Goal: Information Seeking & Learning: Learn about a topic

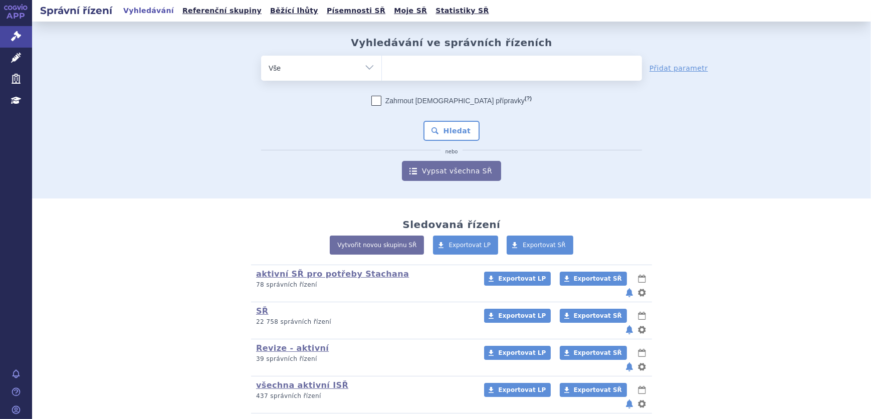
click at [314, 73] on select "Vše Spisová značka Typ SŘ Přípravek/SUKL kód Účastník/Držitel" at bounding box center [321, 67] width 120 height 23
select select "filter-atc-group"
click at [261, 56] on select "Vše Spisová značka Typ SŘ Přípravek/SUKL kód Účastník/Držitel" at bounding box center [321, 67] width 120 height 23
click at [395, 75] on ul at bounding box center [512, 66] width 260 height 21
click at [382, 75] on select at bounding box center [381, 67] width 1 height 25
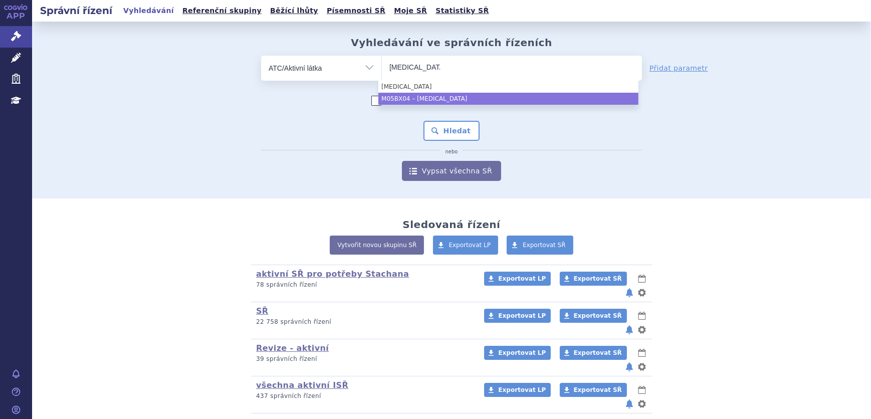
type input "denosumab"
select select "M05BX04"
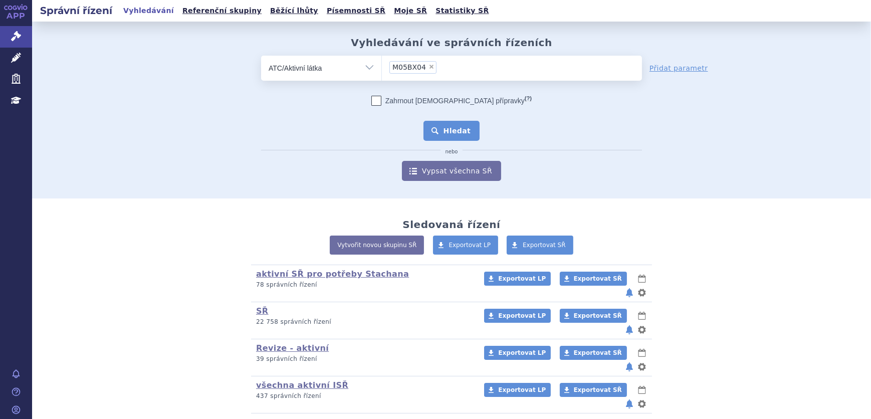
click at [453, 135] on button "Hledat" at bounding box center [451, 131] width 57 height 20
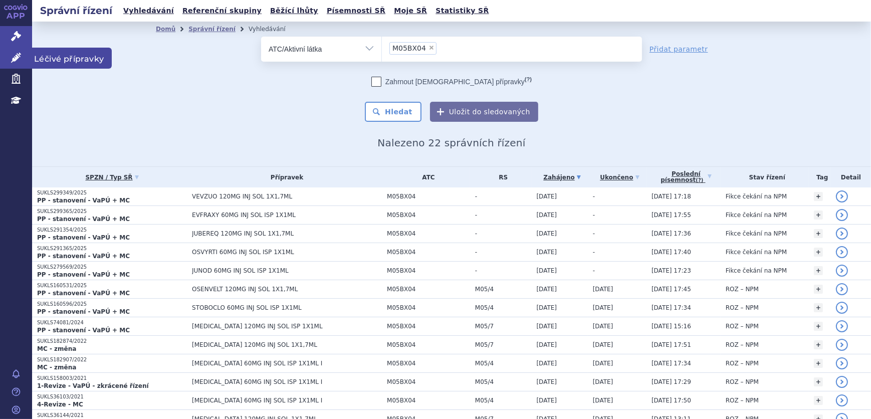
click at [14, 60] on icon at bounding box center [16, 58] width 10 height 10
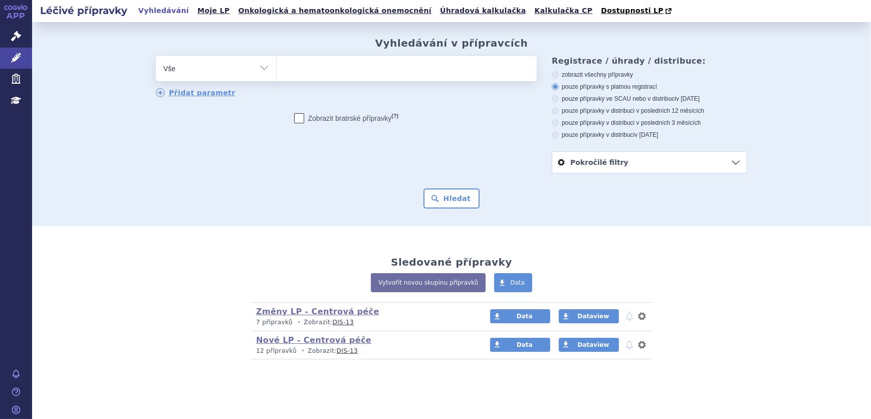
click at [225, 73] on select "Vše Přípravek/SUKL kód MAH VPOIS ATC/Aktivní látka Léková forma Síla" at bounding box center [216, 67] width 120 height 23
select select "filter-atc-group"
click at [156, 57] on select "Vše Přípravek/SUKL kód MAH VPOIS ATC/Aktivní látka Léková forma Síla" at bounding box center [216, 67] width 120 height 23
click at [340, 58] on ul at bounding box center [407, 66] width 260 height 21
click at [277, 58] on select at bounding box center [276, 68] width 1 height 25
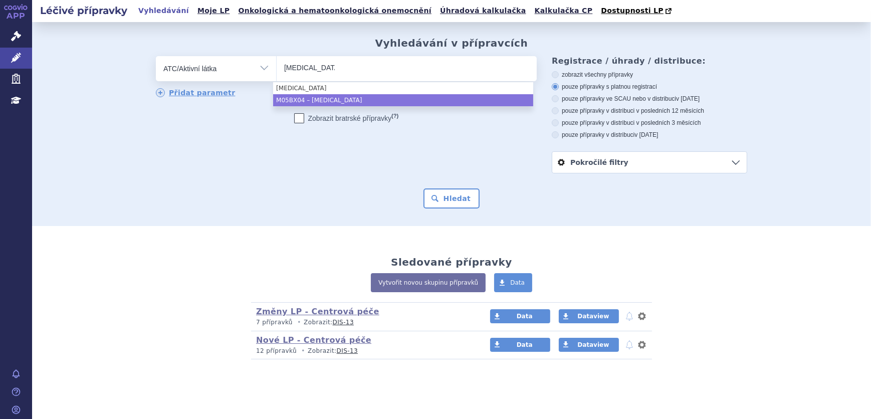
type input "denosumab"
select select "M05BX04"
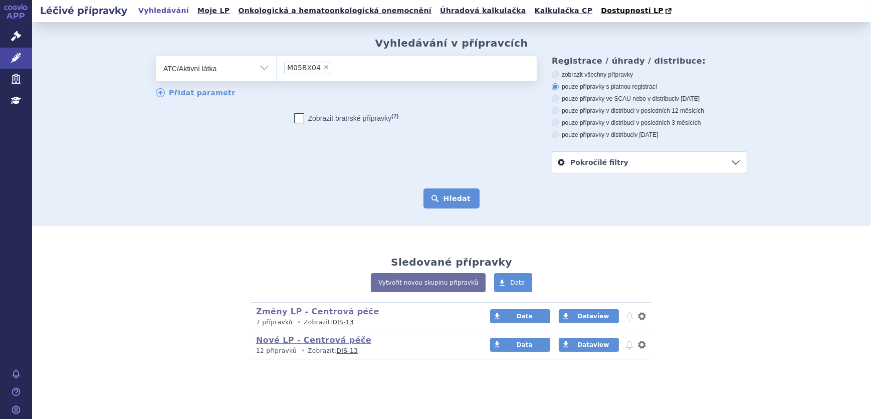
click at [432, 200] on button "Hledat" at bounding box center [451, 198] width 57 height 20
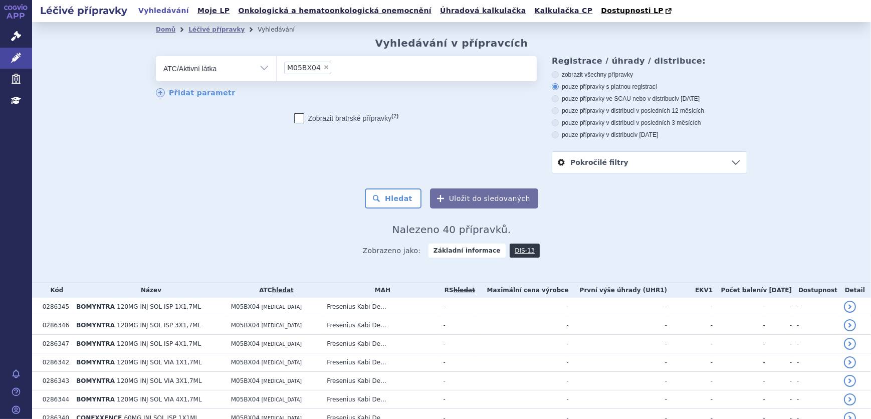
click at [571, 107] on label "pouze přípravky v distribuci v posledních 12 měsících" at bounding box center [649, 111] width 195 height 8
click at [559, 109] on input "pouze přípravky v distribuci v posledních 12 měsících" at bounding box center [556, 112] width 7 height 7
radio input "true"
click at [574, 99] on label "pouze přípravky ve SCAU nebo v distribuci v červenci 2025" at bounding box center [649, 99] width 195 height 8
click at [559, 99] on input "pouze přípravky ve SCAU nebo v distribuci v červenci 2025" at bounding box center [556, 100] width 7 height 7
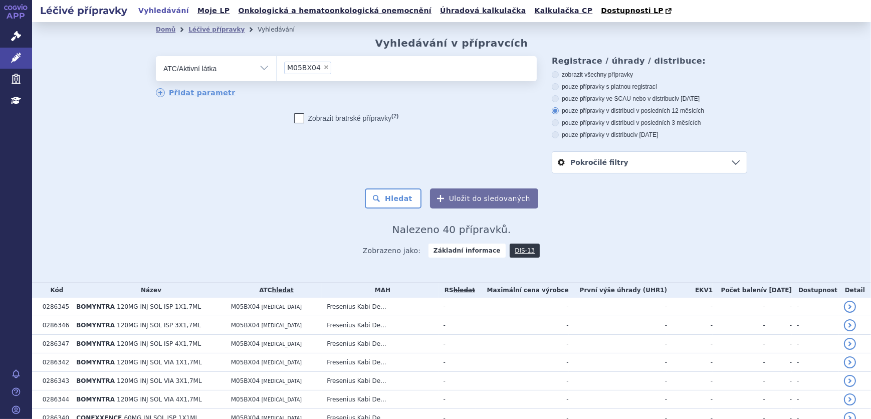
radio input "true"
click at [404, 196] on button "Hledat" at bounding box center [393, 198] width 57 height 20
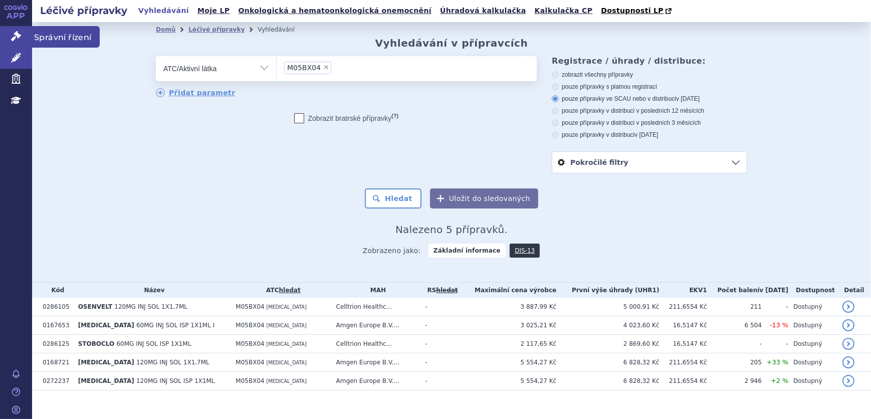
click at [17, 34] on icon at bounding box center [16, 36] width 10 height 10
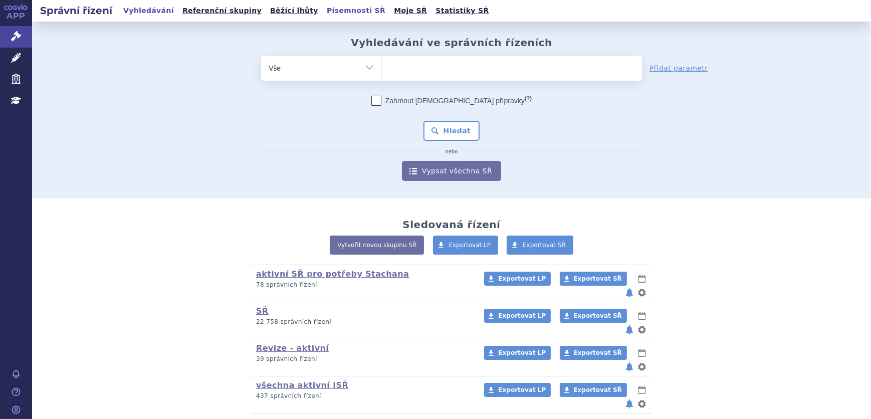
click at [324, 14] on link "Písemnosti SŘ" at bounding box center [356, 11] width 65 height 14
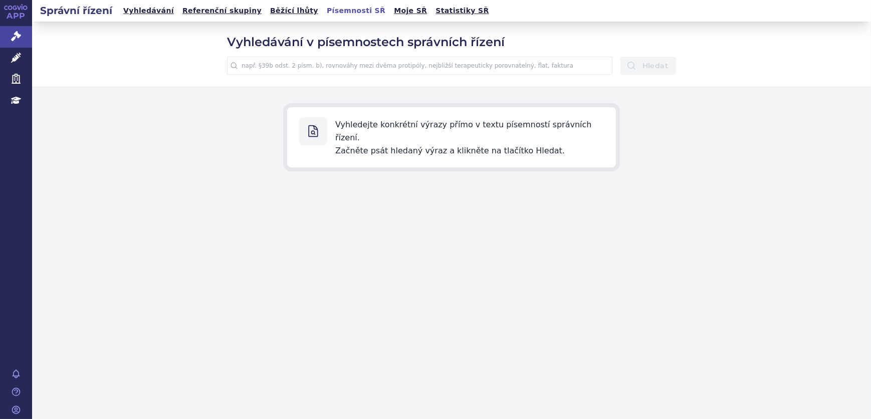
click at [310, 71] on input "text" at bounding box center [419, 66] width 385 height 18
type input "snížení o 30 %"
click at [620, 57] on button "Hledat" at bounding box center [648, 66] width 56 height 18
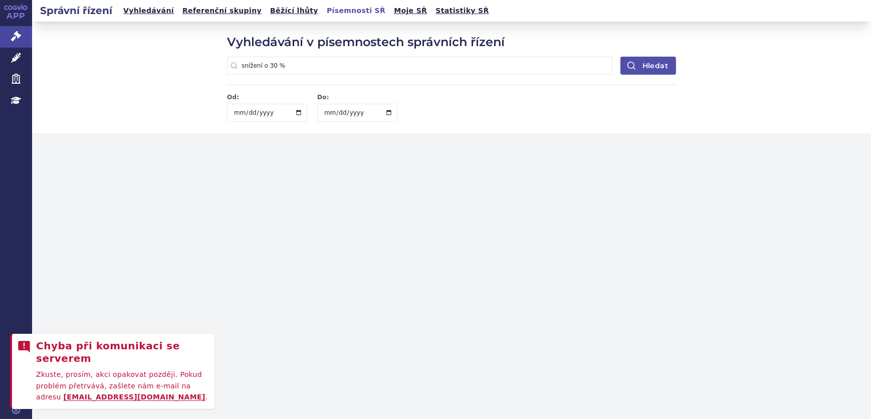
click at [652, 68] on button "Hledat" at bounding box center [648, 66] width 56 height 18
click at [648, 66] on button "Hledat" at bounding box center [648, 66] width 56 height 18
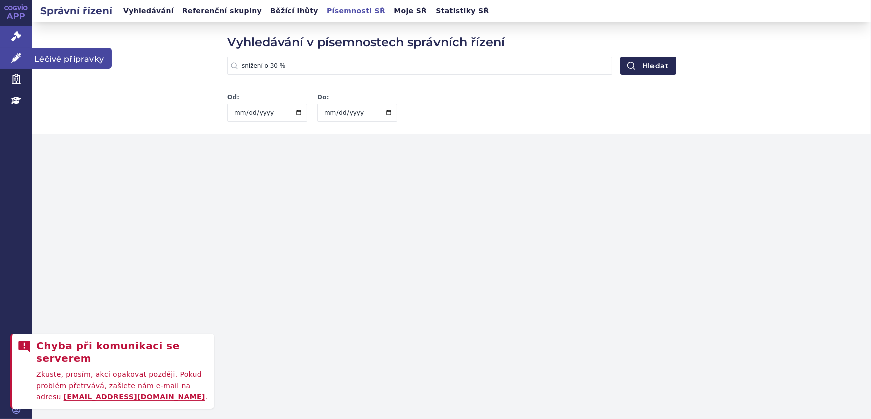
click at [10, 62] on link "Léčivé přípravky" at bounding box center [16, 58] width 32 height 21
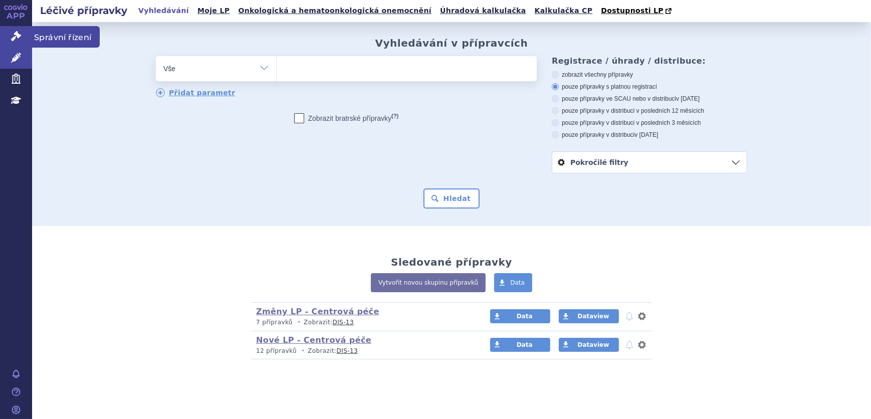
click at [11, 34] on icon at bounding box center [16, 36] width 10 height 10
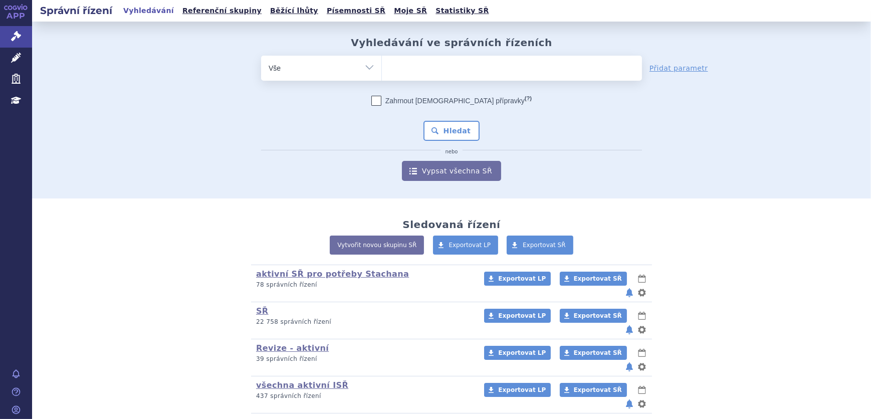
click at [390, 65] on input "search" at bounding box center [392, 67] width 6 height 13
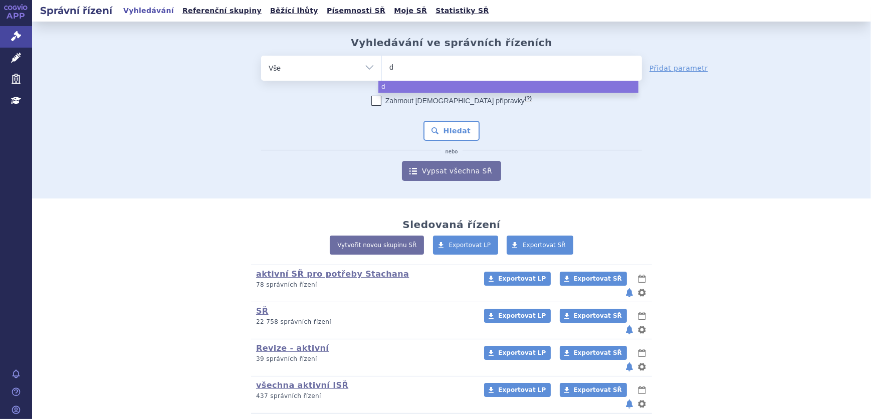
type input "de"
type input "deno"
type input "denosum"
type input "denosuma"
type input "denosumab"
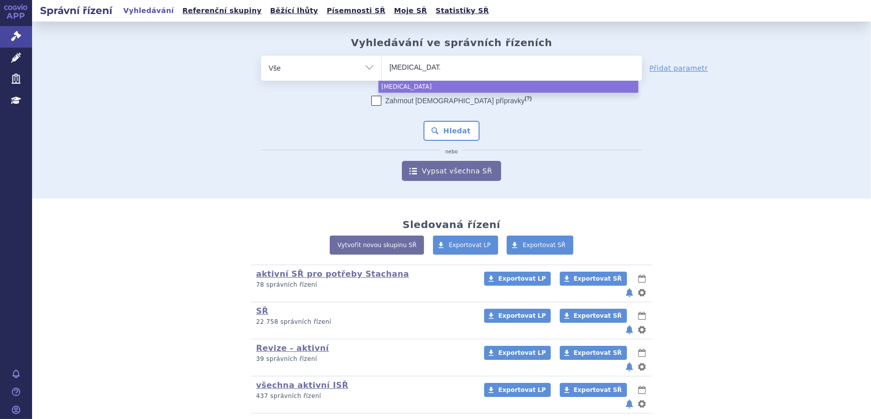
select select "denosumab"
click at [320, 73] on select "Vše Spisová značka Typ SŘ Přípravek/SUKL kód Účastník/Držitel" at bounding box center [321, 67] width 120 height 23
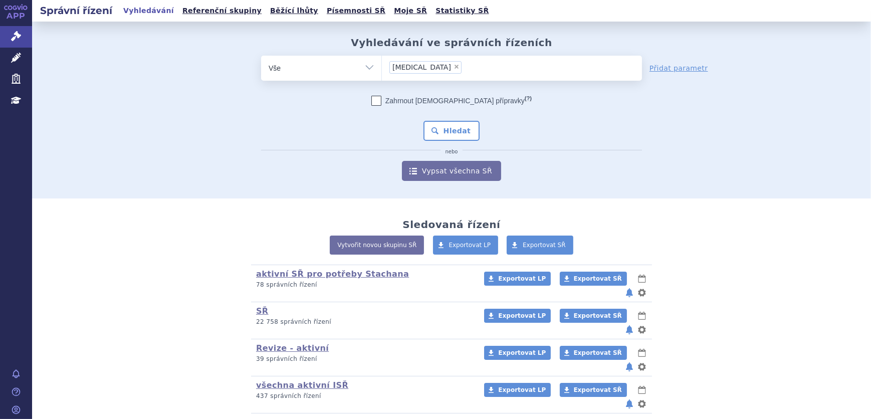
click at [341, 69] on select "Vše Spisová značka Typ SŘ Přípravek/SUKL kód Účastník/Držitel" at bounding box center [321, 67] width 120 height 23
select select "filter-atc-group"
click at [261, 56] on select "Vše Spisová značka Typ SŘ Přípravek/SUKL kód Účastník/Držitel" at bounding box center [321, 67] width 120 height 23
click at [471, 67] on ul at bounding box center [512, 66] width 260 height 21
click at [382, 67] on select at bounding box center [381, 67] width 1 height 25
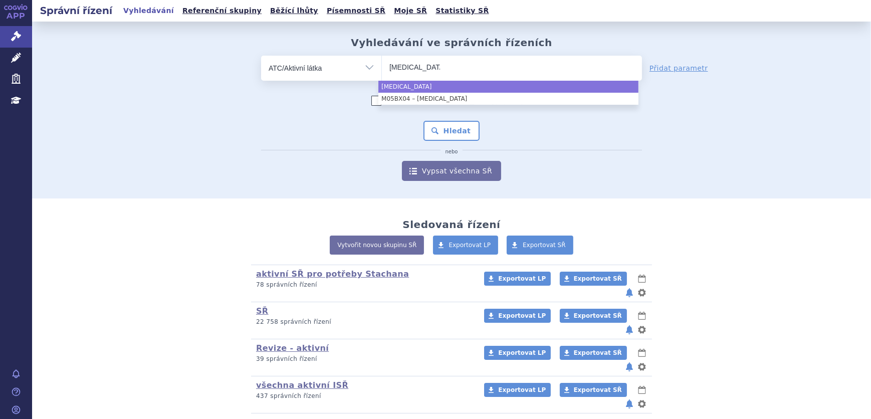
type input "denosumab"
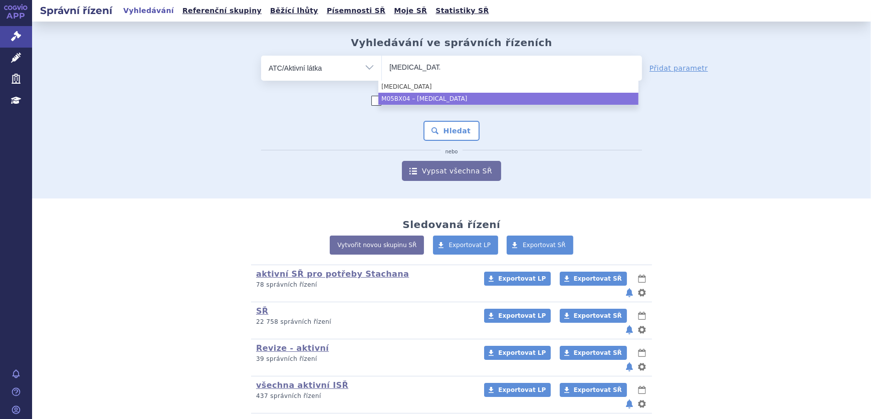
drag, startPoint x: 466, startPoint y: 95, endPoint x: 456, endPoint y: 107, distance: 15.0
select select "M05BX04"
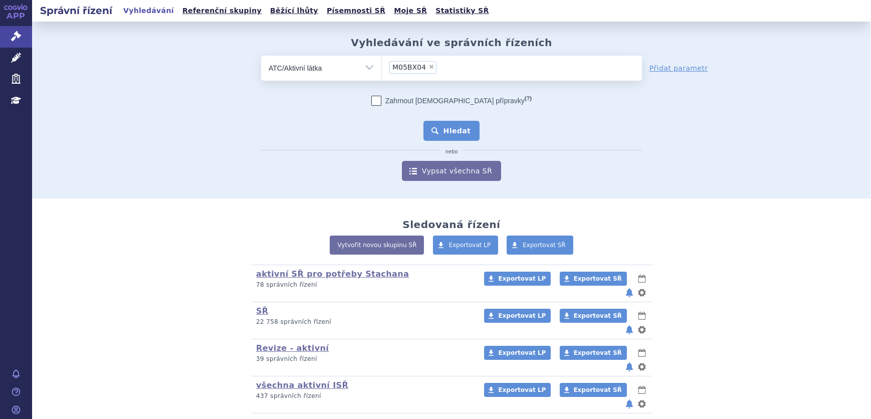
click at [442, 128] on button "Hledat" at bounding box center [451, 131] width 57 height 20
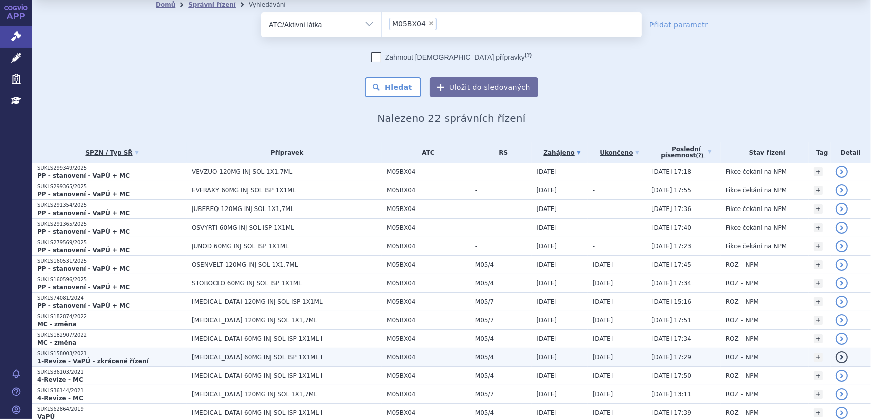
scroll to position [91, 0]
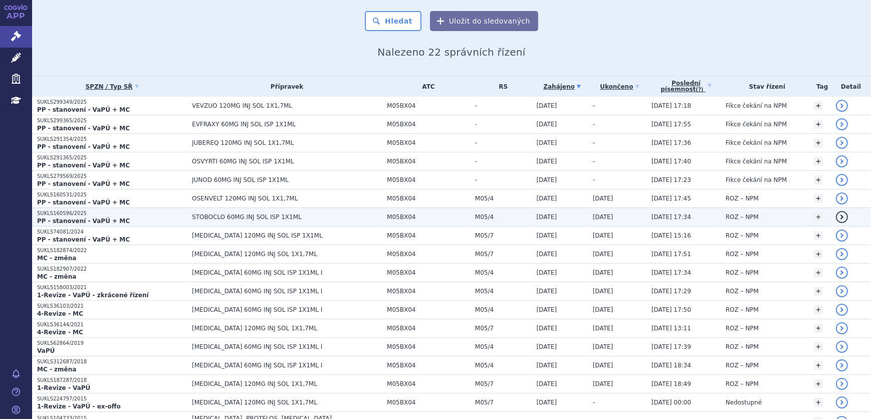
click at [192, 214] on span "STOBOCLO 60MG INJ SOL ISP 1X1ML" at bounding box center [287, 216] width 190 height 7
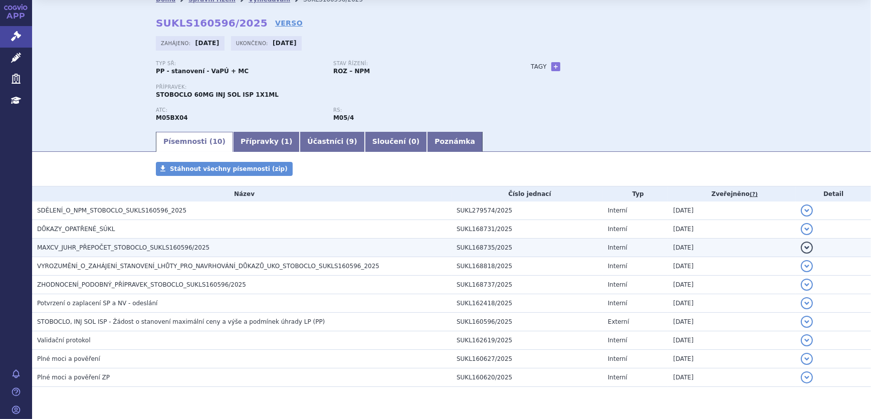
scroll to position [45, 0]
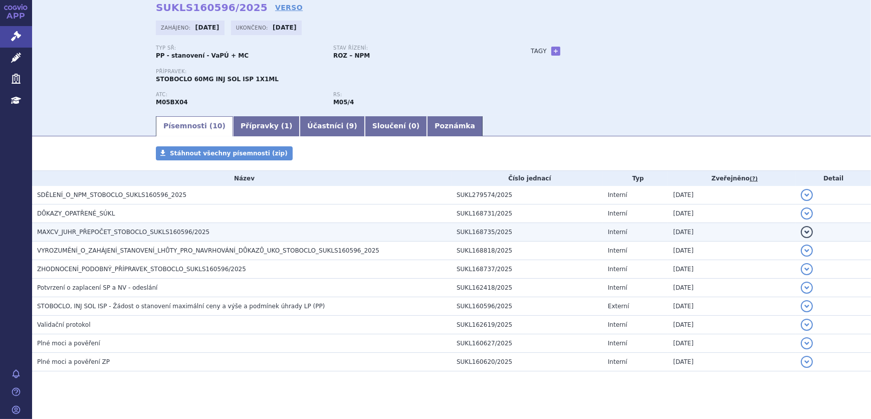
click at [121, 233] on span "MAXCV_JUHR_PŘEPOČET_STOBOCLO_SUKLS160596/2025" at bounding box center [123, 232] width 172 height 7
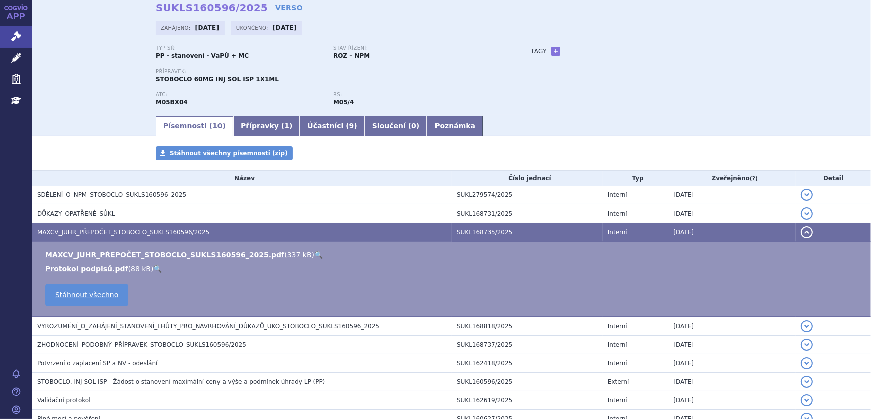
click at [314, 252] on link "🔍" at bounding box center [318, 255] width 9 height 8
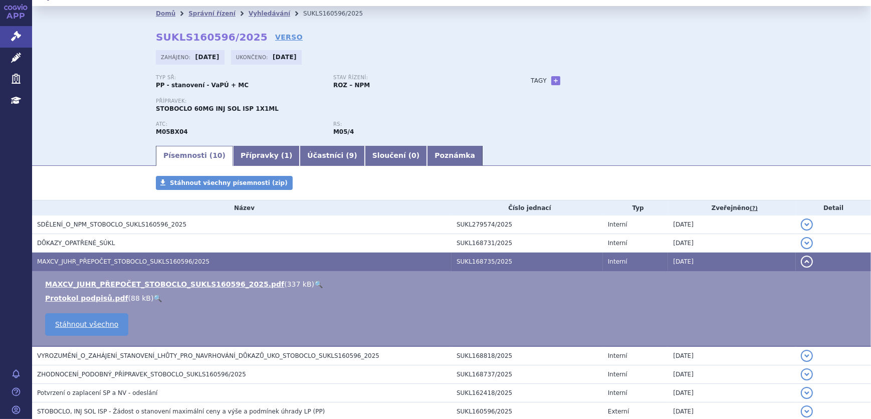
scroll to position [0, 0]
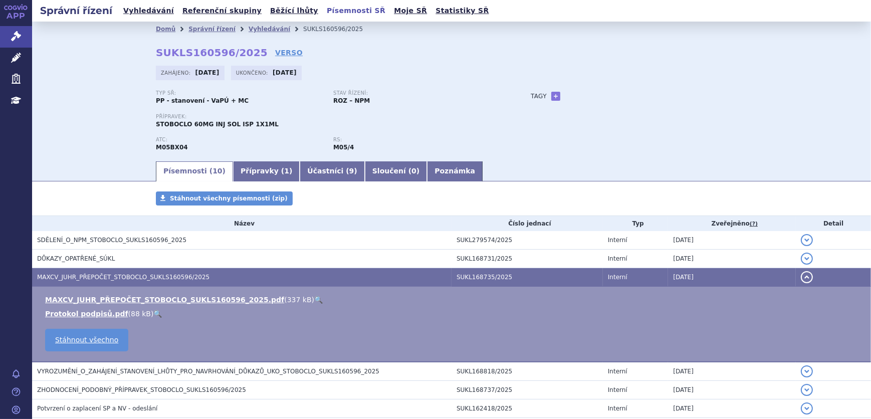
click at [329, 12] on link "Písemnosti SŘ" at bounding box center [356, 11] width 65 height 14
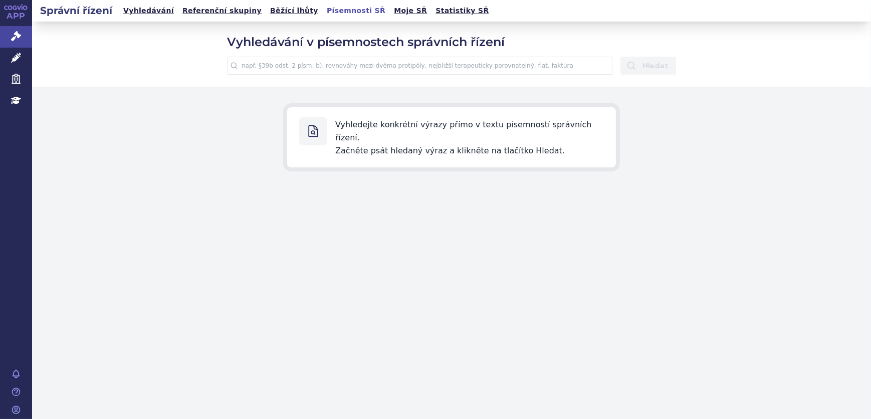
click at [317, 66] on input "text" at bounding box center [419, 66] width 385 height 18
paste input "Pro první podobný přípravek"
click at [657, 57] on button "Hledat" at bounding box center [648, 66] width 56 height 18
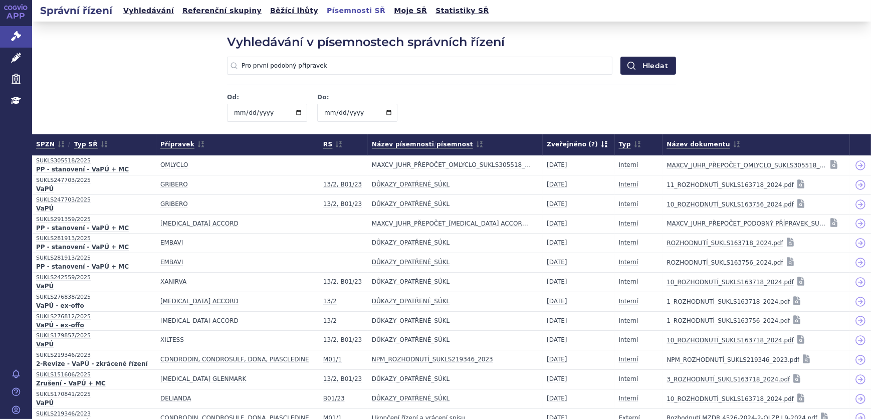
click at [601, 143] on icon at bounding box center [604, 144] width 6 height 6
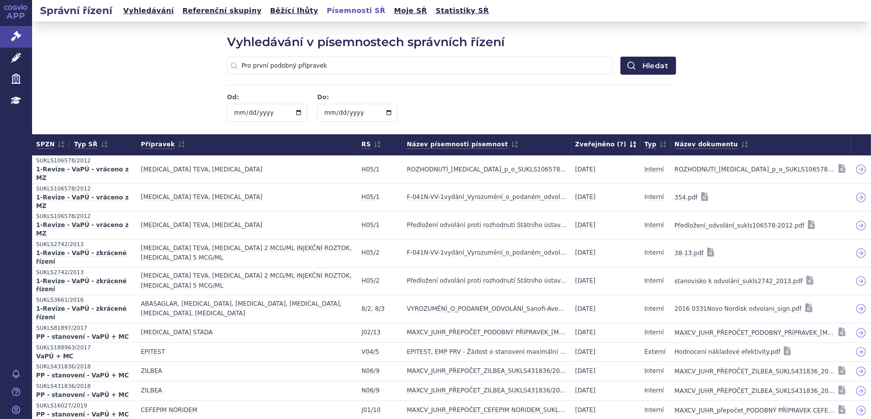
click at [630, 142] on icon at bounding box center [633, 144] width 6 height 6
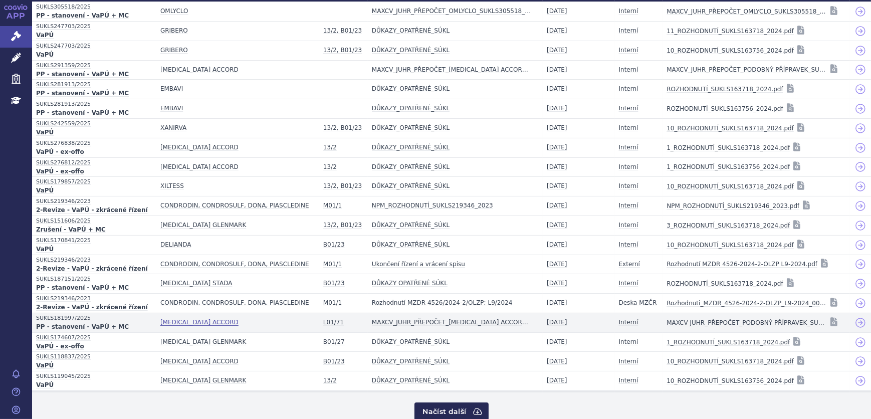
scroll to position [170, 0]
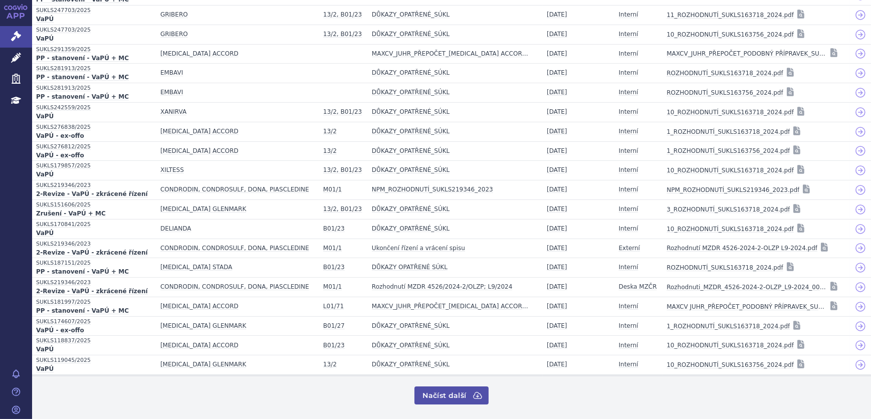
click at [433, 392] on button "Načíst další" at bounding box center [451, 395] width 74 height 18
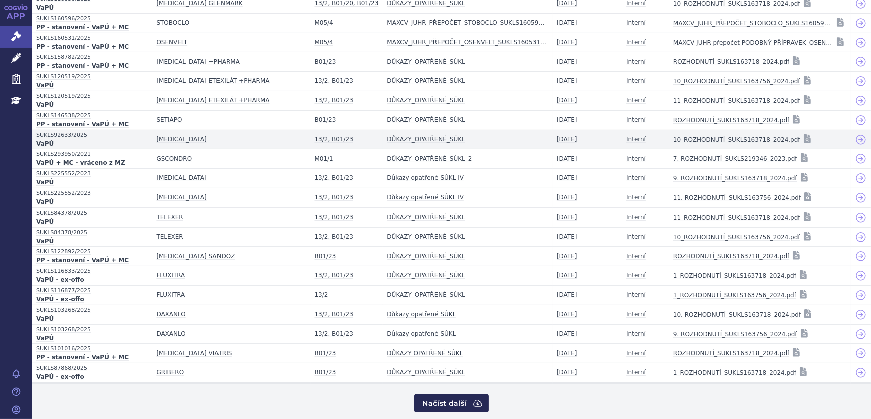
scroll to position [557, 0]
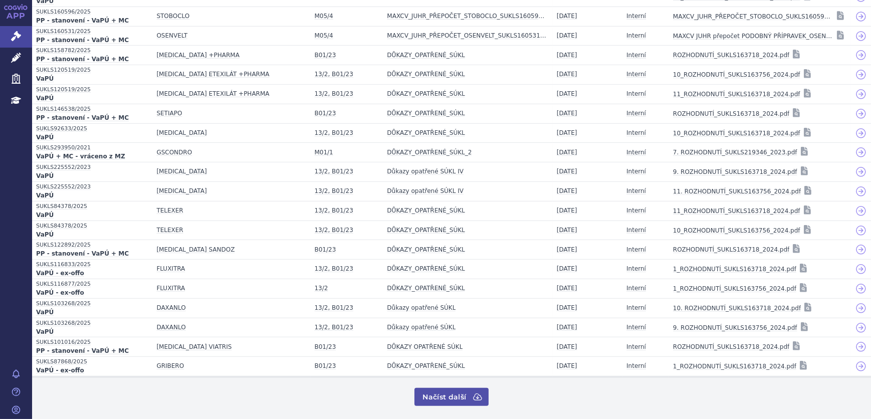
click at [453, 395] on button "Načíst další" at bounding box center [451, 397] width 74 height 18
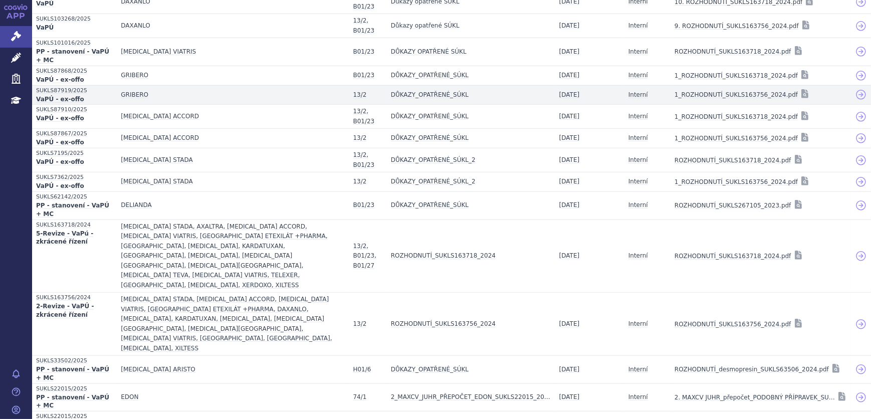
scroll to position [1112, 0]
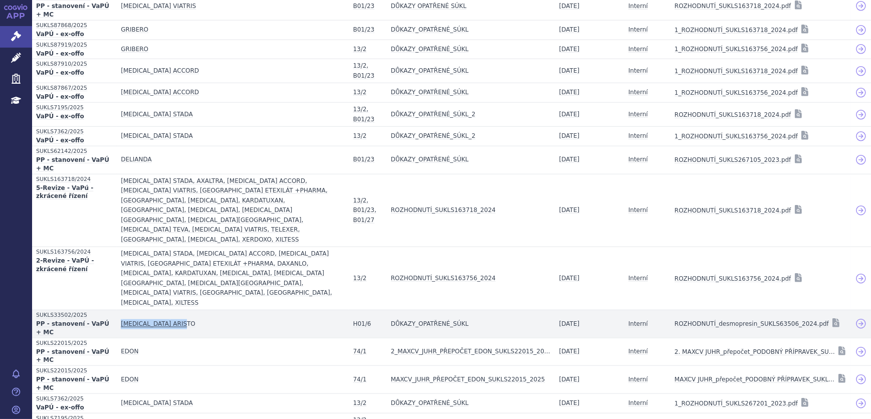
drag, startPoint x: 236, startPoint y: 271, endPoint x: 112, endPoint y: 277, distance: 123.9
click at [117, 310] on td "DESMOPRESSIN ARISTO" at bounding box center [233, 324] width 232 height 28
copy span "DESMOPRESSIN ARISTO"
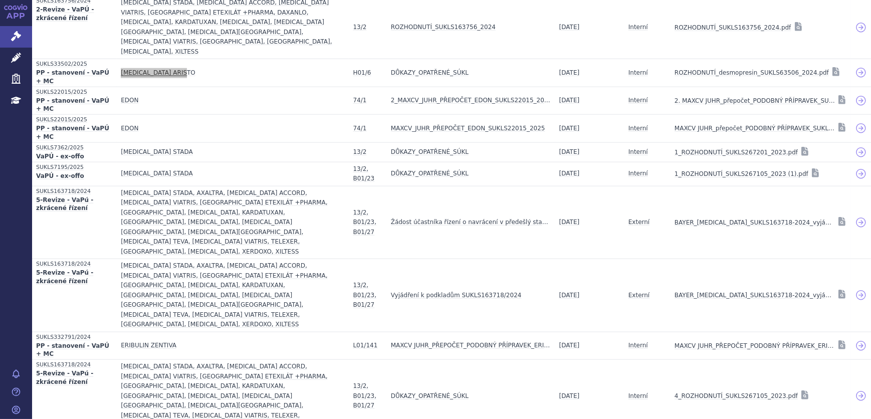
scroll to position [1364, 0]
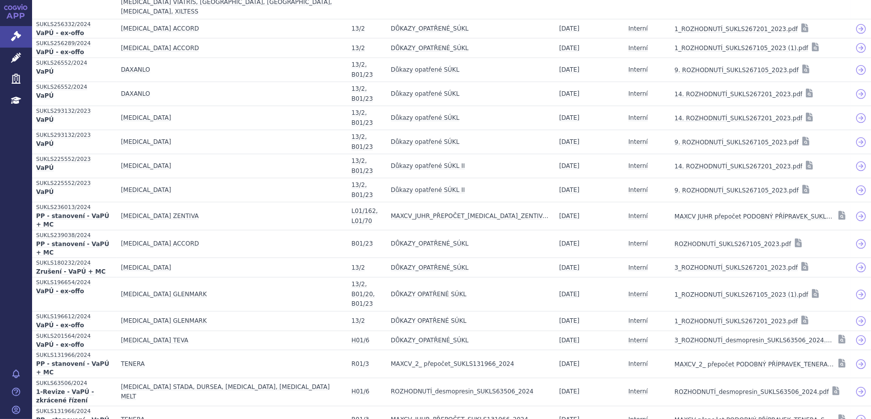
scroll to position [1858, 0]
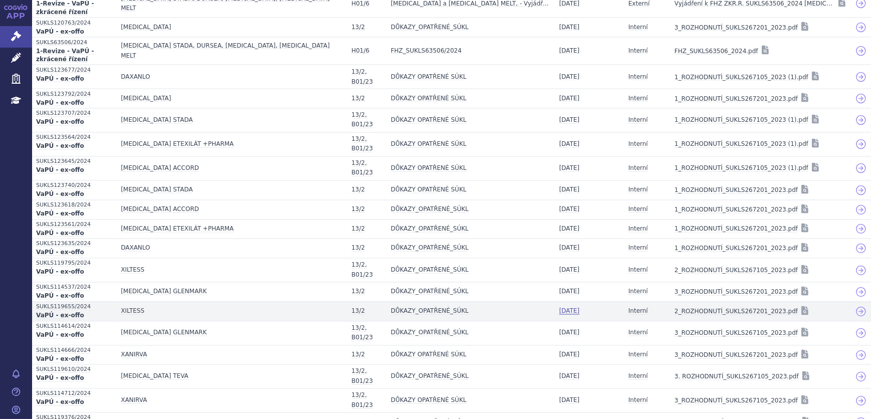
scroll to position [2290, 0]
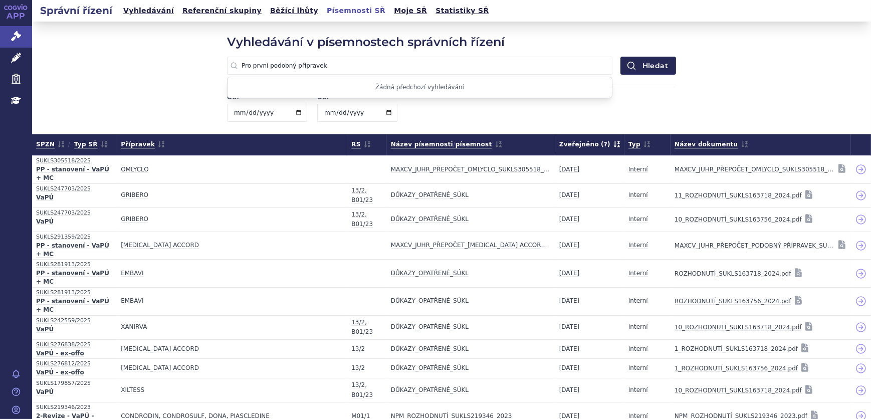
drag, startPoint x: 335, startPoint y: 66, endPoint x: 156, endPoint y: 75, distance: 178.7
click at [156, 75] on div "Vyhledávání v písemnostech správních řízení Pro první podobný přípravek Žádná p…" at bounding box center [451, 78] width 839 height 112
paste input ", který je z pohledu zákona o veřejném zdravotním pojištění pro potřeby stanove…"
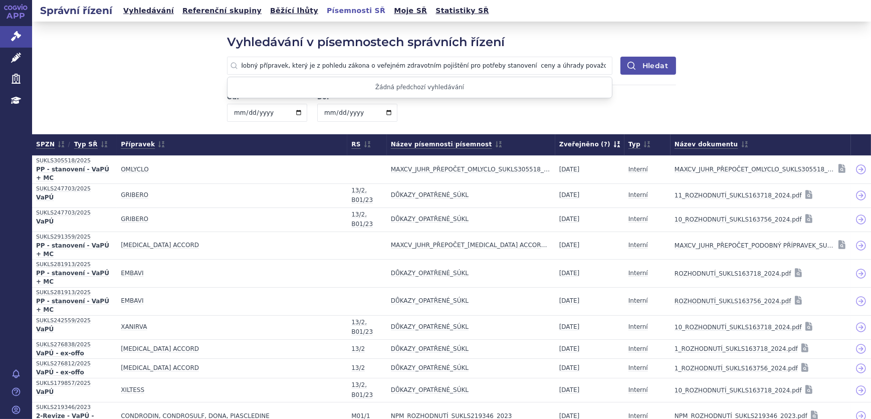
type input "Pro první podobný přípravek, který je z pohledu zákona o veřejném zdravotním po…"
click at [651, 65] on button "Hledat" at bounding box center [648, 66] width 56 height 18
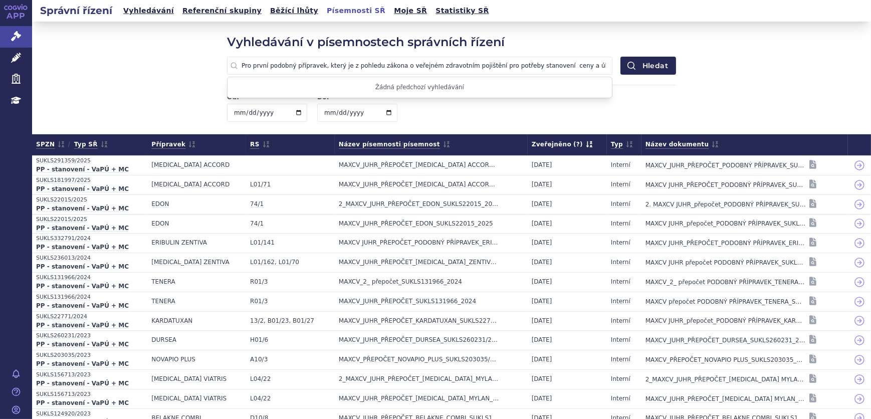
scroll to position [0, 39]
drag, startPoint x: 238, startPoint y: 67, endPoint x: 692, endPoint y: 66, distance: 453.5
click at [692, 66] on div "Vyhledávání v písemnostech správních řízení Pro první podobný přípravek, který …" at bounding box center [451, 78] width 839 height 112
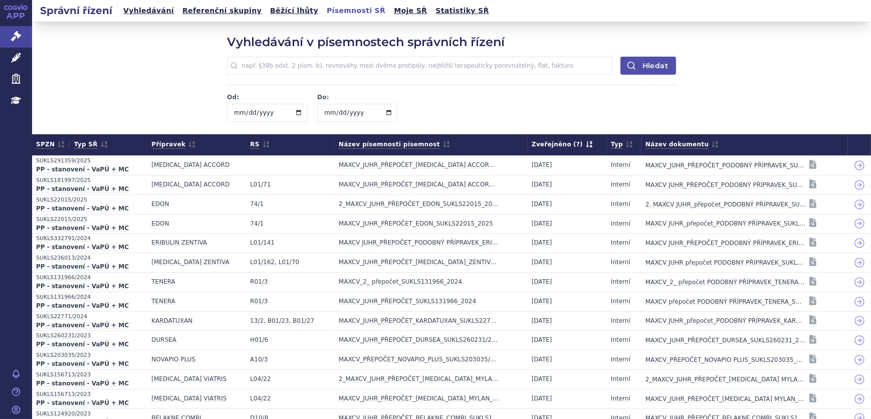
scroll to position [0, 0]
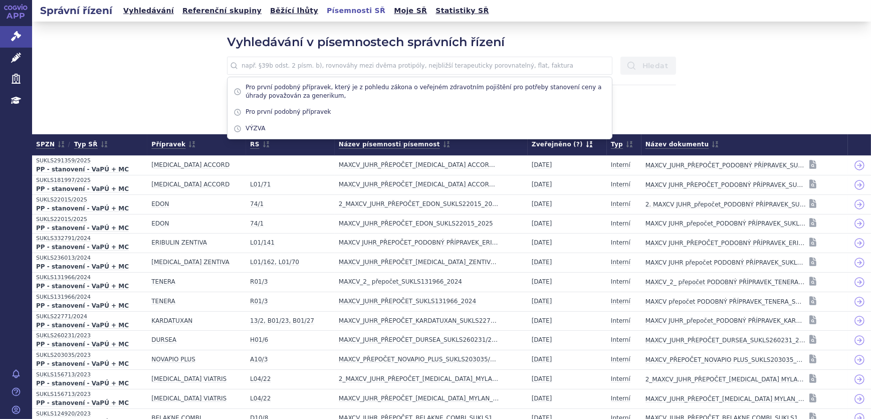
click at [360, 63] on input "text" at bounding box center [419, 66] width 385 height 18
paste input "Pro první podobný přípravek, který je biologickým přípravkem"
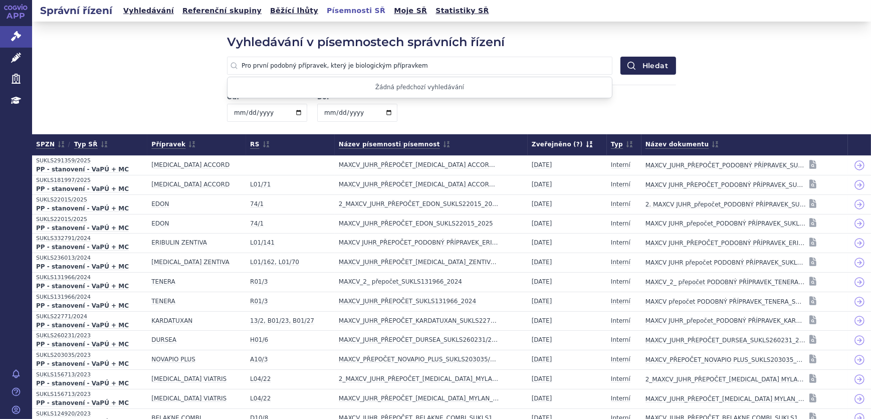
type input "Pro první podobný přípravek, který je biologickým přípravkem"
click at [639, 75] on div "Vyhledávání v písemnostech správních řízení Pro první podobný přípravek, který …" at bounding box center [451, 78] width 449 height 88
click at [641, 67] on button "Hledat" at bounding box center [648, 66] width 56 height 18
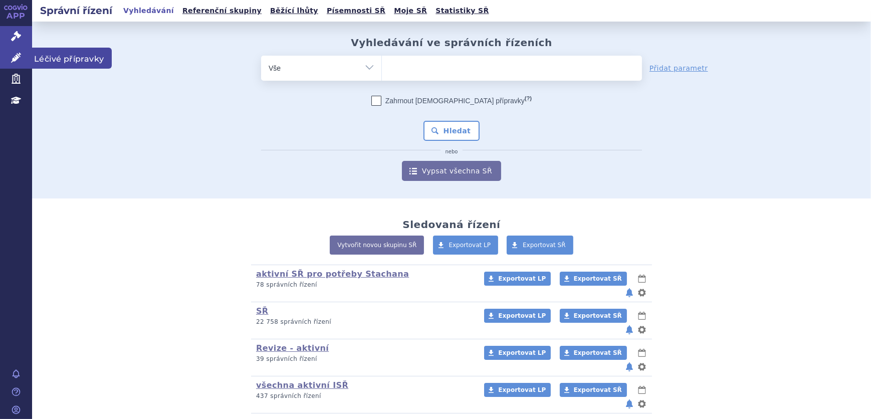
click at [25, 56] on link "Léčivé přípravky" at bounding box center [16, 58] width 32 height 21
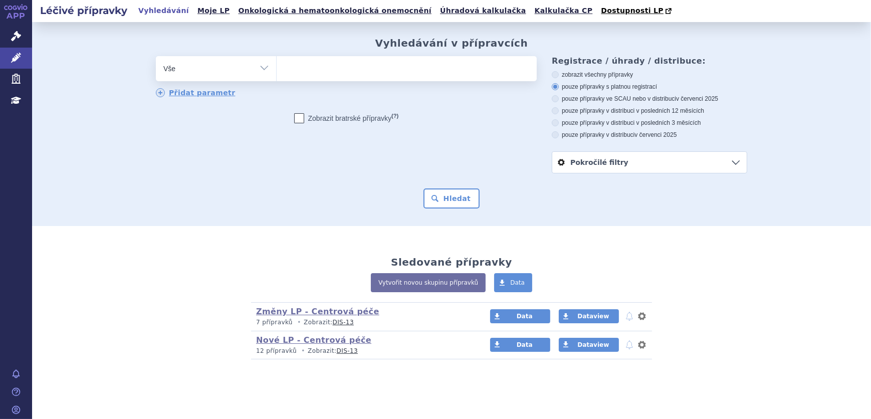
click at [365, 64] on ul at bounding box center [407, 66] width 260 height 21
click at [277, 64] on select at bounding box center [276, 68] width 1 height 25
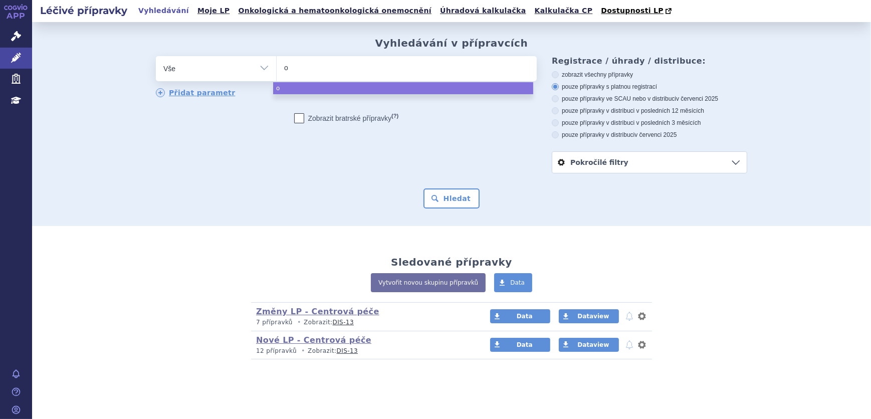
type input "om"
type input "oml"
type input "omly"
type input "omlycl"
type input "omlyclo"
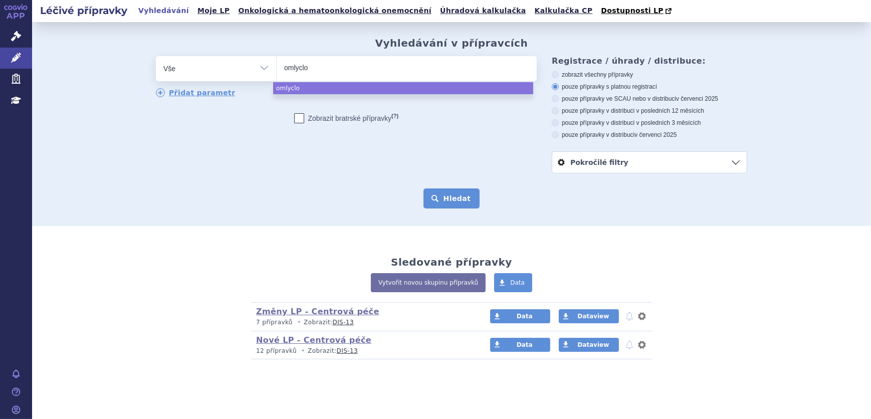
select select "omlyclo"
click at [454, 199] on button "Hledat" at bounding box center [451, 198] width 57 height 20
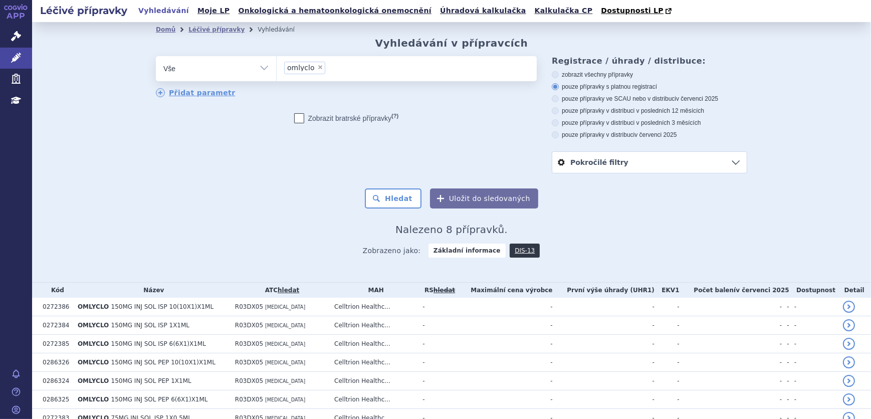
click at [260, 68] on select "Vše Přípravek/SUKL kód MAH VPOIS ATC/Aktivní látka Léková forma Síla" at bounding box center [216, 67] width 120 height 23
select select "filter-atc-group"
click at [156, 57] on select "Vše Přípravek/SUKL kód MAH VPOIS ATC/Aktivní látka Léková forma Síla" at bounding box center [216, 67] width 120 height 23
click at [311, 79] on span at bounding box center [407, 68] width 260 height 25
click at [277, 79] on select at bounding box center [276, 68] width 1 height 25
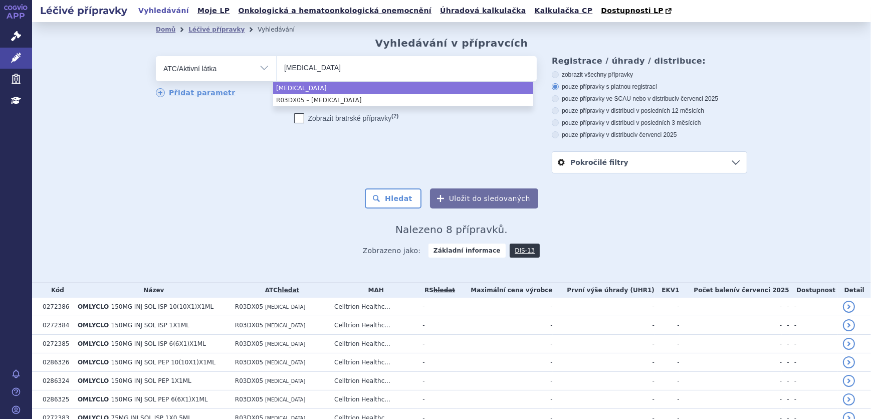
type input "[MEDICAL_DATA]"
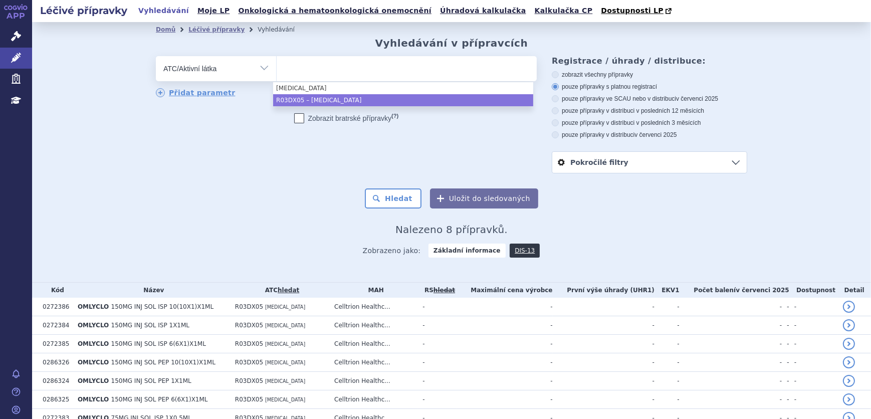
select select "R03DX05"
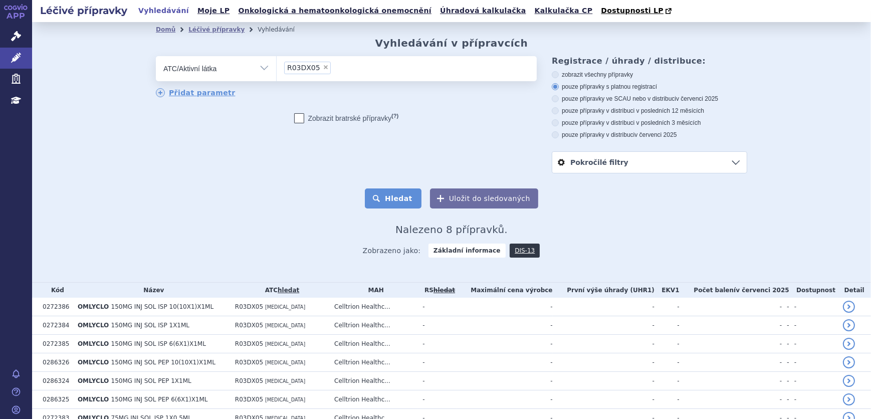
click at [393, 196] on button "Hledat" at bounding box center [393, 198] width 57 height 20
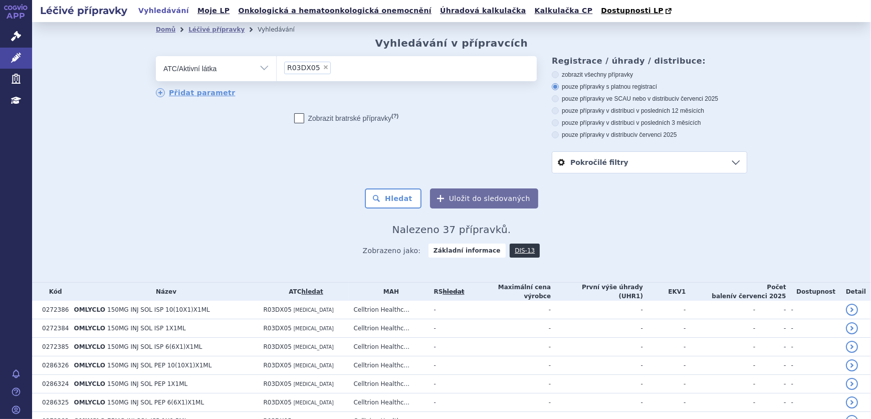
click at [603, 100] on label "pouze přípravky ve SCAU nebo v distribuci v [DATE]" at bounding box center [649, 99] width 195 height 8
click at [559, 100] on input "pouze přípravky ve SCAU nebo v distribuci v [DATE]" at bounding box center [556, 100] width 7 height 7
radio input "true"
click at [411, 200] on button "Hledat" at bounding box center [393, 198] width 57 height 20
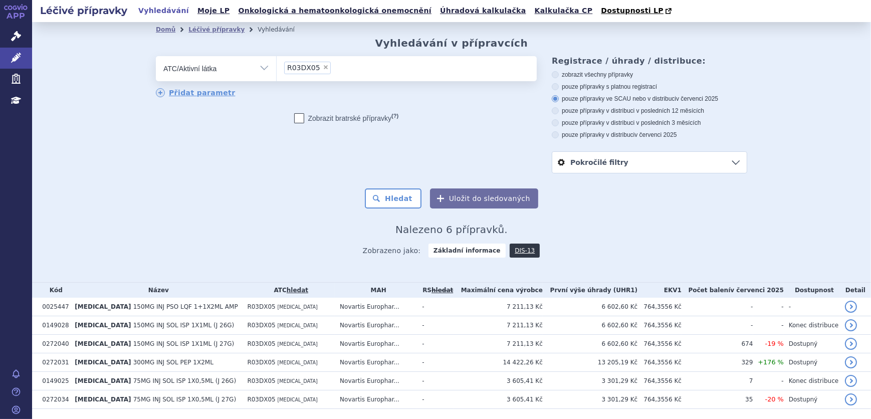
click at [241, 70] on select "Vše Přípravek/SUKL kód MAH VPOIS ATC/Aktivní látka Léková forma Síla" at bounding box center [216, 67] width 120 height 23
select select "filter-all"
click at [156, 57] on select "Vše Přípravek/SUKL kód MAH VPOIS ATC/Aktivní látka Léková forma Síla" at bounding box center [216, 67] width 120 height 23
click at [307, 74] on ul at bounding box center [407, 66] width 260 height 21
click at [277, 74] on select at bounding box center [276, 68] width 1 height 25
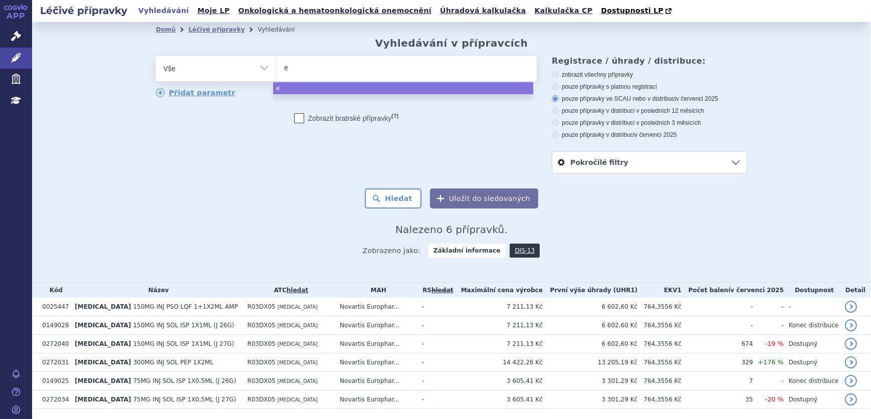
type input "em"
type input "emba"
type input "embai"
type input "emba"
type input "embavi"
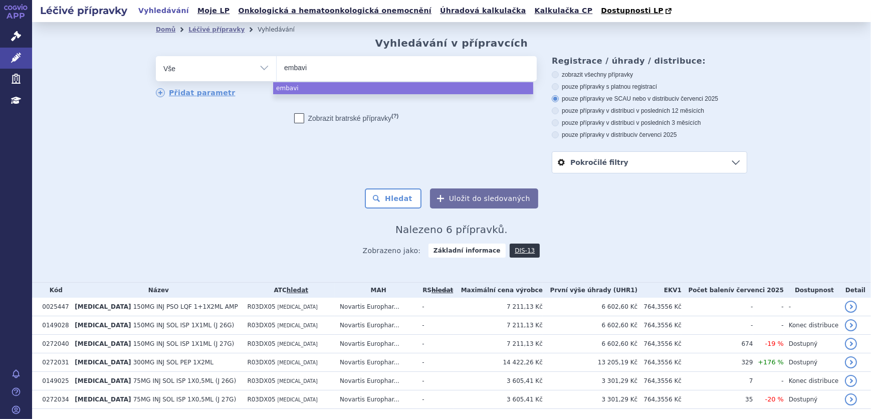
select select "embavi"
click at [411, 115] on div "Zobrazit bratrské přípravky (?)" at bounding box center [346, 118] width 381 height 10
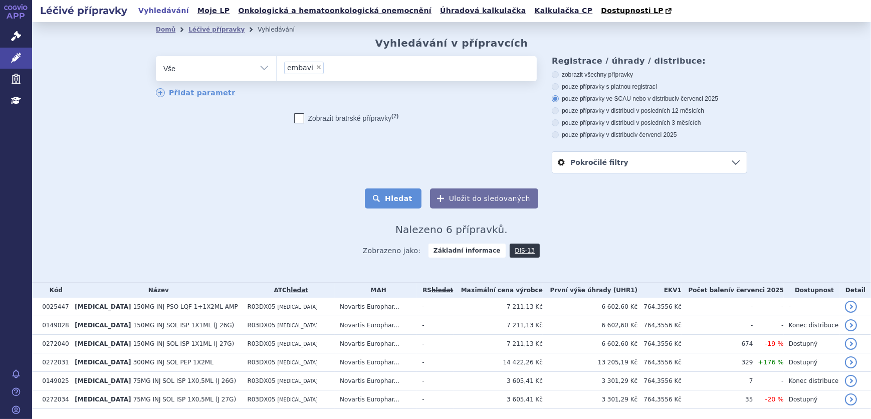
click at [376, 200] on button "Hledat" at bounding box center [393, 198] width 57 height 20
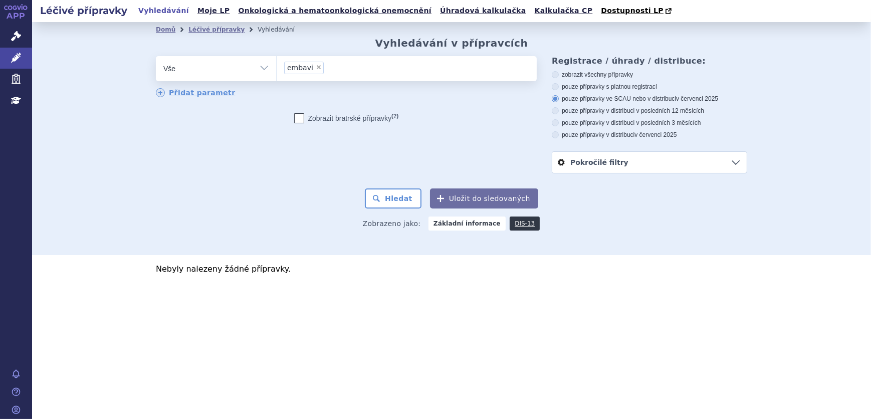
click at [593, 70] on div "Registrace / úhrady / distribuce: zobrazit všechny přípravky pouze přípravky s …" at bounding box center [642, 114] width 210 height 117
click at [591, 73] on label "zobrazit všechny přípravky" at bounding box center [649, 75] width 195 height 8
click at [581, 76] on label "zobrazit všechny přípravky" at bounding box center [649, 75] width 195 height 8
click at [559, 76] on input "zobrazit všechny přípravky" at bounding box center [556, 76] width 7 height 7
radio input "true"
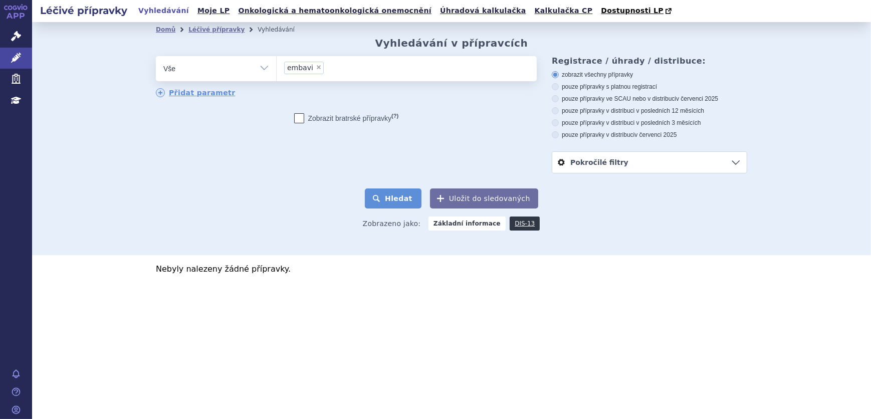
click at [401, 202] on button "Hledat" at bounding box center [393, 198] width 57 height 20
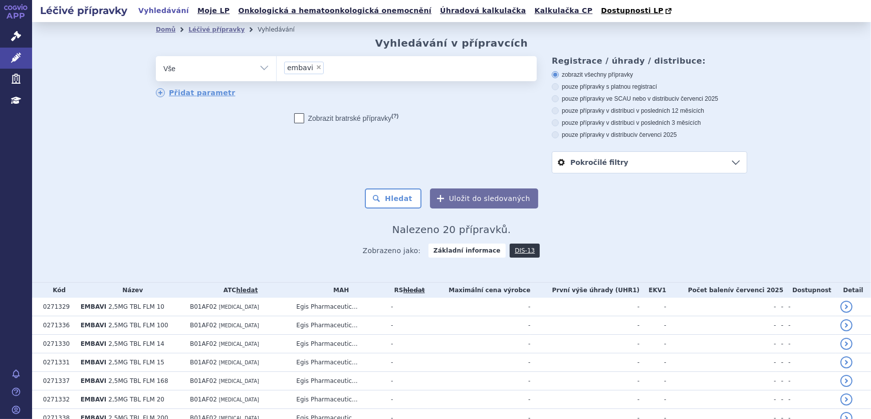
click at [316, 70] on span "×" at bounding box center [319, 67] width 6 height 6
click at [277, 70] on select "embavi" at bounding box center [276, 68] width 1 height 25
select select
click at [184, 67] on select "Vše Přípravek/SUKL kód MAH VPOIS ATC/Aktivní látka Léková forma Síla" at bounding box center [216, 67] width 120 height 23
select select "filter-atc-group"
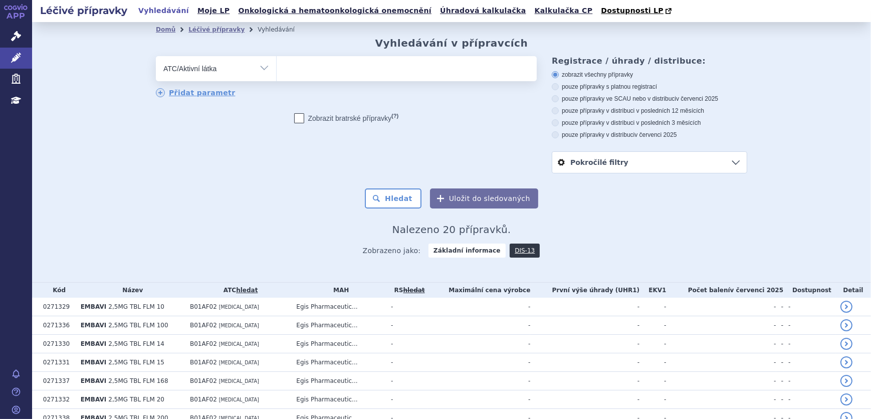
click at [156, 57] on select "Vše Přípravek/SUKL kód MAH VPOIS ATC/Aktivní látka Léková forma Síla" at bounding box center [216, 67] width 120 height 23
click at [339, 60] on ul at bounding box center [407, 66] width 260 height 21
click at [277, 60] on select at bounding box center [276, 68] width 1 height 25
type input "a"
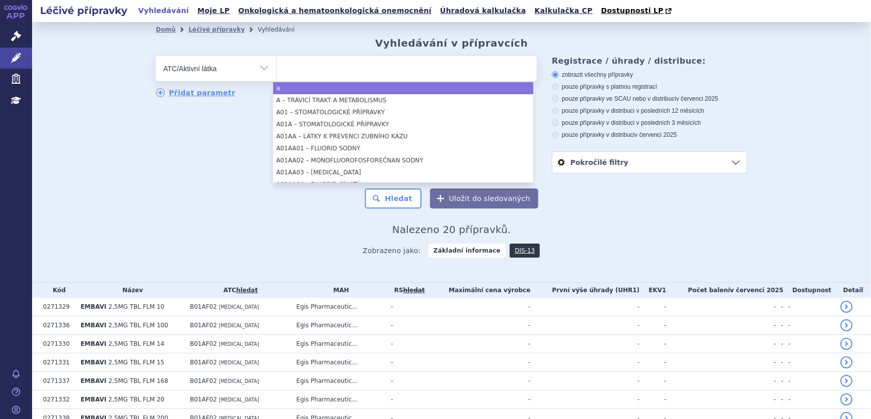
select select "a"
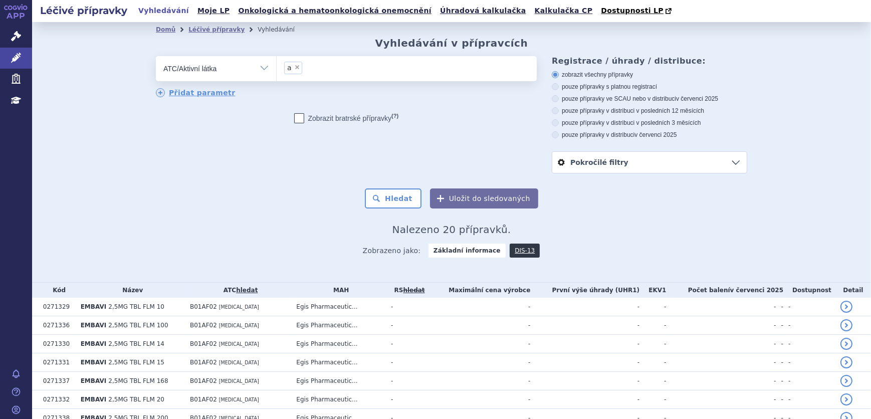
click at [250, 76] on select "Vše Přípravek/SUKL kód MAH VPOIS ATC/Aktivní látka Léková forma Síla" at bounding box center [216, 67] width 120 height 23
drag, startPoint x: 239, startPoint y: 70, endPoint x: 233, endPoint y: 75, distance: 7.5
click at [239, 70] on select "Vše Přípravek/SUKL kód MAH VPOIS ATC/Aktivní látka Léková forma Síla" at bounding box center [216, 67] width 120 height 23
select select "filter-all"
click at [156, 57] on select "Vše Přípravek/SUKL kód MAH VPOIS ATC/Aktivní látka Léková forma Síla" at bounding box center [216, 67] width 120 height 23
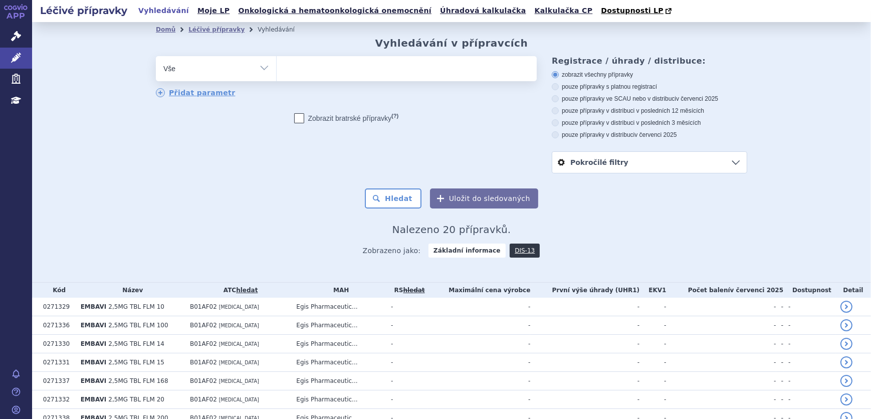
drag, startPoint x: 261, startPoint y: 80, endPoint x: 309, endPoint y: 71, distance: 49.4
click at [306, 71] on ul at bounding box center [407, 66] width 260 height 21
click at [277, 71] on select at bounding box center [276, 68] width 1 height 25
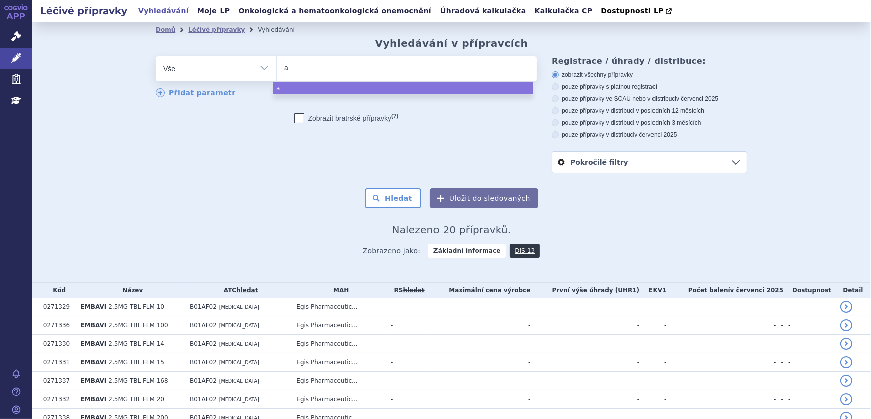
type input "ax"
type input "axi"
type input "axit"
type input "axiti"
type input "axitin"
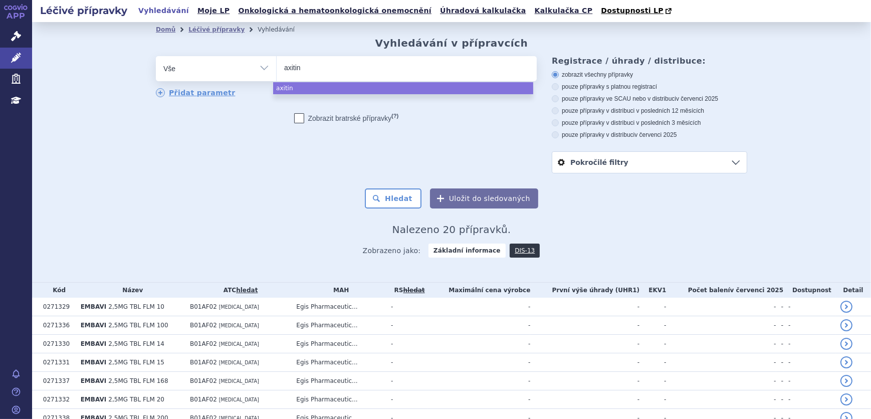
type input "axitini"
type input "[MEDICAL_DATA]"
select select "[MEDICAL_DATA]"
drag, startPoint x: 503, startPoint y: 155, endPoint x: 557, endPoint y: 121, distance: 64.0
click at [521, 149] on div "odstranit Vše Přípravek/SUKL kód MAH VPOIS ATC/Aktivní látka" at bounding box center [451, 114] width 591 height 117
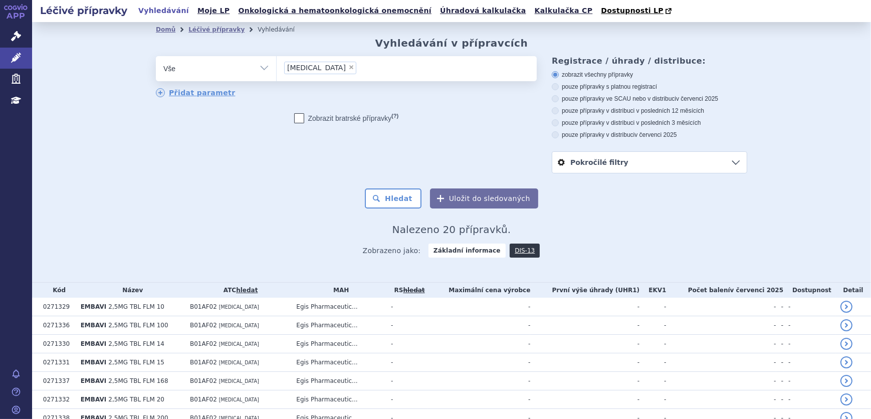
click at [602, 100] on label "pouze přípravky ve SCAU nebo v distribuci v červenci 2025" at bounding box center [649, 99] width 195 height 8
click at [559, 100] on input "pouze přípravky ve SCAU nebo v distribuci v červenci 2025" at bounding box center [556, 100] width 7 height 7
radio input "true"
click at [392, 195] on button "Hledat" at bounding box center [393, 198] width 57 height 20
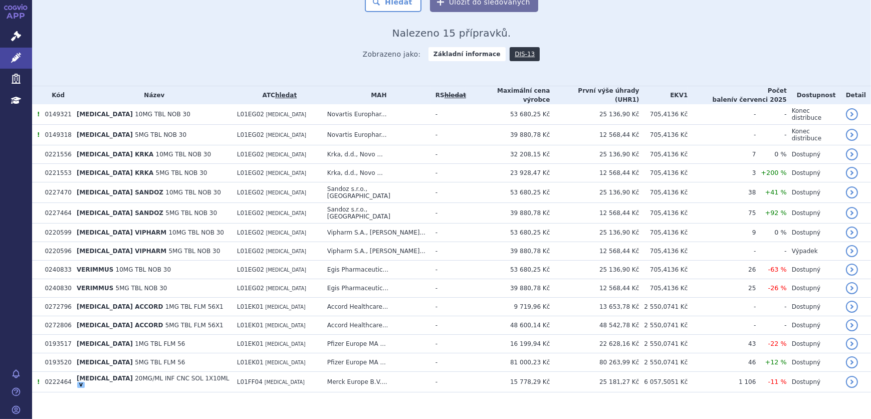
scroll to position [60, 0]
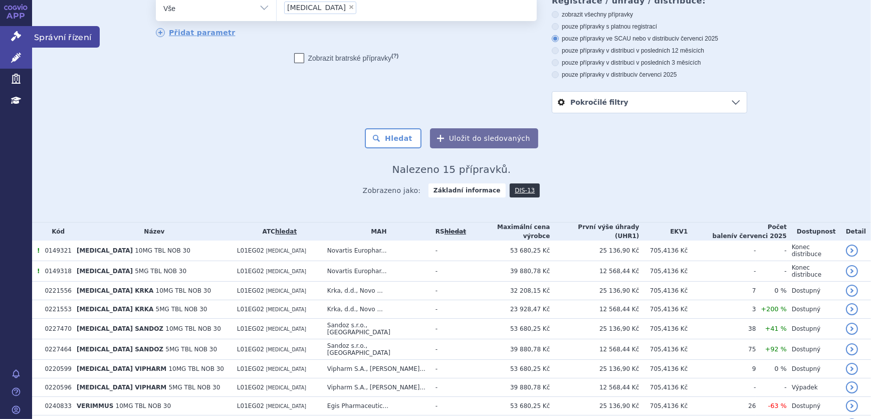
click at [16, 36] on icon at bounding box center [16, 36] width 10 height 10
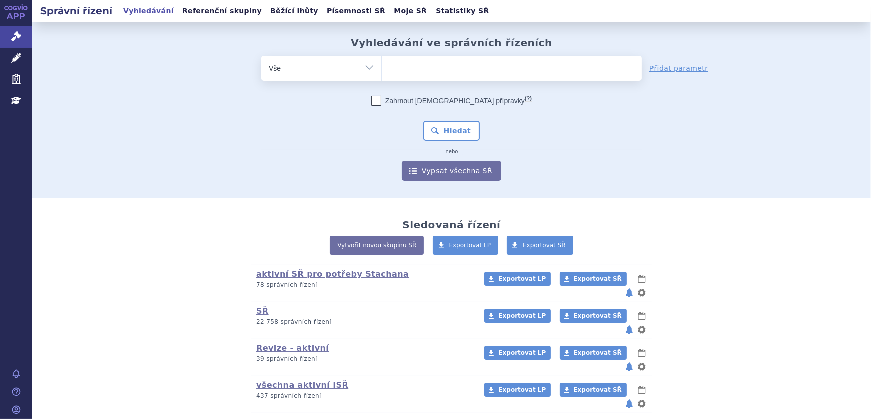
click at [339, 61] on select "Vše Spisová značka Typ SŘ Přípravek/SUKL kód Účastník/Držitel" at bounding box center [321, 67] width 120 height 23
select select "filter-atc-group"
click at [261, 56] on select "Vše Spisová značka Typ SŘ Přípravek/SUKL kód Účastník/Držitel" at bounding box center [321, 67] width 120 height 23
click at [414, 66] on ul at bounding box center [512, 66] width 260 height 21
click at [382, 66] on select at bounding box center [381, 67] width 1 height 25
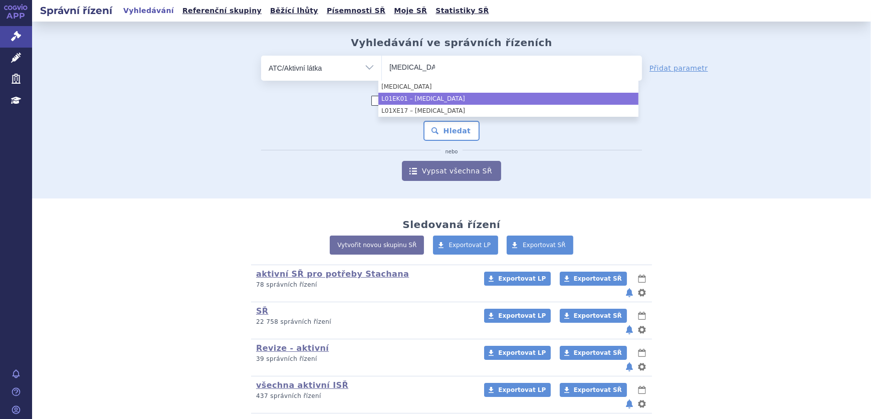
type input "[MEDICAL_DATA]"
click at [446, 98] on li "L01EK01 – [MEDICAL_DATA]" at bounding box center [508, 99] width 260 height 12
select select "L01EK01"
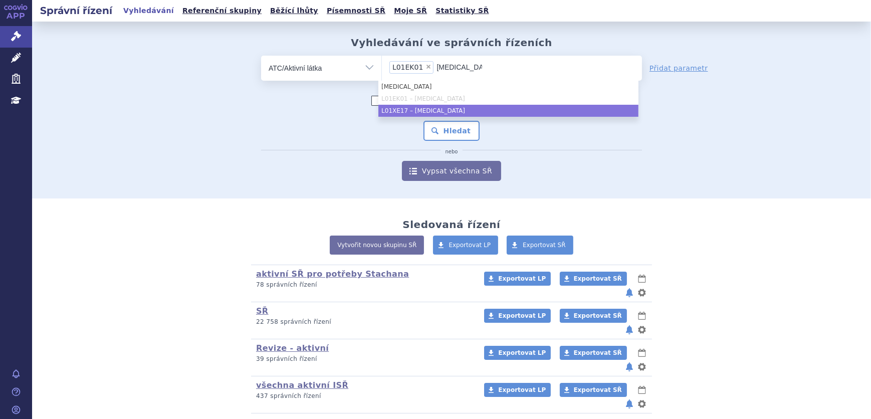
click at [443, 108] on li "L01XE17 – [MEDICAL_DATA]" at bounding box center [508, 111] width 260 height 12
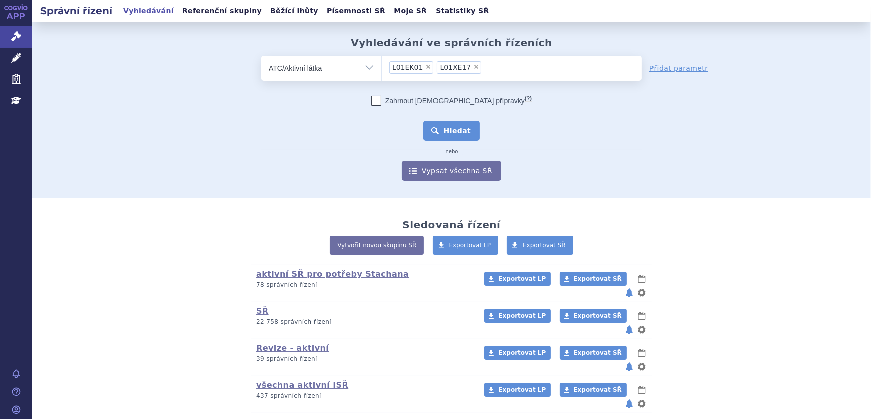
click at [452, 125] on button "Hledat" at bounding box center [451, 131] width 57 height 20
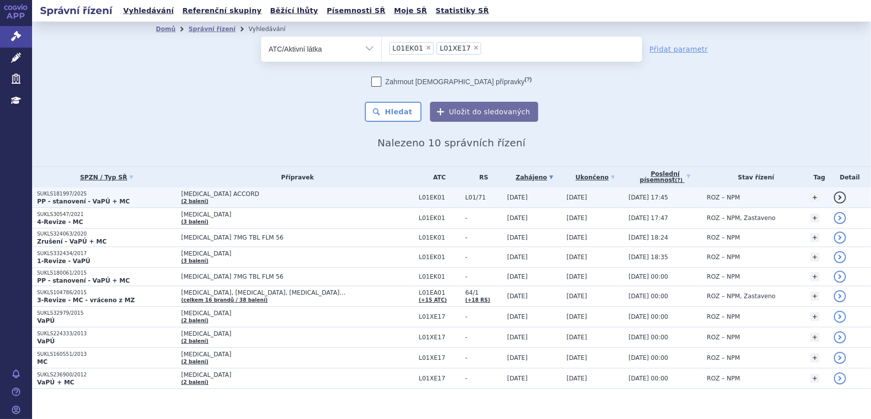
click at [250, 194] on span "[MEDICAL_DATA] ACCORD" at bounding box center [297, 193] width 233 height 7
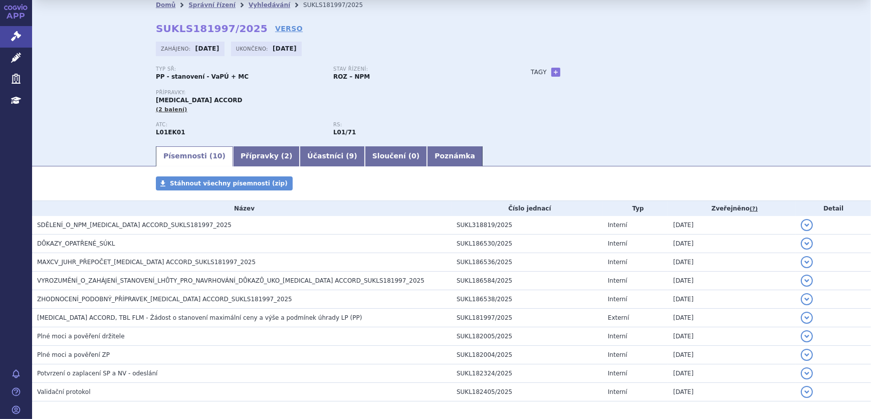
scroll to position [45, 0]
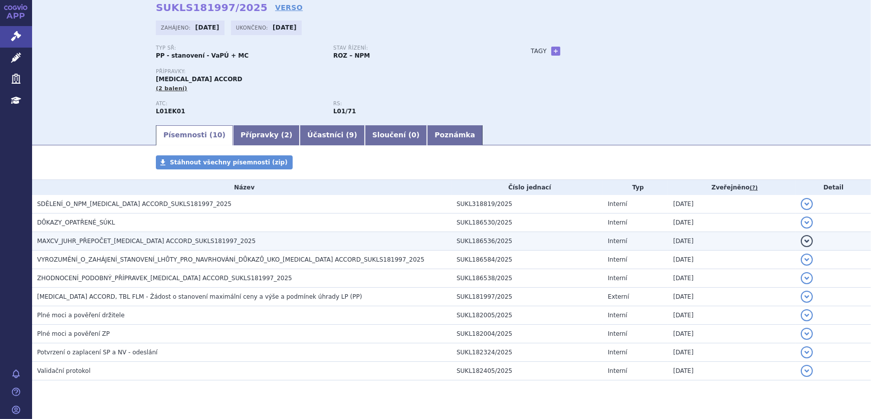
click at [170, 238] on span "MAXCV_JUHR_PŘEPOČET_AXITINIB ACCORD_SUKLS181997_2025" at bounding box center [146, 241] width 219 height 7
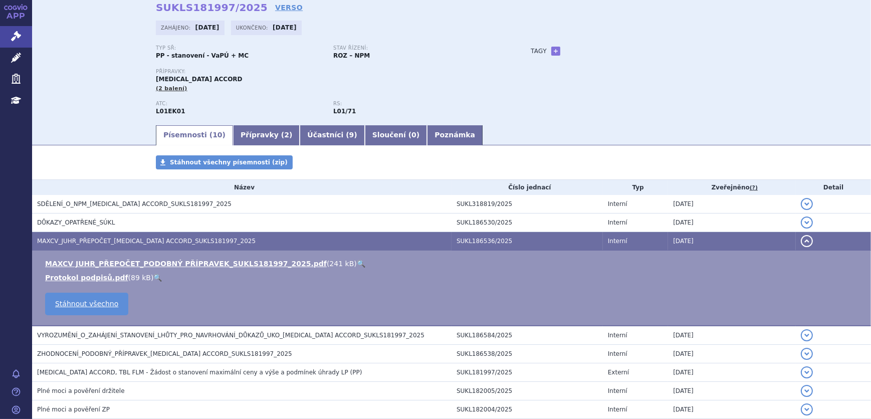
click at [357, 262] on link "🔍" at bounding box center [361, 264] width 9 height 8
click at [7, 56] on link "Léčivé přípravky" at bounding box center [16, 58] width 32 height 21
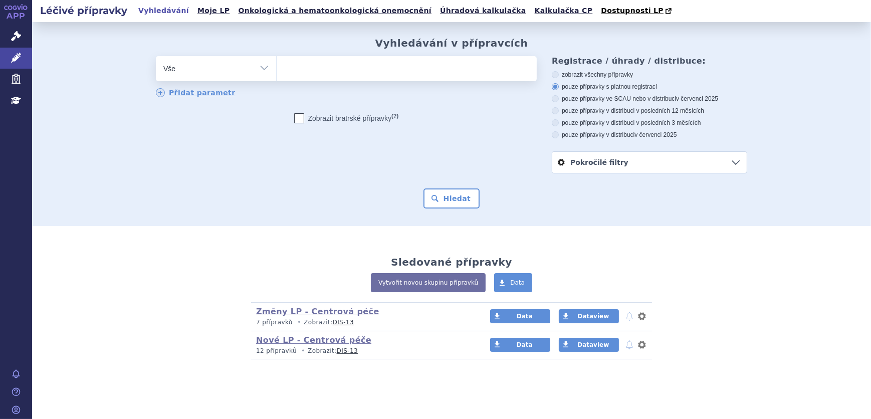
click at [202, 70] on select "Vše Přípravek/SUKL kód MAH VPOIS ATC/Aktivní látka Léková forma Síla" at bounding box center [216, 67] width 120 height 23
select select "filter-atc-group"
click at [156, 57] on select "Vše Přípravek/SUKL kód MAH VPOIS ATC/Aktivní látka Léková forma Síla" at bounding box center [216, 67] width 120 height 23
click at [345, 75] on ul at bounding box center [407, 66] width 260 height 21
click at [277, 75] on select at bounding box center [276, 68] width 1 height 25
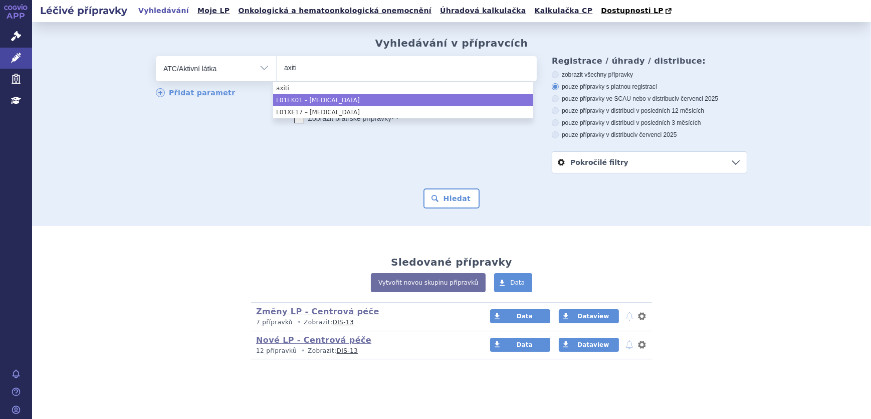
type input "axiti"
click at [341, 103] on li "L01EK01 – AXITINIB" at bounding box center [403, 100] width 260 height 12
select select "L01EK01"
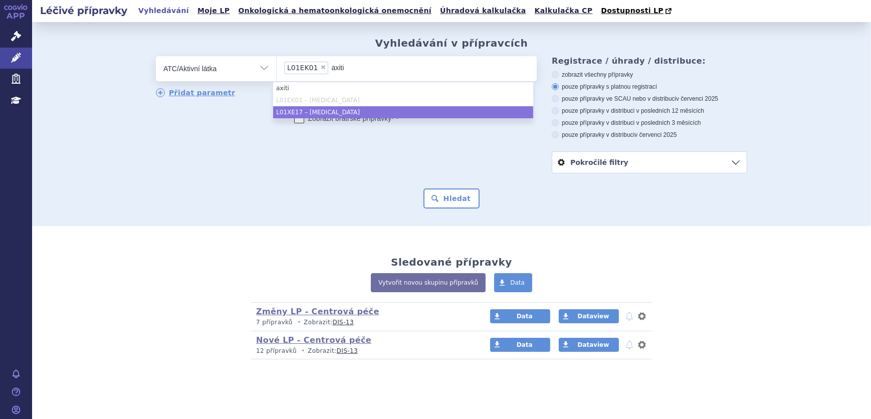
click at [343, 110] on li "L01XE17 – AXITINIB" at bounding box center [403, 112] width 260 height 12
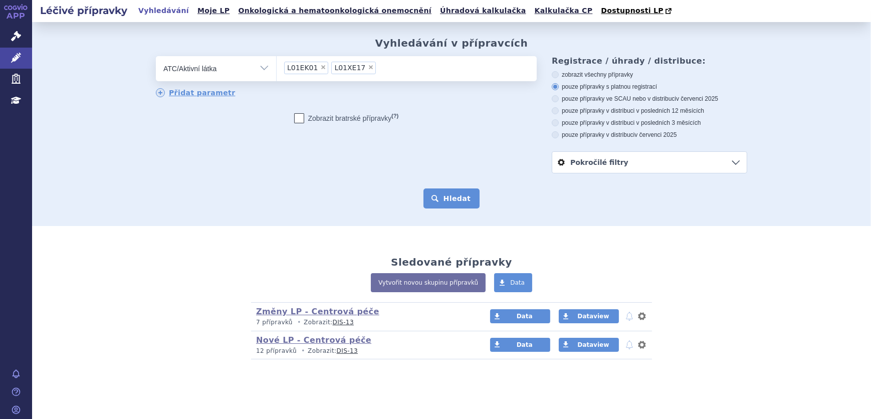
click at [462, 195] on button "Hledat" at bounding box center [451, 198] width 57 height 20
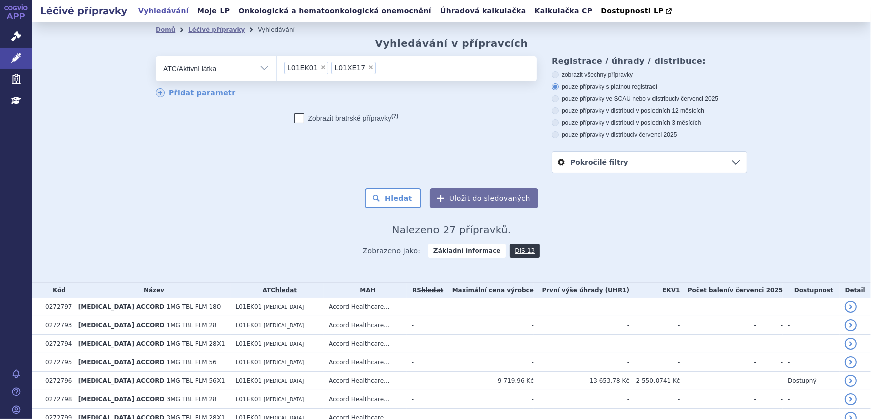
click at [670, 96] on label "pouze přípravky ve SCAU nebo v distribuci v červenci 2025" at bounding box center [649, 99] width 195 height 8
click at [559, 97] on input "pouze přípravky ve SCAU nebo v distribuci v červenci 2025" at bounding box center [556, 100] width 7 height 7
radio input "true"
click at [397, 195] on button "Hledat" at bounding box center [393, 198] width 57 height 20
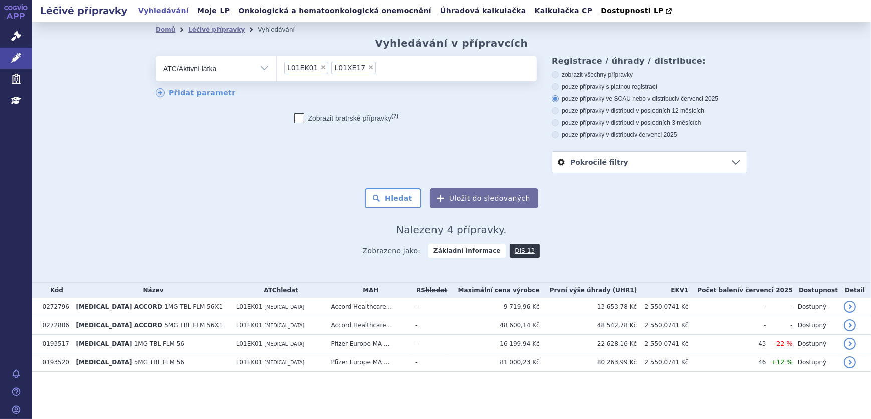
drag, startPoint x: 180, startPoint y: 65, endPoint x: 185, endPoint y: 70, distance: 7.1
click at [182, 65] on select "Vše Přípravek/SUKL kód MAH VPOIS ATC/Aktivní látka Léková forma Síla" at bounding box center [216, 67] width 120 height 23
select select "filter-all"
click at [156, 57] on select "Vše Přípravek/SUKL kód MAH VPOIS ATC/Aktivní látka Léková forma Síla" at bounding box center [216, 67] width 120 height 23
click at [321, 76] on ul at bounding box center [407, 66] width 260 height 21
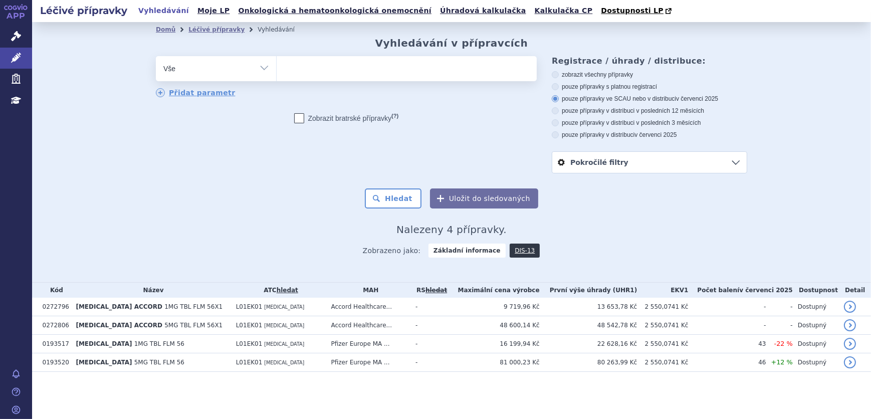
click at [277, 76] on select at bounding box center [276, 68] width 1 height 25
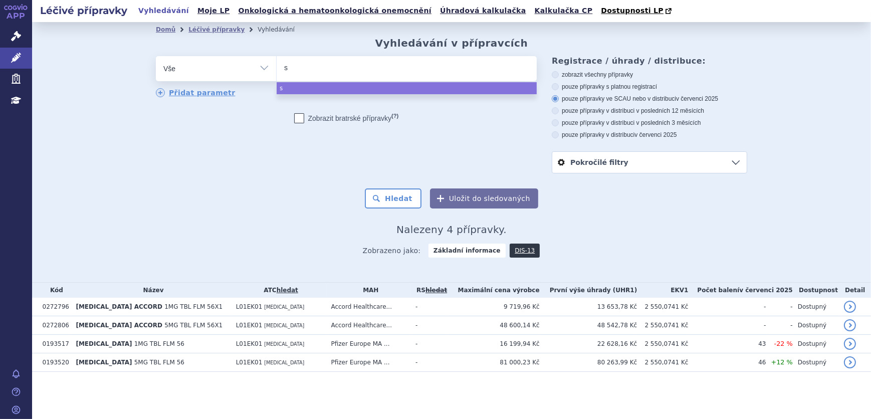
type input "se"
type input "set"
type input "seti"
type input "setia"
type input "setiapo"
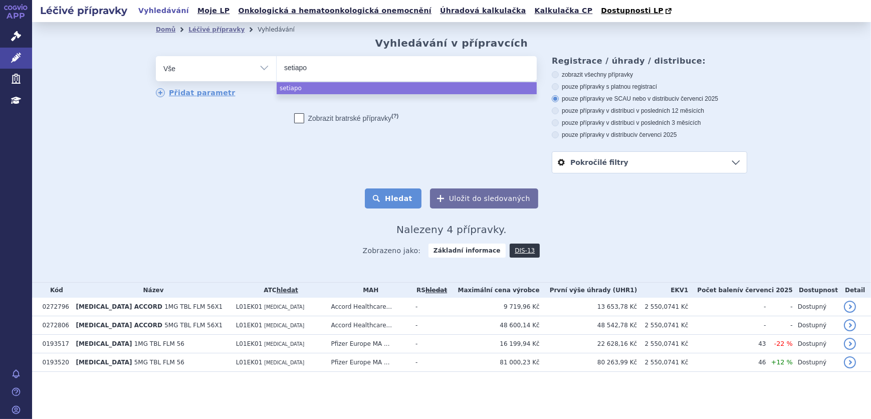
select select "setiapo"
click at [391, 205] on button "Hledat" at bounding box center [393, 198] width 57 height 20
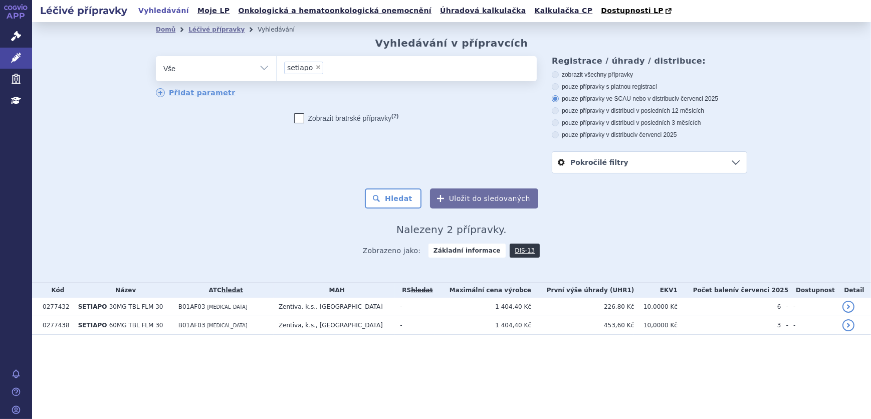
click at [316, 68] on span "×" at bounding box center [318, 67] width 6 height 6
click at [277, 68] on select "setiapo" at bounding box center [276, 68] width 1 height 25
select select
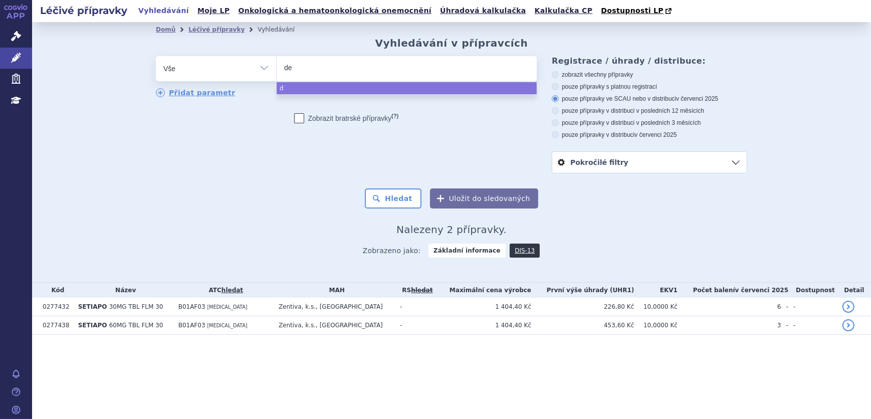
type input "des"
type input "despo"
type input "despop"
type input "despopre"
type input "despopres"
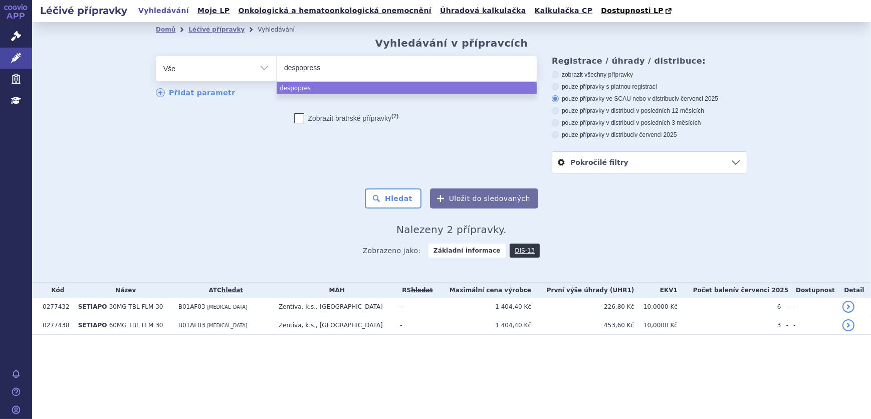
type input "despopressi"
type input "despopressin"
drag, startPoint x: 348, startPoint y: 66, endPoint x: 240, endPoint y: 87, distance: 110.3
click at [240, 87] on div "odstranit Vše Přípravek/SUKL kód MAH VPOIS ATC/Aktivní látka setiapo" at bounding box center [346, 77] width 381 height 42
click at [353, 66] on ul "despopressin" at bounding box center [407, 66] width 260 height 21
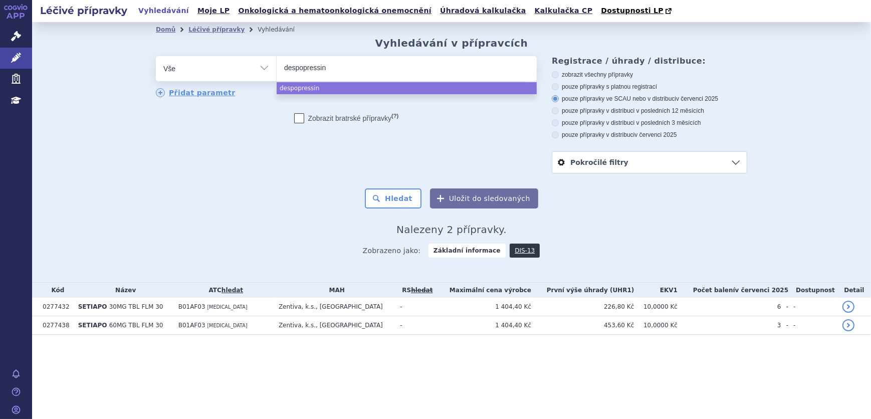
click at [277, 66] on select "setiapo despopressin" at bounding box center [276, 68] width 1 height 25
select select "despopressin"
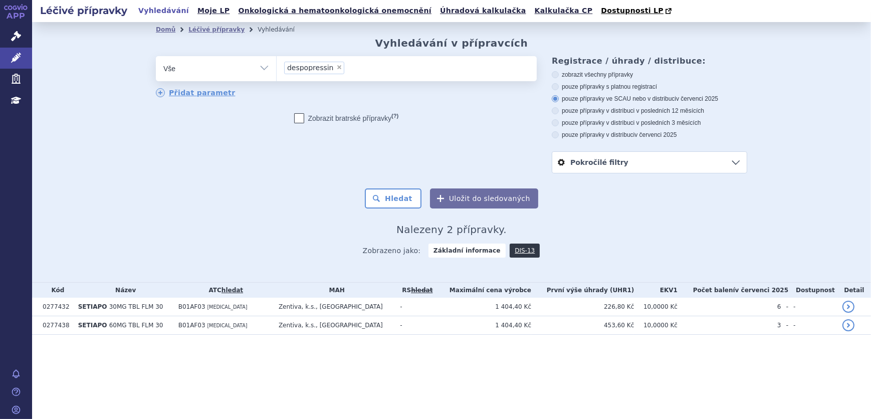
drag, startPoint x: 277, startPoint y: 72, endPoint x: 327, endPoint y: 69, distance: 50.7
click at [237, 73] on div "odstranit Vše Přípravek/SUKL kód MAH VPOIS ATC/Aktivní látka" at bounding box center [346, 68] width 381 height 25
click at [336, 66] on span "×" at bounding box center [339, 67] width 6 height 6
click at [277, 66] on select "setiapo despopressin" at bounding box center [276, 68] width 1 height 25
select select
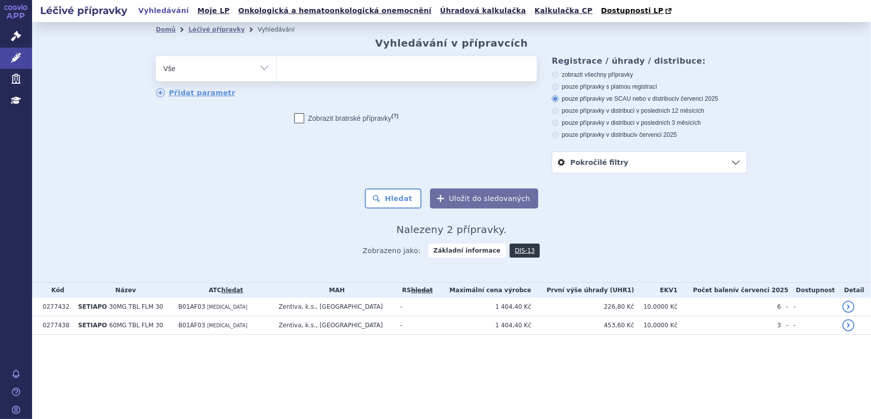
type input "DESMOPRESSIN ARISTO"
select select "DESMOPRESSIN ARISTO"
click at [391, 192] on button "Hledat" at bounding box center [393, 198] width 57 height 20
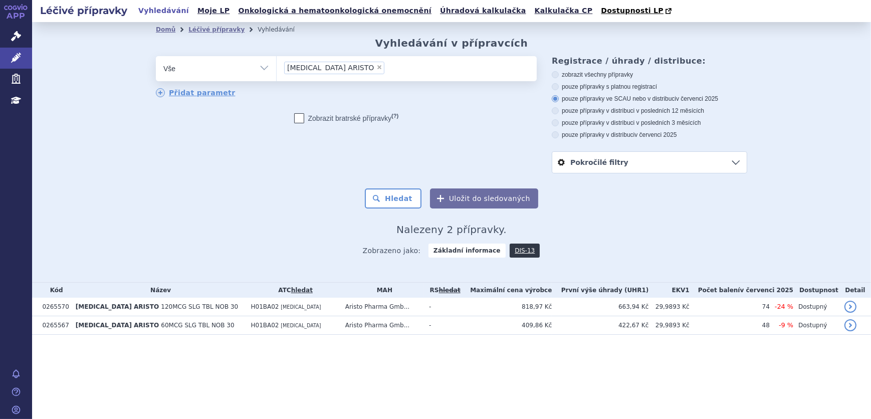
click at [210, 71] on select "Vše Přípravek/SUKL kód MAH VPOIS ATC/Aktivní látka Léková forma Síla" at bounding box center [216, 67] width 120 height 23
select select "filter-atc-group"
click at [156, 57] on select "Vše Přípravek/SUKL kód MAH VPOIS ATC/Aktivní látka Léková forma Síla" at bounding box center [216, 67] width 120 height 23
click at [373, 67] on ul at bounding box center [407, 66] width 260 height 21
click at [277, 67] on select at bounding box center [276, 68] width 1 height 25
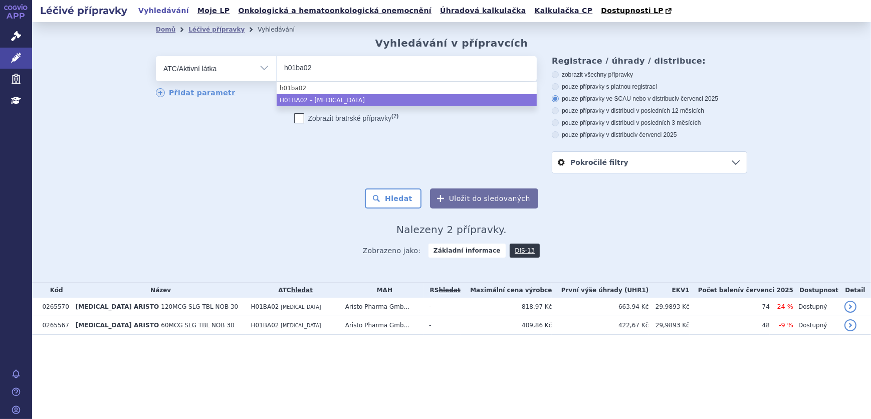
type input "h01ba02"
select select "H01BA02"
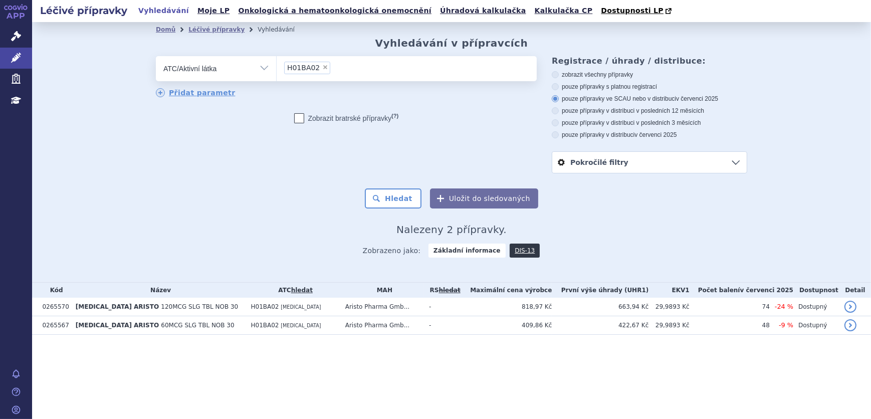
click at [414, 209] on div "Domů Léčivé přípravky Vyhledávání Vyhledávání v přípravcích odstranit Vše Přípr…" at bounding box center [451, 151] width 631 height 228
click at [415, 206] on button "Hledat" at bounding box center [393, 198] width 57 height 20
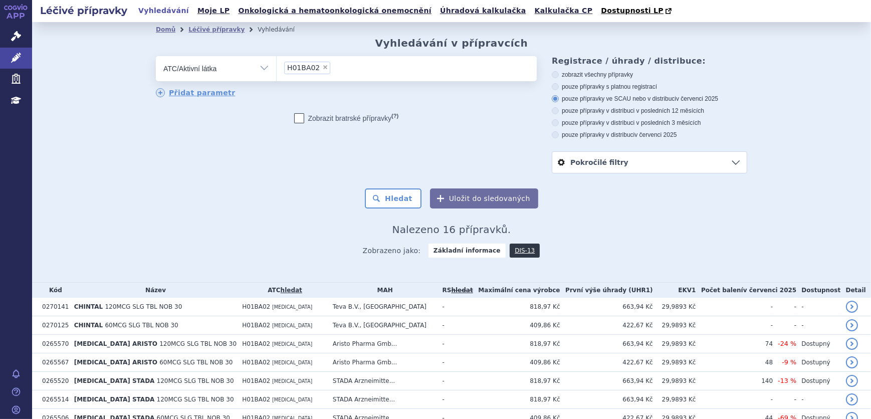
drag, startPoint x: 224, startPoint y: 60, endPoint x: 226, endPoint y: 71, distance: 11.2
click at [224, 60] on select "Vše Přípravek/SUKL kód MAH VPOIS ATC/Aktivní látka Léková forma Síla" at bounding box center [216, 67] width 120 height 23
select select "filter-all"
click at [156, 57] on select "Vše Přípravek/SUKL kód MAH VPOIS ATC/Aktivní látka Léková forma Síla" at bounding box center [216, 67] width 120 height 23
click at [291, 65] on ul at bounding box center [407, 66] width 260 height 21
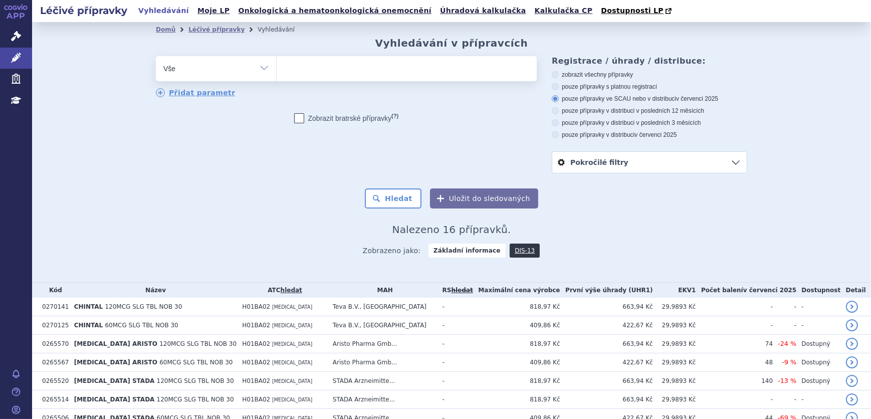
click at [277, 65] on select at bounding box center [276, 68] width 1 height 25
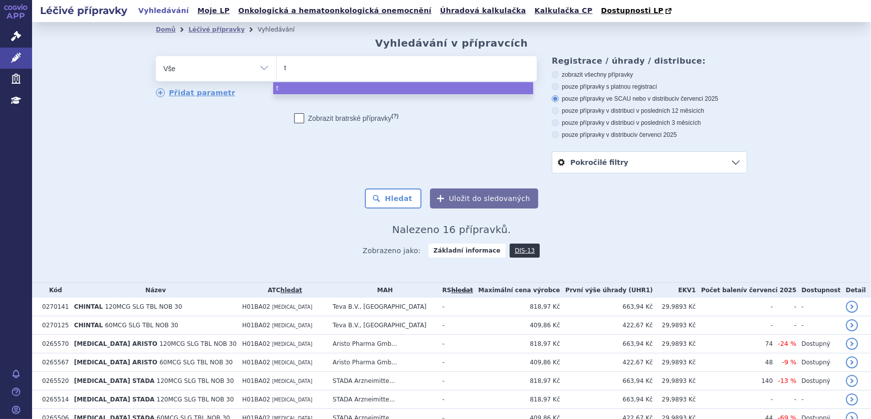
type input "te"
type input "tene"
type input "tenera"
select select "tenera"
click at [387, 193] on button "Hledat" at bounding box center [393, 198] width 57 height 20
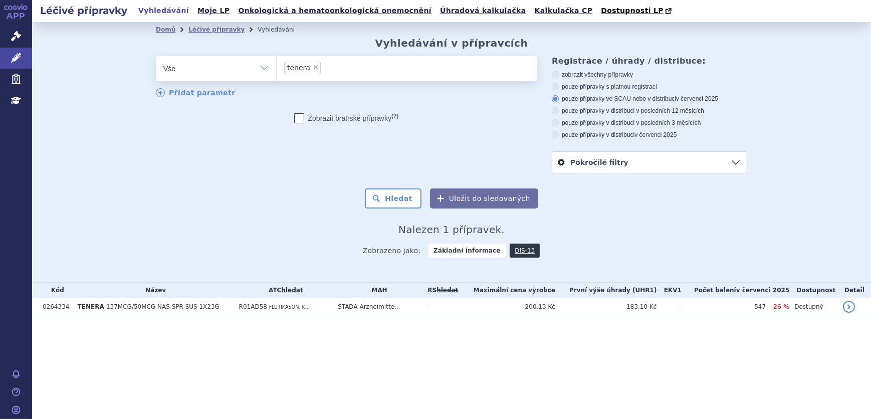
click at [224, 70] on select "Vše Přípravek/SUKL kód MAH VPOIS ATC/Aktivní látka Léková forma Síla" at bounding box center [216, 67] width 120 height 23
select select "filter-atc-group"
click at [156, 57] on select "Vše Přípravek/SUKL kód MAH VPOIS ATC/Aktivní látka Léková forma Síla" at bounding box center [216, 67] width 120 height 23
click at [370, 58] on ul at bounding box center [407, 66] width 260 height 21
click at [277, 58] on select at bounding box center [276, 68] width 1 height 25
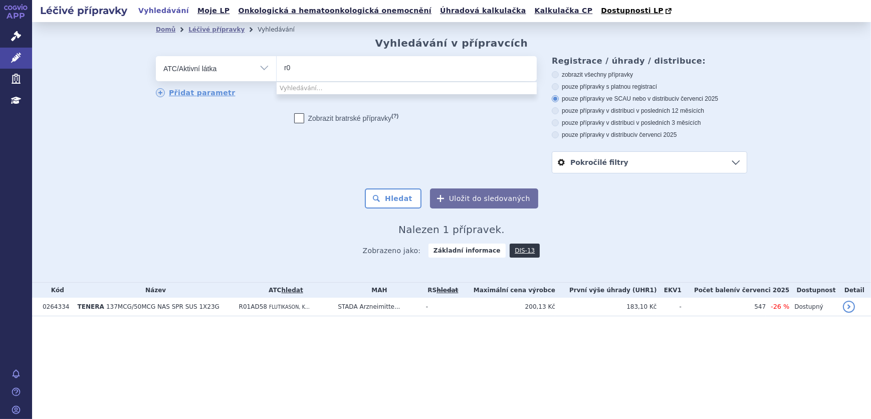
type input "r"
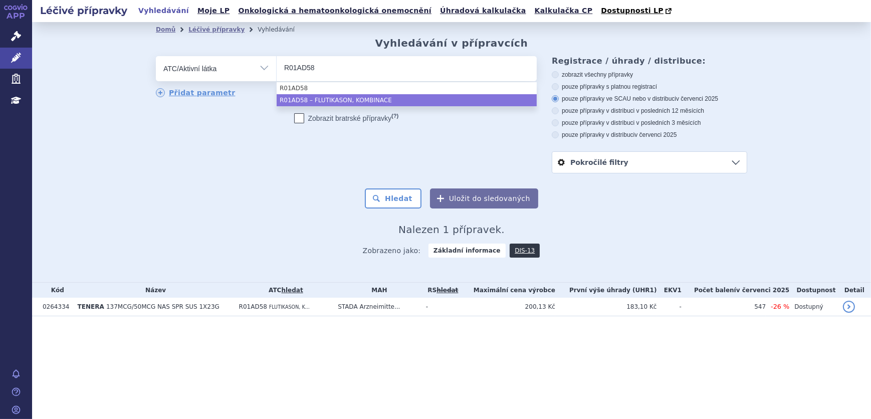
type input "R01AD58"
select select "R01AD58"
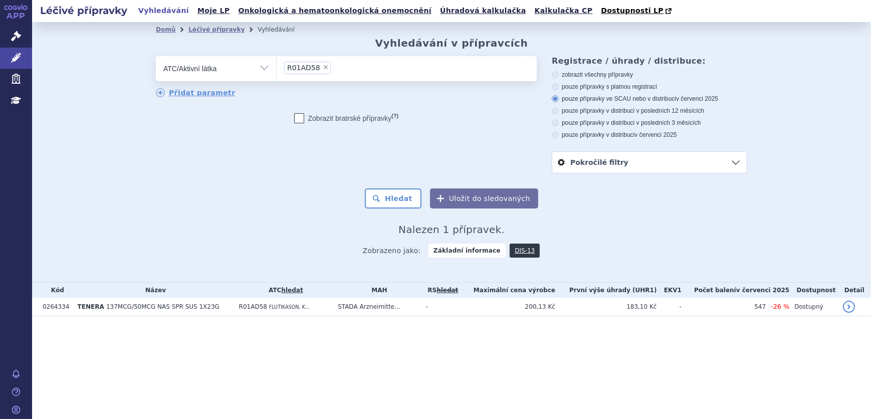
click at [406, 209] on div "Domů Léčivé přípravky Vyhledávání Vyhledávání v přípravcích odstranit Vše Přípr…" at bounding box center [451, 151] width 631 height 228
click at [406, 200] on button "Hledat" at bounding box center [393, 198] width 57 height 20
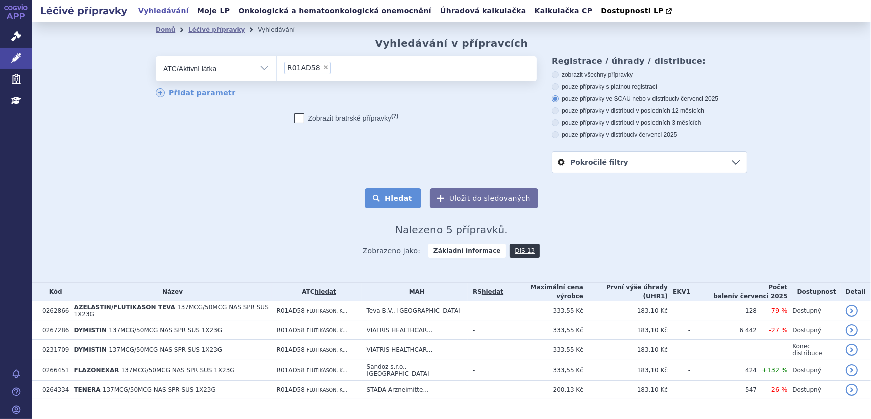
scroll to position [12, 0]
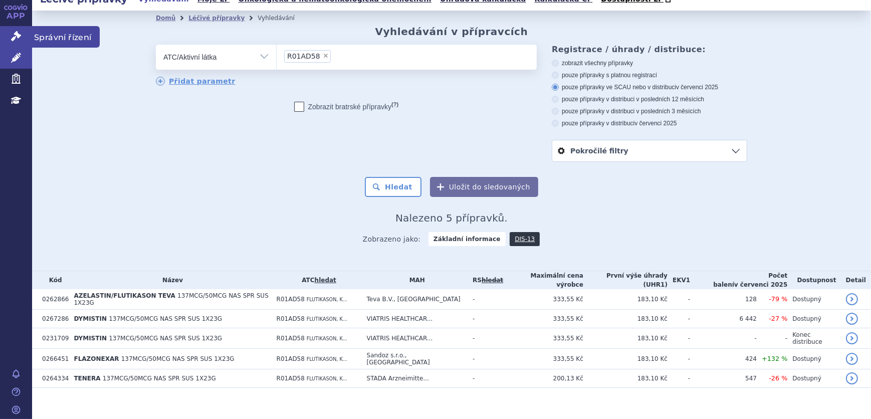
click at [11, 30] on link "Správní řízení" at bounding box center [16, 36] width 32 height 21
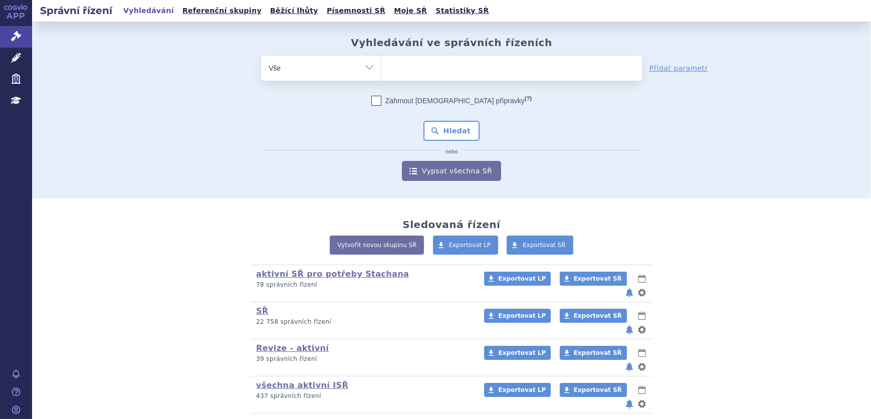
click at [419, 74] on ul at bounding box center [512, 66] width 260 height 21
click at [382, 74] on select at bounding box center [381, 67] width 1 height 25
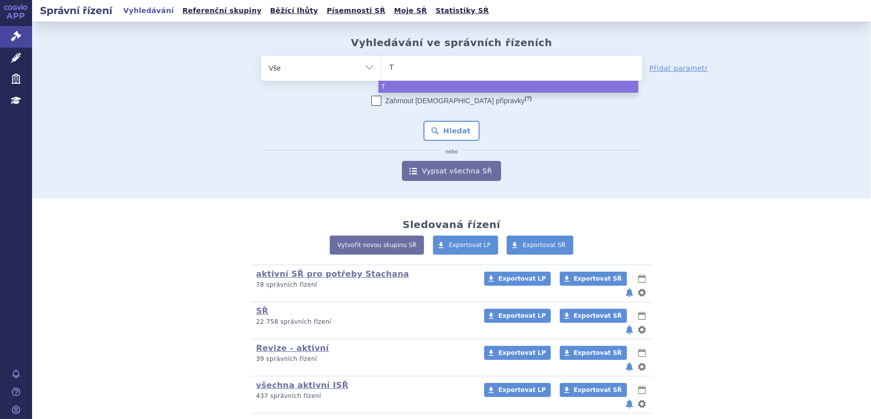
type input "TE"
type input "TENE"
type input "TENER"
type input "TENERA"
select select "TENERA"
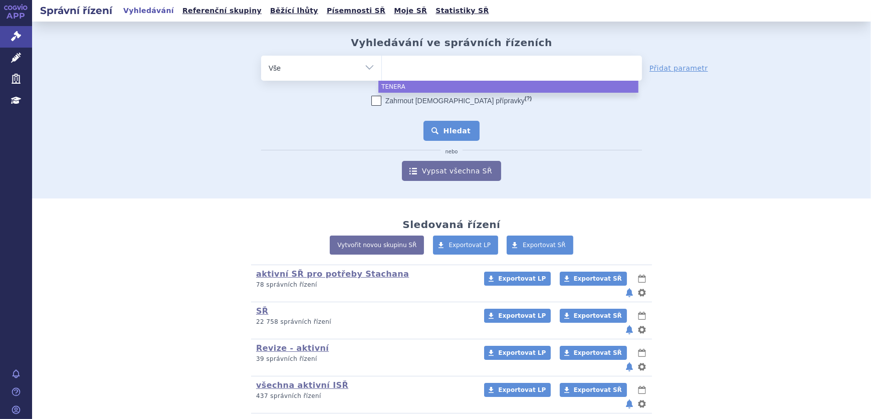
click at [442, 135] on button "Hledat" at bounding box center [451, 131] width 57 height 20
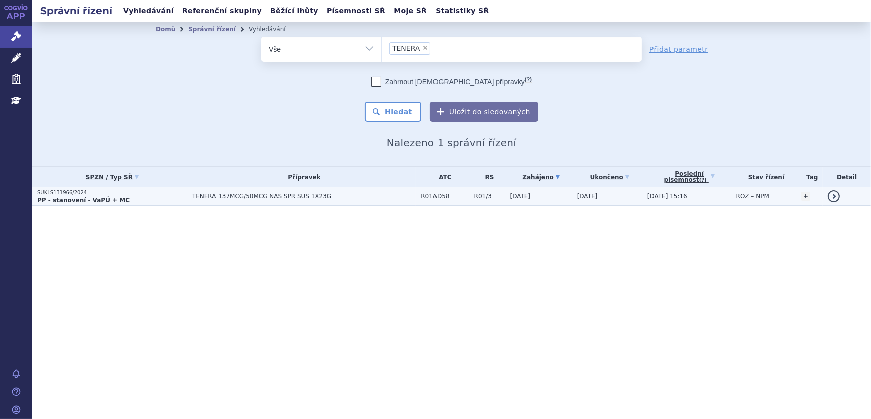
click at [207, 195] on span "TENERA 137MCG/50MCG NAS SPR SUS 1X23G" at bounding box center [304, 196] width 224 height 7
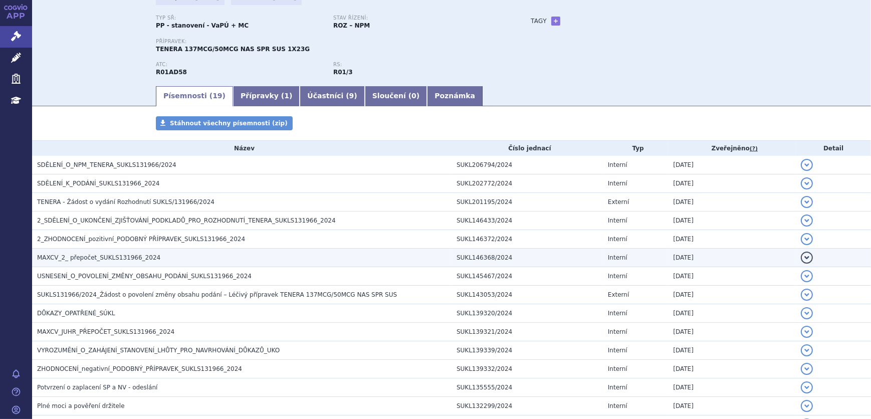
scroll to position [91, 0]
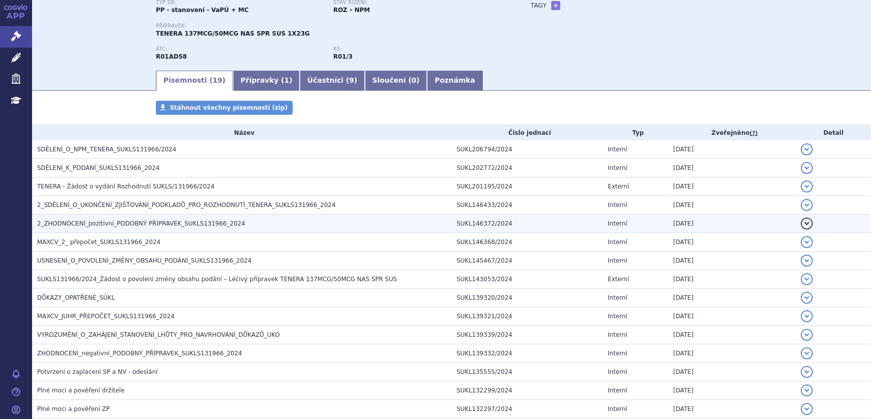
click at [147, 226] on span "2_ZHODNOCENÍ_pozitivní_PODOBNÝ PŘÍPRAVEK_SUKLS131966_2024" at bounding box center [141, 223] width 208 height 7
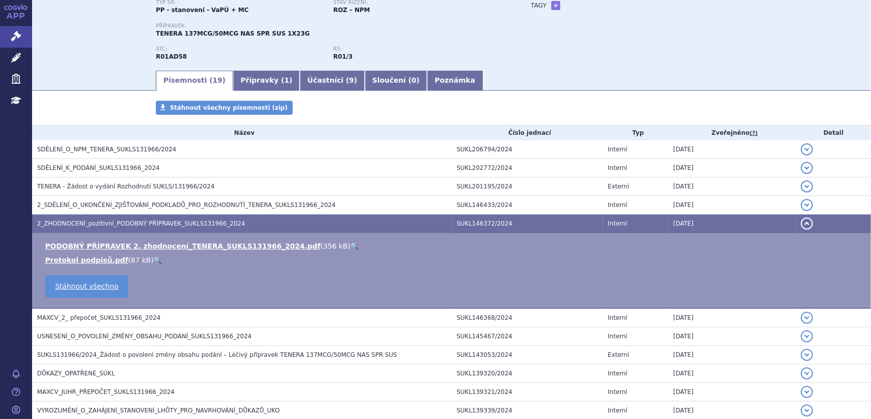
click at [350, 244] on link "🔍" at bounding box center [354, 246] width 9 height 8
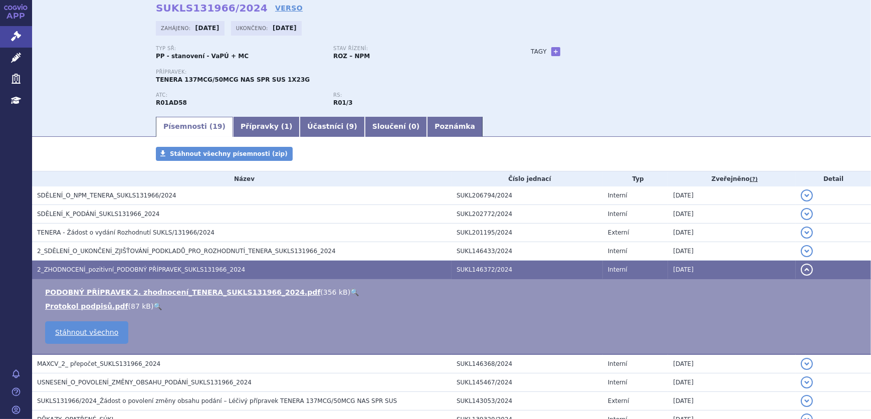
scroll to position [0, 0]
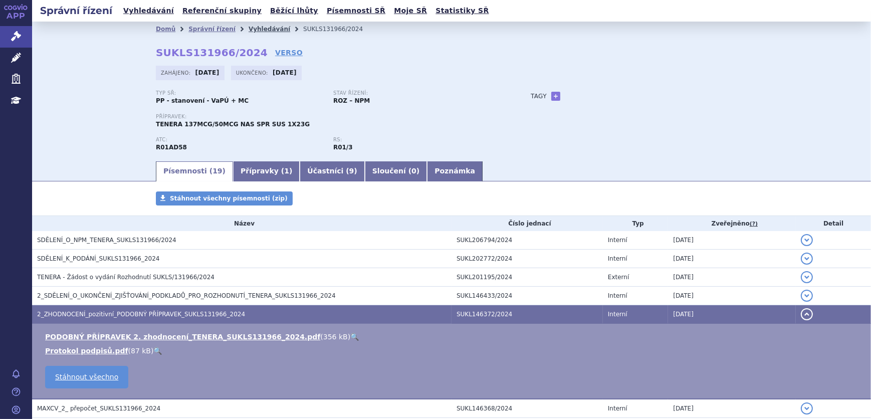
click at [249, 30] on link "Vyhledávání" at bounding box center [270, 29] width 42 height 7
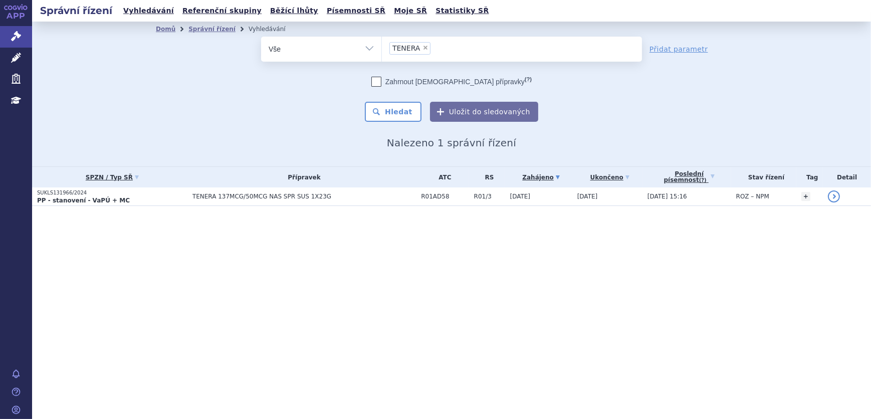
click at [422, 47] on span "×" at bounding box center [425, 48] width 6 height 6
click at [382, 47] on select "TENERA" at bounding box center [381, 48] width 1 height 25
select select
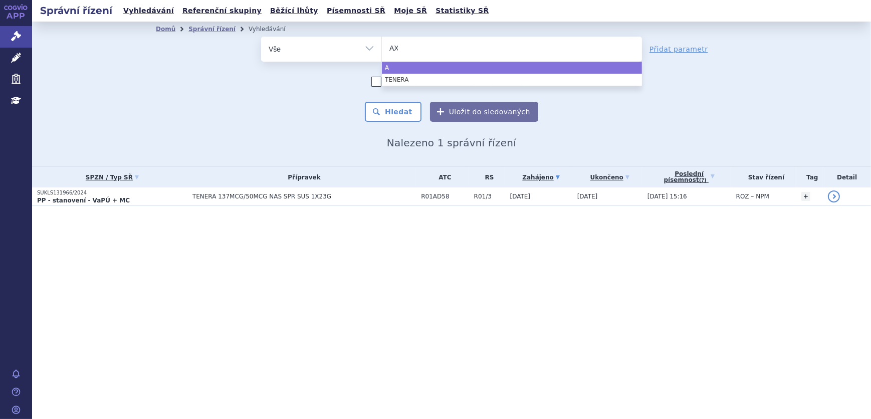
type input "AXI"
type input "AXITI"
type input "AXITINI"
select select "AXITINI"
click at [285, 42] on select "Vše Spisová značka Typ SŘ Přípravek/SUKL kód Účastník/Držitel" at bounding box center [321, 48] width 120 height 23
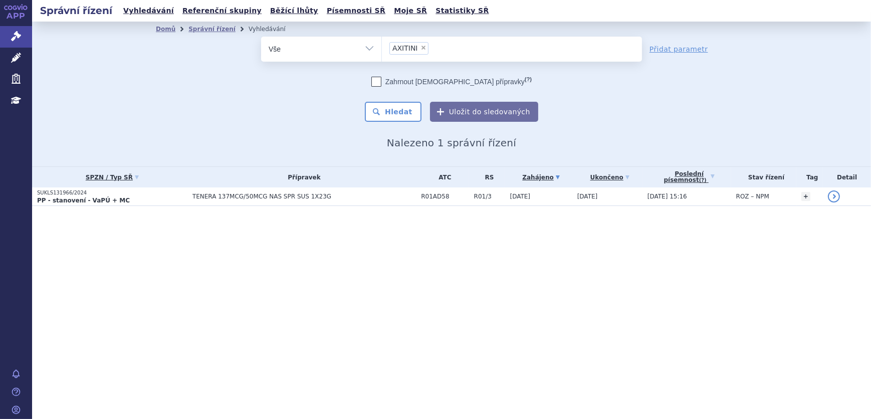
click at [299, 38] on select "Vše Spisová značka Typ SŘ Přípravek/SUKL kód Účastník/Držitel" at bounding box center [321, 48] width 120 height 23
select select "filter-atc-group"
click at [261, 37] on select "Vše Spisová značka Typ SŘ Přípravek/SUKL kód Účastník/Držitel" at bounding box center [321, 48] width 120 height 23
click at [413, 59] on span at bounding box center [512, 49] width 260 height 25
click at [382, 59] on select at bounding box center [381, 48] width 1 height 25
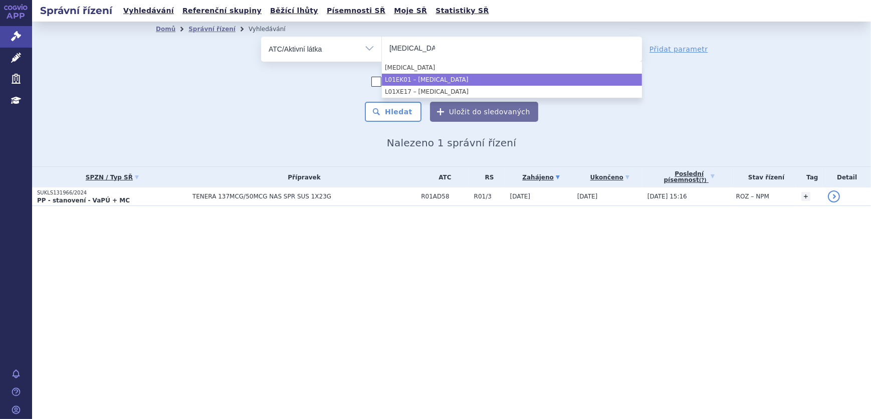
type input "AXITINIB"
select select "L01EK01"
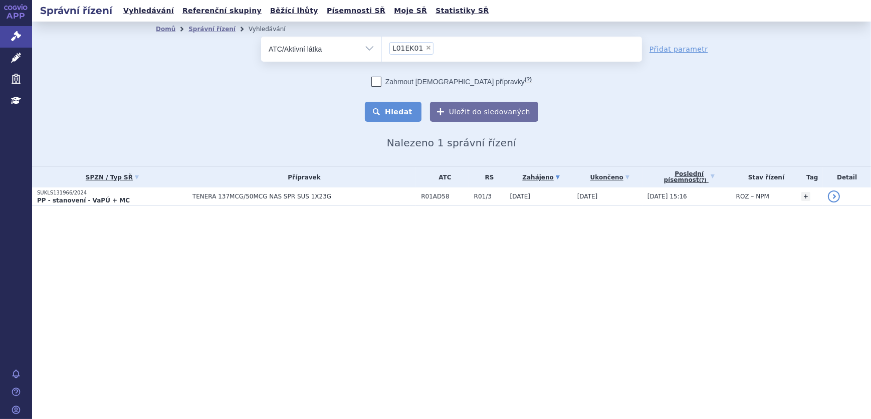
click at [396, 104] on button "Hledat" at bounding box center [393, 112] width 57 height 20
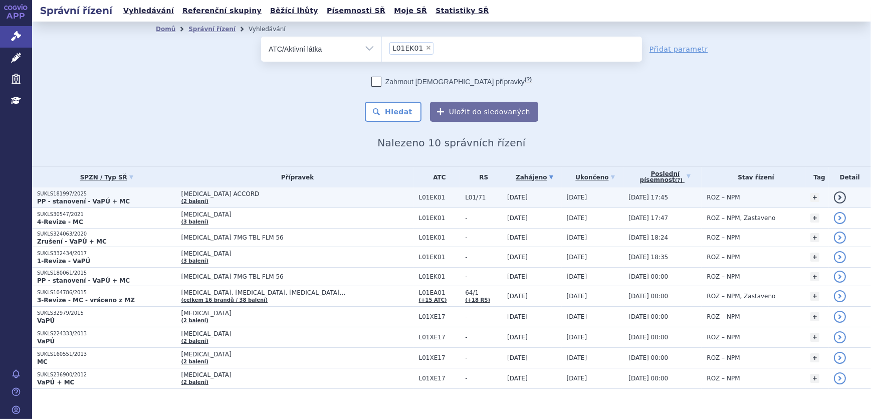
click at [151, 200] on p "PP - stanovení - VaPÚ + MC" at bounding box center [106, 201] width 139 height 8
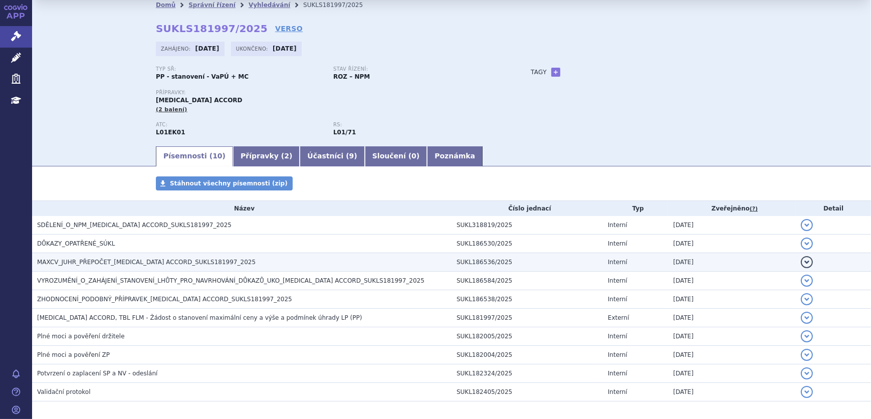
scroll to position [45, 0]
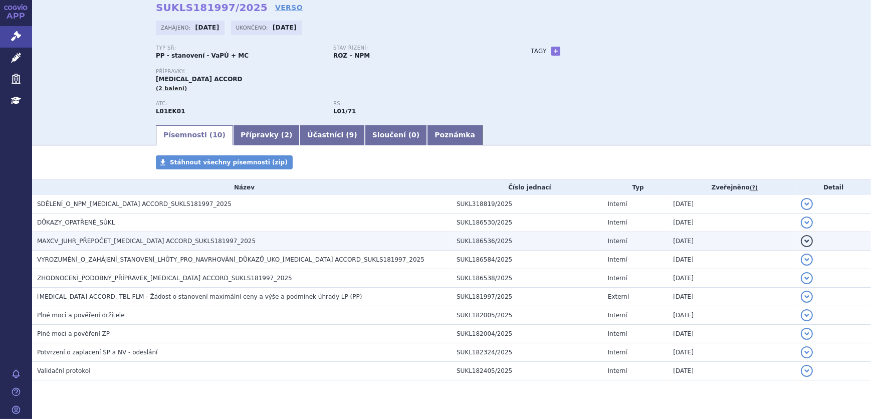
click at [145, 243] on span "MAXCV_JUHR_PŘEPOČET_AXITINIB ACCORD_SUKLS181997_2025" at bounding box center [146, 241] width 219 height 7
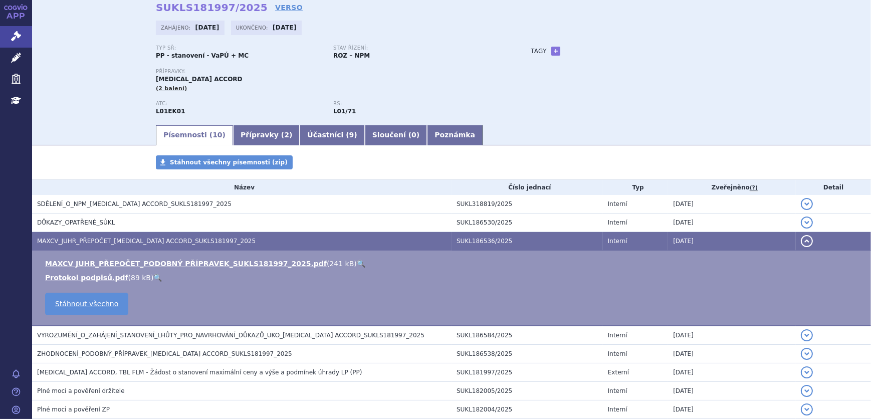
click at [357, 262] on link "🔍" at bounding box center [361, 264] width 9 height 8
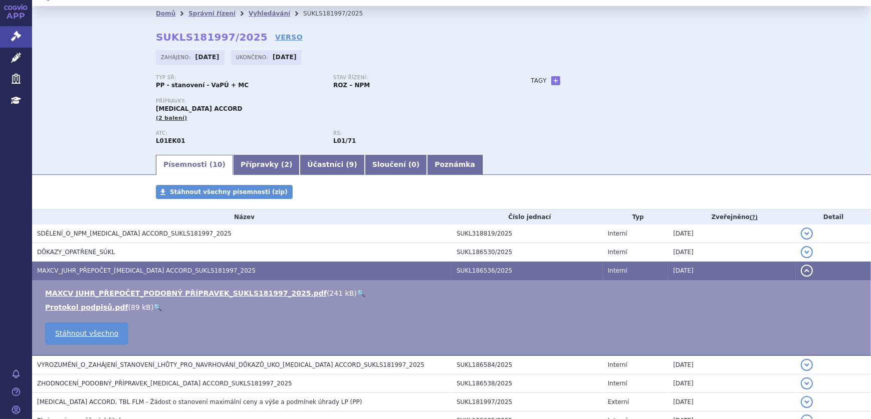
scroll to position [0, 0]
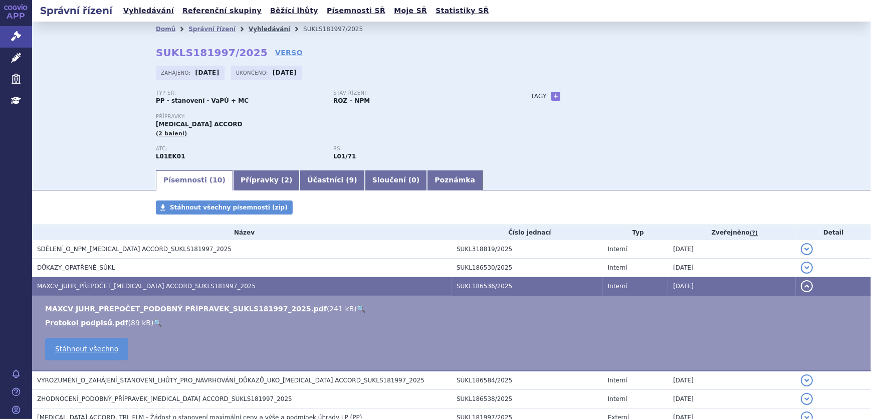
click at [249, 29] on link "Vyhledávání" at bounding box center [270, 29] width 42 height 7
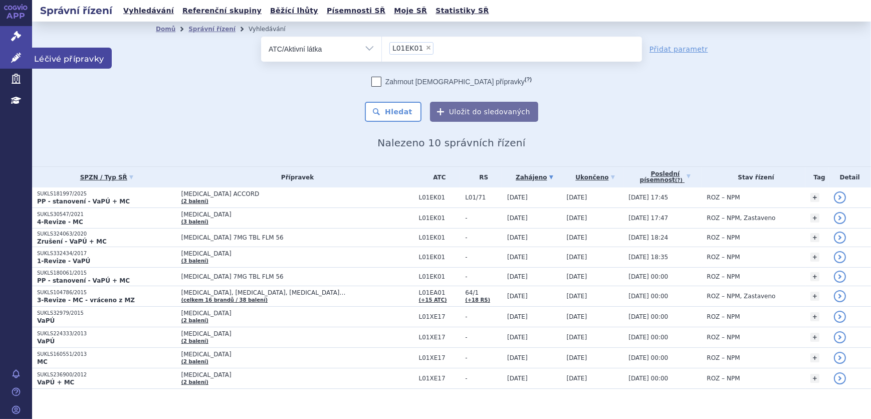
click at [10, 51] on link "Léčivé přípravky" at bounding box center [16, 58] width 32 height 21
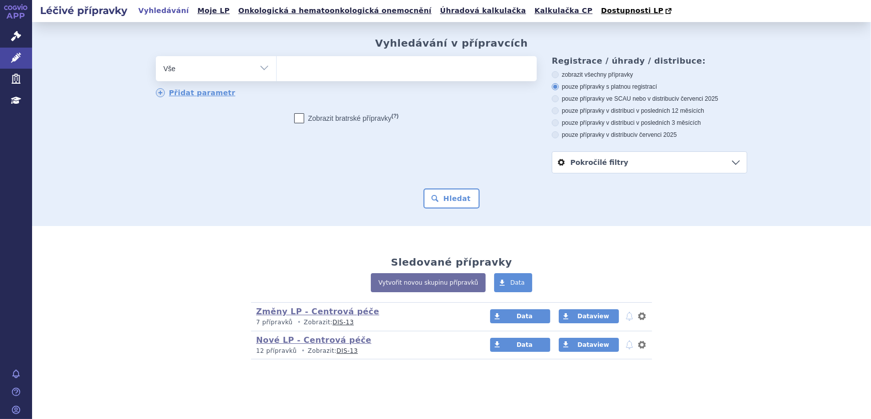
click at [336, 61] on ul at bounding box center [407, 66] width 260 height 21
click at [277, 61] on select at bounding box center [276, 68] width 1 height 25
type input "DU"
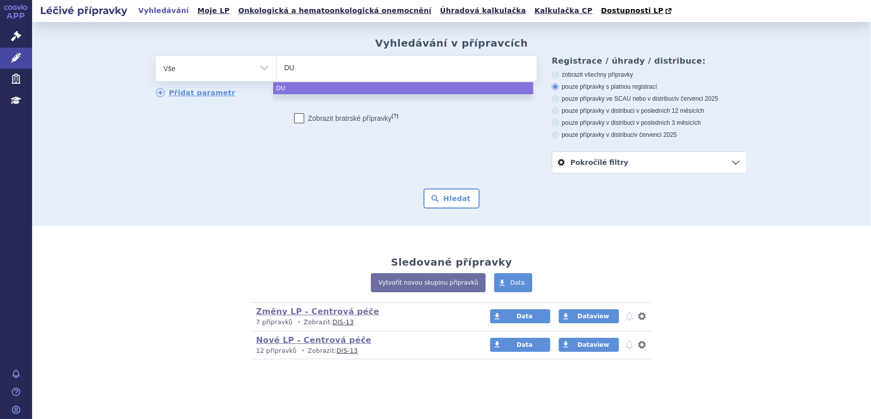
type input "DUR"
type input "DURS"
type input "DURSE"
type input "DURSEA"
select select "DURSEA"
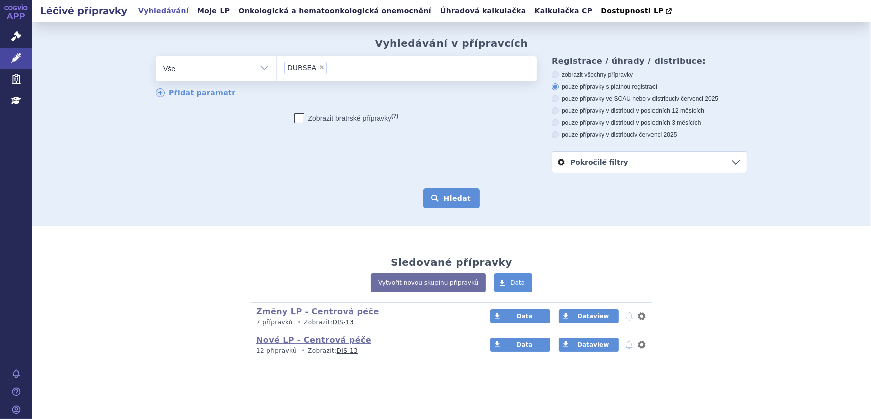
click at [459, 200] on button "Hledat" at bounding box center [451, 198] width 57 height 20
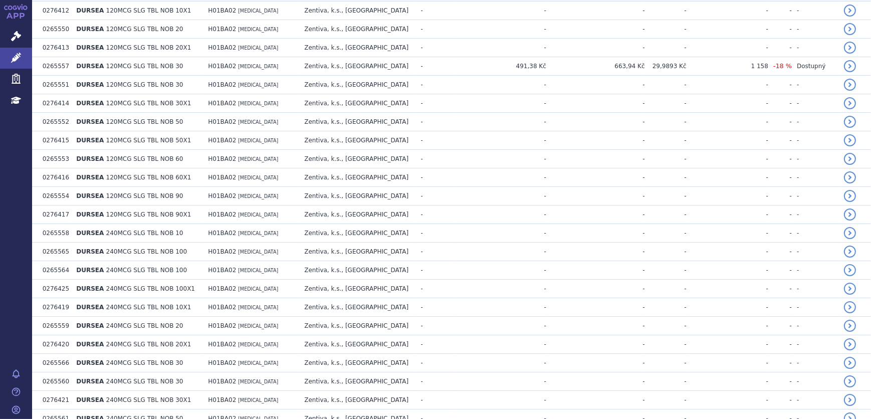
scroll to position [214, 0]
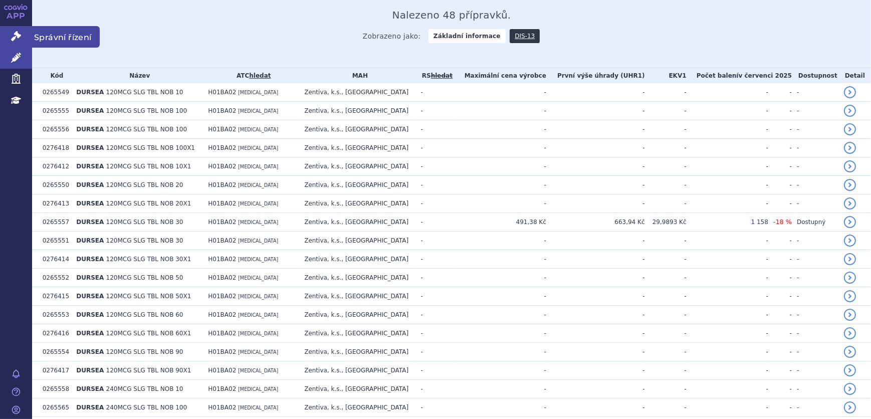
click at [10, 41] on link "Správní řízení" at bounding box center [16, 36] width 32 height 21
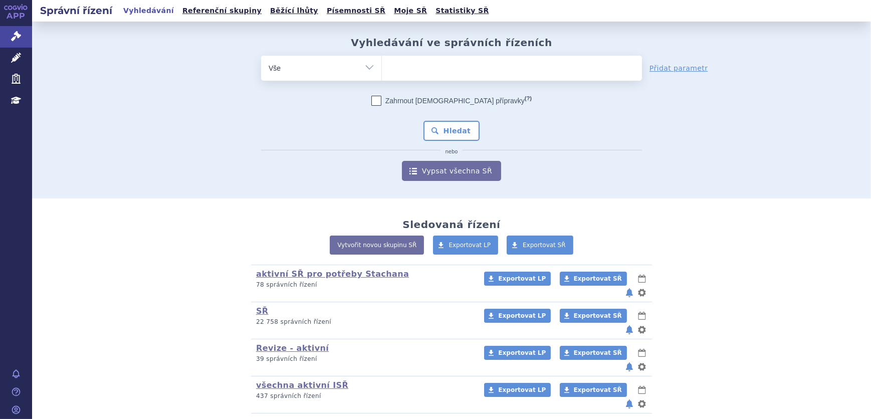
click at [442, 78] on span at bounding box center [512, 68] width 260 height 25
click at [382, 78] on select at bounding box center [381, 67] width 1 height 25
type input "DU"
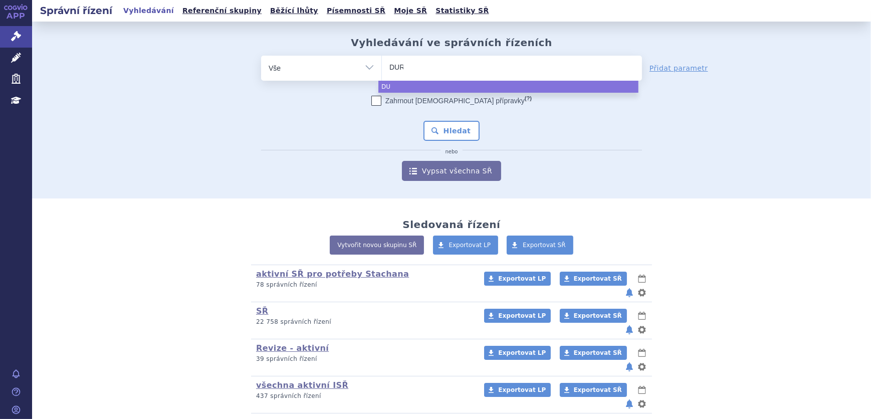
type input "DURS"
type input "DURSE"
type input "DURSEA"
select select "DURSEA"
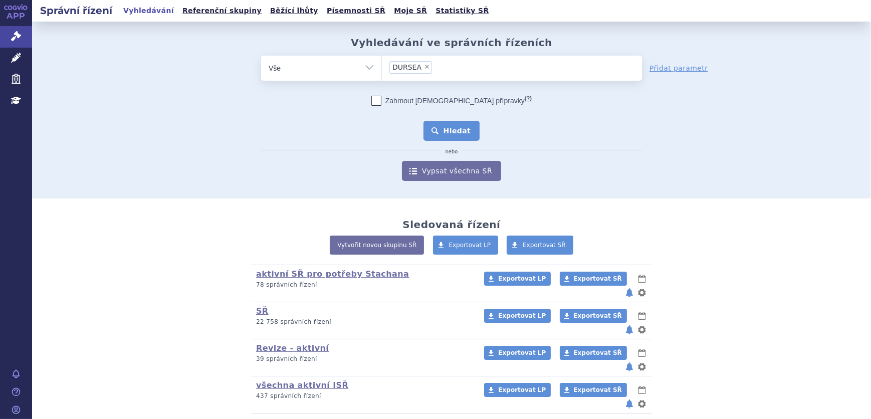
click at [436, 134] on button "Hledat" at bounding box center [451, 131] width 57 height 20
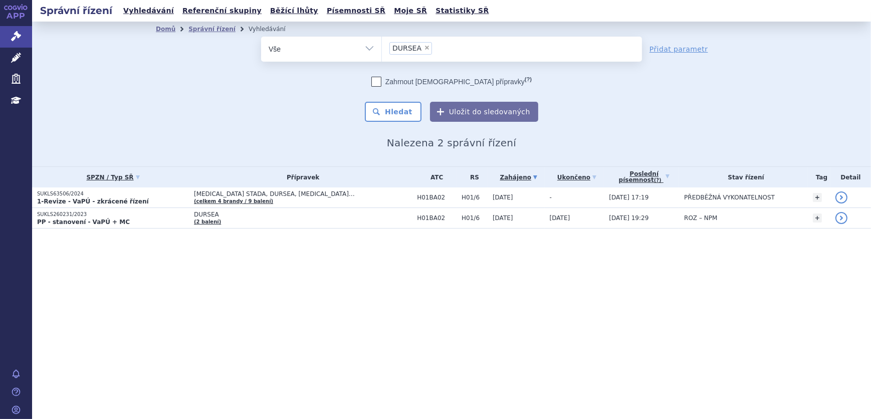
click at [424, 46] on span "×" at bounding box center [427, 48] width 6 height 6
click at [382, 46] on select "DURSEA" at bounding box center [381, 48] width 1 height 25
select select
click at [300, 47] on select "Vše Spisová značka Typ SŘ Přípravek/SUKL kód Účastník/Držitel" at bounding box center [321, 48] width 120 height 23
select select "filter-atc-group"
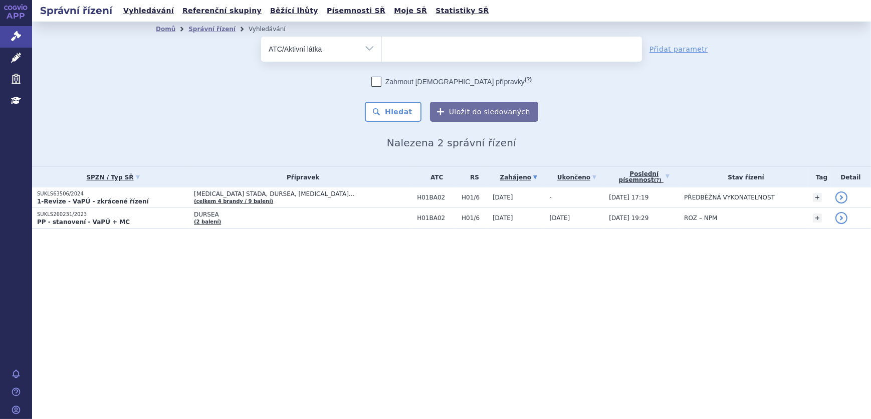
click at [261, 37] on select "Vše Spisová značka Typ SŘ Přípravek/SUKL kód Účastník/Držitel" at bounding box center [321, 48] width 120 height 23
click at [422, 51] on ul at bounding box center [512, 47] width 260 height 21
click at [382, 51] on select at bounding box center [381, 48] width 1 height 25
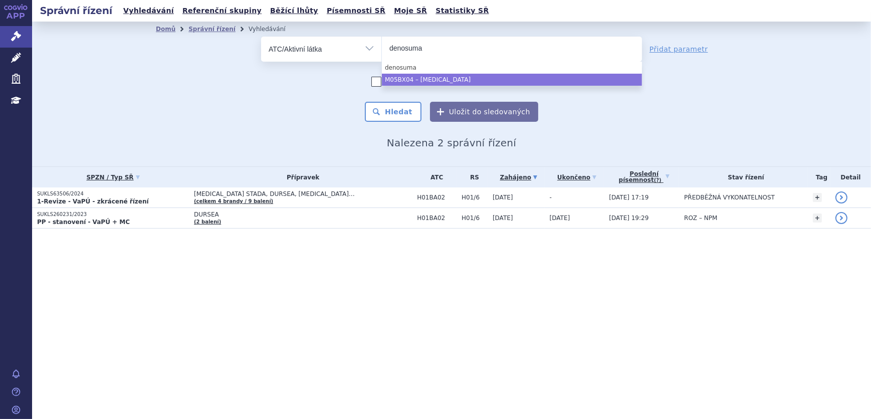
type input "denosuma"
drag, startPoint x: 447, startPoint y: 78, endPoint x: 443, endPoint y: 92, distance: 14.3
select select "M05BX04"
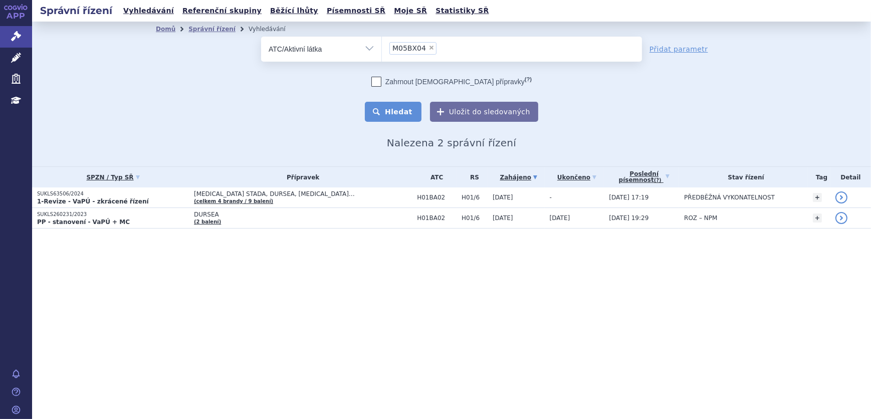
click at [414, 113] on button "Hledat" at bounding box center [393, 112] width 57 height 20
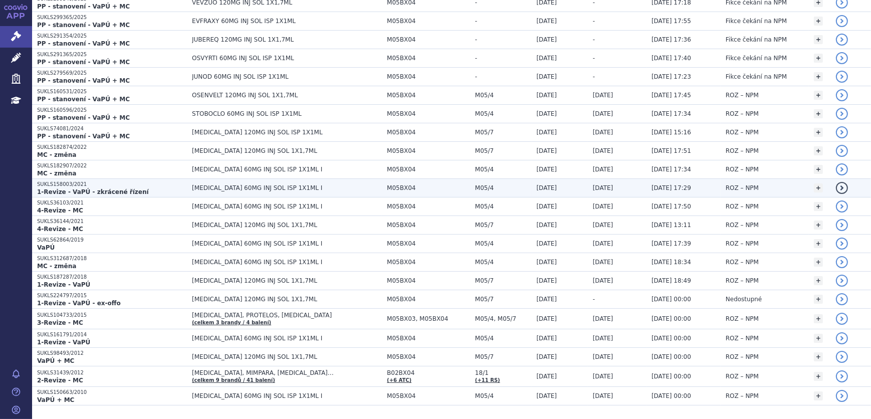
scroll to position [173, 0]
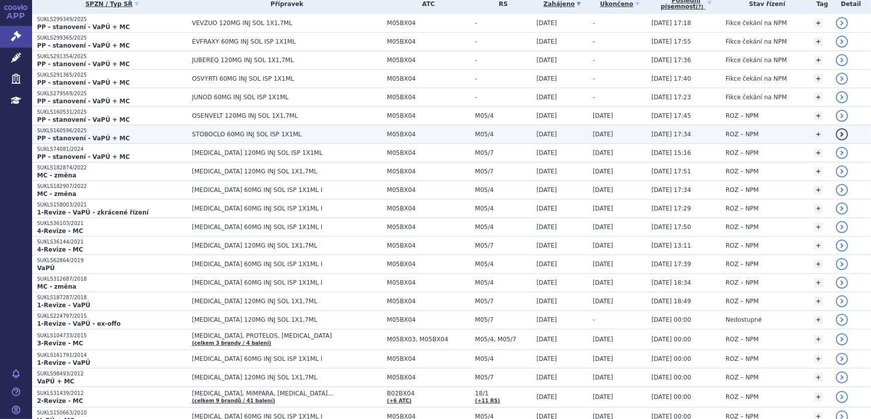
click at [154, 135] on p "PP - stanovení - VaPÚ + MC" at bounding box center [112, 138] width 150 height 8
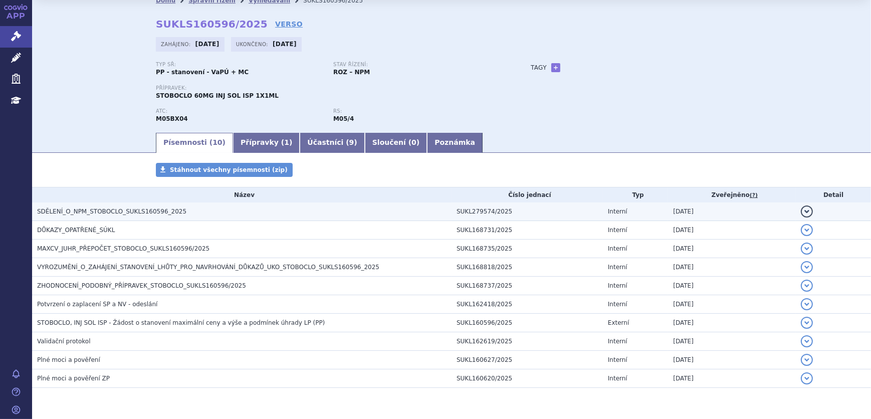
scroll to position [57, 0]
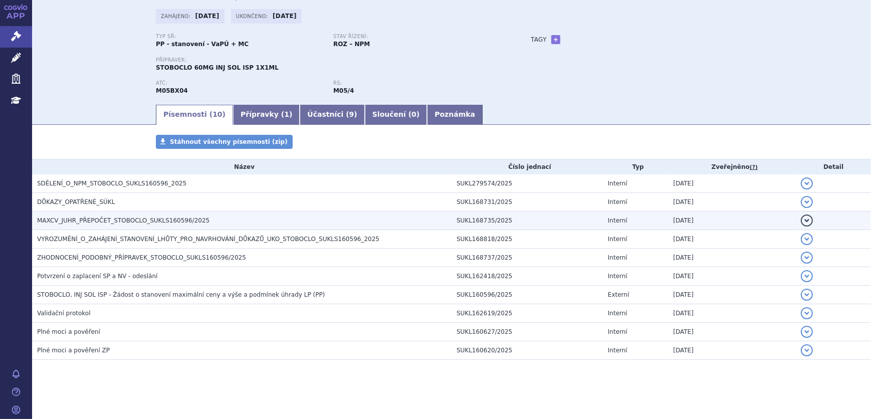
click at [150, 221] on span "MAXCV_JUHR_PŘEPOČET_STOBOCLO_SUKLS160596/2025" at bounding box center [123, 220] width 172 height 7
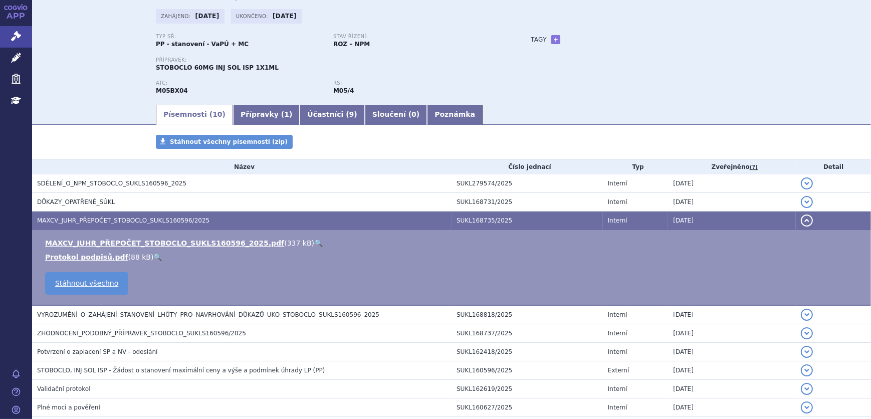
click at [314, 240] on link "🔍" at bounding box center [318, 243] width 9 height 8
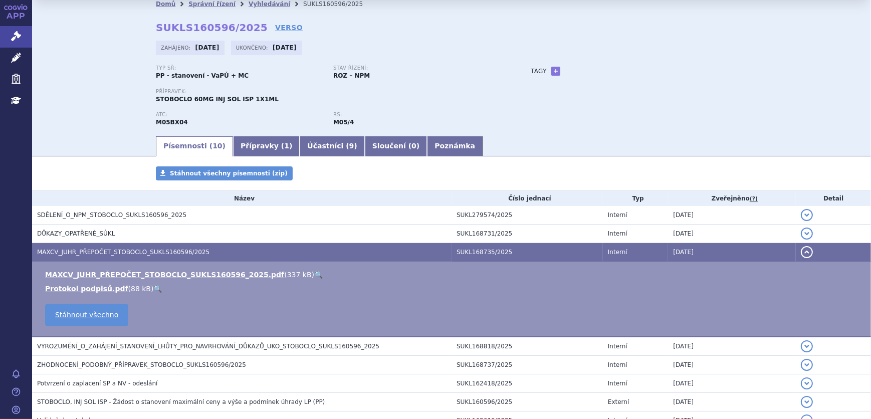
scroll to position [0, 0]
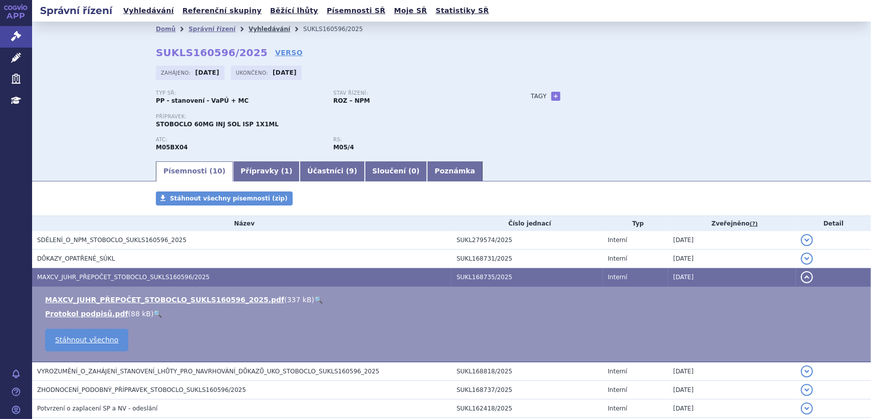
click at [252, 27] on link "Vyhledávání" at bounding box center [270, 29] width 42 height 7
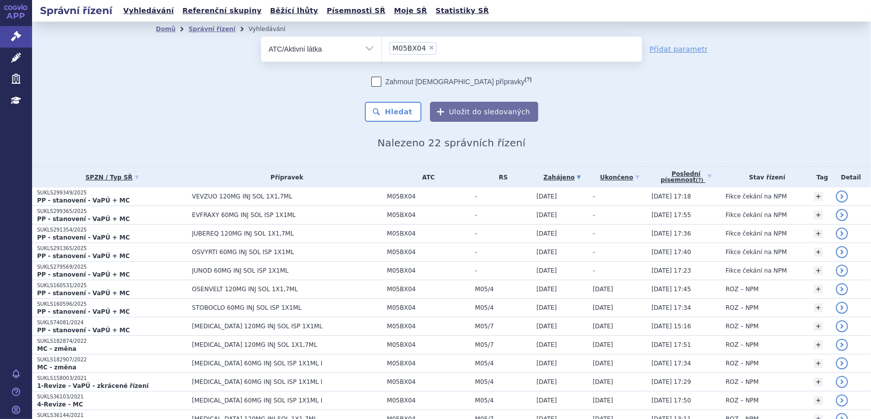
click at [428, 49] on span "×" at bounding box center [431, 48] width 6 height 6
click at [382, 49] on select "M05BX04" at bounding box center [381, 48] width 1 height 25
select select
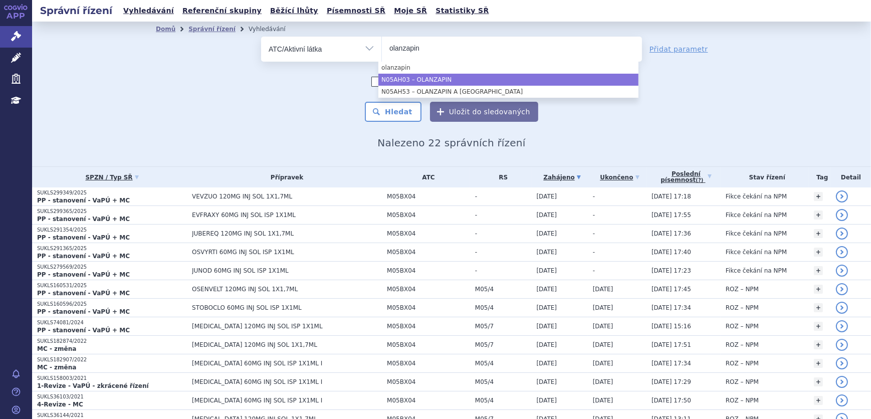
type input "olanzapin"
select select "N05AH03"
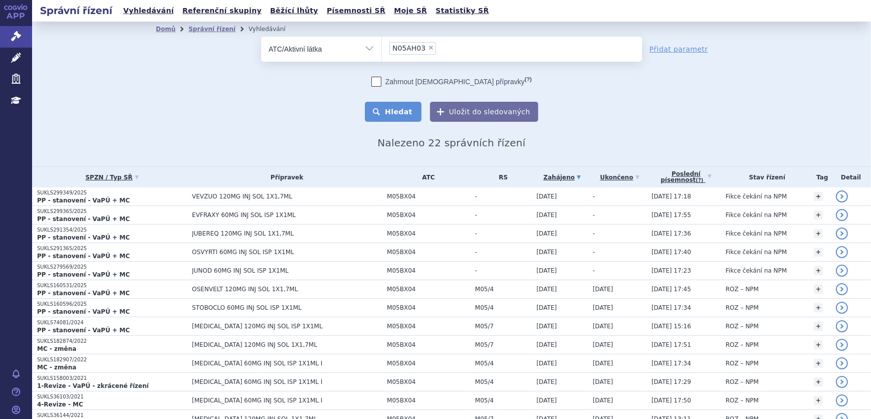
click at [409, 110] on button "Hledat" at bounding box center [393, 112] width 57 height 20
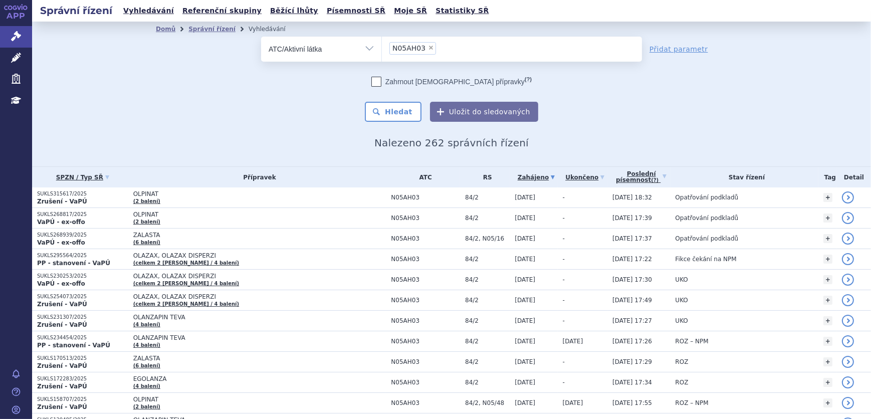
click at [428, 48] on span "×" at bounding box center [431, 48] width 6 height 6
click at [382, 48] on select "N05AH03" at bounding box center [381, 48] width 1 height 25
select select
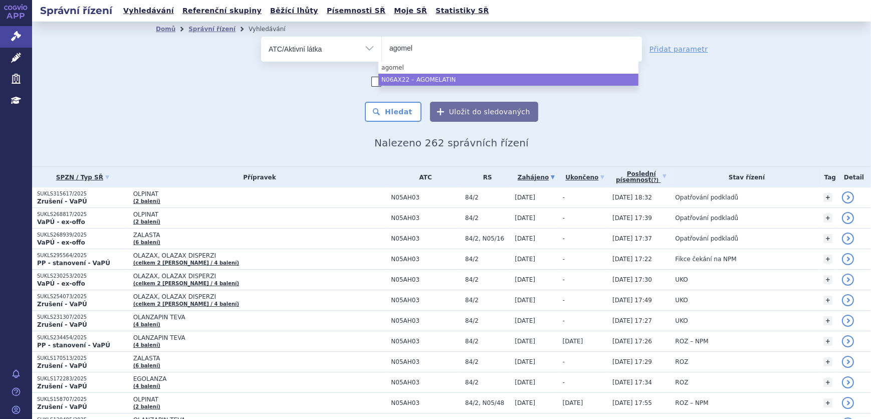
type input "agomel"
select select "N06AX22"
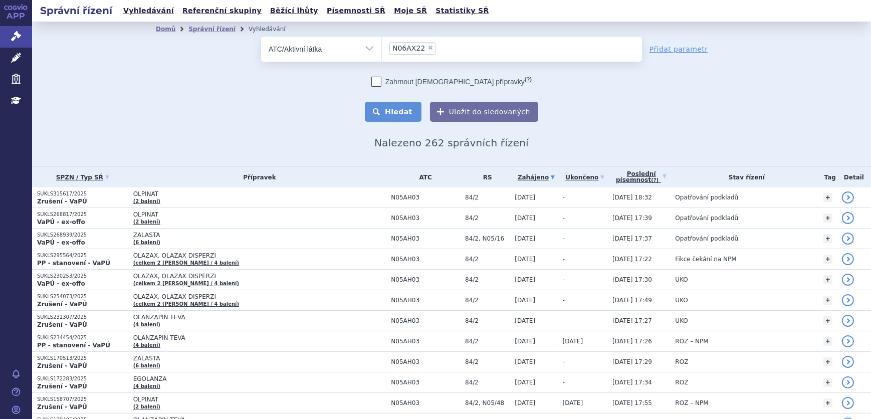
click at [403, 112] on button "Hledat" at bounding box center [393, 112] width 57 height 20
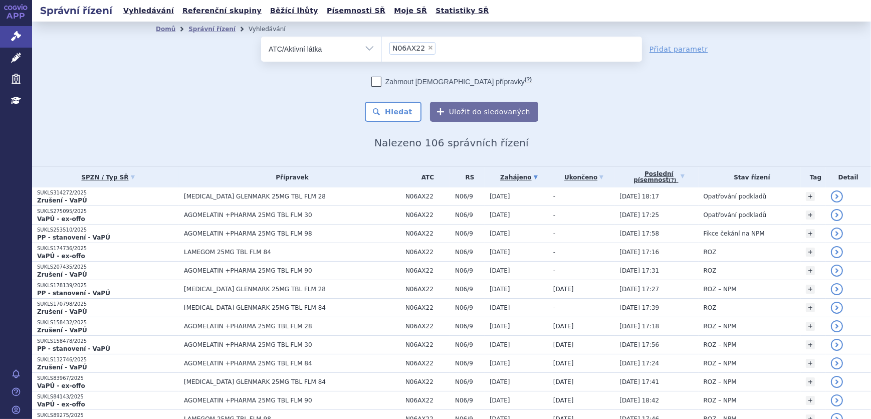
click at [427, 47] on span "×" at bounding box center [430, 48] width 6 height 6
click at [382, 47] on select "N06AX22" at bounding box center [381, 48] width 1 height 25
select select
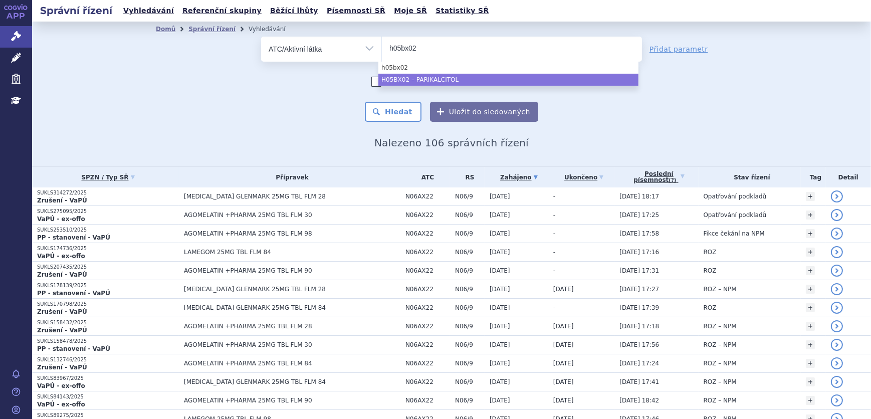
type input "h05bx02"
select select "H05BX02"
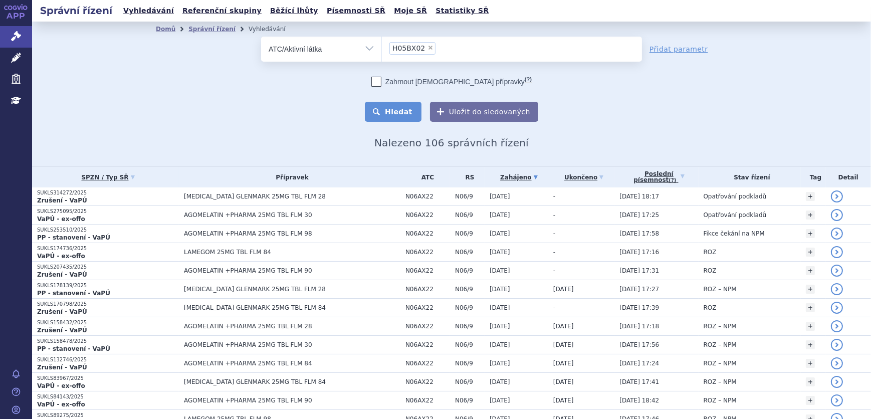
click at [396, 120] on button "Hledat" at bounding box center [393, 112] width 57 height 20
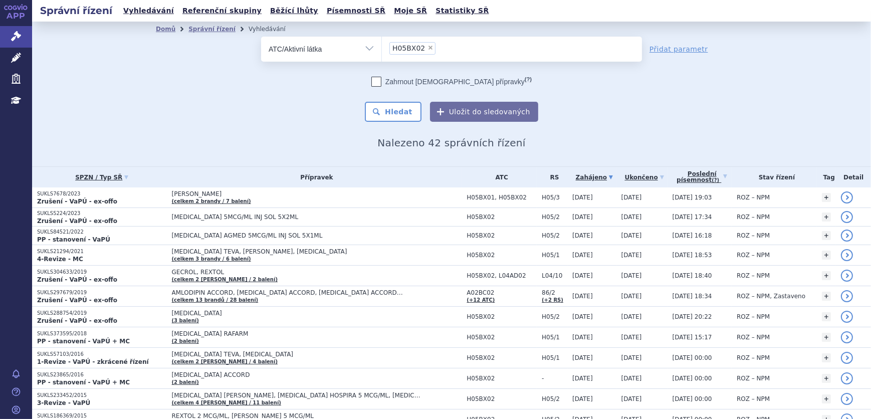
click at [427, 48] on span "×" at bounding box center [430, 48] width 6 height 6
click at [382, 48] on select "H05BX02" at bounding box center [381, 48] width 1 height 25
select select
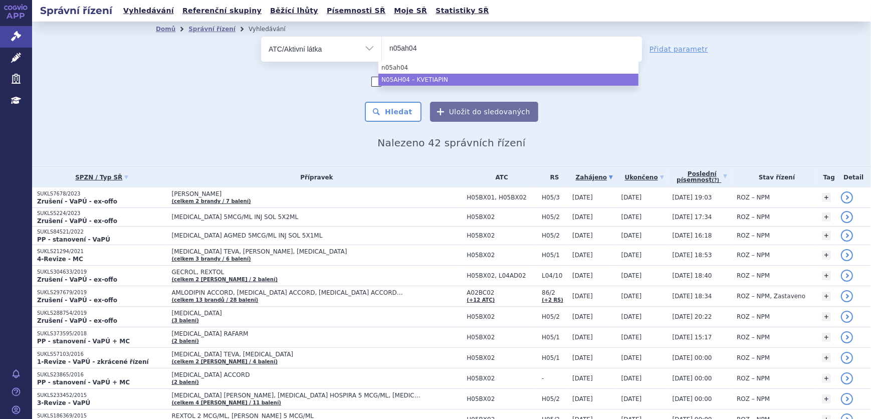
type input "n05ah04"
drag, startPoint x: 446, startPoint y: 74, endPoint x: 435, endPoint y: 90, distance: 19.3
select select "N05AH04"
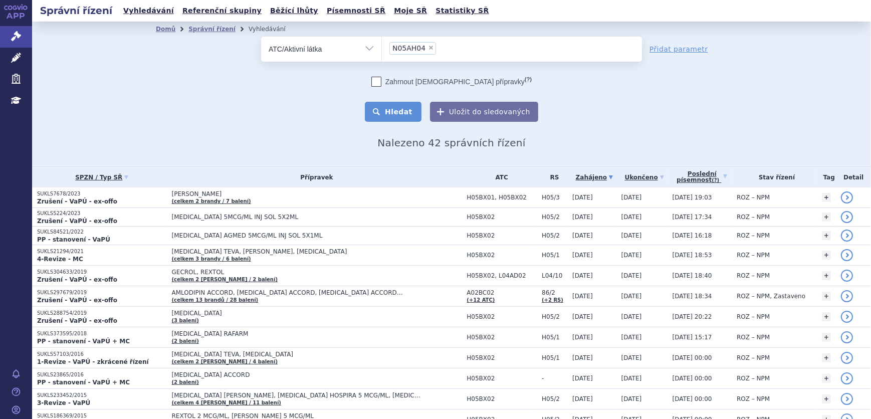
click at [401, 112] on button "Hledat" at bounding box center [393, 112] width 57 height 20
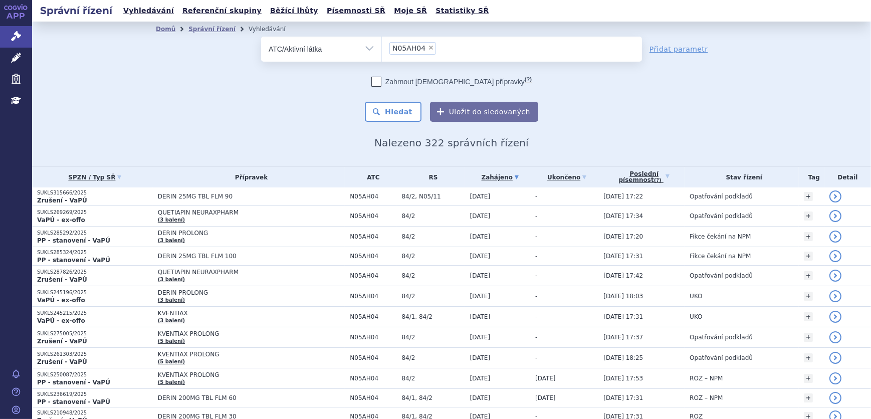
click at [428, 47] on span "×" at bounding box center [431, 48] width 6 height 6
click at [382, 47] on select "N05AH04" at bounding box center [381, 48] width 1 height 25
select select
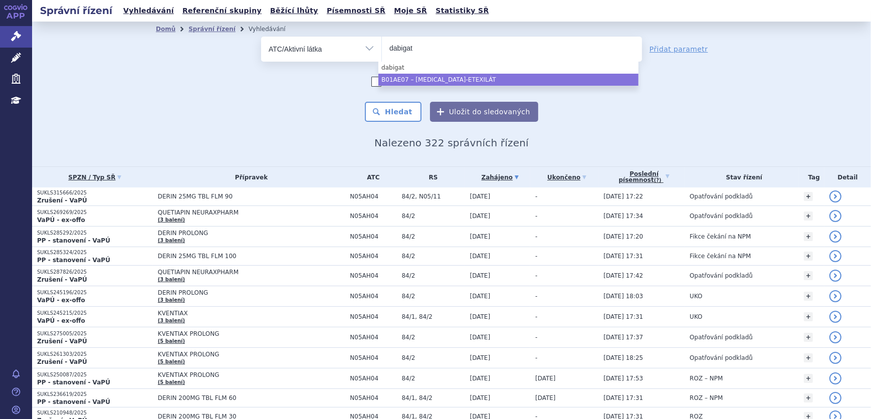
type input "dabigat"
select select "B01AE07"
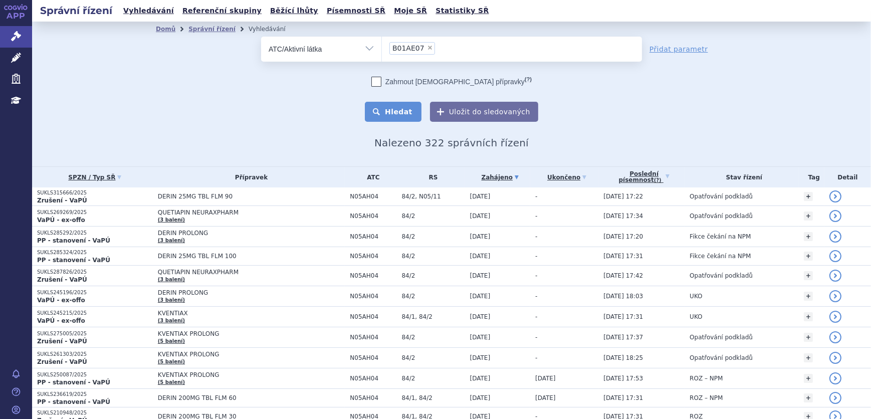
click at [414, 108] on button "Hledat" at bounding box center [393, 112] width 57 height 20
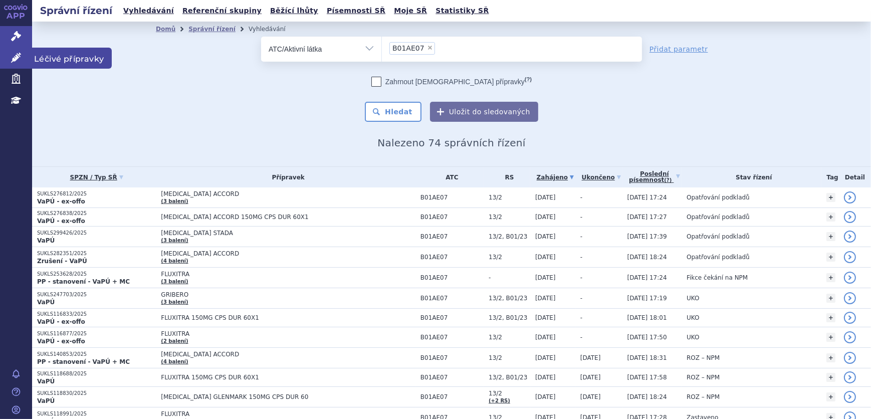
click at [18, 59] on icon at bounding box center [16, 58] width 10 height 10
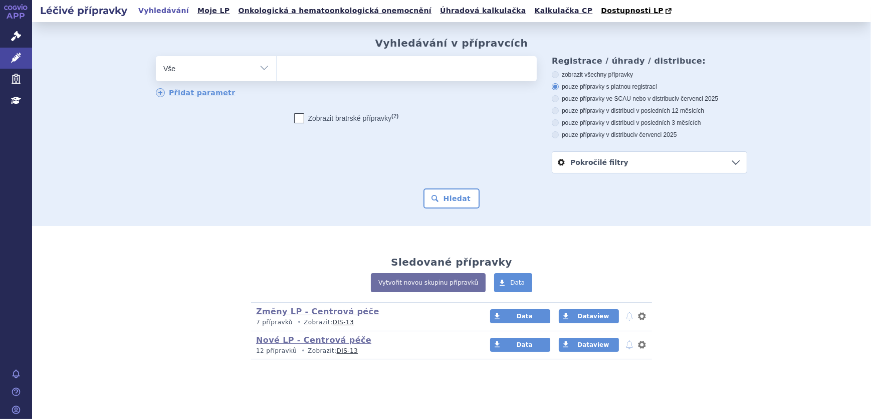
click at [368, 73] on ul at bounding box center [407, 66] width 260 height 21
click at [277, 73] on select at bounding box center [276, 68] width 1 height 25
type input "fu"
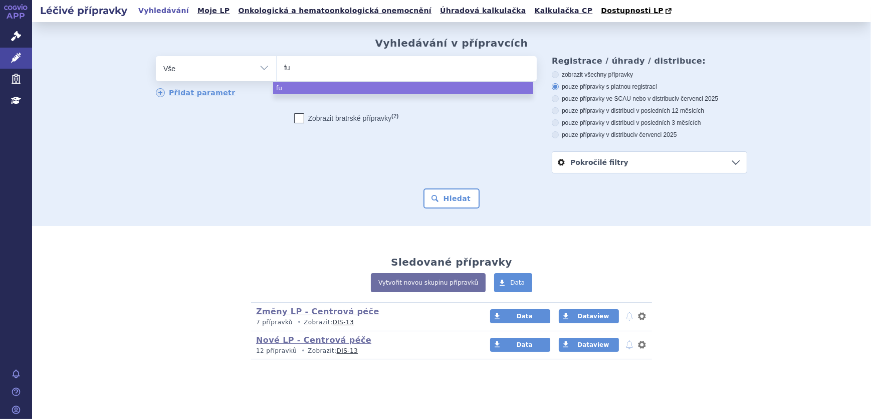
type input "ful"
type input "fulve"
select select "fulve"
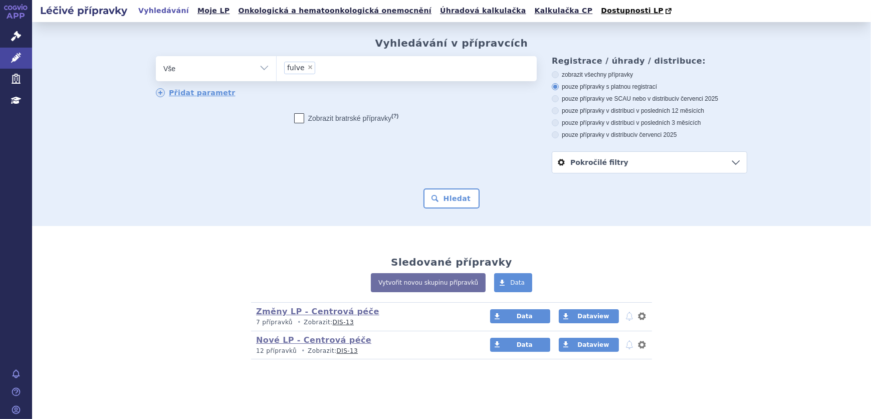
click at [236, 71] on select "Vše Přípravek/SUKL kód MAH VPOIS ATC/Aktivní látka Léková forma Síla" at bounding box center [216, 67] width 120 height 23
click at [229, 74] on select "Vše Přípravek/SUKL kód MAH VPOIS ATC/Aktivní látka Léková forma Síla" at bounding box center [216, 67] width 120 height 23
select select "filter-atc-group"
click at [156, 57] on select "Vše Přípravek/SUKL kód MAH VPOIS ATC/Aktivní látka Léková forma Síla" at bounding box center [216, 67] width 120 height 23
click at [344, 72] on ul at bounding box center [407, 66] width 260 height 21
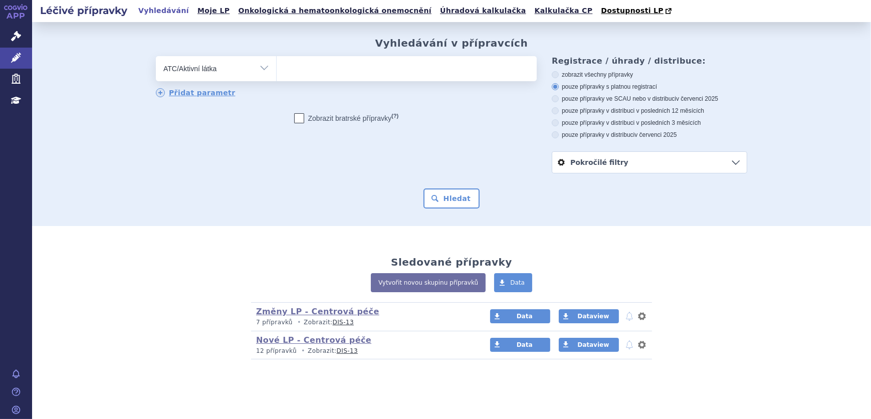
click at [277, 72] on select at bounding box center [276, 68] width 1 height 25
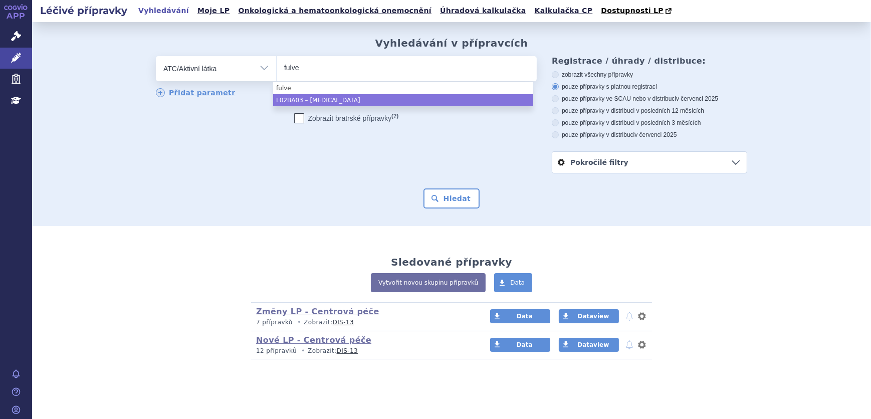
type input "fulve"
select select "L02BA03"
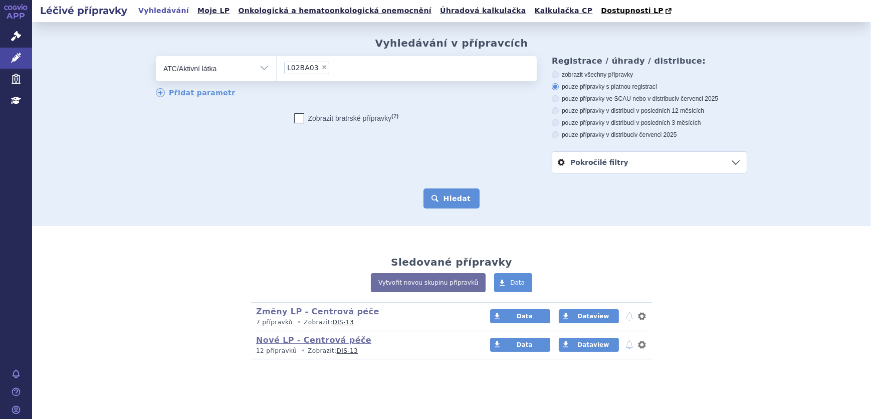
click at [436, 200] on button "Hledat" at bounding box center [451, 198] width 57 height 20
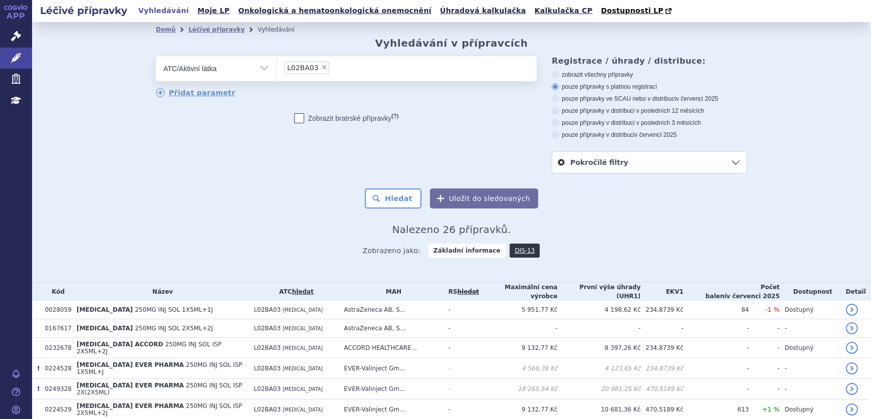
click at [321, 69] on span "×" at bounding box center [324, 67] width 6 height 6
click at [277, 69] on select "L02BA03" at bounding box center [276, 68] width 1 height 25
select select
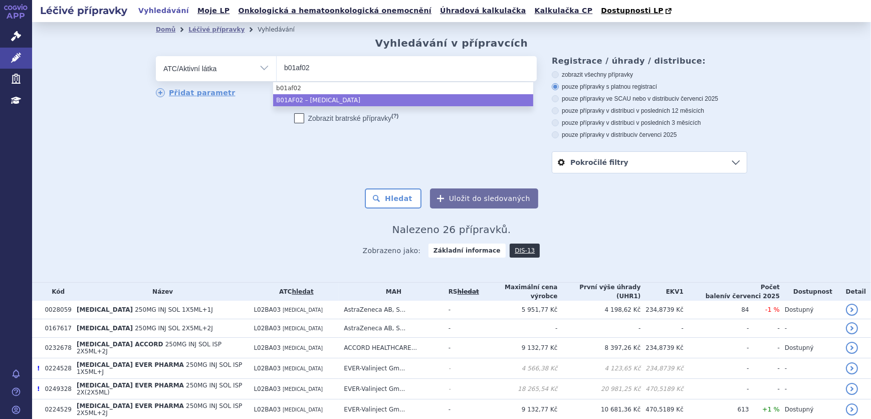
type input "b01af02"
select select "B01AF02"
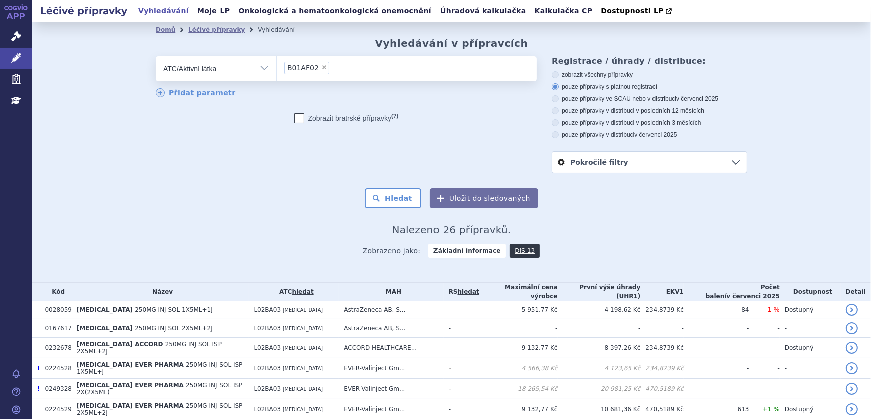
click at [610, 214] on div "Domů Léčivé přípravky Vyhledávání Vyhledávání v přípravcích odstranit Vše Přípr…" at bounding box center [451, 151] width 631 height 228
click at [321, 68] on span "×" at bounding box center [324, 67] width 6 height 6
click at [277, 68] on select "B01AF02" at bounding box center [276, 68] width 1 height 25
select select
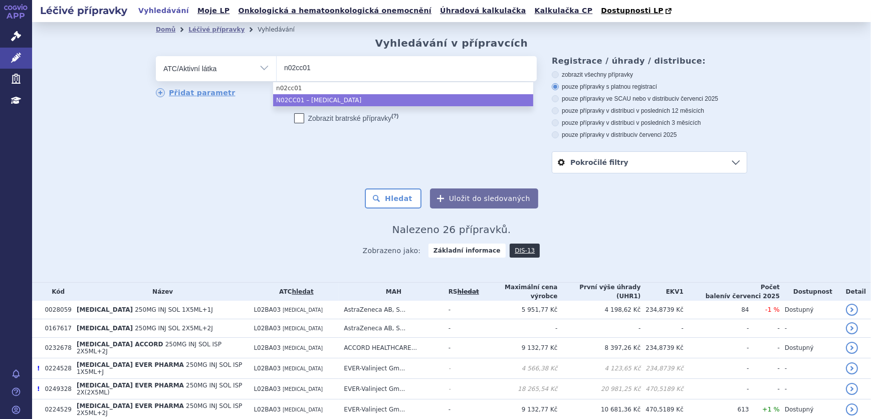
type input "n02cc01"
select select "N02CC01"
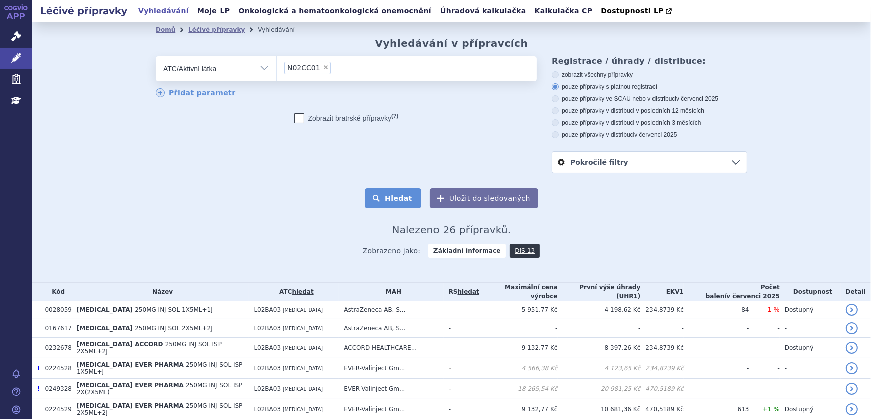
click at [383, 192] on button "Hledat" at bounding box center [393, 198] width 57 height 20
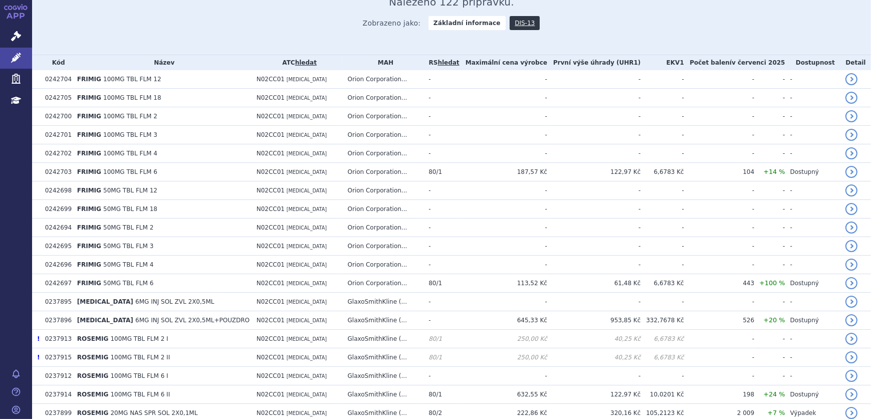
scroll to position [45, 0]
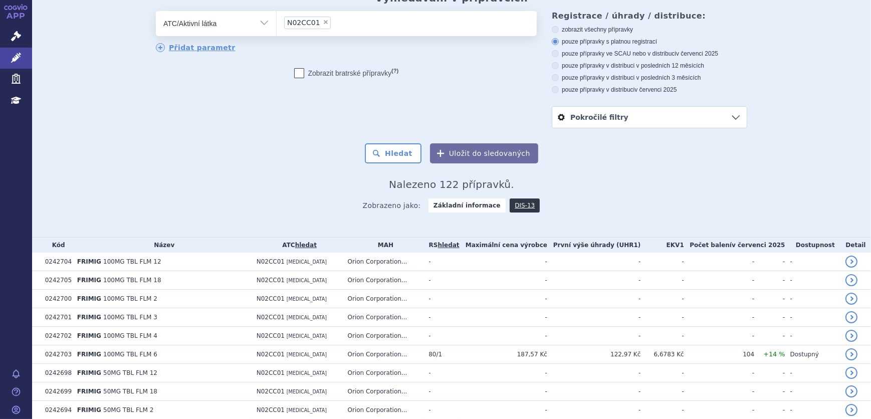
drag, startPoint x: 577, startPoint y: 53, endPoint x: 553, endPoint y: 55, distance: 23.7
click at [577, 53] on label "pouze přípravky ve SCAU nebo v distribuci v červenci 2025" at bounding box center [649, 54] width 195 height 8
click at [559, 53] on input "pouze přípravky ve SCAU nebo v distribuci v červenci 2025" at bounding box center [556, 55] width 7 height 7
radio input "true"
click at [394, 152] on button "Hledat" at bounding box center [393, 153] width 57 height 20
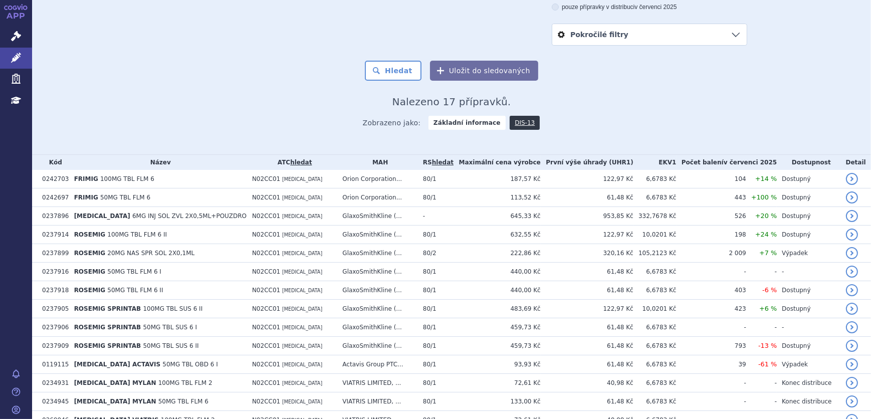
scroll to position [6, 0]
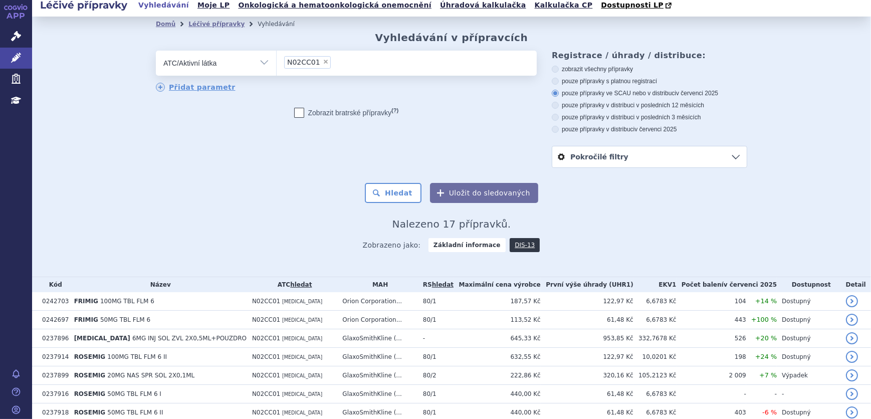
click at [323, 62] on span "×" at bounding box center [326, 62] width 6 height 6
click at [277, 62] on select "N02CC01" at bounding box center [276, 62] width 1 height 25
select select
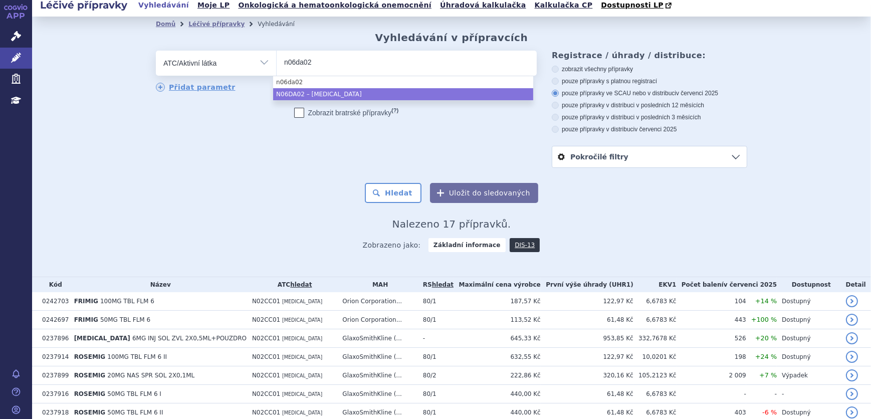
type input "n06da02"
select select "N06DA02"
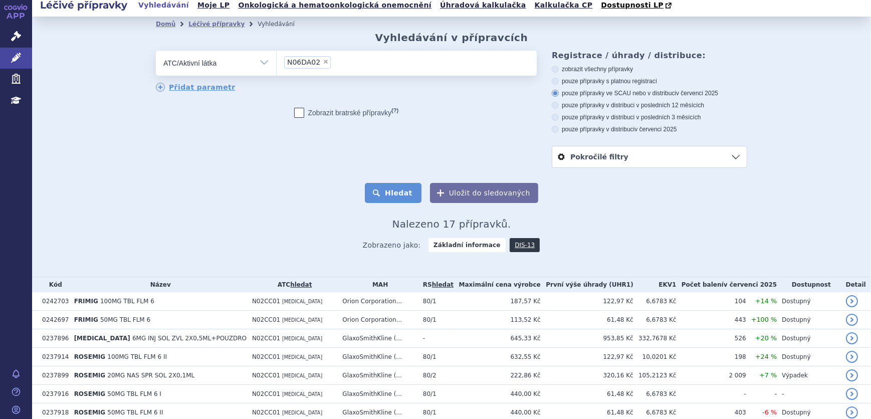
click at [392, 192] on button "Hledat" at bounding box center [393, 193] width 57 height 20
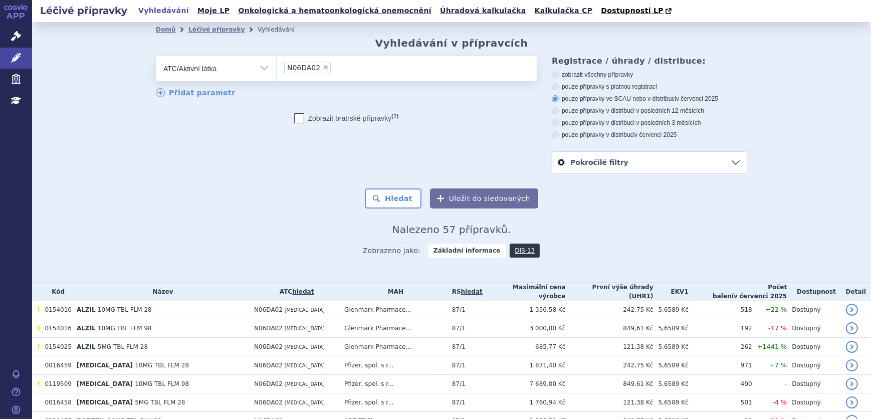
click at [323, 69] on span "×" at bounding box center [326, 67] width 6 height 6
click at [277, 69] on select "N06DA02" at bounding box center [276, 68] width 1 height 25
select select
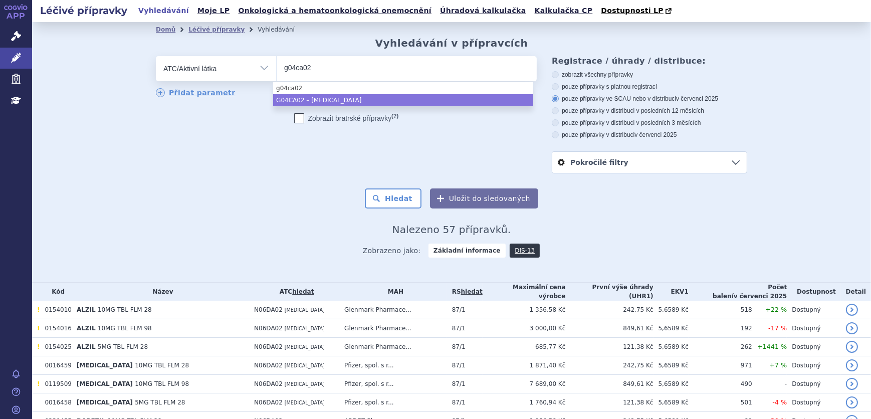
type input "g04ca02"
select select "G04CA02"
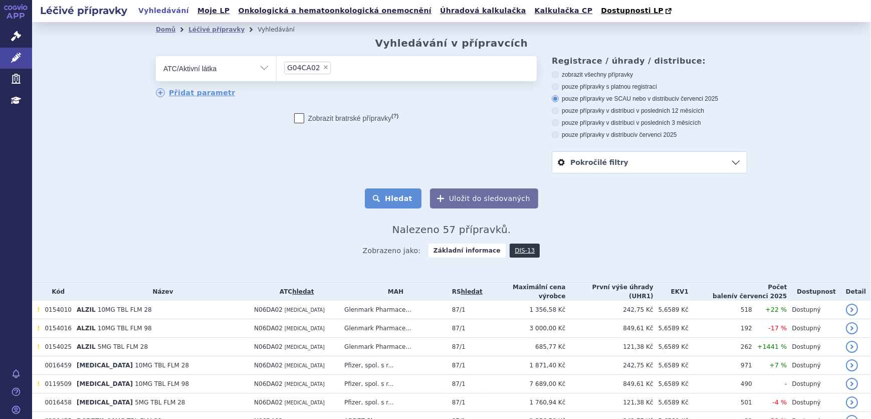
click at [384, 202] on button "Hledat" at bounding box center [393, 198] width 57 height 20
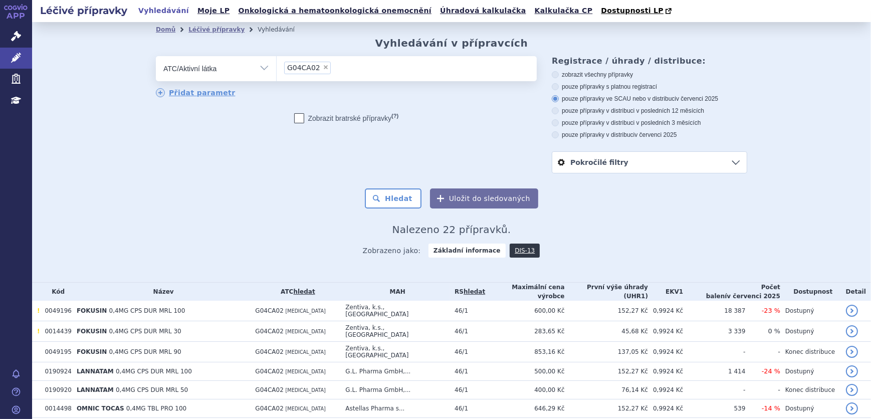
click at [323, 65] on span "×" at bounding box center [326, 67] width 6 height 6
click at [277, 65] on select "G04CA02" at bounding box center [276, 68] width 1 height 25
select select
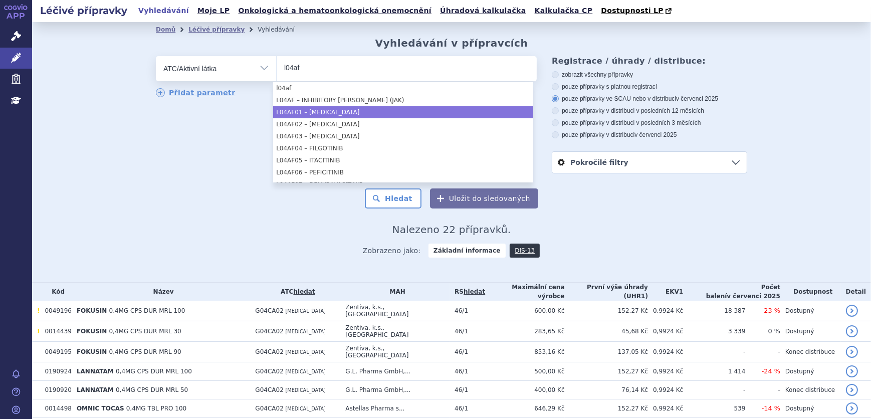
type input "l04af"
select select "L04AF01"
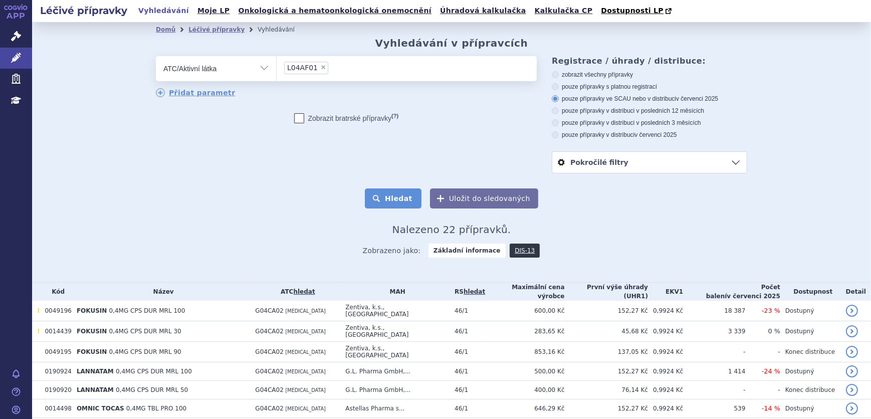
click at [388, 199] on button "Hledat" at bounding box center [393, 198] width 57 height 20
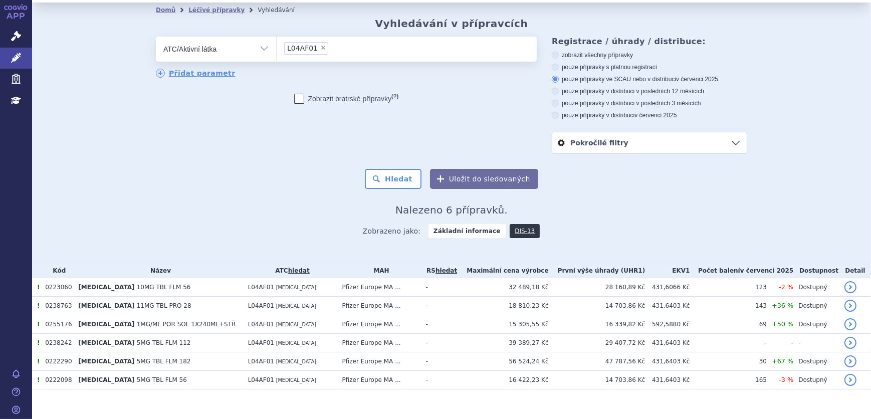
scroll to position [30, 0]
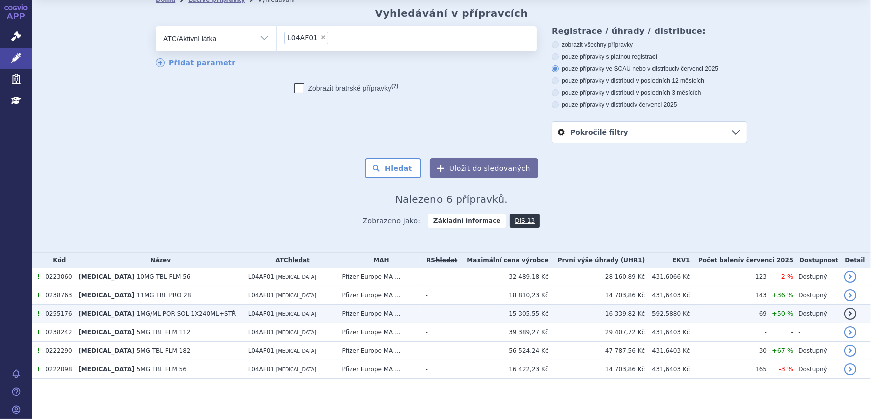
click at [54, 311] on td "0255176" at bounding box center [56, 314] width 33 height 19
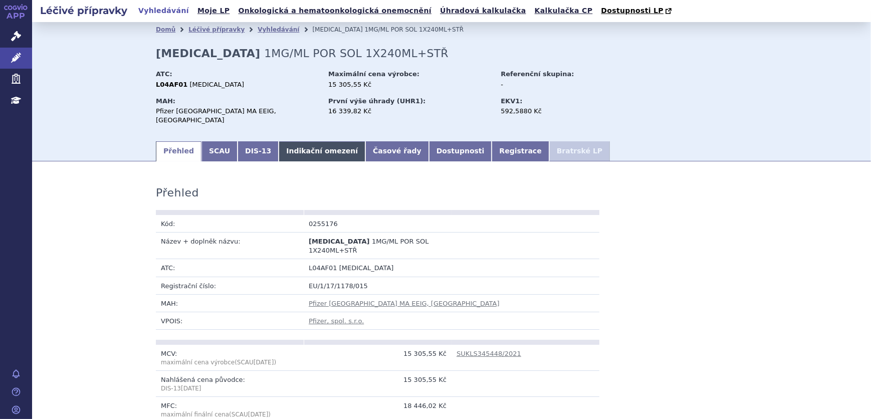
click at [286, 150] on link "Indikační omezení" at bounding box center [322, 151] width 87 height 20
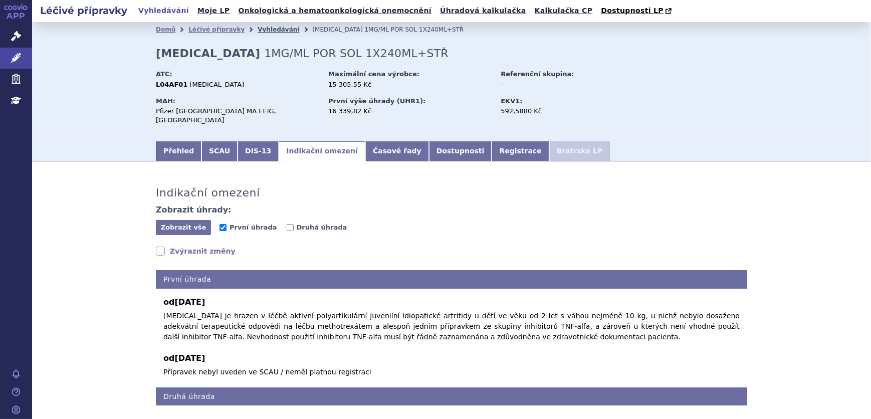
click at [258, 30] on link "Vyhledávání" at bounding box center [279, 29] width 42 height 7
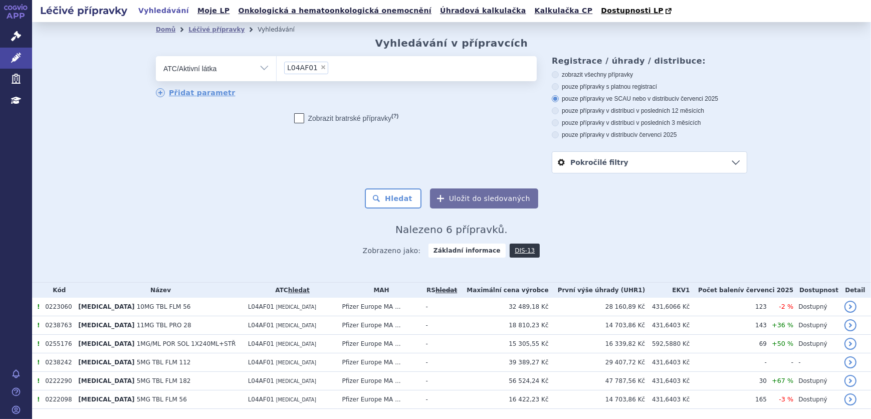
click at [320, 70] on span "×" at bounding box center [323, 67] width 6 height 6
click at [277, 70] on select "L04AF01" at bounding box center [276, 68] width 1 height 25
select select
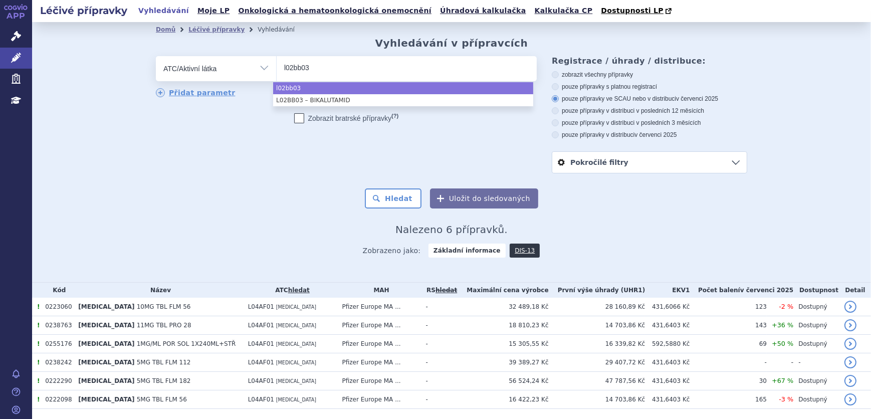
type input "l02bb03"
drag, startPoint x: 367, startPoint y: 98, endPoint x: 366, endPoint y: 93, distance: 5.2
select select "L02BB03"
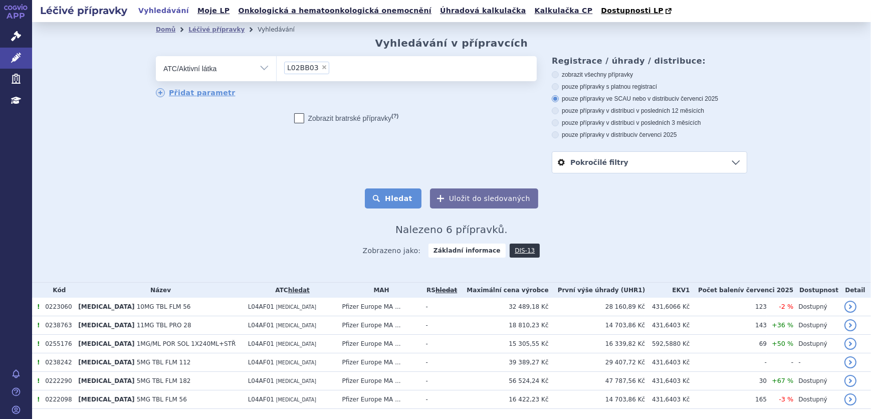
click at [390, 196] on button "Hledat" at bounding box center [393, 198] width 57 height 20
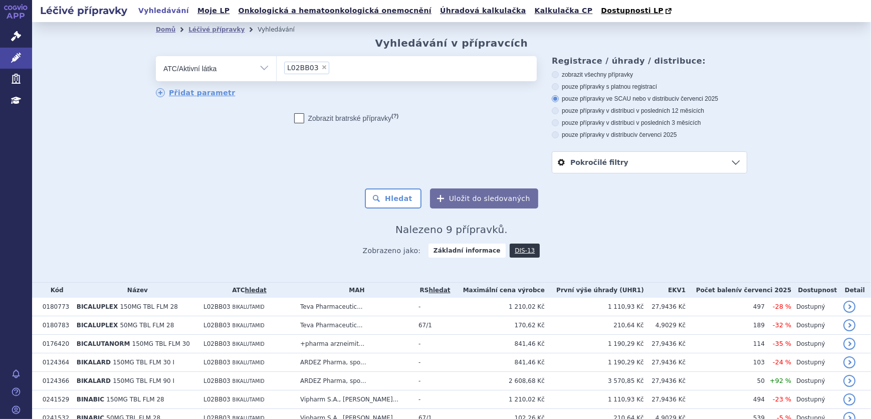
click at [332, 71] on input "L02BB03 × L02BB03" at bounding box center [335, 67] width 6 height 13
select select
type input "L02BB0"
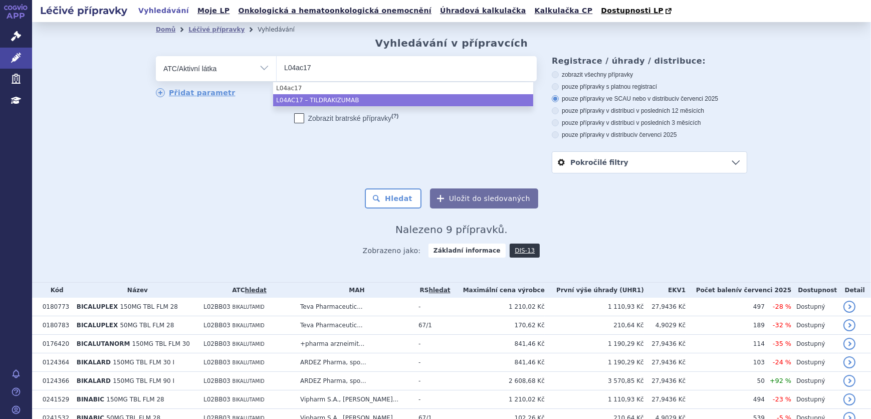
type input "L04ac17"
drag, startPoint x: 455, startPoint y: 96, endPoint x: 460, endPoint y: 95, distance: 5.2
select select "L04AC17"
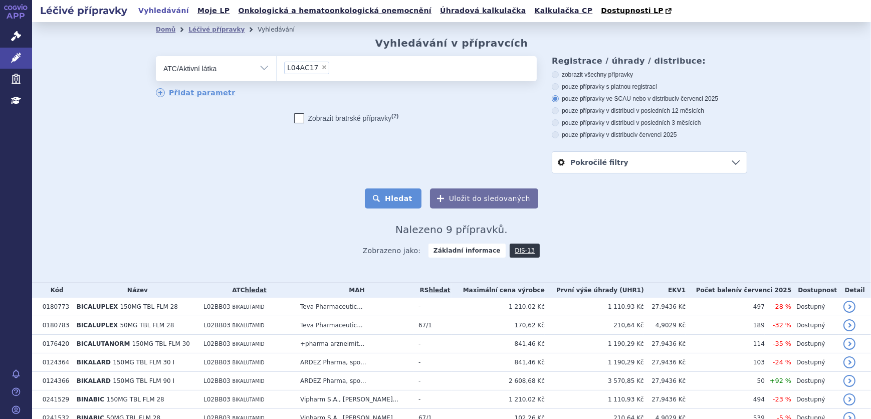
click at [417, 202] on button "Hledat" at bounding box center [393, 198] width 57 height 20
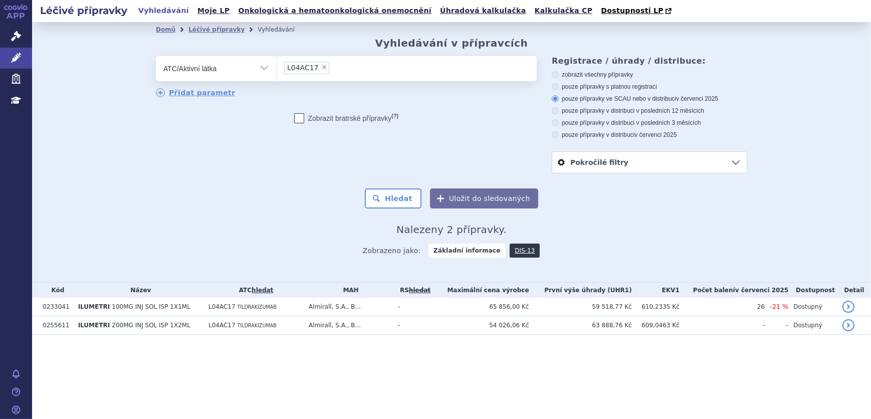
click at [371, 73] on ul "× L04AC17" at bounding box center [407, 67] width 260 height 22
click at [277, 73] on select "L04AC17" at bounding box center [276, 68] width 1 height 25
select select
type input "L04AC17"
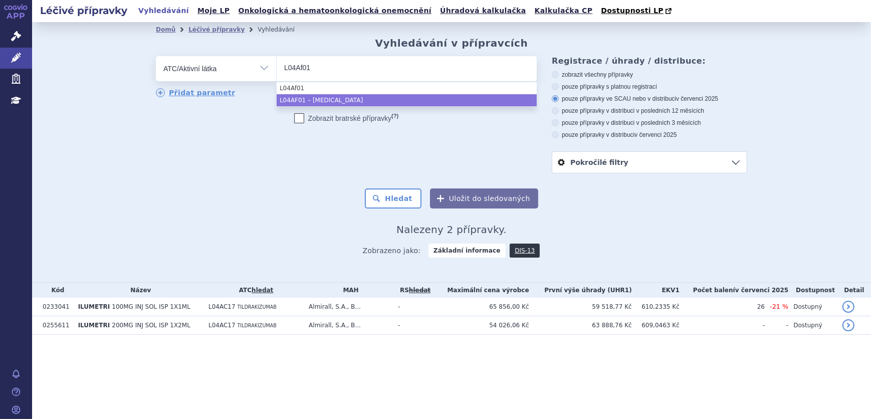
type input "L04Af01"
select select "L04AF01"
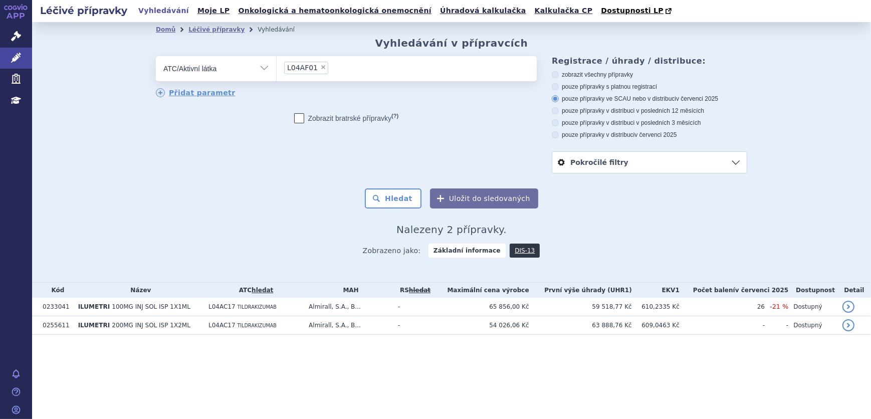
drag, startPoint x: 405, startPoint y: 195, endPoint x: 292, endPoint y: 177, distance: 114.8
click at [406, 195] on button "Hledat" at bounding box center [393, 198] width 57 height 20
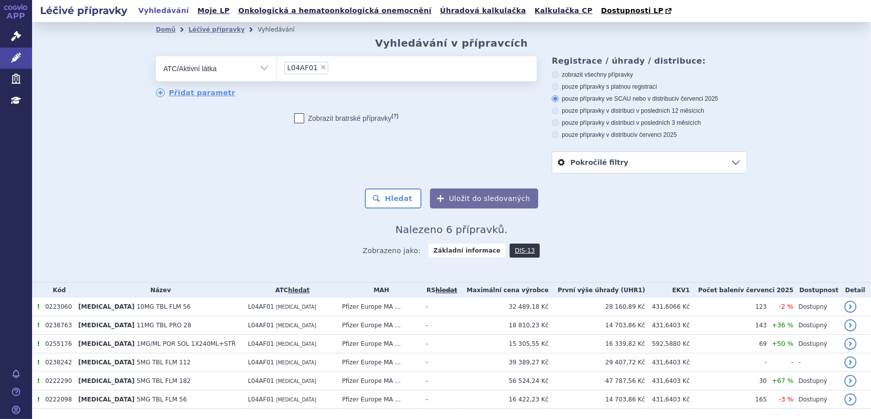
click at [384, 69] on ul "× L04AF01" at bounding box center [407, 67] width 260 height 22
click at [277, 69] on select "L04AF01" at bounding box center [276, 68] width 1 height 25
select select
type input "L04AF01"
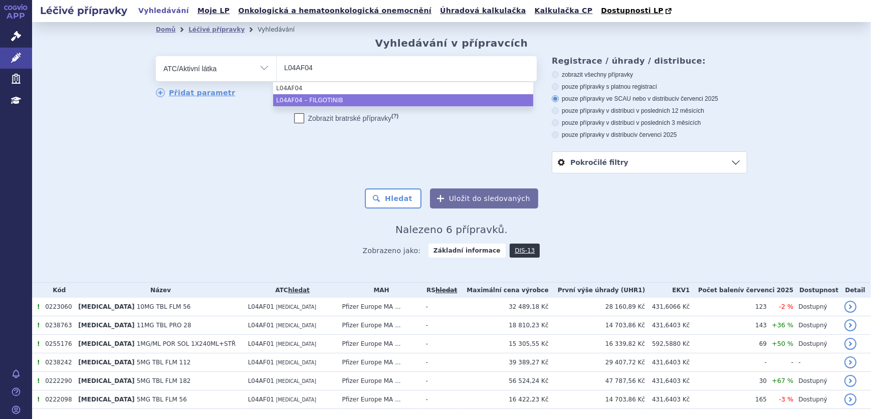
type input "L04AF04"
select select "L04AF04"
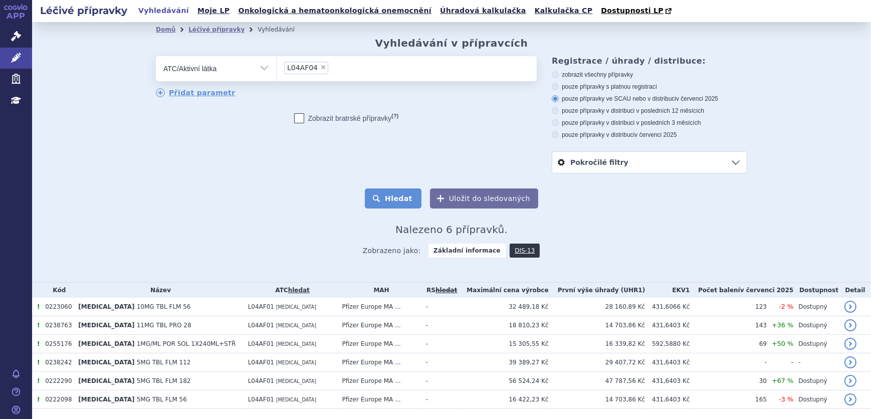
click at [410, 203] on button "Hledat" at bounding box center [393, 198] width 57 height 20
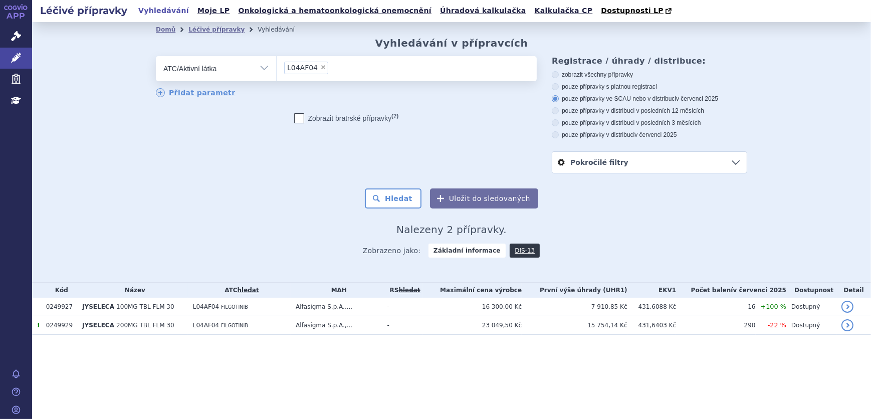
click at [331, 70] on input "L04AF04 × L04AF04" at bounding box center [334, 67] width 6 height 13
select select
type input "L04AF04"
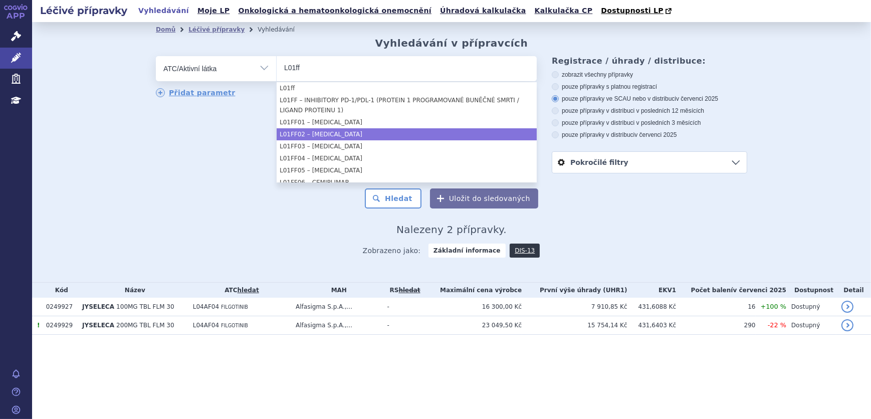
type input "L01ff"
select select "L01FF02"
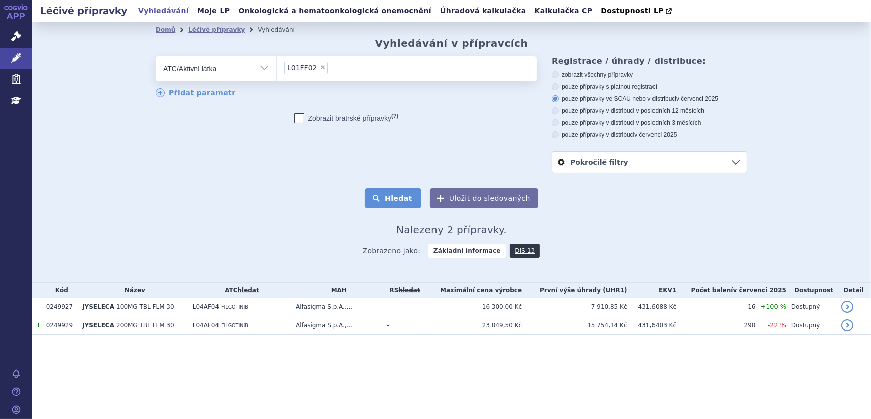
click at [407, 196] on button "Hledat" at bounding box center [393, 198] width 57 height 20
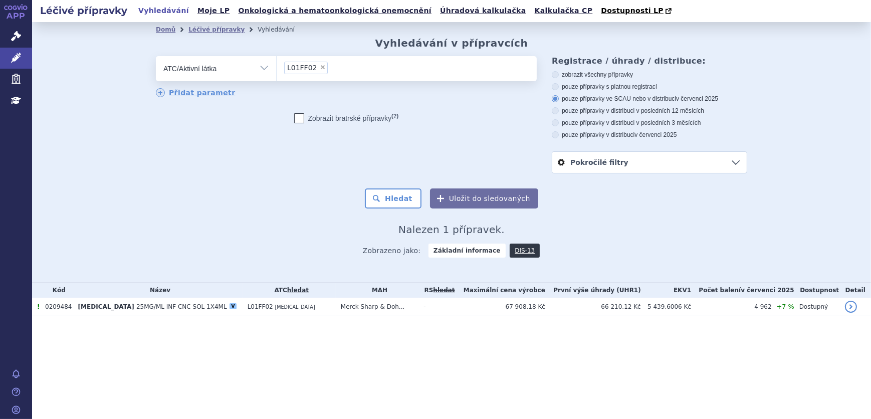
click at [320, 69] on span "×" at bounding box center [323, 67] width 6 height 6
click at [277, 69] on select "L01FF02" at bounding box center [276, 68] width 1 height 25
select select
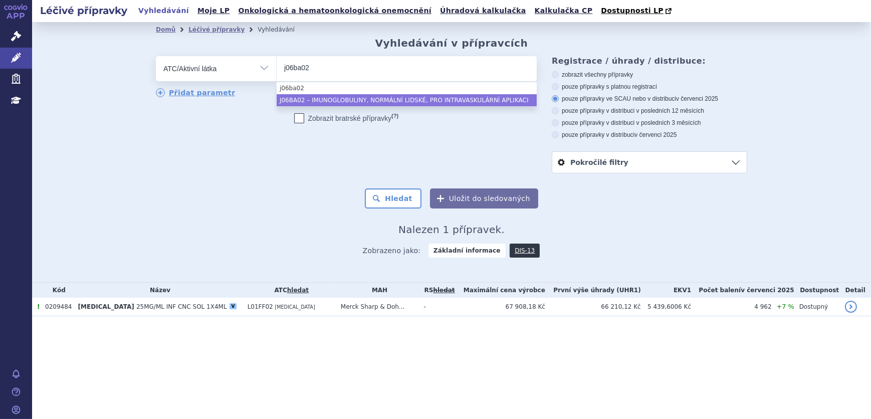
type input "j06ba02"
select select "J06BA02"
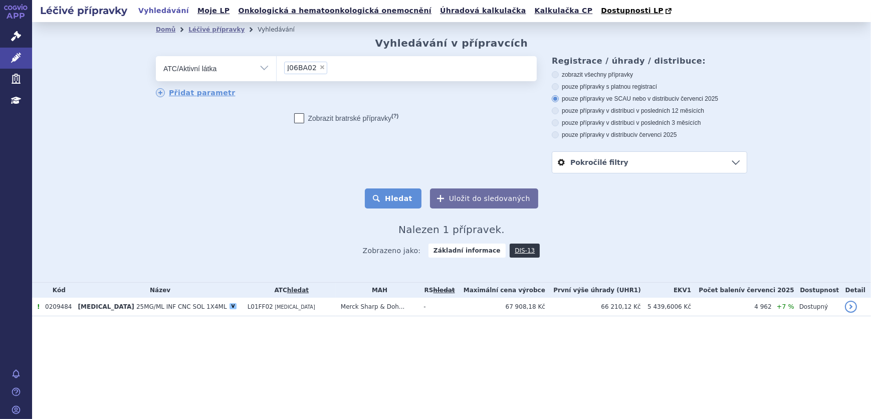
click at [388, 200] on button "Hledat" at bounding box center [393, 198] width 57 height 20
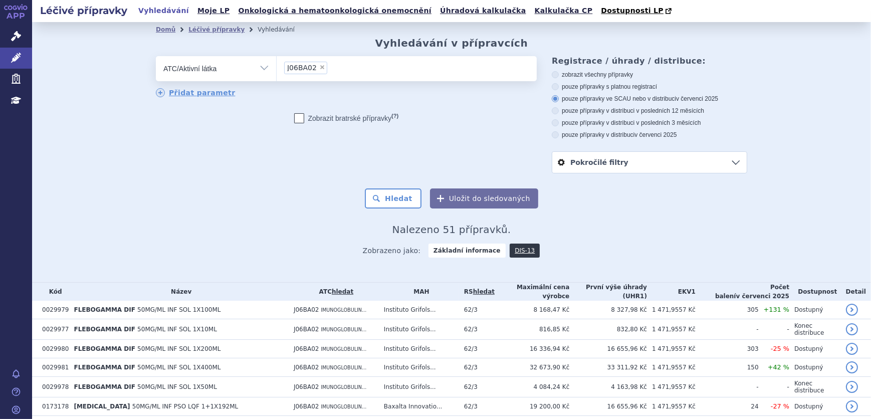
click at [319, 69] on span "×" at bounding box center [322, 67] width 6 height 6
click at [277, 69] on select "J06BA02" at bounding box center [276, 68] width 1 height 25
select select
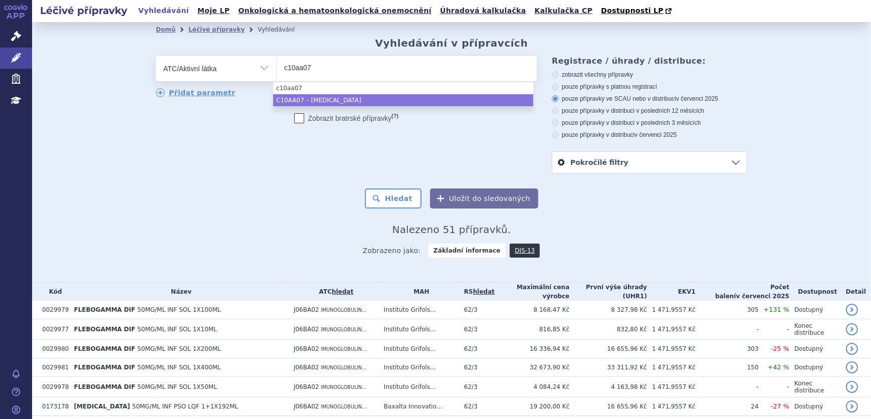
type input "c10aa07"
select select "C10AA07"
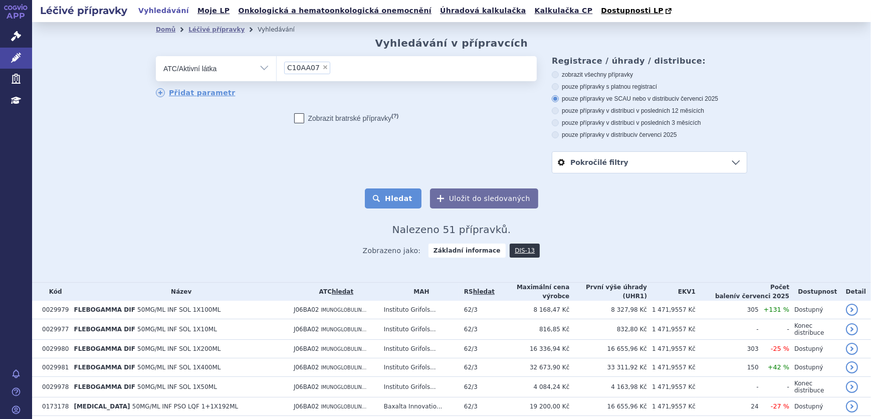
click at [396, 194] on button "Hledat" at bounding box center [393, 198] width 57 height 20
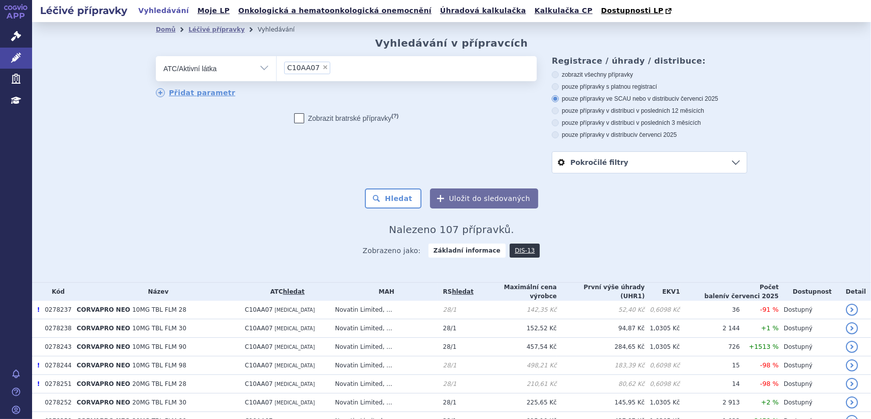
click at [144, 215] on div "Domů Léčivé přípravky Vyhledávání Vyhledávání v přípravcích odstranit Vše Přípr…" at bounding box center [451, 151] width 631 height 228
click at [322, 70] on span "×" at bounding box center [325, 67] width 6 height 6
click at [277, 70] on select "C10AA07" at bounding box center [276, 68] width 1 height 25
select select
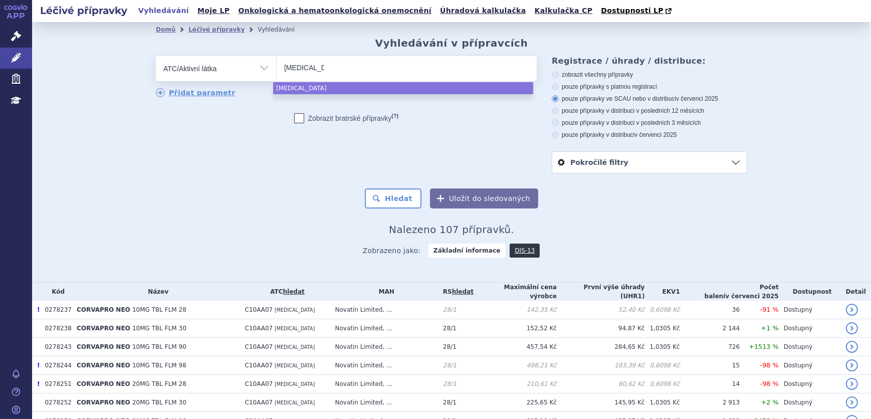
type input "mayzent"
drag, startPoint x: 386, startPoint y: 85, endPoint x: 388, endPoint y: 90, distance: 5.4
select select "mayzent"
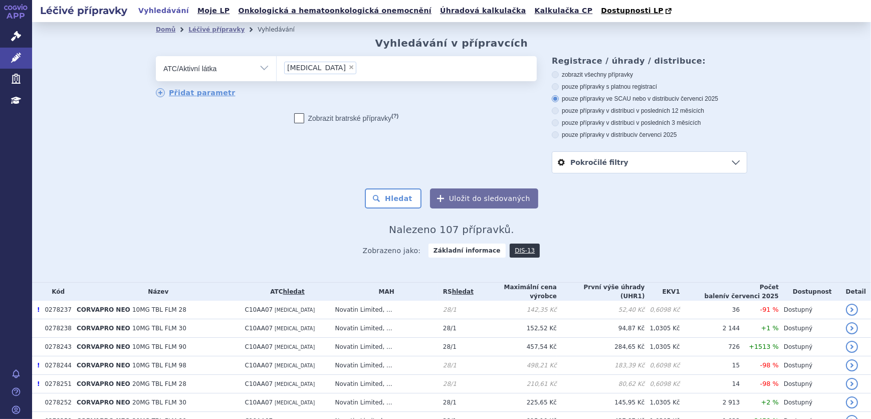
click at [206, 63] on select "Vše Přípravek/SUKL kód MAH VPOIS ATC/Aktivní látka Léková forma Síla" at bounding box center [216, 67] width 120 height 23
click at [156, 57] on select "Vše Přípravek/SUKL kód MAH VPOIS ATC/Aktivní látka Léková forma Síla" at bounding box center [216, 67] width 120 height 23
click at [257, 59] on select "Vše Přípravek/SUKL kód MAH VPOIS ATC/Aktivní látka Léková forma Síla" at bounding box center [216, 67] width 120 height 23
select select "filter-atc-group"
click at [156, 57] on select "Vše Přípravek/SUKL kód MAH VPOIS ATC/Aktivní látka Léková forma Síla" at bounding box center [216, 67] width 120 height 23
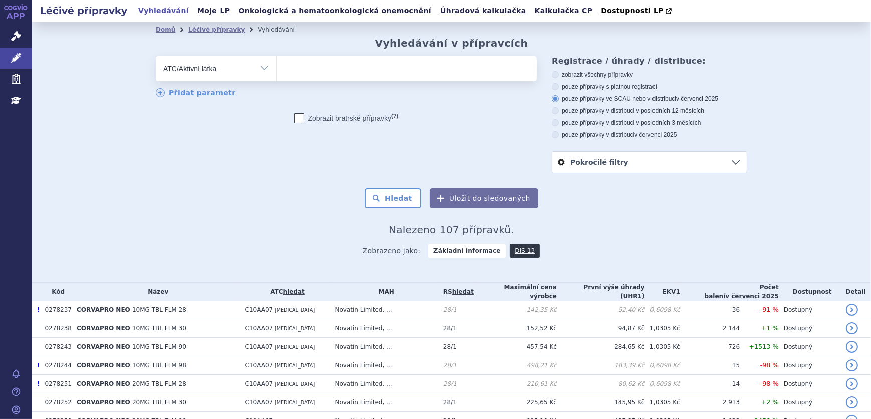
click at [308, 67] on ul at bounding box center [407, 66] width 260 height 21
click at [277, 67] on select at bounding box center [276, 68] width 1 height 25
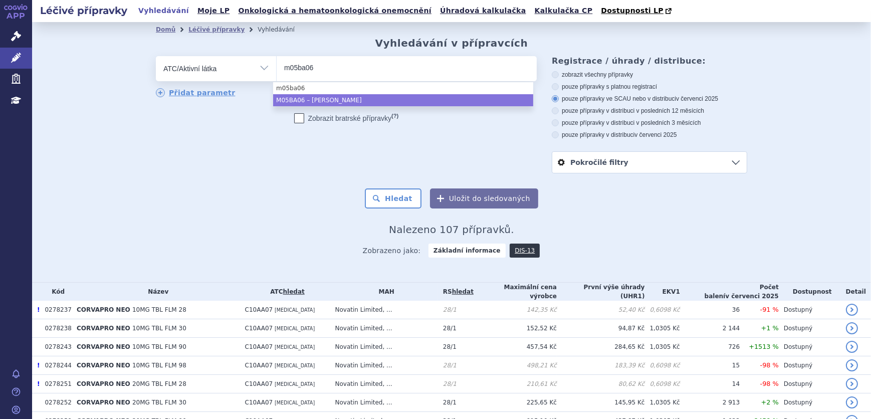
type input "m05ba06"
select select "M05BA06"
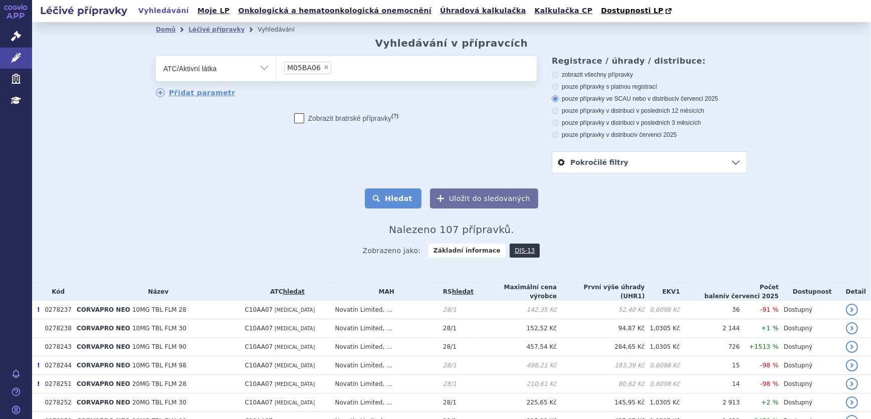
click at [395, 197] on button "Hledat" at bounding box center [393, 198] width 57 height 20
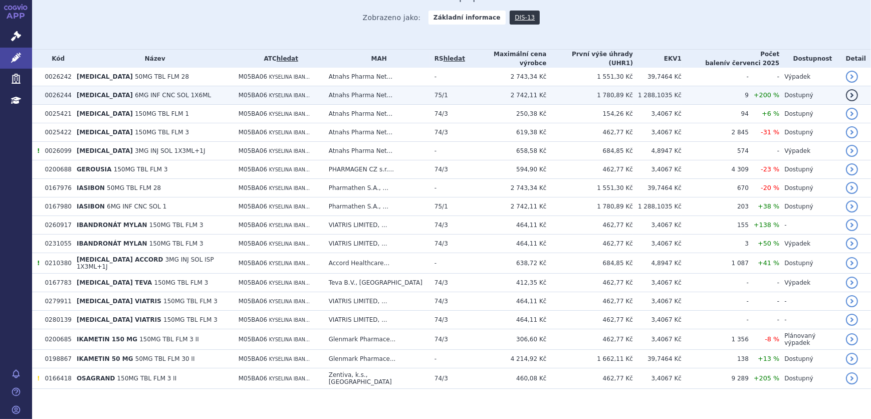
scroll to position [234, 0]
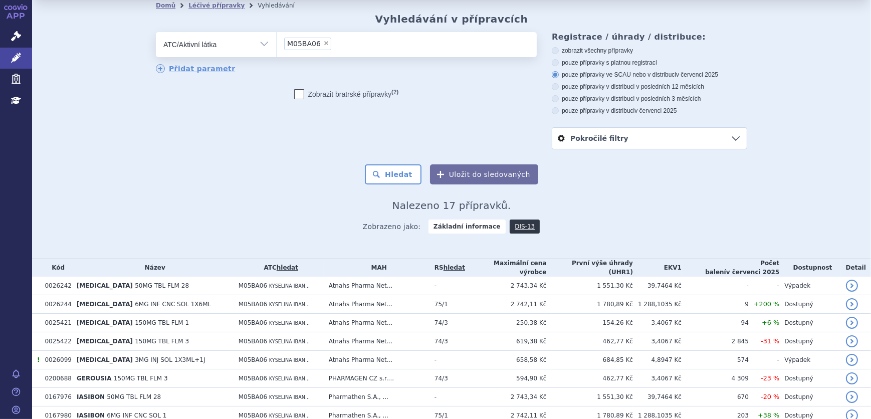
scroll to position [0, 0]
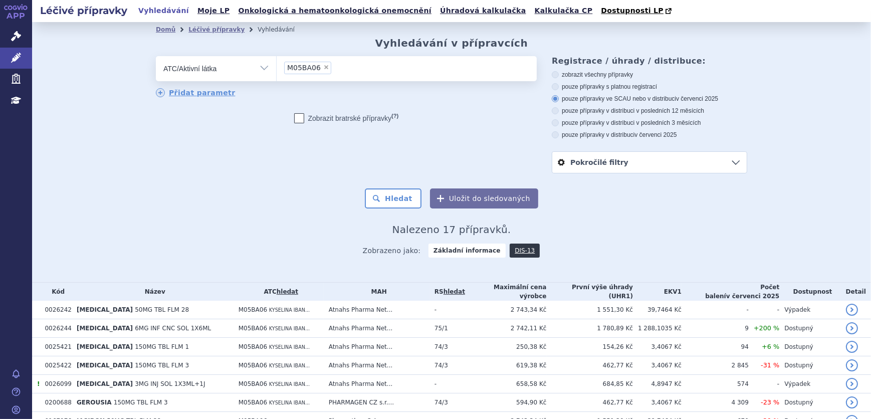
click at [234, 71] on select "Vše Přípravek/SUKL kód MAH VPOIS ATC/Aktivní látka Léková forma Síla" at bounding box center [216, 67] width 120 height 23
click at [6, 35] on link "Správní řízení" at bounding box center [16, 36] width 32 height 21
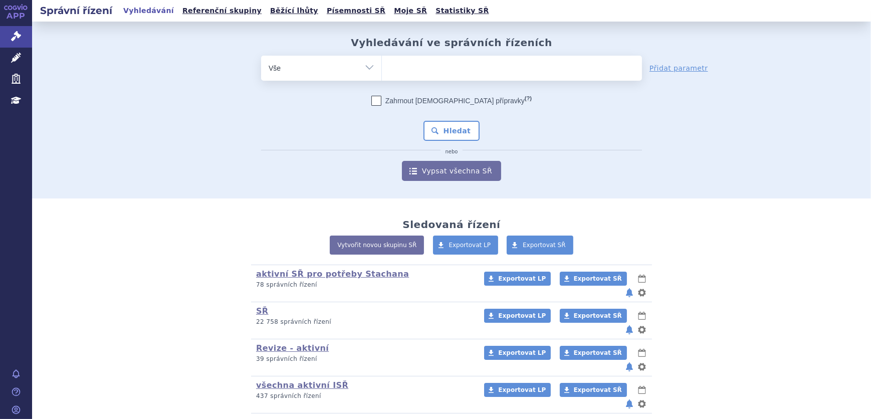
click at [330, 65] on select "Vše Spisová značka Typ SŘ Přípravek/SUKL kód Účastník/Držitel" at bounding box center [321, 67] width 120 height 23
select select "filter-procedure-type"
click at [261, 56] on select "Vše Spisová značka Typ SŘ Přípravek/SUKL kód Účastník/Držitel" at bounding box center [321, 67] width 120 height 23
click at [405, 85] on form "odstranit Vše Spisová značka Typ SŘ (?) Hledat" at bounding box center [451, 118] width 381 height 125
click at [415, 70] on ul at bounding box center [512, 66] width 260 height 21
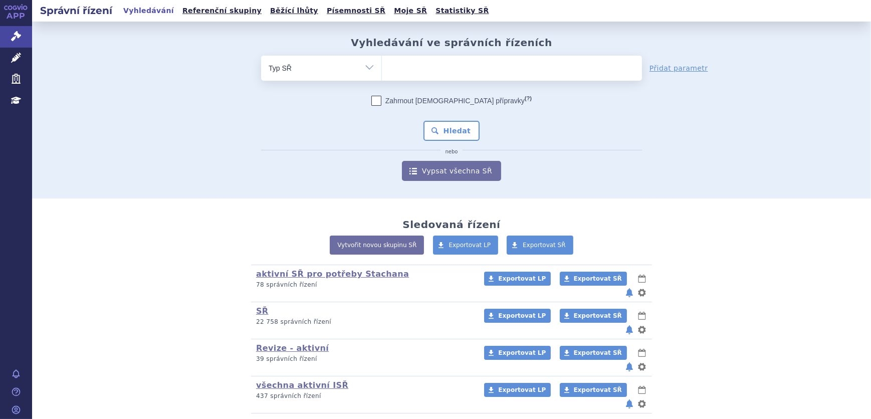
click at [382, 70] on select at bounding box center [381, 67] width 1 height 25
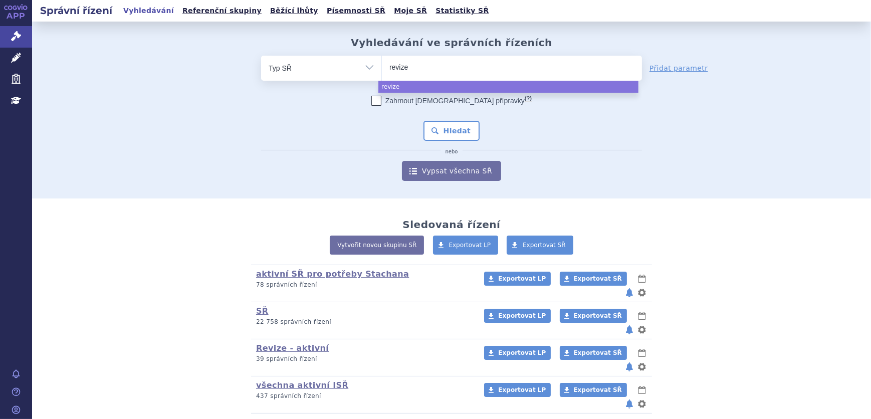
type input "revize"
select select "revize"
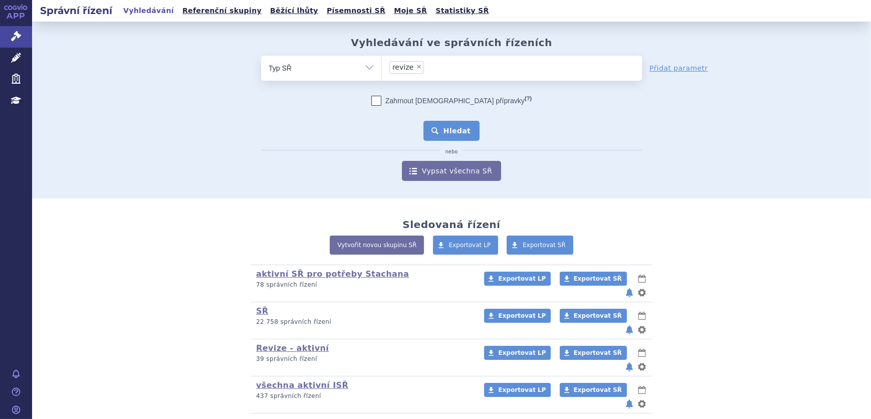
click at [462, 130] on button "Hledat" at bounding box center [451, 131] width 57 height 20
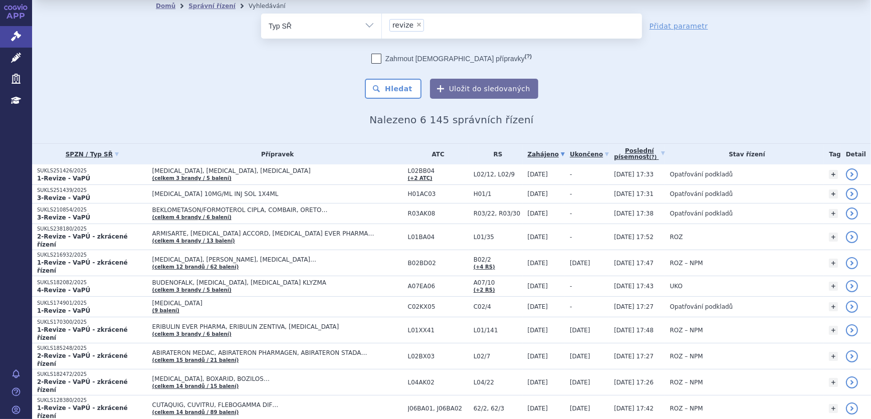
scroll to position [45, 0]
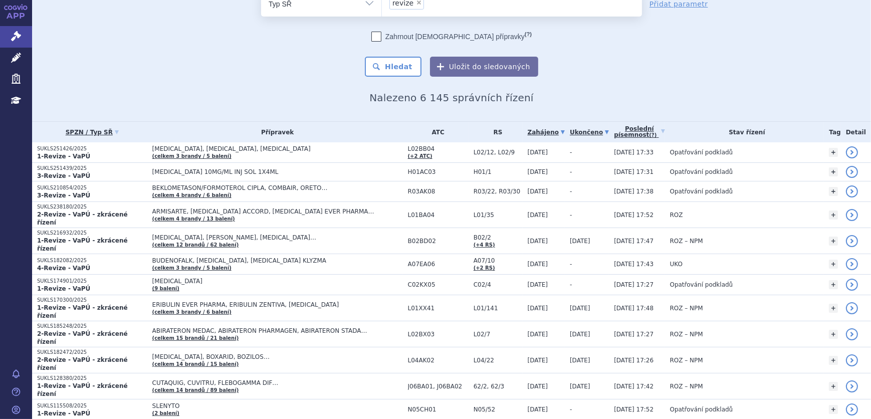
click at [609, 129] on link "Ukončeno" at bounding box center [589, 132] width 39 height 14
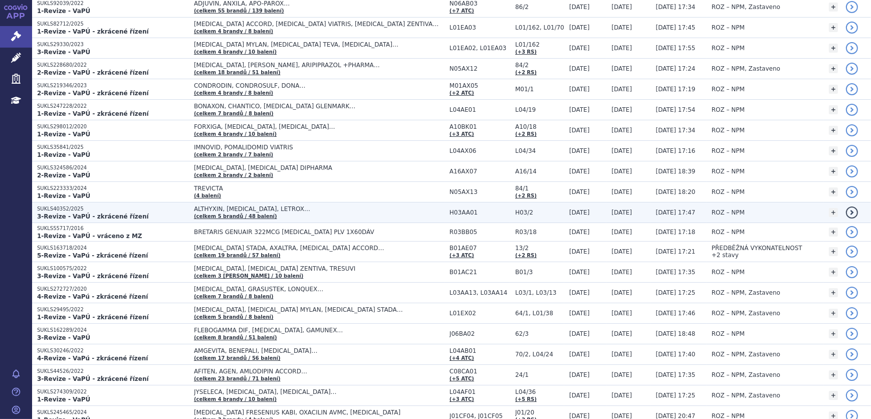
scroll to position [410, 0]
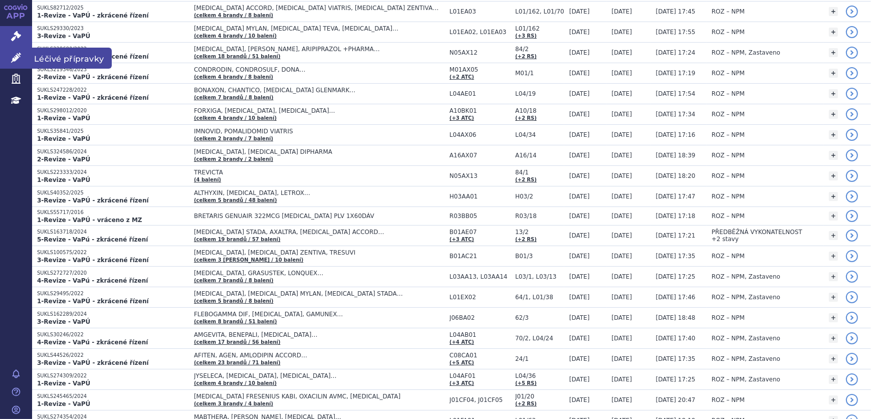
click at [17, 55] on icon at bounding box center [16, 58] width 10 height 10
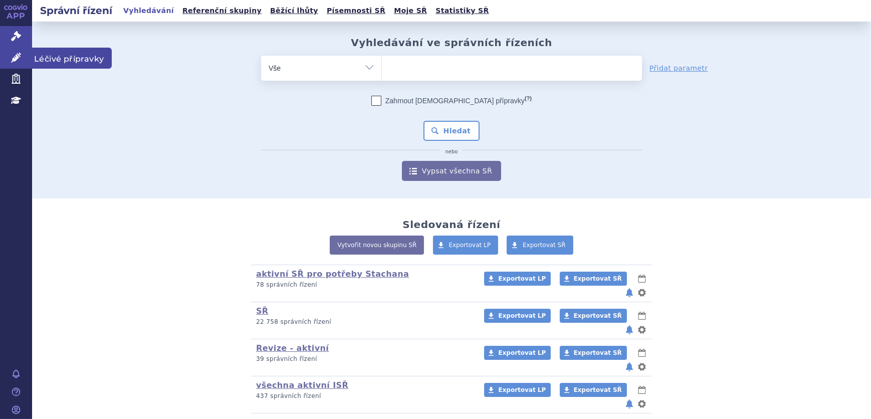
click at [13, 56] on icon at bounding box center [16, 58] width 10 height 10
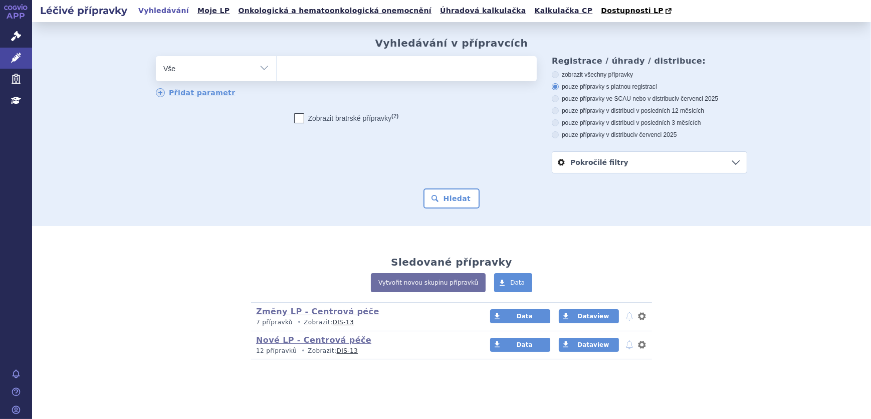
drag, startPoint x: 0, startPoint y: 0, endPoint x: 244, endPoint y: 66, distance: 252.9
click at [244, 66] on select "Vše Přípravek/SUKL kód MAH VPOIS ATC/Aktivní látka Léková forma Síla" at bounding box center [216, 67] width 120 height 23
select select "filter-atc-group"
click at [156, 57] on select "Vše Přípravek/SUKL kód MAH VPOIS ATC/Aktivní látka Léková forma Síla" at bounding box center [216, 67] width 120 height 23
click at [327, 60] on ul at bounding box center [407, 66] width 260 height 21
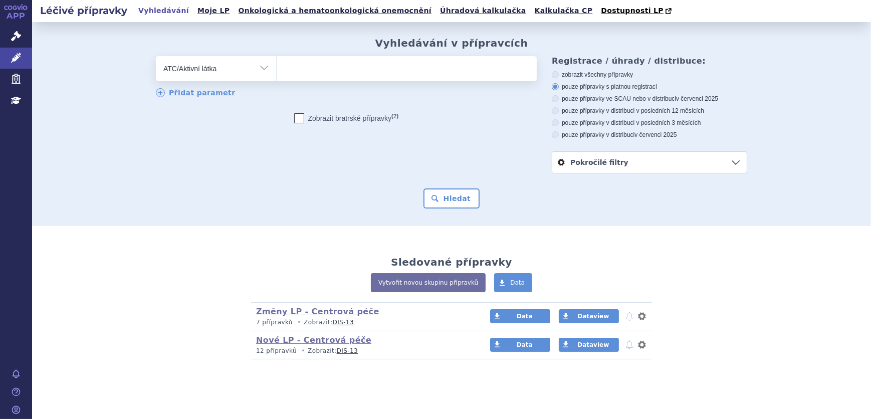
click at [277, 60] on select at bounding box center [276, 68] width 1 height 25
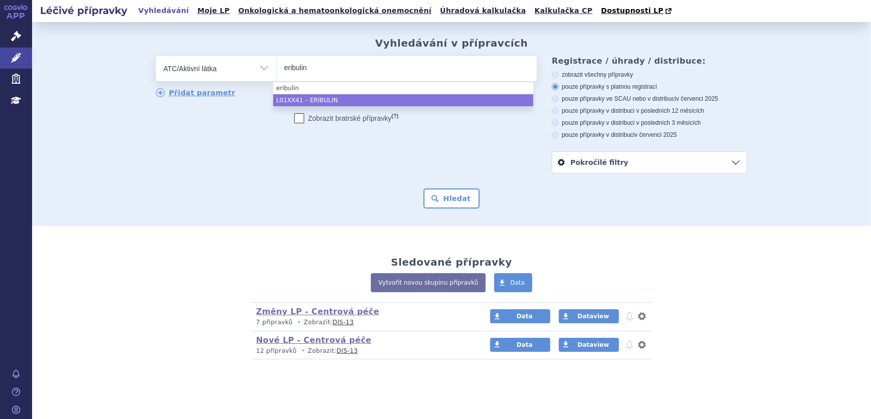
type input "eribulin"
select select "L01XX41"
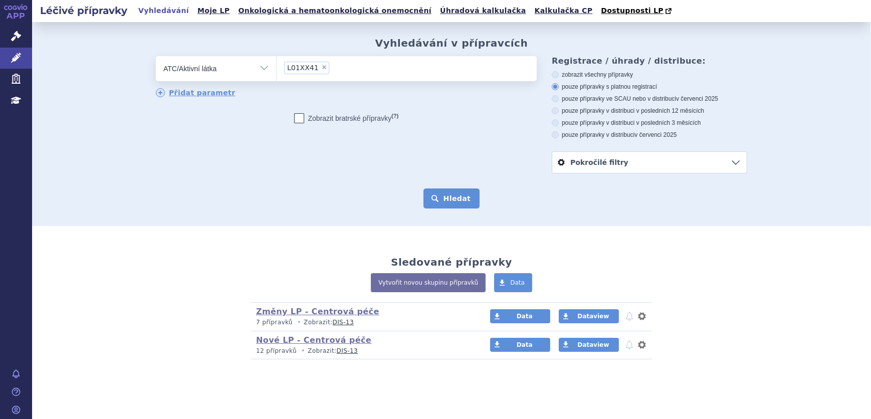
click at [464, 202] on button "Hledat" at bounding box center [451, 198] width 57 height 20
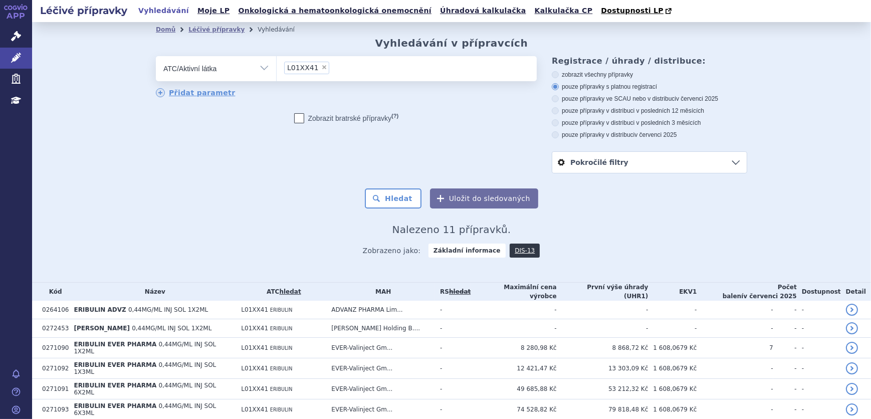
click at [321, 69] on span "×" at bounding box center [324, 67] width 6 height 6
click at [277, 69] on select "L01XX41" at bounding box center [276, 68] width 1 height 25
select select
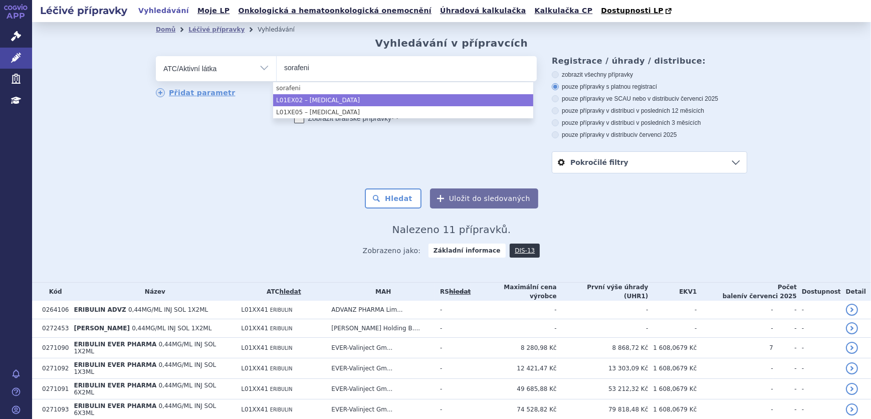
type input "sorafeni"
click at [379, 97] on li "L01EX02 – SORAFENIB" at bounding box center [403, 100] width 260 height 12
select select "L01EX02"
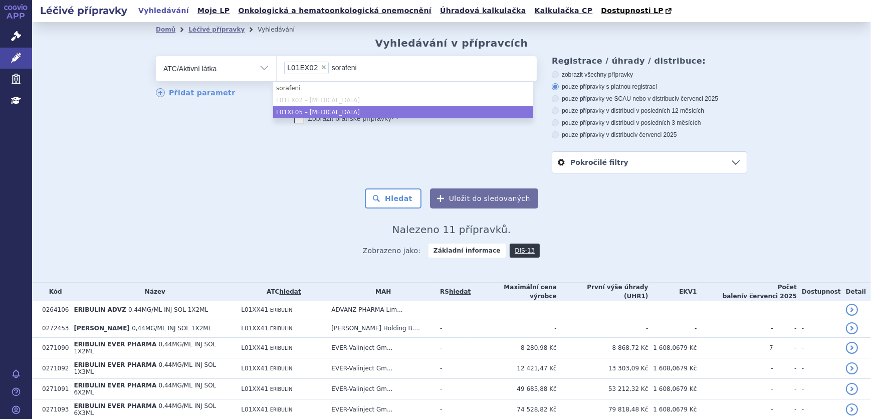
click at [373, 111] on li "L01XE05 – SORAFENIB" at bounding box center [403, 112] width 260 height 12
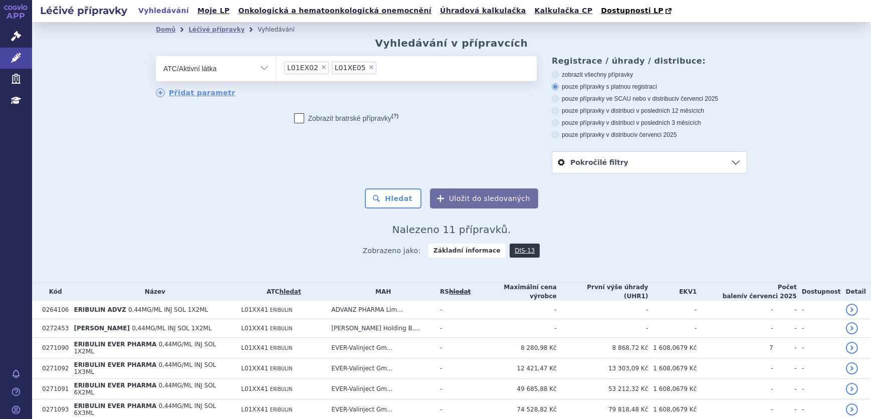
drag, startPoint x: 385, startPoint y: 172, endPoint x: 399, endPoint y: 198, distance: 28.9
click at [386, 172] on div "odstranit Vše Přípravek/SUKL kód MAH VPOIS ATC/Aktivní látka" at bounding box center [451, 114] width 591 height 117
click at [406, 201] on button "Hledat" at bounding box center [393, 198] width 57 height 20
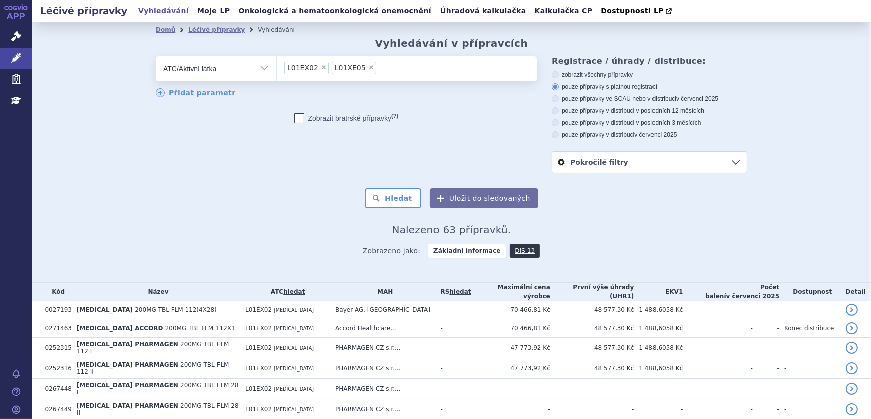
click at [368, 66] on span "×" at bounding box center [371, 67] width 6 height 6
click at [277, 66] on select "L01EX02 L01XE05" at bounding box center [276, 68] width 1 height 25
click at [321, 70] on span "×" at bounding box center [324, 67] width 6 height 6
click at [277, 70] on select "L01EX02" at bounding box center [276, 68] width 1 height 25
select select
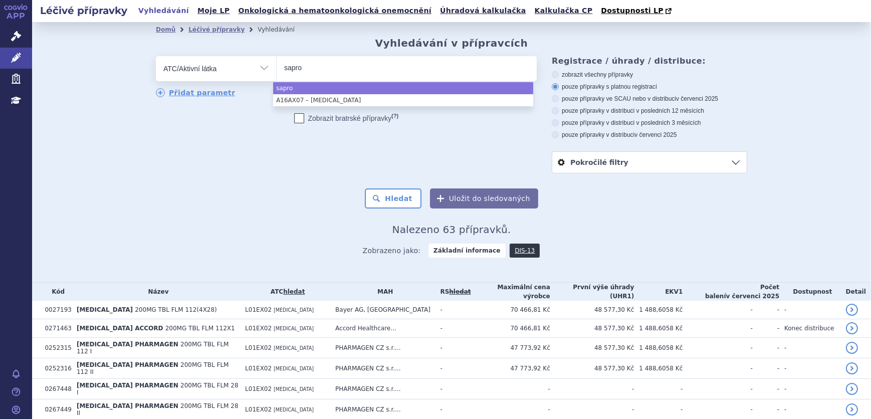
type input "sapro"
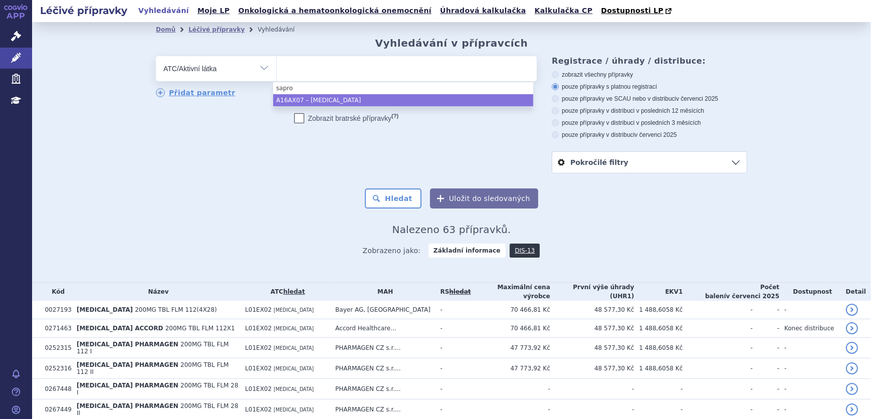
select select "A16AX07"
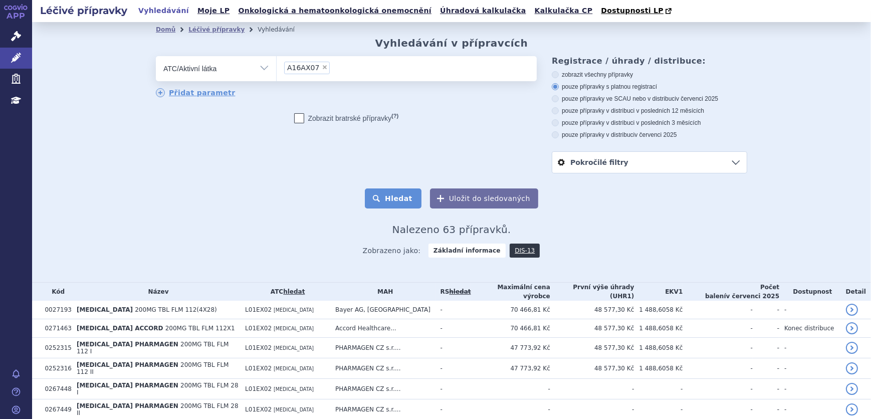
click at [391, 195] on button "Hledat" at bounding box center [393, 198] width 57 height 20
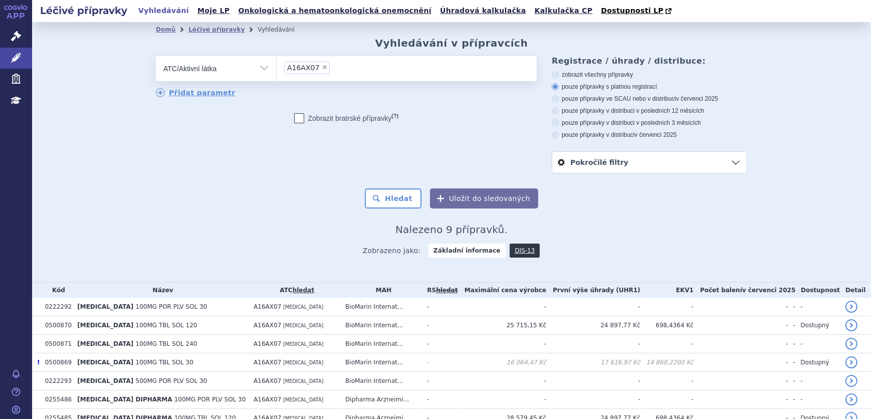
click at [312, 69] on li "× A16AX07" at bounding box center [307, 68] width 46 height 13
click at [277, 69] on select "A16AX07" at bounding box center [276, 68] width 1 height 25
click at [322, 70] on span "×" at bounding box center [325, 67] width 6 height 6
click at [277, 70] on select "A16AX07" at bounding box center [276, 68] width 1 height 25
select select
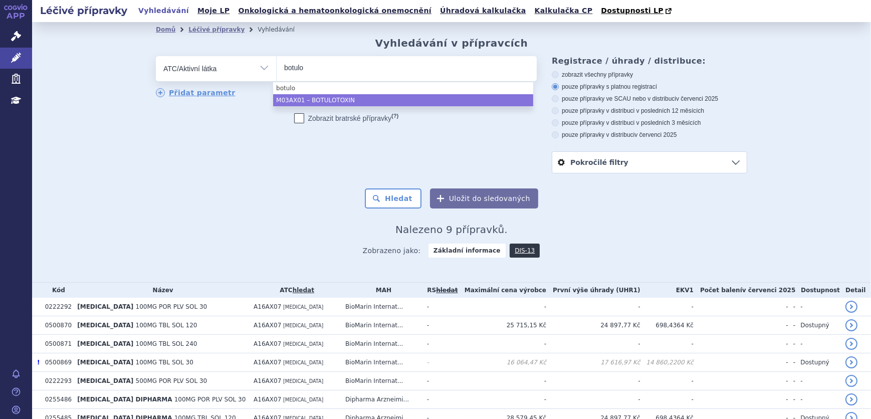
type input "botulo"
select select "M03AX01"
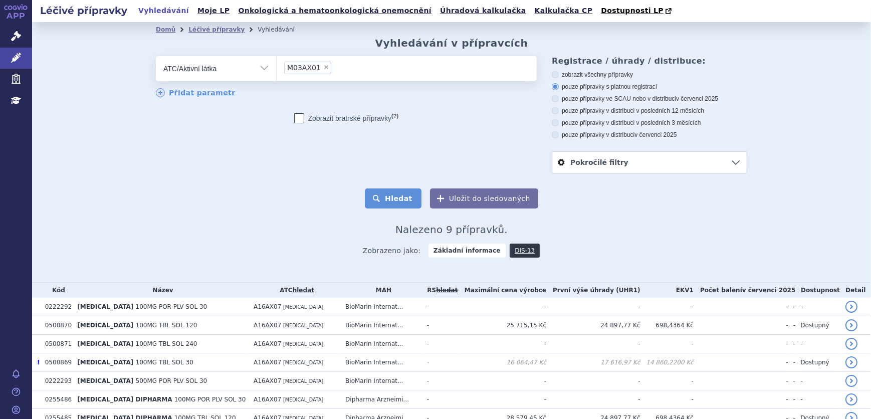
click at [388, 196] on button "Hledat" at bounding box center [393, 198] width 57 height 20
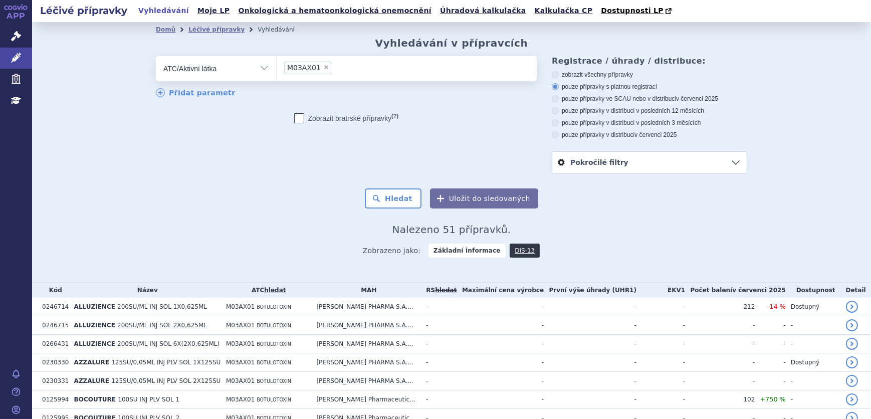
click at [639, 99] on label "pouze přípravky ve SCAU nebo v distribuci v červenci 2025" at bounding box center [649, 99] width 195 height 8
click at [559, 99] on input "pouze přípravky ve SCAU nebo v distribuci v červenci 2025" at bounding box center [556, 100] width 7 height 7
radio input "true"
click at [390, 202] on button "Hledat" at bounding box center [393, 198] width 57 height 20
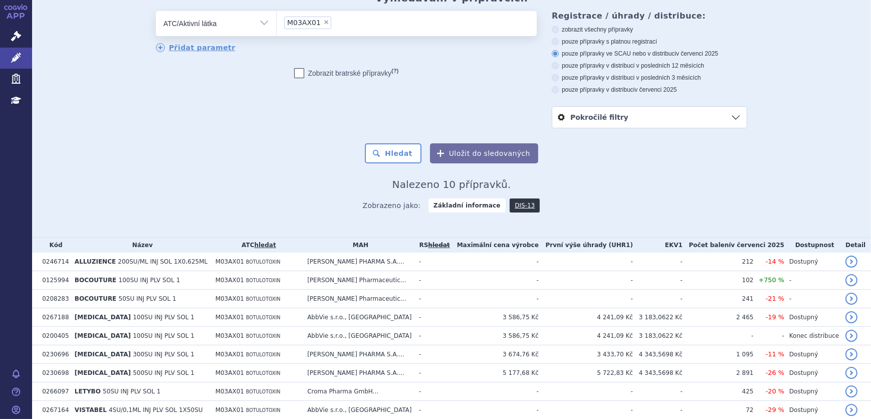
scroll to position [104, 0]
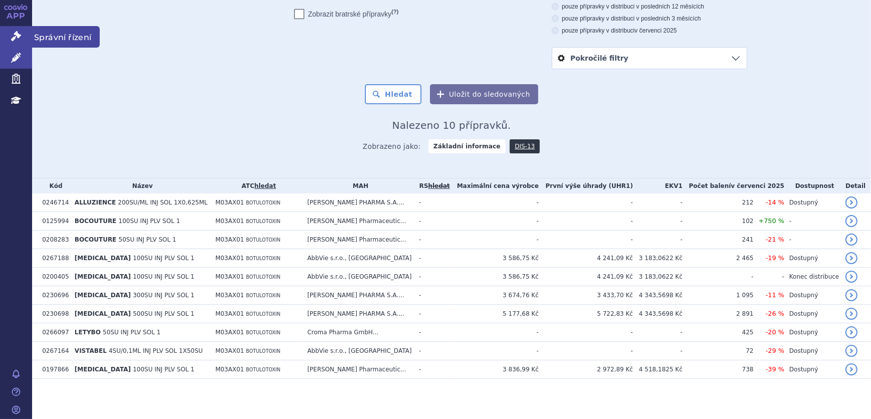
click at [12, 39] on icon at bounding box center [16, 36] width 10 height 10
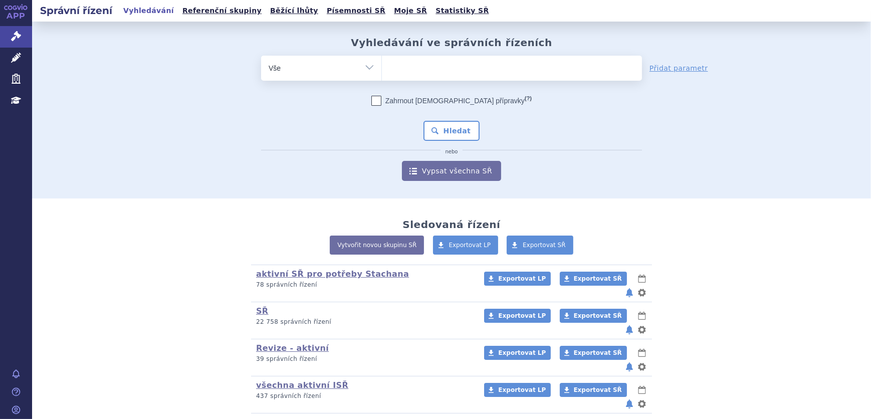
click at [353, 71] on select "Vše Spisová značka Typ SŘ Přípravek/SUKL kód Účastník/Držitel" at bounding box center [321, 67] width 120 height 23
select select "filter-atc-group"
click at [261, 56] on select "Vše Spisová značka Typ SŘ Přípravek/SUKL kód Účastník/Držitel" at bounding box center [321, 67] width 120 height 23
click at [389, 69] on input "search" at bounding box center [392, 67] width 6 height 13
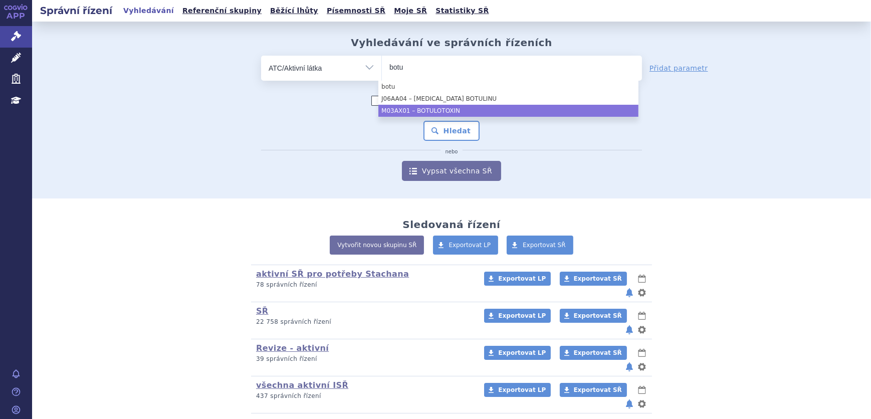
type input "botu"
select select "M03AX01"
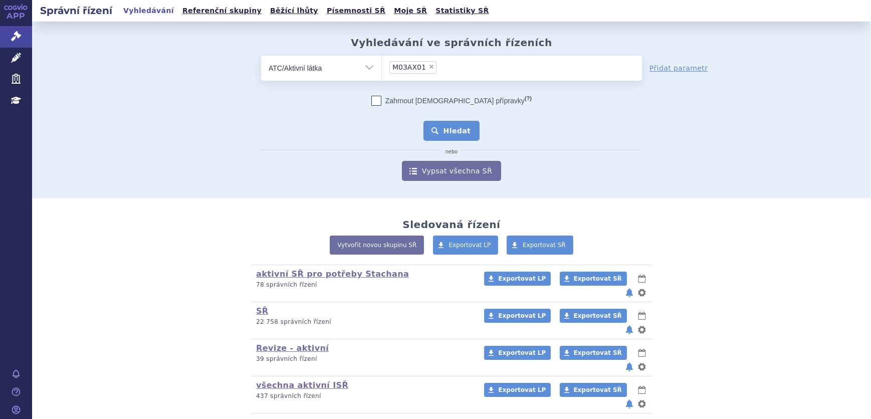
click at [444, 126] on button "Hledat" at bounding box center [451, 131] width 57 height 20
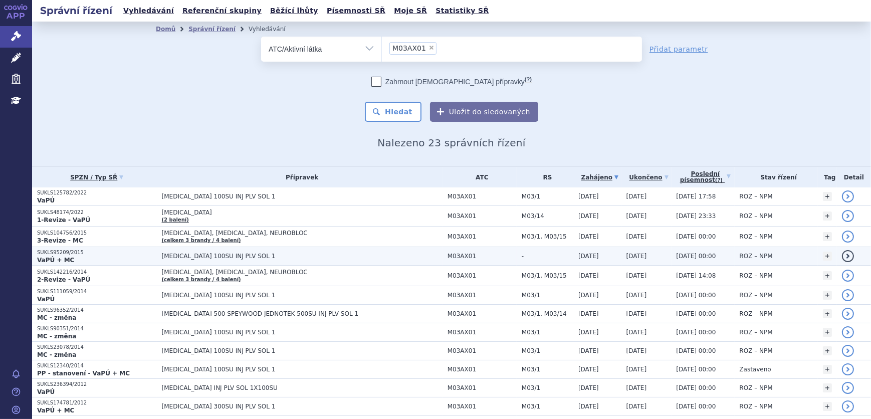
click at [221, 251] on td "XEOMIN 100SU INJ PLV SOL 1" at bounding box center [300, 256] width 286 height 19
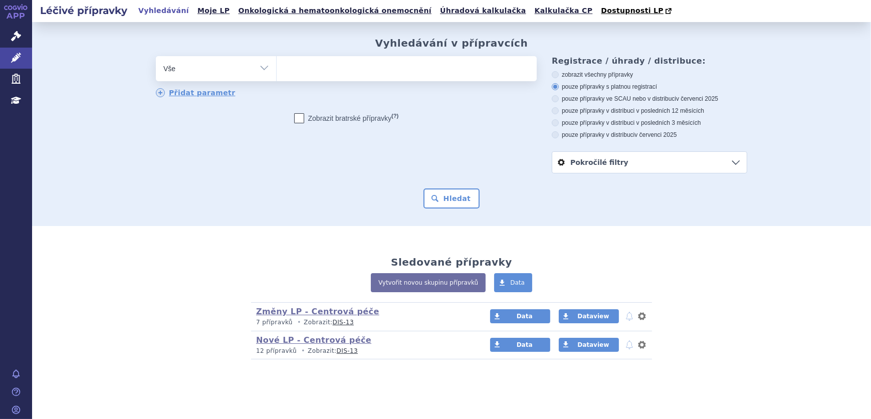
click at [190, 74] on select "Vše Přípravek/SUKL kód MAH VPOIS ATC/Aktivní látka Léková forma Síla" at bounding box center [216, 67] width 120 height 23
select select "filter-atc-group"
click at [156, 57] on select "Vše Přípravek/SUKL kód MAH VPOIS ATC/Aktivní látka Léková forma Síla" at bounding box center [216, 67] width 120 height 23
click at [291, 78] on span at bounding box center [407, 68] width 260 height 25
click at [277, 78] on select at bounding box center [276, 68] width 1 height 25
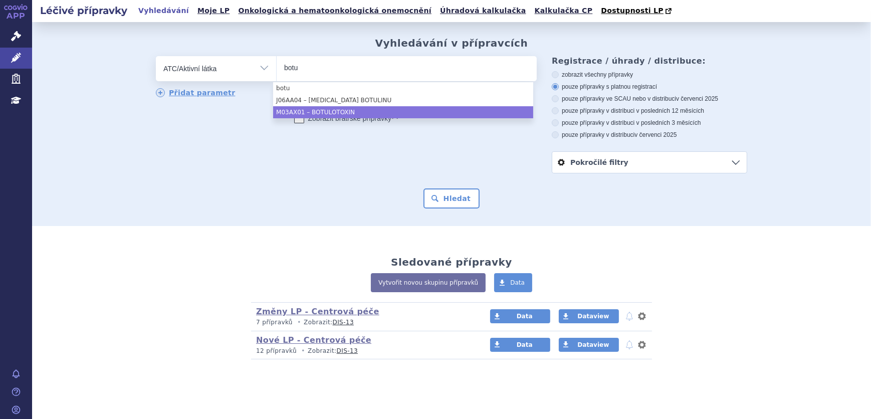
type input "botu"
select select "M03AX01"
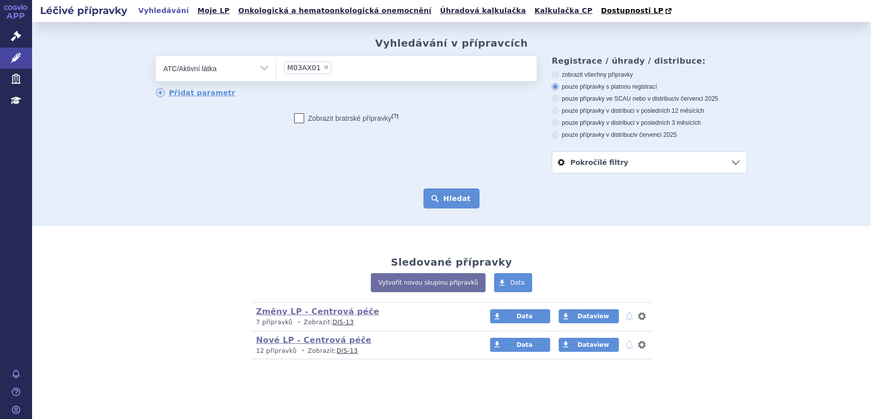
click at [448, 196] on button "Hledat" at bounding box center [451, 198] width 57 height 20
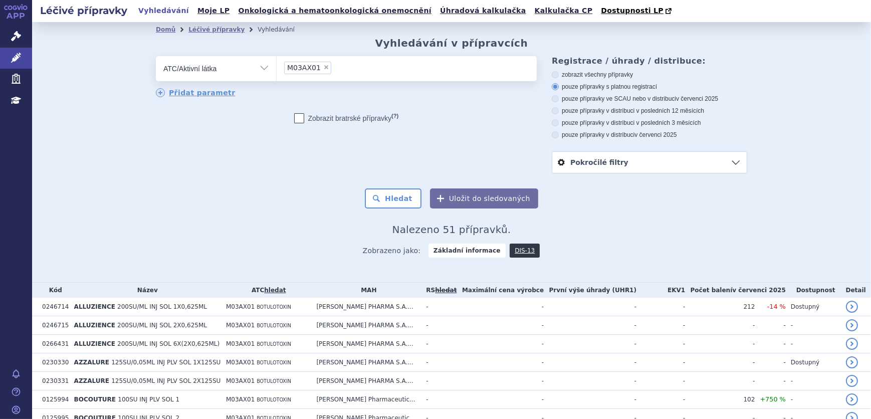
click at [608, 97] on label "pouze přípravky ve SCAU nebo v distribuci v červenci 2025" at bounding box center [649, 99] width 195 height 8
click at [559, 97] on input "pouze přípravky ve SCAU nebo v distribuci v červenci 2025" at bounding box center [556, 100] width 7 height 7
radio input "true"
click at [387, 194] on button "Hledat" at bounding box center [393, 198] width 57 height 20
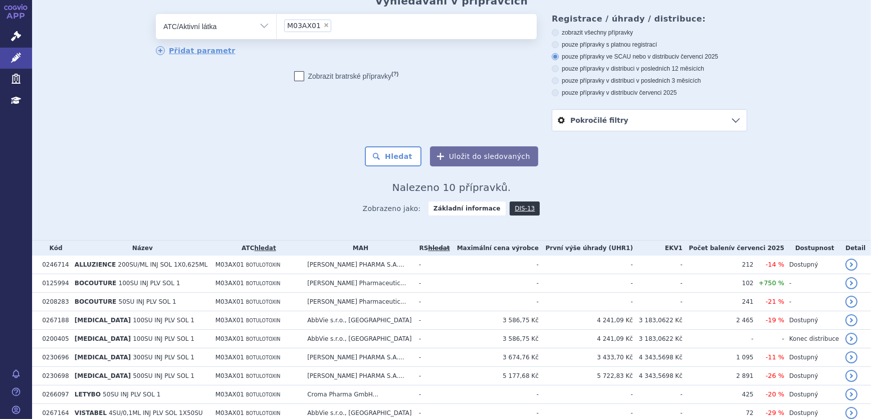
scroll to position [104, 0]
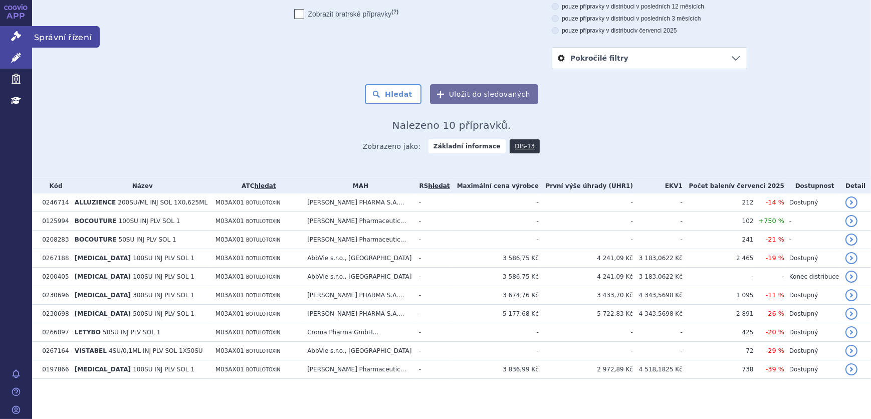
click at [26, 36] on link "Správní řízení" at bounding box center [16, 36] width 32 height 21
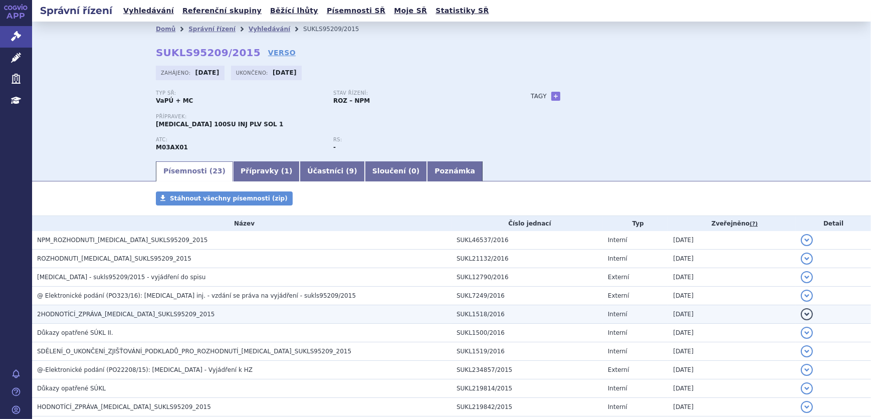
click at [160, 311] on span "2HODNOTÍCÍ_ZPRÁVA_[MEDICAL_DATA]_SUKLS95209_2015" at bounding box center [126, 314] width 178 height 7
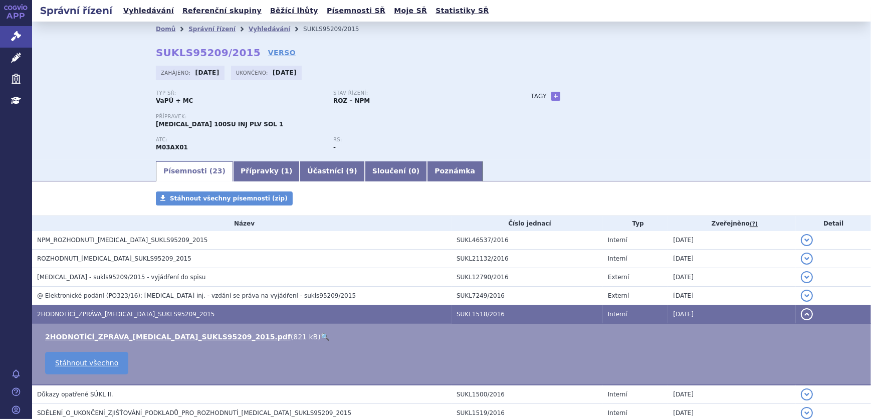
click at [321, 335] on link "🔍" at bounding box center [325, 337] width 9 height 8
click at [249, 30] on link "Vyhledávání" at bounding box center [270, 29] width 42 height 7
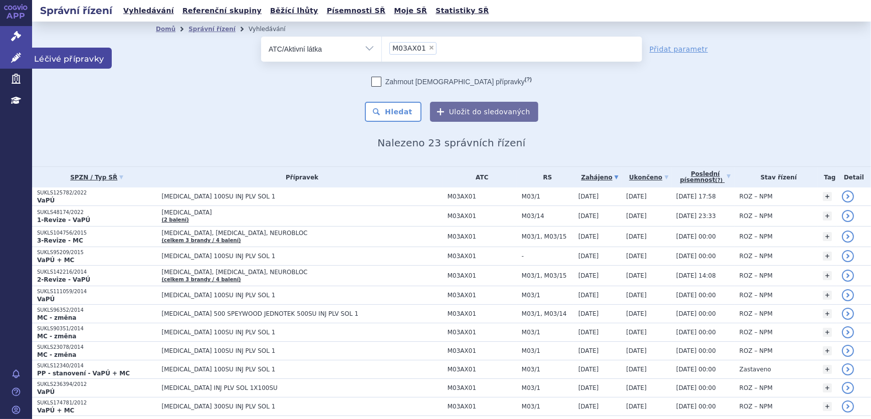
click at [6, 60] on link "Léčivé přípravky" at bounding box center [16, 58] width 32 height 21
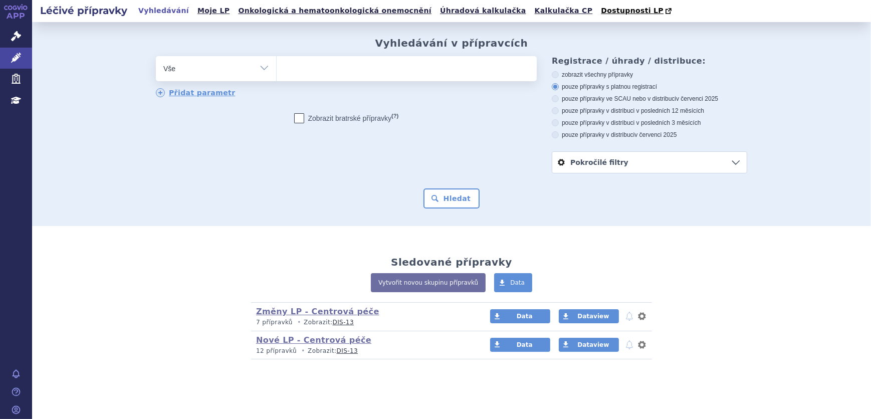
click at [365, 70] on ul at bounding box center [407, 66] width 260 height 21
click at [277, 70] on select at bounding box center [276, 68] width 1 height 25
type input "dop"
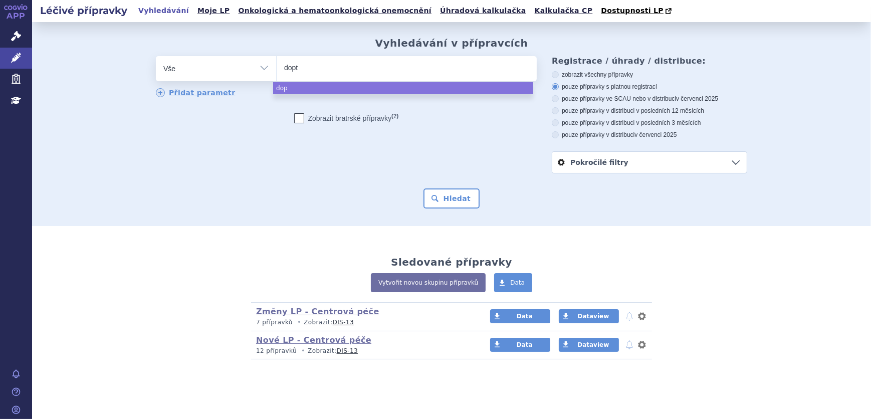
type input "dopte"
type input "doptel"
type input "doptelet"
select select "doptelet"
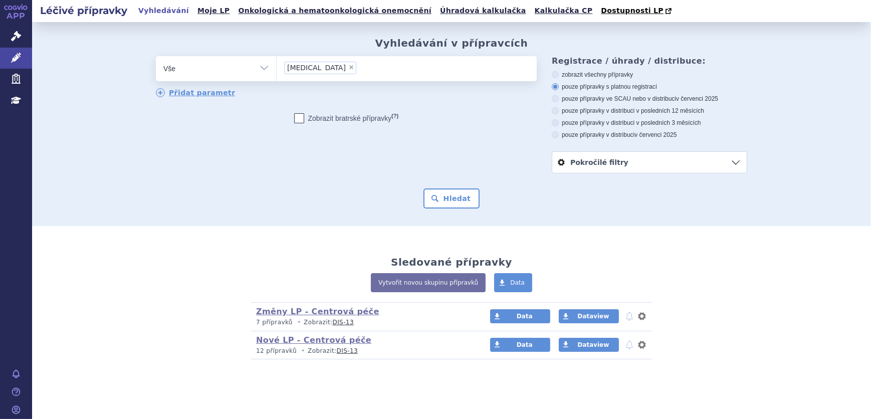
click at [457, 210] on div "Vyhledávání v přípravcích odstranit Vše Přípravek/SUKL kód MAH VPOIS ×" at bounding box center [451, 124] width 839 height 204
click at [461, 203] on button "Hledat" at bounding box center [451, 198] width 57 height 20
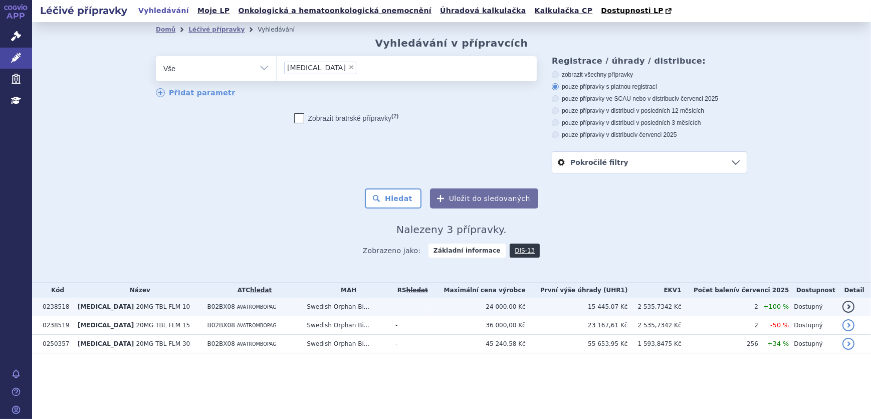
click at [293, 311] on td "B02BX08 AVATROMBOPAG" at bounding box center [252, 307] width 100 height 19
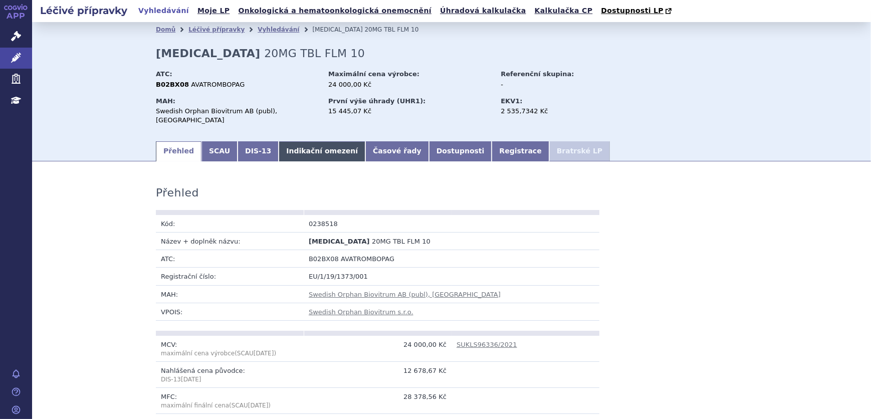
click at [301, 141] on link "Indikační omezení" at bounding box center [322, 151] width 87 height 20
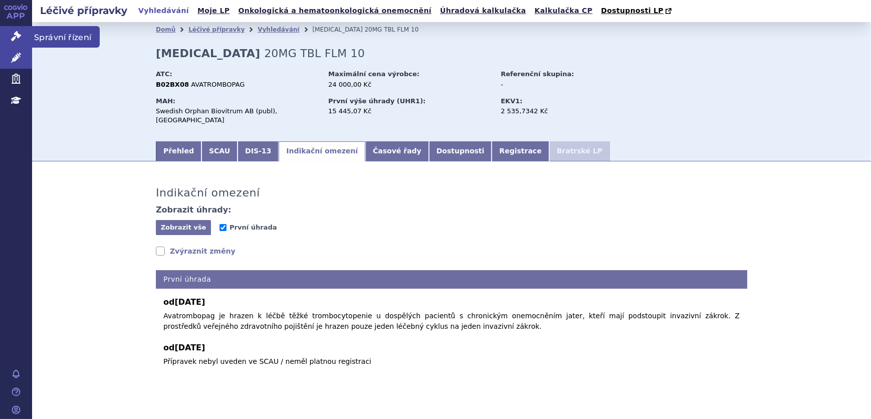
click at [11, 40] on icon at bounding box center [16, 36] width 10 height 10
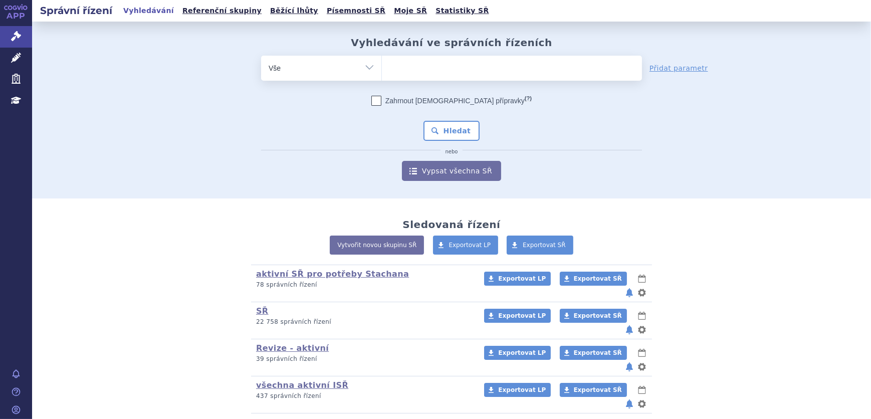
click at [346, 69] on select "Vše Spisová značka Typ SŘ Přípravek/SUKL kód Účastník/Držitel" at bounding box center [321, 67] width 120 height 23
select select "filter-mesh-illness"
click at [261, 56] on select "Vše Spisová značka Typ SŘ Přípravek/SUKL kód Účastník/Držitel" at bounding box center [321, 67] width 120 height 23
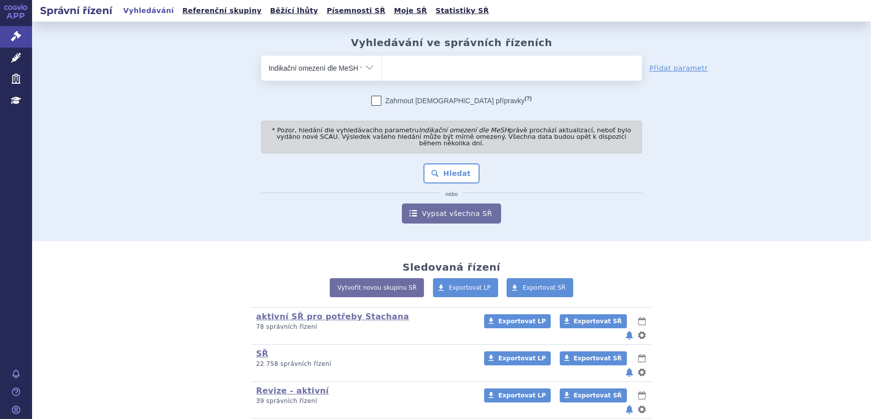
click at [413, 65] on ul at bounding box center [512, 66] width 260 height 21
click at [382, 65] on select at bounding box center [381, 67] width 1 height 25
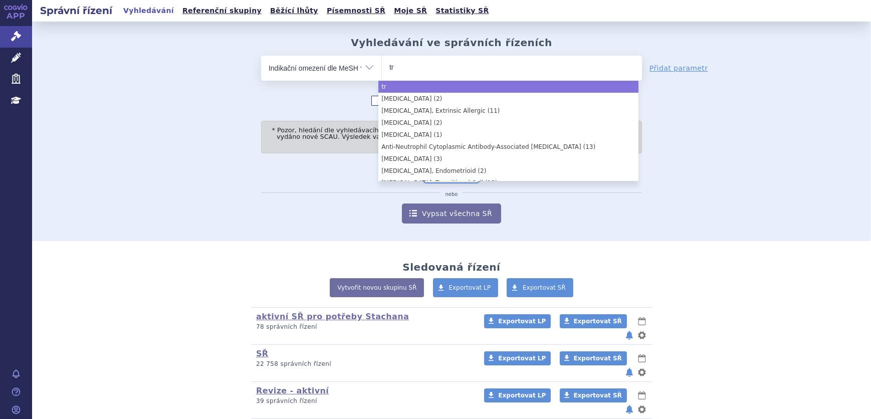
type input "t"
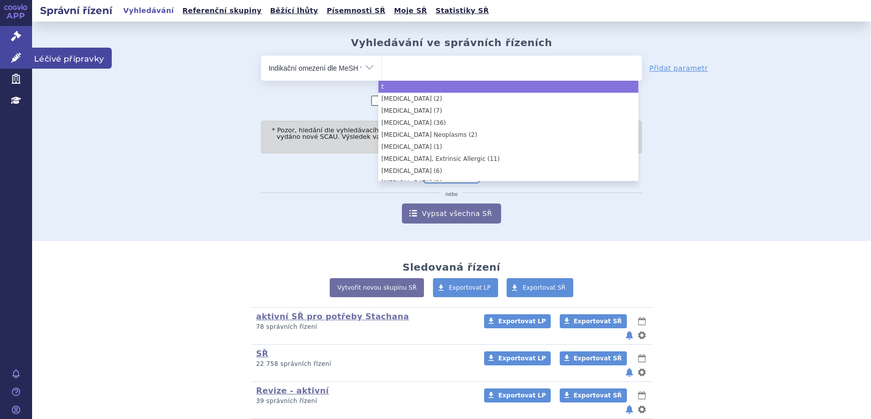
click at [11, 55] on icon at bounding box center [16, 58] width 10 height 10
select select "t"
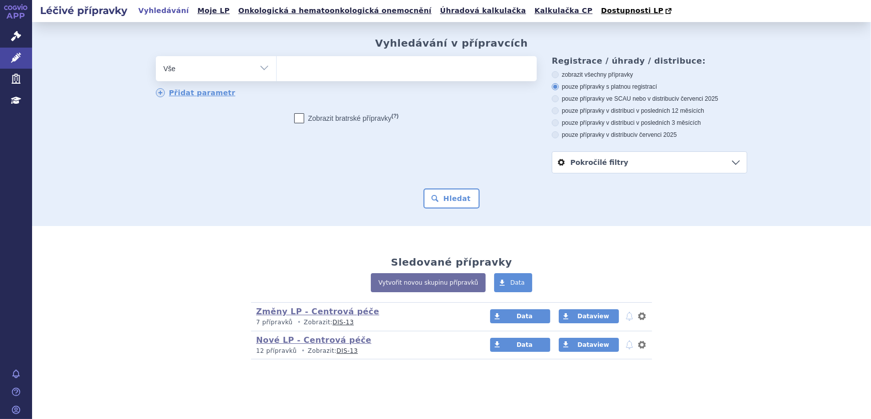
click at [357, 66] on ul at bounding box center [407, 66] width 260 height 21
click at [277, 66] on select at bounding box center [276, 68] width 1 height 25
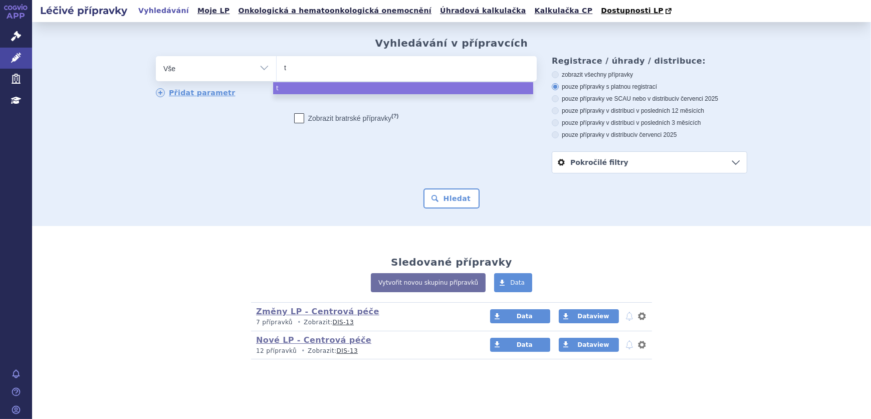
type input "ta"
type input "tav"
type input "tavl"
type input "tavle"
type input "tavless"
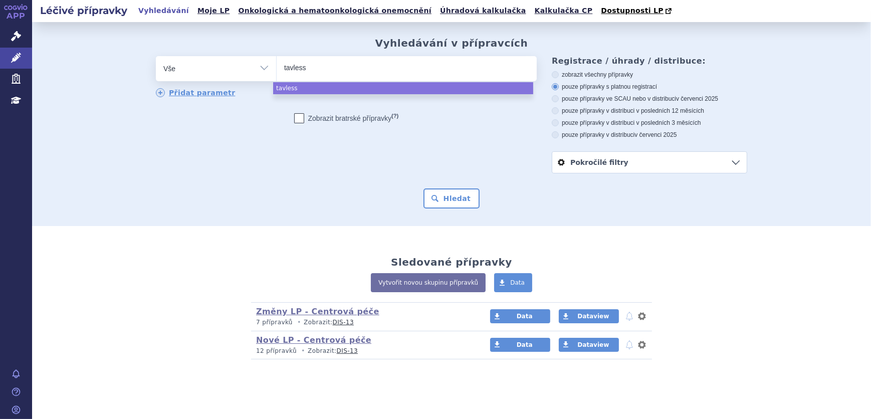
type input "tavlesse"
select select "tavlesse"
click at [461, 200] on button "Hledat" at bounding box center [451, 198] width 57 height 20
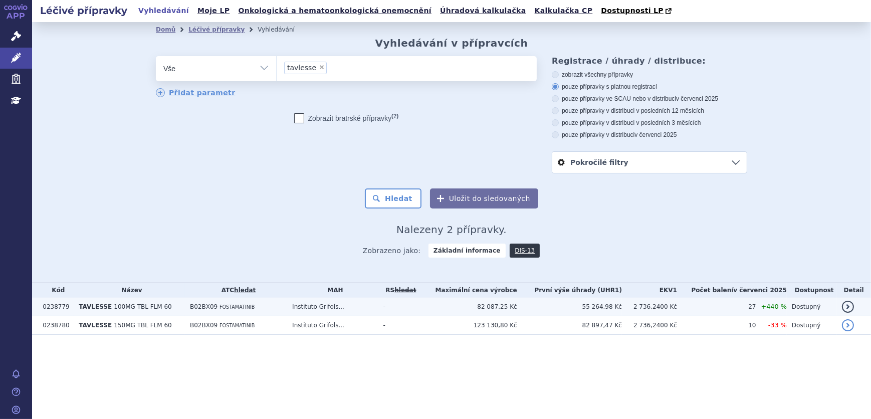
click at [378, 304] on td "Instituto Grifols..." at bounding box center [332, 307] width 91 height 19
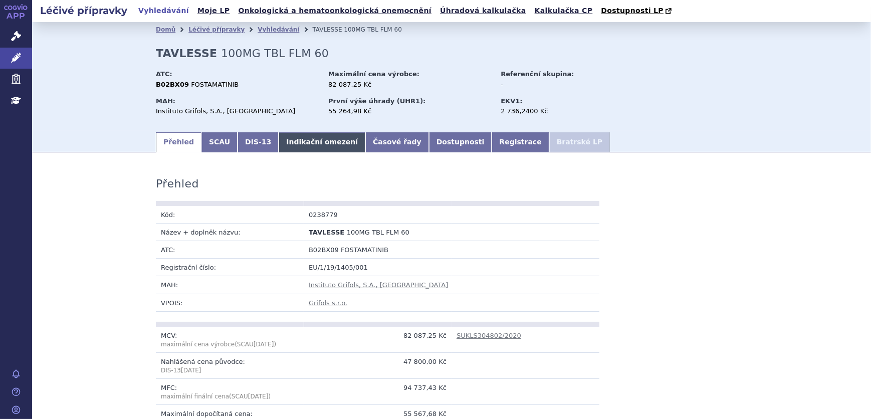
click at [294, 137] on link "Indikační omezení" at bounding box center [322, 142] width 87 height 20
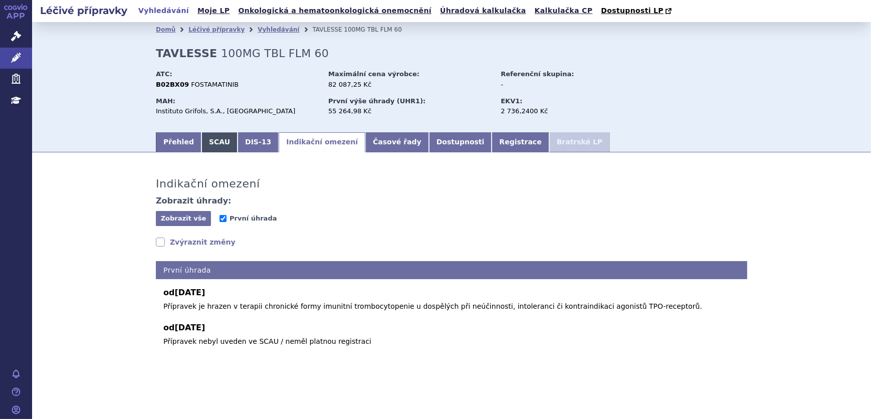
click at [205, 144] on link "SCAU" at bounding box center [219, 142] width 36 height 20
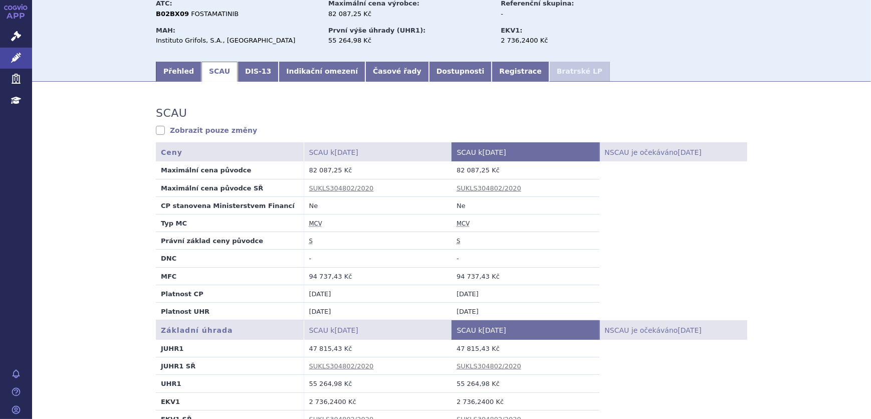
scroll to position [91, 0]
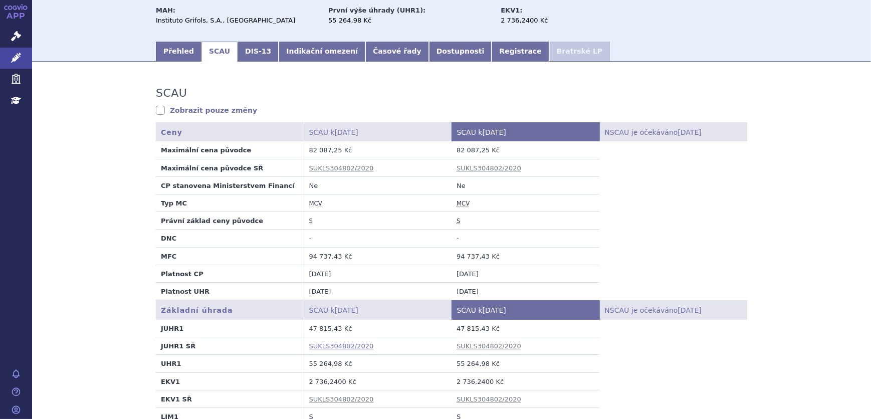
click at [346, 346] on link "SUKLS304802/2020" at bounding box center [341, 346] width 65 height 8
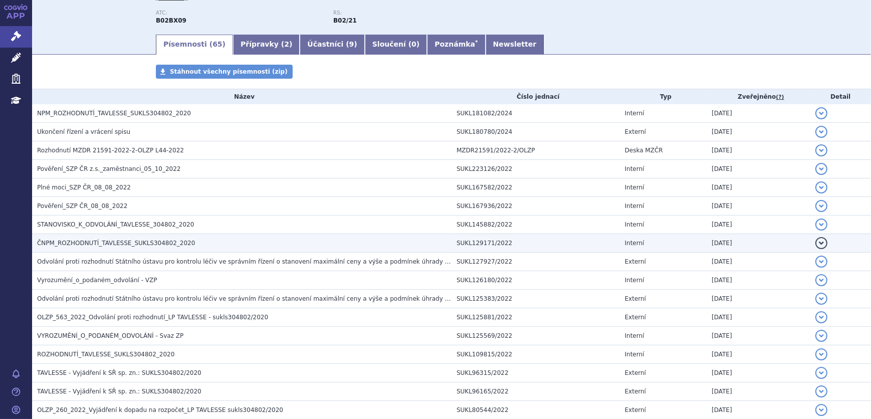
scroll to position [136, 0]
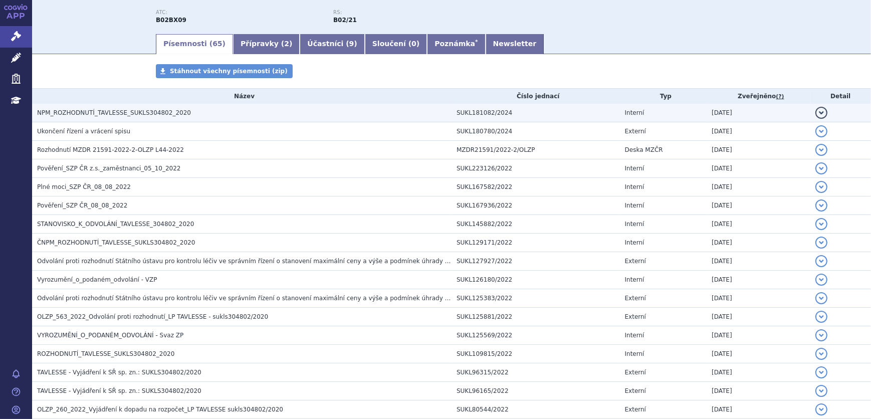
click at [159, 120] on td "NPM_ROZHODNUTÍ_TAVLESSE_SUKLS304802_2020" at bounding box center [241, 113] width 419 height 19
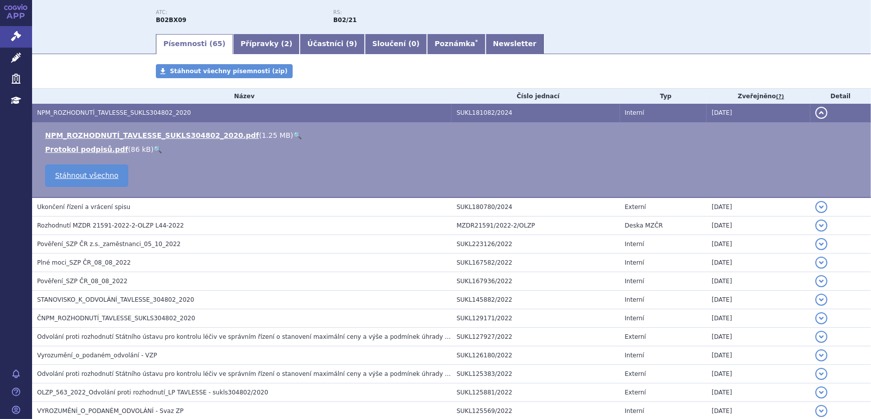
click at [293, 131] on link "🔍" at bounding box center [297, 135] width 9 height 8
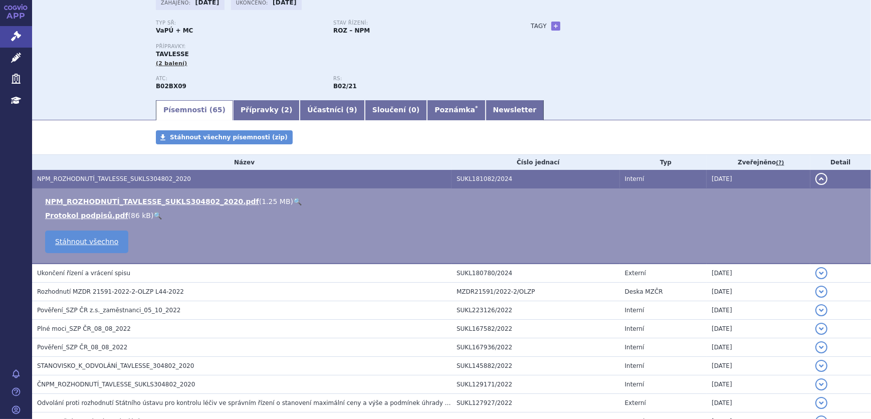
scroll to position [0, 0]
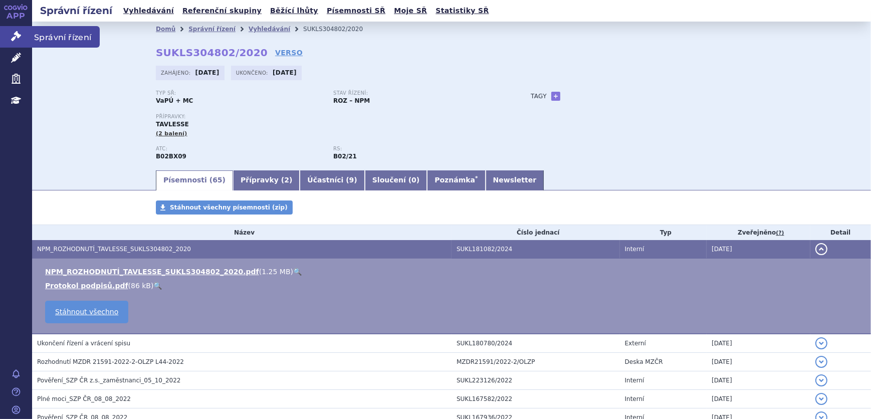
click at [26, 40] on link "Správní řízení" at bounding box center [16, 36] width 32 height 21
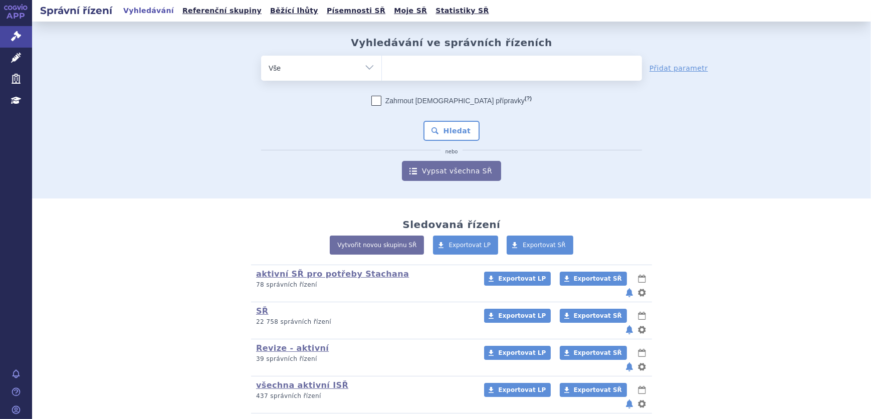
click at [451, 83] on form "odstranit Vše Spisová značka Typ SŘ (?) Hledat" at bounding box center [451, 118] width 381 height 125
click at [452, 73] on ul at bounding box center [512, 66] width 260 height 21
click at [382, 73] on select at bounding box center [381, 67] width 1 height 25
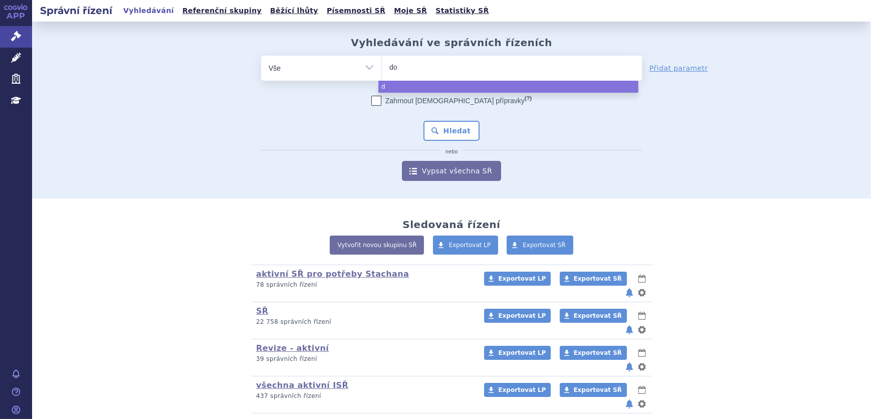
type input "dop"
type input "dopl"
type input "dop"
type input "dopt"
type input "dopte"
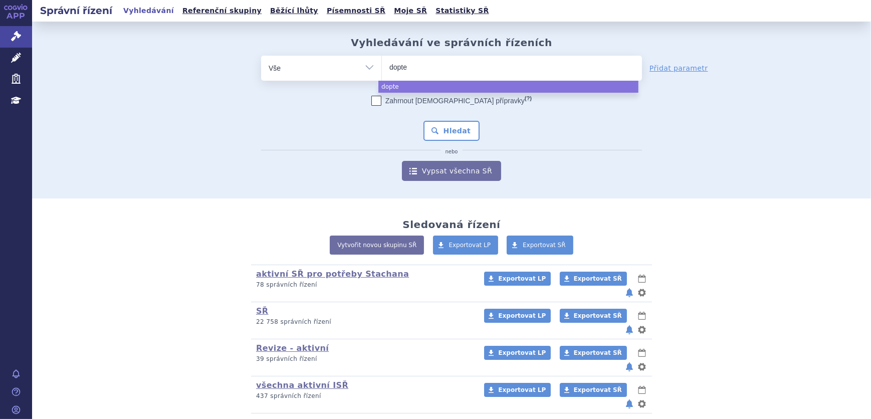
type input "doptel"
type input "doptele"
type input "doptelet"
select select "doptelet"
click at [453, 134] on button "Hledat" at bounding box center [451, 131] width 57 height 20
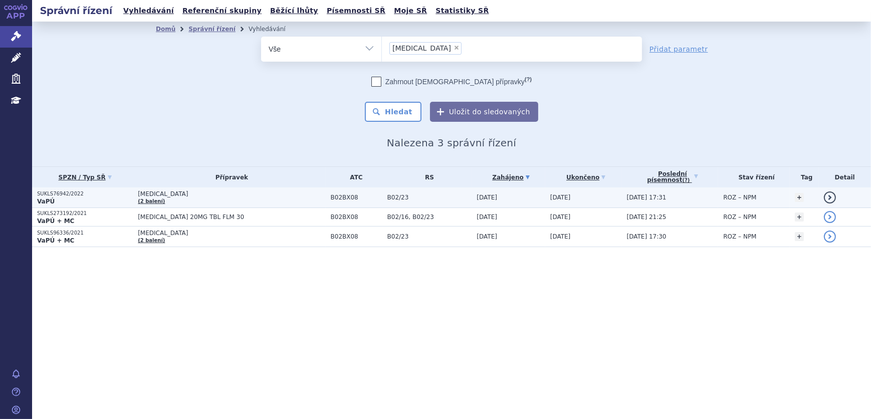
click at [230, 203] on td "DOPTELET (2 balení)" at bounding box center [229, 197] width 192 height 21
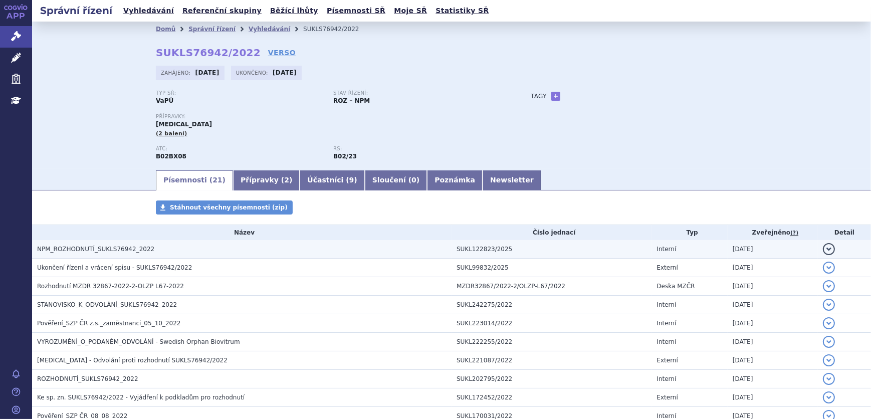
click at [128, 252] on span "NPM_ROZHODNUTÍ_SUKLS76942_2022" at bounding box center [95, 249] width 117 height 7
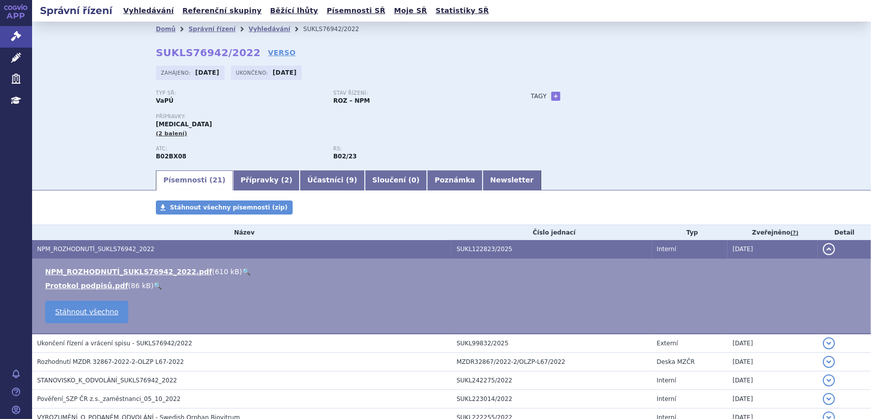
click at [242, 271] on link "🔍" at bounding box center [246, 272] width 9 height 8
click at [249, 29] on link "Vyhledávání" at bounding box center [270, 29] width 42 height 7
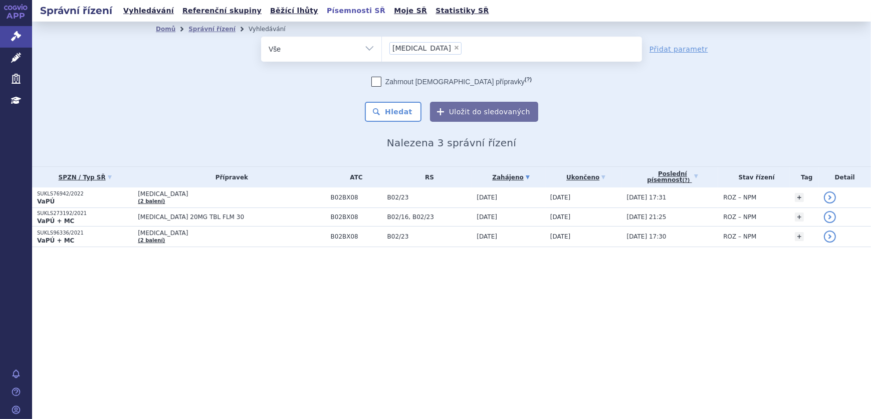
click at [324, 13] on link "Písemnosti SŘ" at bounding box center [356, 11] width 65 height 14
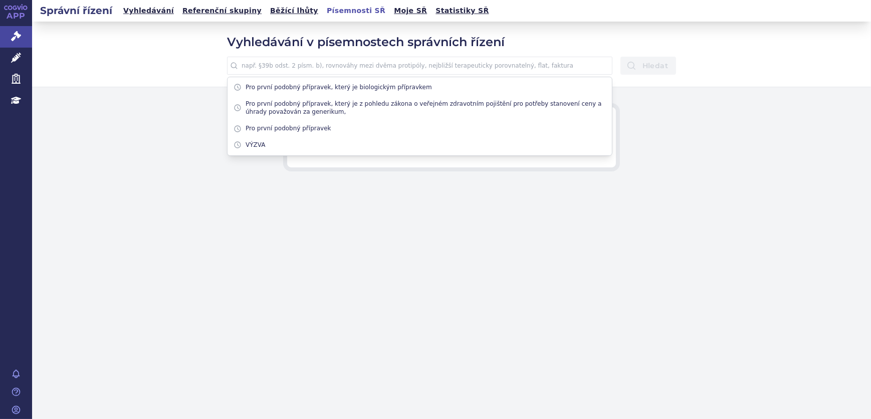
click at [352, 64] on input "text" at bounding box center [419, 66] width 385 height 18
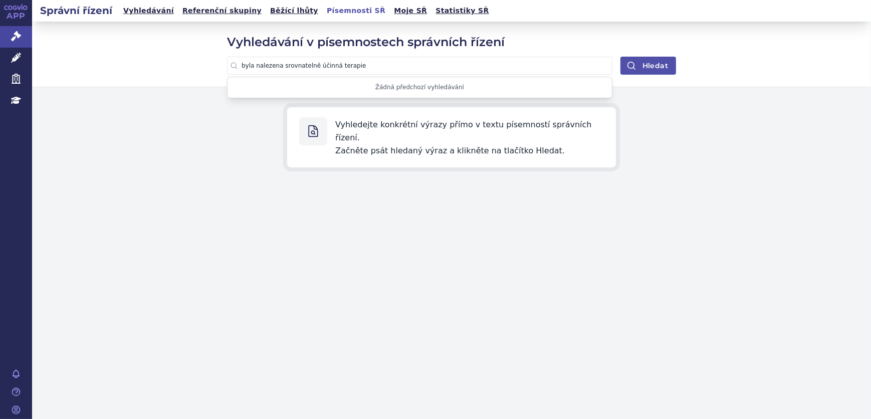
type input "byla nalezena srovnatelně účinná terapie"
click at [630, 65] on icon "submit" at bounding box center [631, 66] width 10 height 10
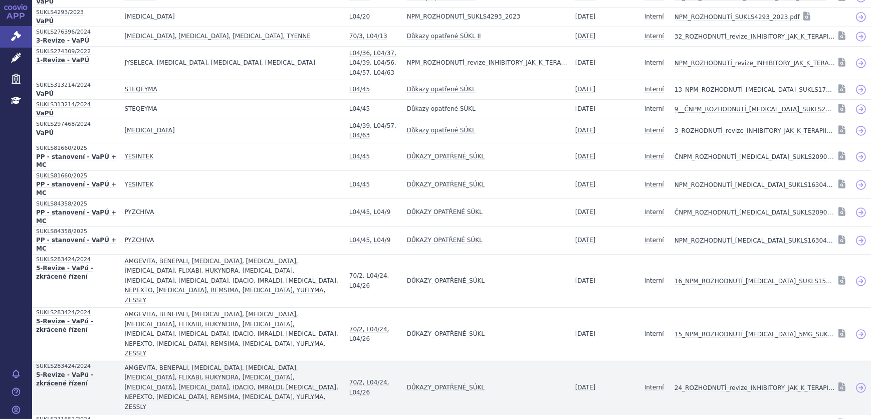
scroll to position [266, 0]
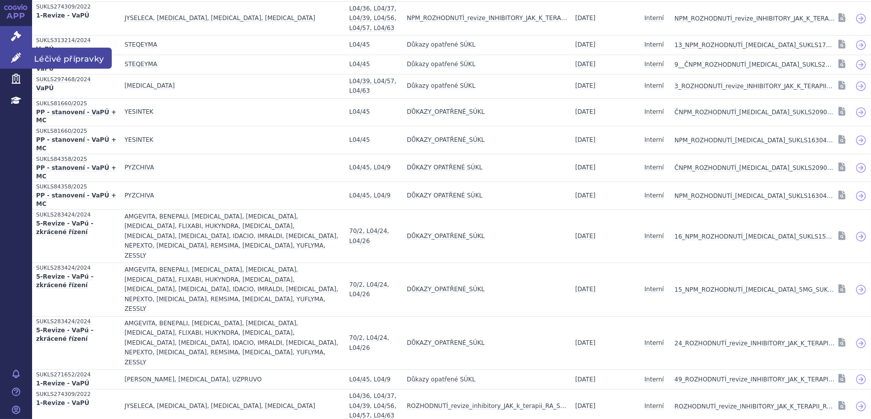
scroll to position [167, 0]
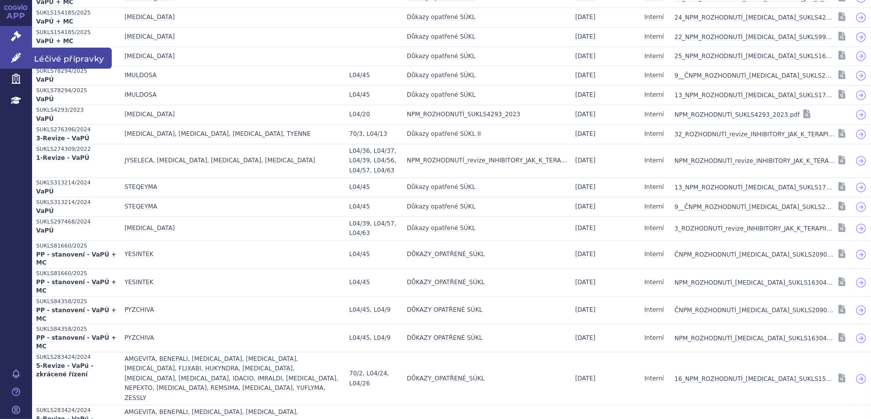
click at [7, 60] on link "Léčivé přípravky" at bounding box center [16, 58] width 32 height 21
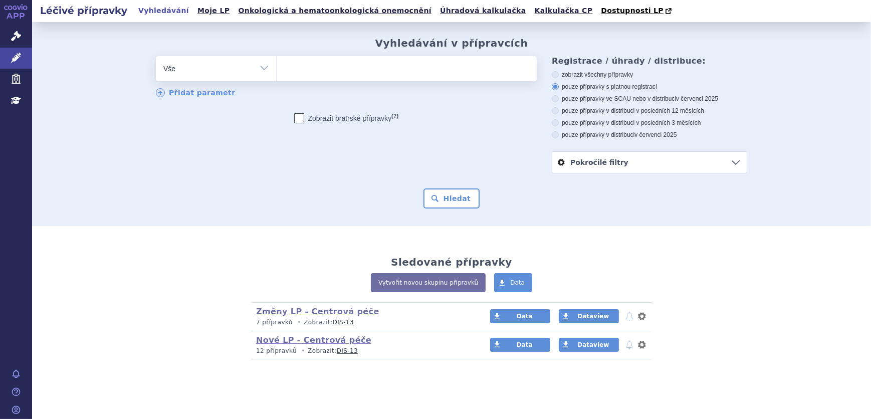
click at [220, 72] on select "Vše Přípravek/SUKL kód MAH VPOIS ATC/Aktivní látka Léková forma Síla" at bounding box center [216, 67] width 120 height 23
select select "filter-atc-group"
click at [156, 57] on select "Vše Přípravek/SUKL kód MAH VPOIS ATC/Aktivní látka Léková forma Síla" at bounding box center [216, 67] width 120 height 23
click at [323, 76] on ul at bounding box center [407, 66] width 260 height 21
click at [277, 76] on select at bounding box center [276, 68] width 1 height 25
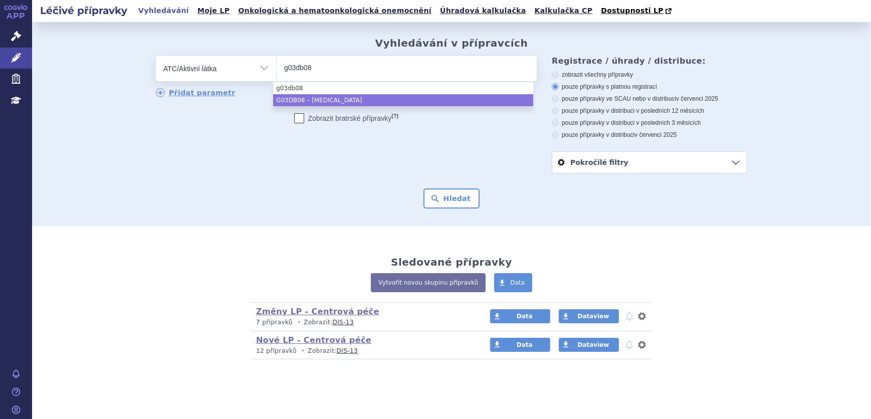
type input "g03db08"
select select "G03DB08"
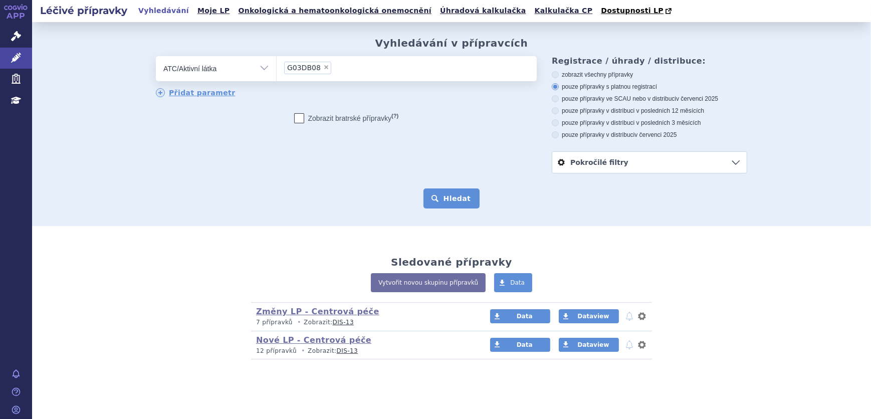
click at [461, 203] on button "Hledat" at bounding box center [451, 198] width 57 height 20
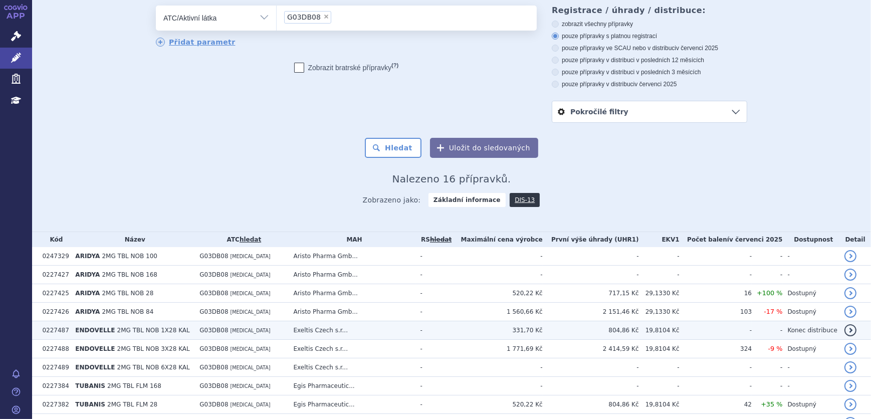
scroll to position [45, 0]
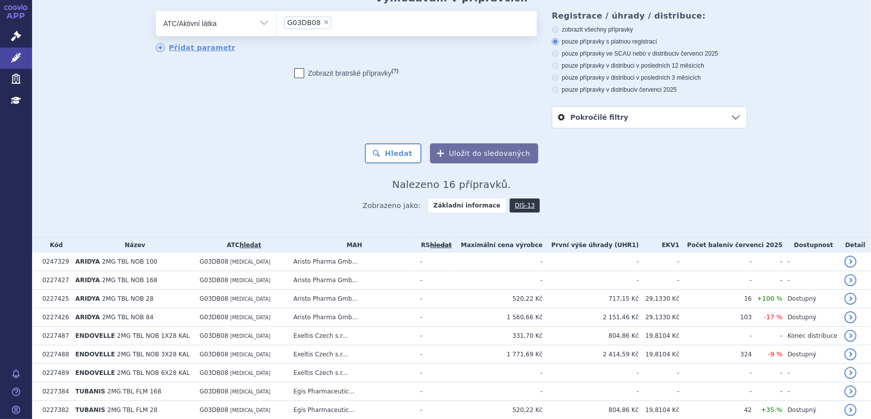
click at [607, 55] on label "pouze přípravky ve SCAU nebo v distribuci v červenci 2025" at bounding box center [649, 54] width 195 height 8
click at [559, 55] on input "pouze přípravky ve SCAU nebo v distribuci v červenci 2025" at bounding box center [556, 55] width 7 height 7
radio input "true"
click at [408, 160] on button "Hledat" at bounding box center [393, 153] width 57 height 20
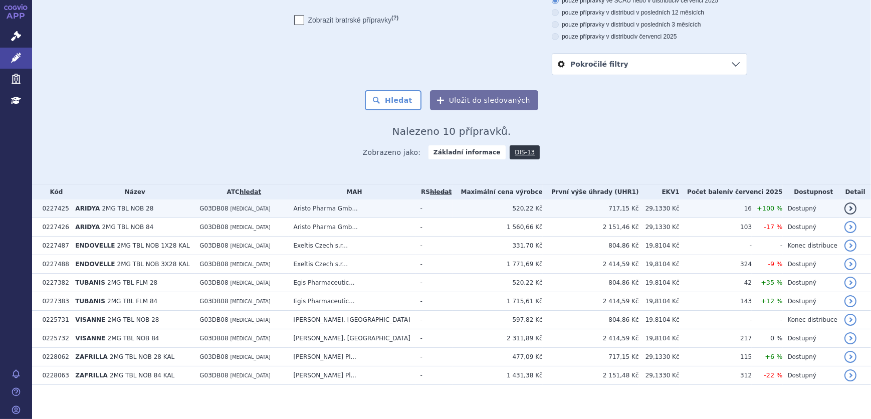
scroll to position [104, 0]
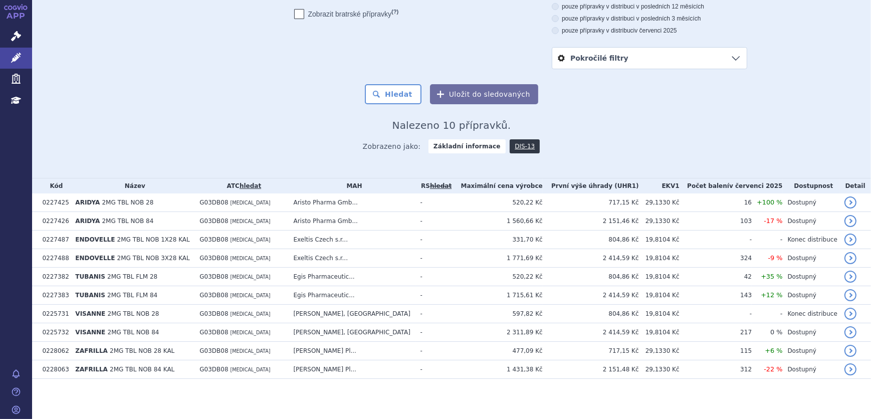
click at [335, 48] on div "odstranit Vše Přípravek/SUKL kód MAH VPOIS ATC/Aktivní látka" at bounding box center [451, 10] width 591 height 117
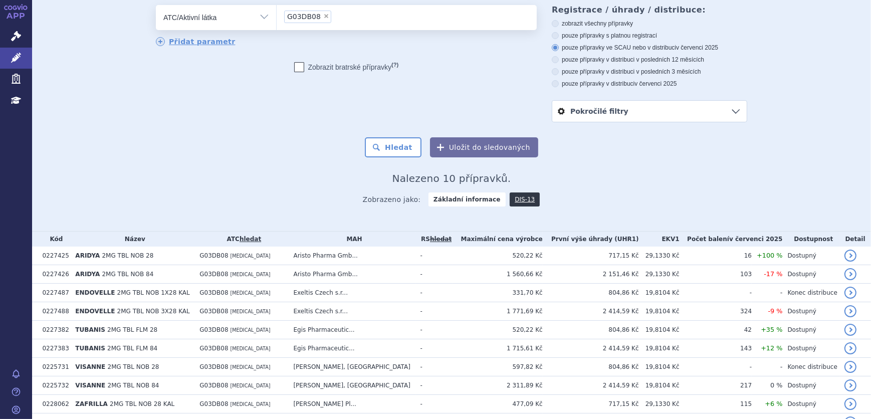
scroll to position [0, 0]
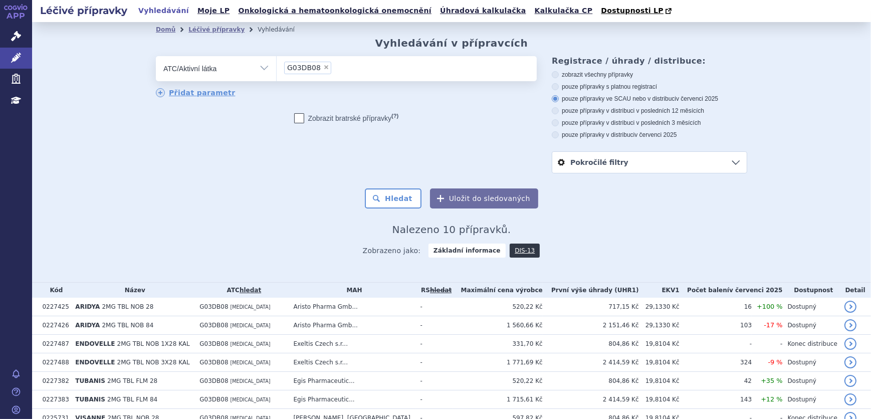
click at [323, 68] on span "×" at bounding box center [326, 67] width 6 height 6
click at [277, 68] on select "G03DB08" at bounding box center [276, 68] width 1 height 25
select select
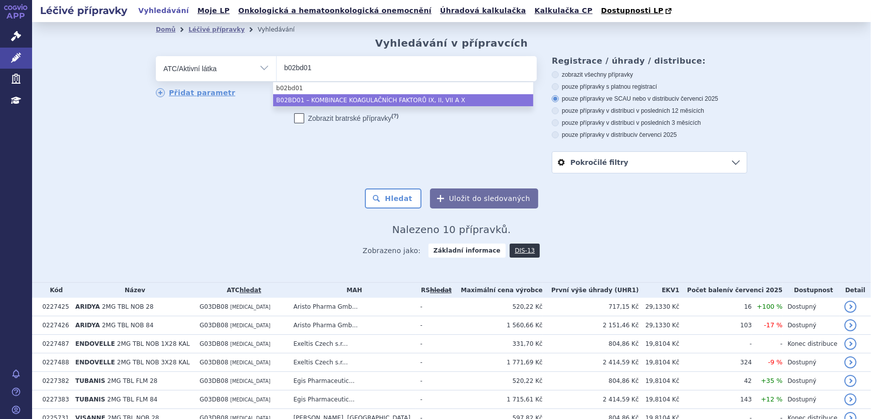
type input "b02bd01"
select select "B02BD01"
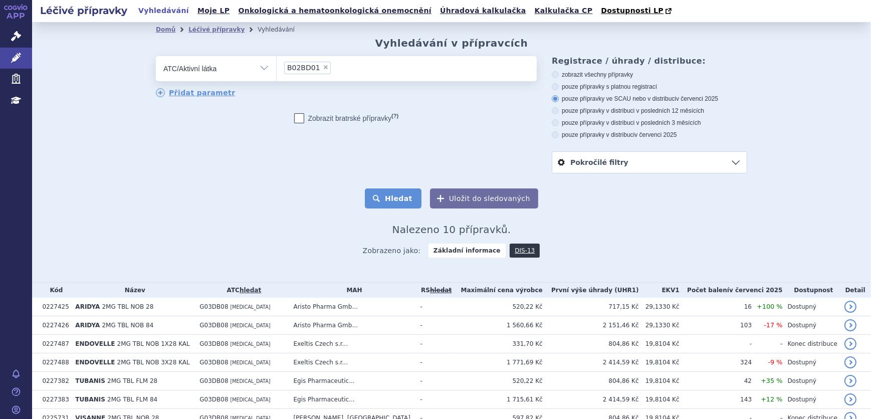
click at [411, 205] on button "Hledat" at bounding box center [393, 198] width 57 height 20
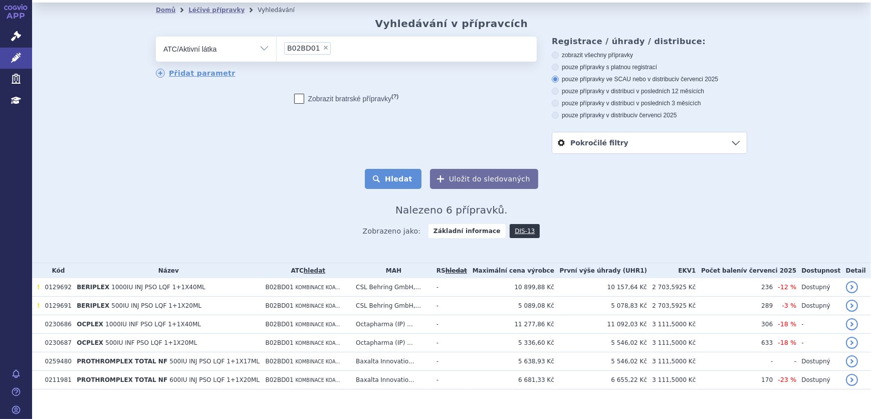
scroll to position [30, 0]
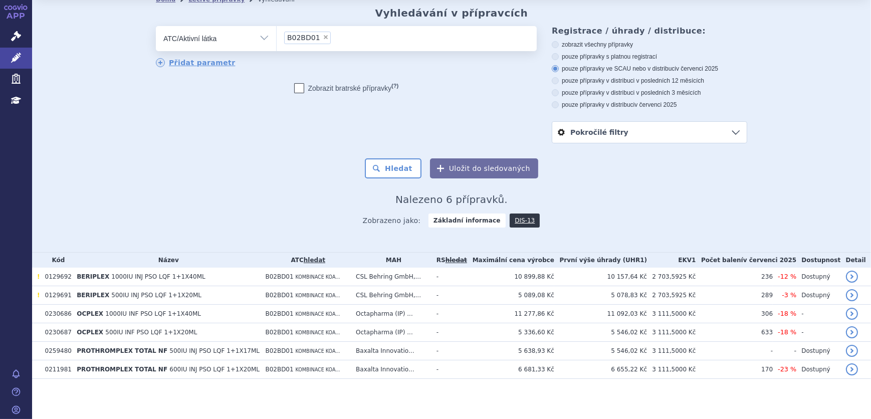
click at [323, 38] on span "×" at bounding box center [326, 37] width 6 height 6
click at [277, 38] on select "B02BD01" at bounding box center [276, 38] width 1 height 25
select select
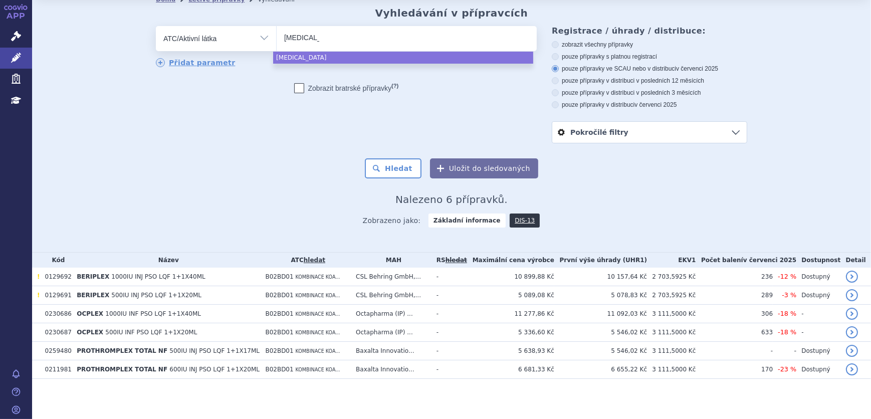
type input "[MEDICAL_DATA]"
select select "[MEDICAL_DATA]"
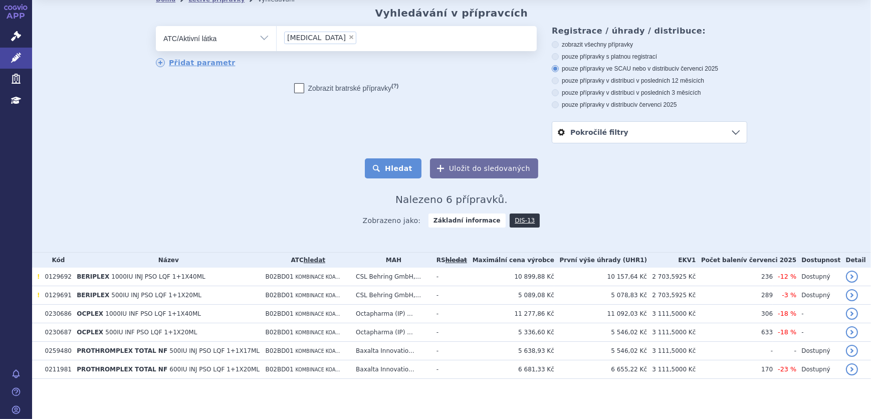
click at [397, 166] on button "Hledat" at bounding box center [393, 168] width 57 height 20
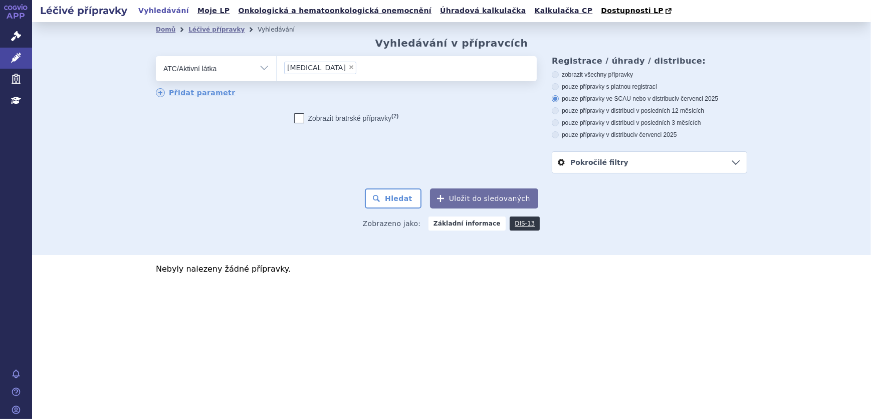
click at [199, 69] on select "Vše Přípravek/SUKL kód MAH VPOIS ATC/Aktivní látka Léková forma Síla" at bounding box center [216, 67] width 120 height 23
select select "filter-all"
click at [156, 57] on select "Vše Přípravek/SUKL kód MAH VPOIS ATC/Aktivní látka Léková forma Síla" at bounding box center [216, 67] width 120 height 23
click at [301, 66] on ul at bounding box center [407, 66] width 260 height 21
click at [277, 66] on select at bounding box center [276, 68] width 1 height 25
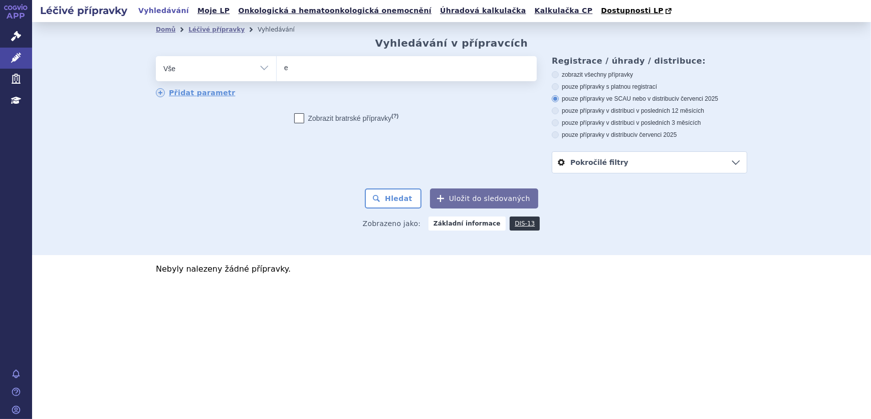
type input "en"
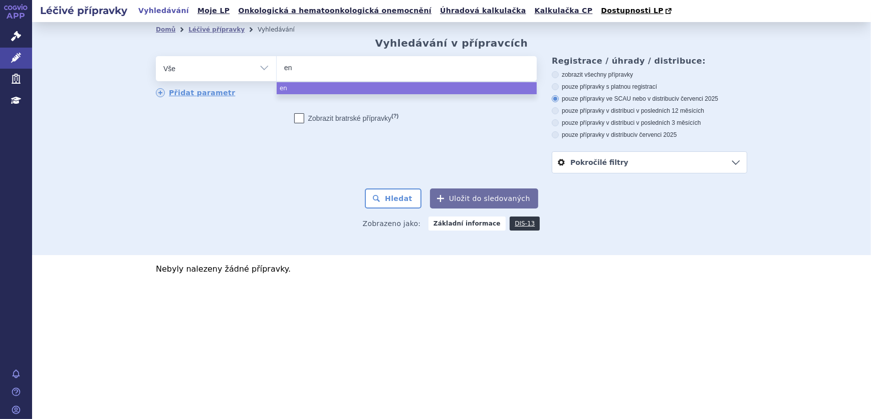
type input "enb"
type input "enbr"
type input "enbre"
type input "[MEDICAL_DATA]"
select select "[MEDICAL_DATA]"
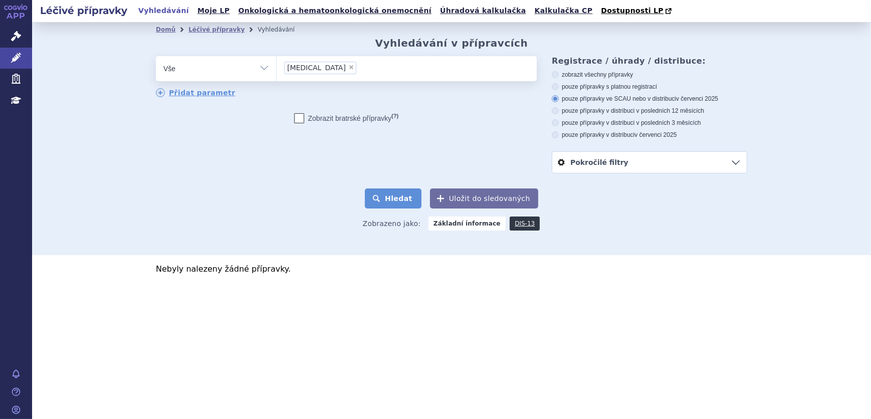
click at [410, 194] on button "Hledat" at bounding box center [393, 198] width 57 height 20
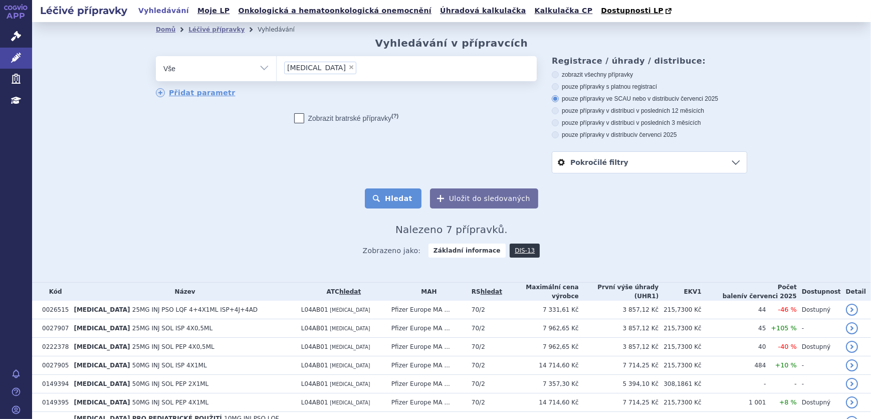
scroll to position [49, 0]
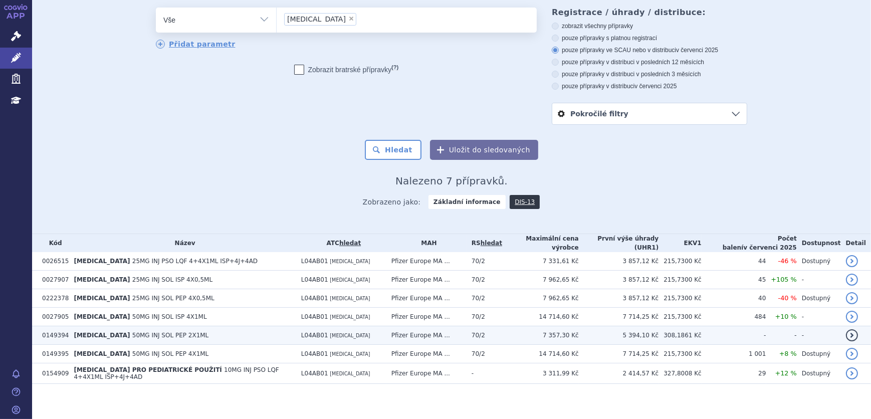
click at [715, 336] on td "-" at bounding box center [734, 335] width 65 height 19
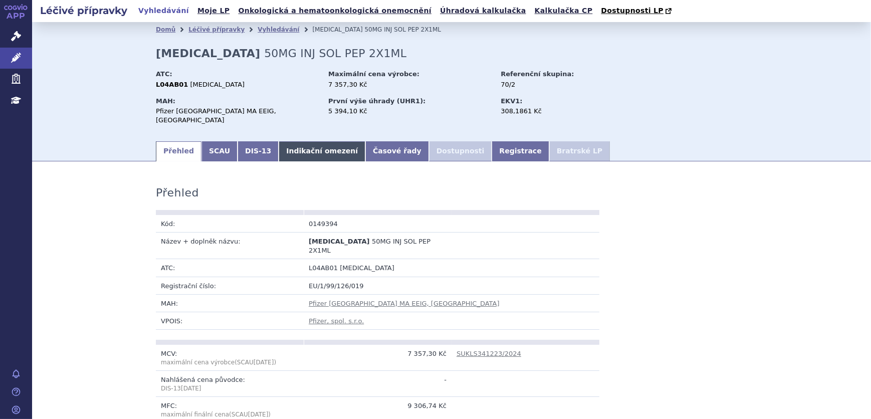
click at [287, 145] on link "Indikační omezení" at bounding box center [322, 151] width 87 height 20
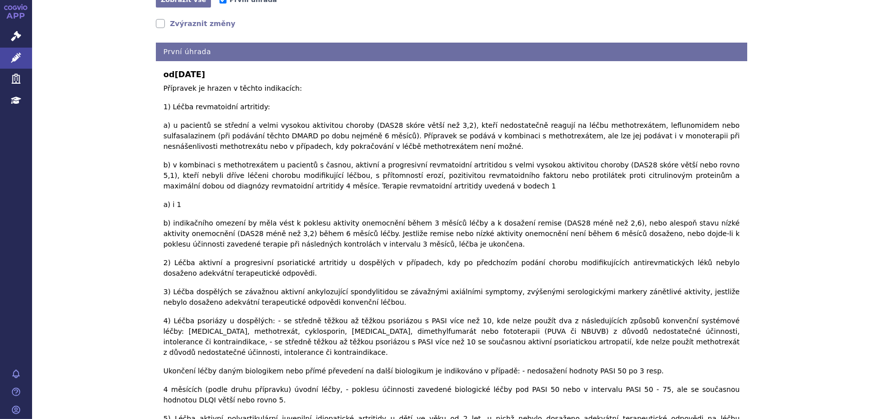
scroll to position [45, 0]
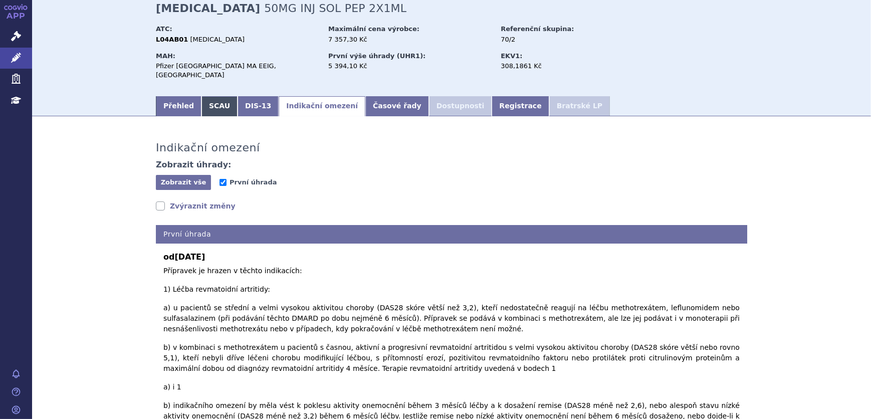
click at [215, 97] on link "SCAU" at bounding box center [219, 106] width 36 height 20
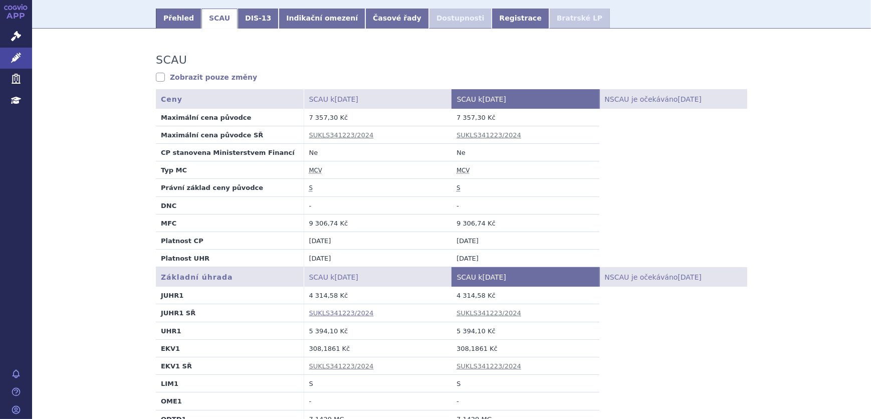
scroll to position [182, 0]
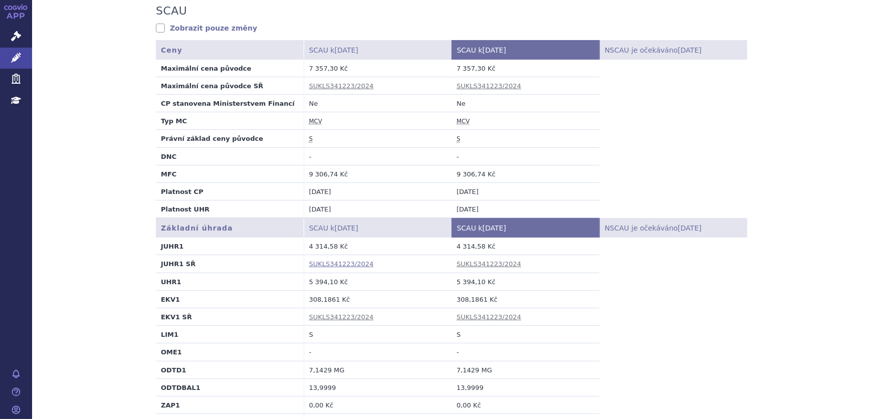
click at [351, 260] on link "SUKLS341223/2024" at bounding box center [341, 264] width 65 height 8
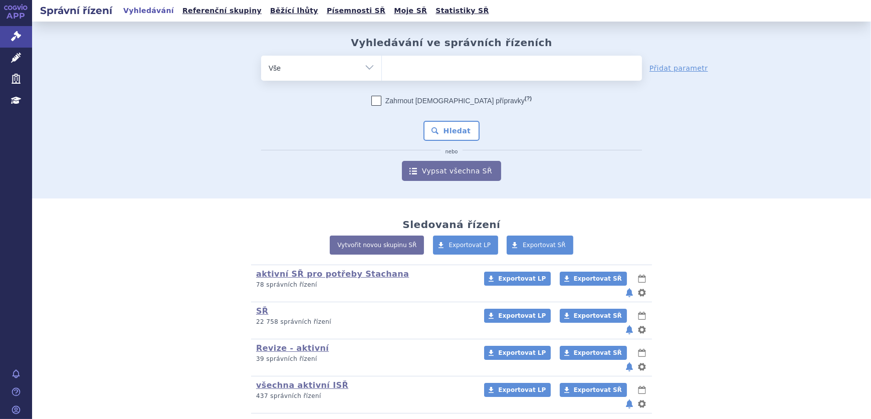
click at [480, 70] on ul at bounding box center [512, 66] width 260 height 21
click at [382, 70] on select at bounding box center [381, 67] width 1 height 25
type input "en"
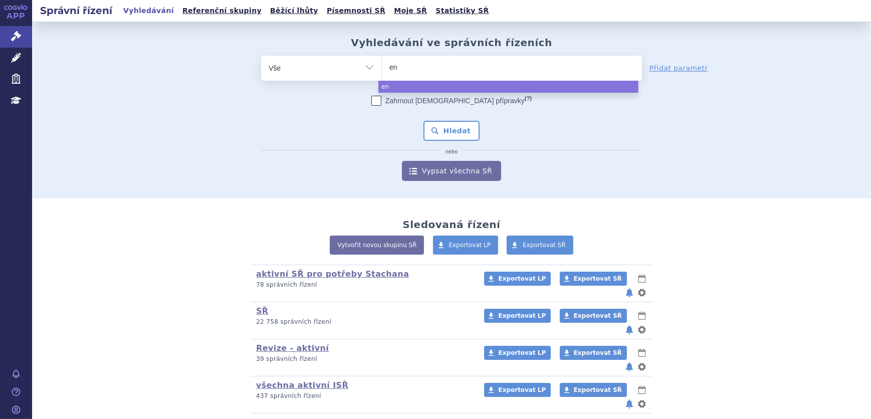
type input "enb"
type input "enbr"
type input "enbre"
type input "[MEDICAL_DATA]"
select select "[MEDICAL_DATA]"
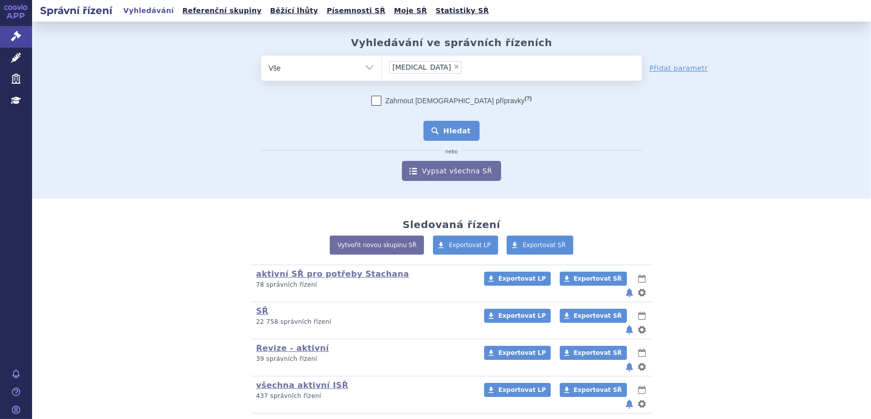
click at [451, 127] on button "Hledat" at bounding box center [451, 131] width 57 height 20
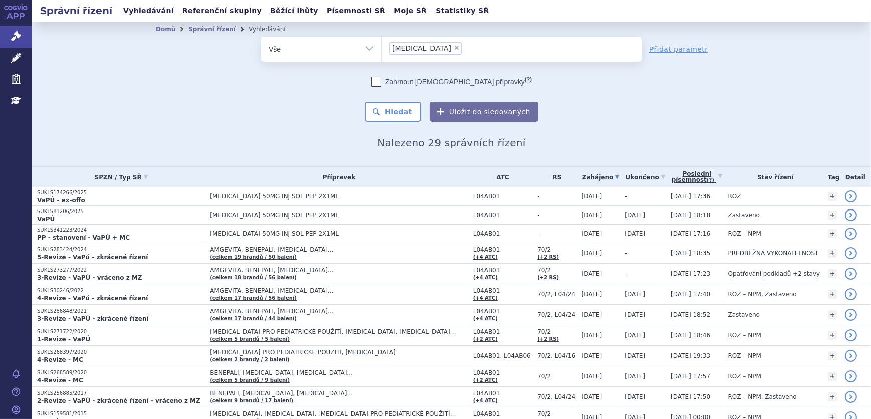
scroll to position [45, 0]
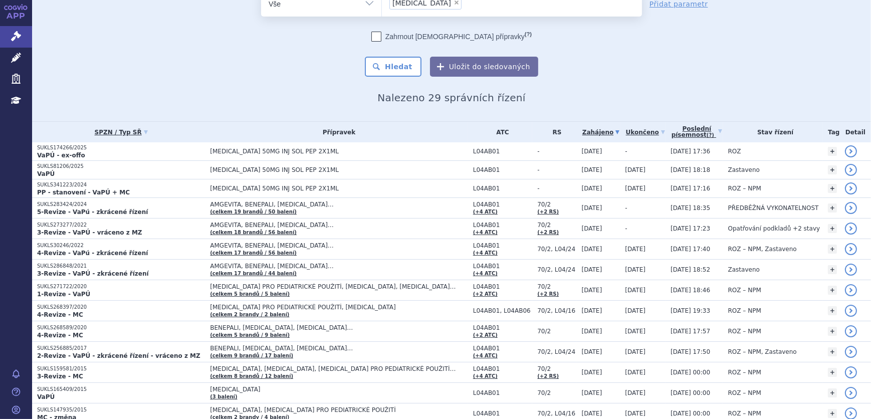
click at [228, 50] on div "odstranit Vše Spisová značka Typ SŘ" at bounding box center [451, 33] width 591 height 85
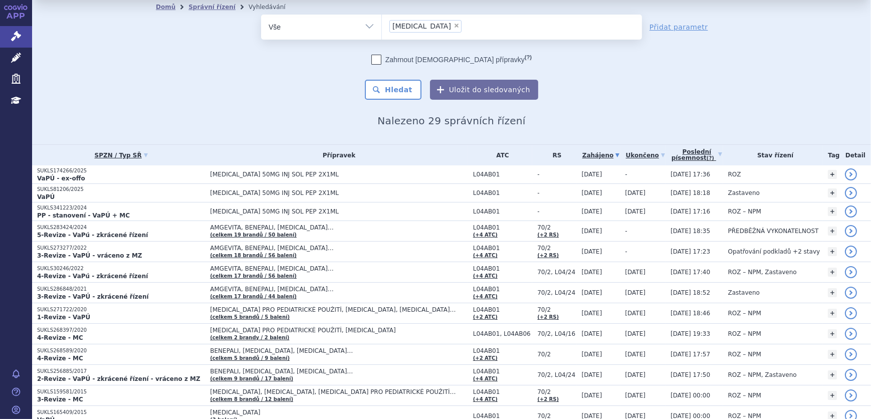
scroll to position [0, 0]
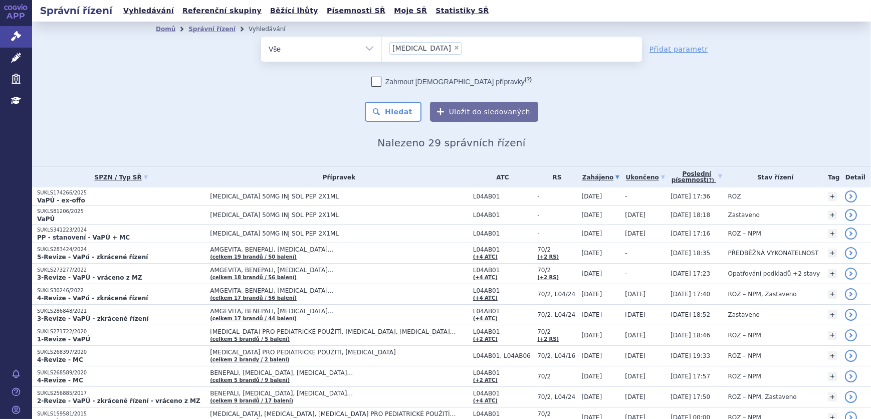
click at [414, 43] on li "× enbrel" at bounding box center [425, 48] width 72 height 13
click at [382, 43] on select "enbrel" at bounding box center [381, 48] width 1 height 25
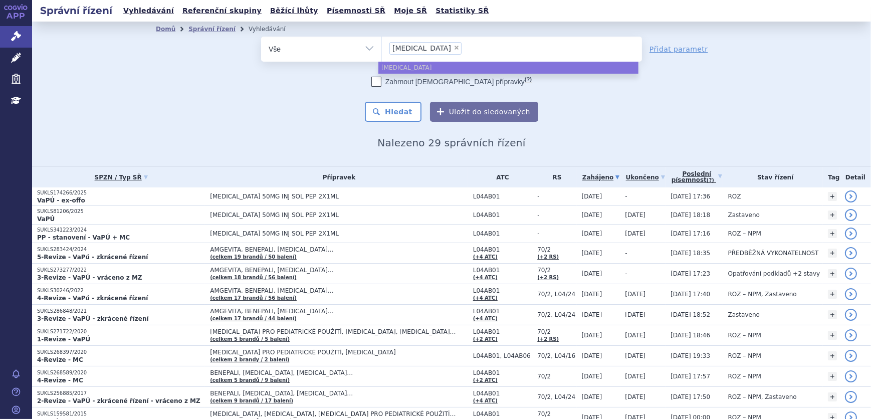
click at [454, 49] on span "×" at bounding box center [457, 48] width 6 height 6
click at [382, 49] on select "enbrel" at bounding box center [381, 48] width 1 height 25
select select
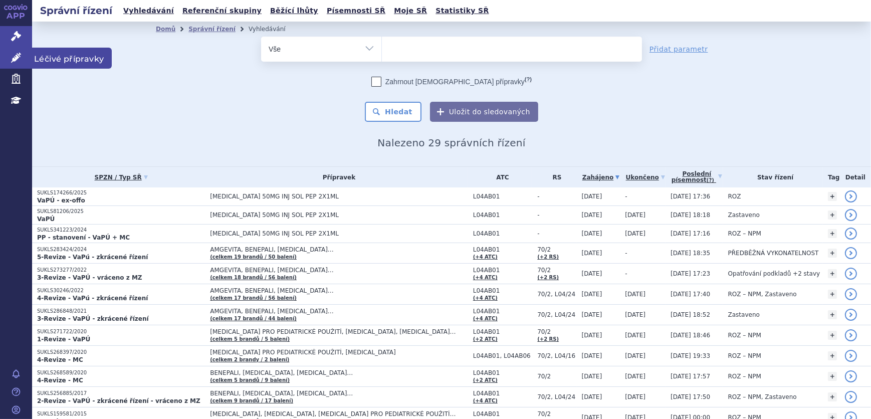
click at [22, 59] on link "Léčivé přípravky" at bounding box center [16, 58] width 32 height 21
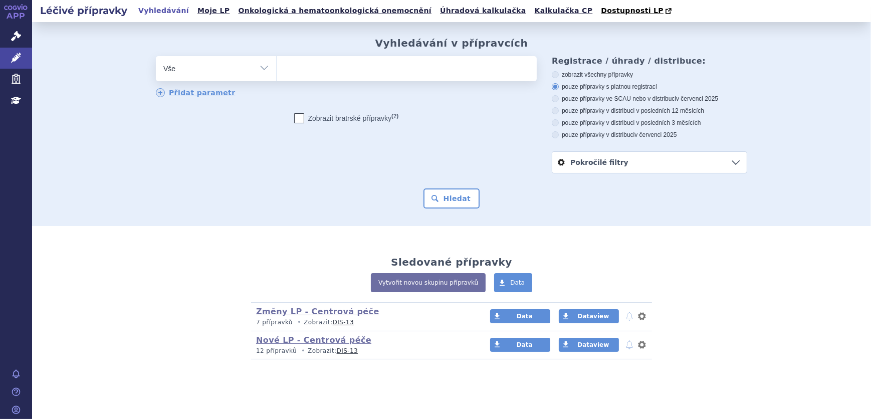
click at [358, 70] on ul at bounding box center [407, 66] width 260 height 21
click at [277, 70] on select at bounding box center [276, 68] width 1 height 25
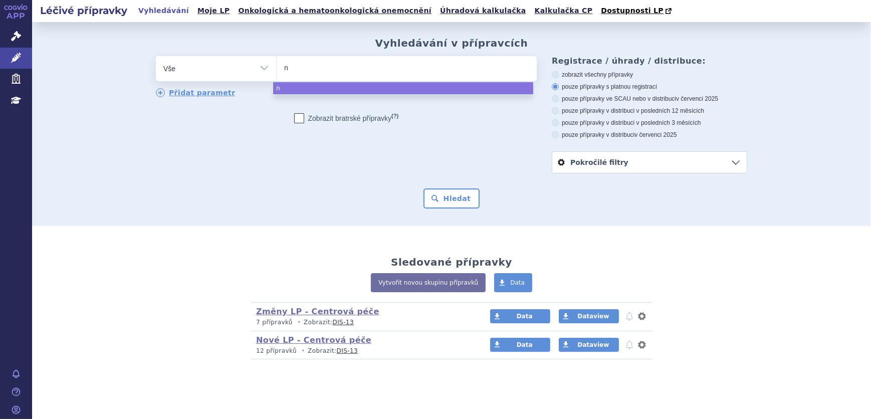
type input "no"
type input "nov"
type input "nova"
type input "novapi"
type input "novapio"
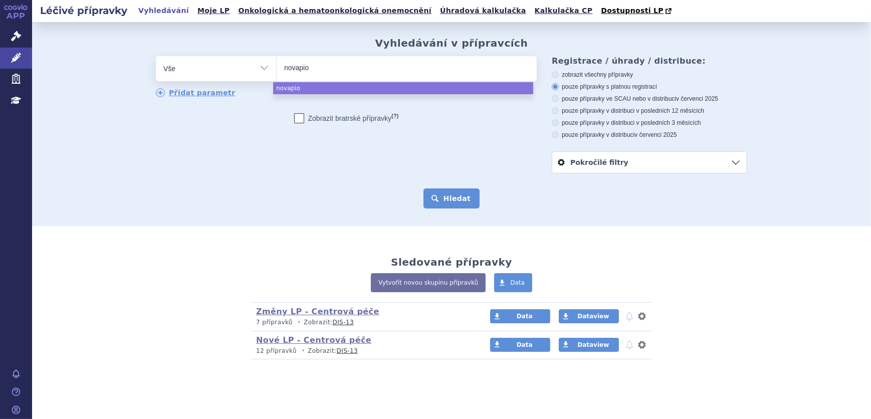
select select "novapio"
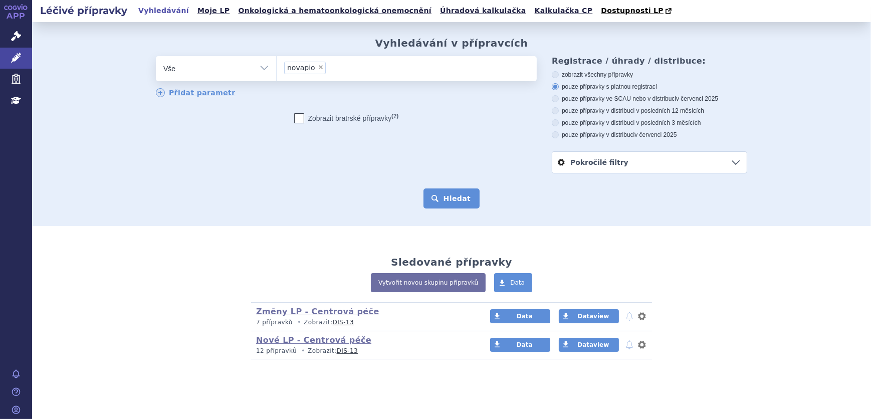
click at [452, 191] on button "Hledat" at bounding box center [451, 198] width 57 height 20
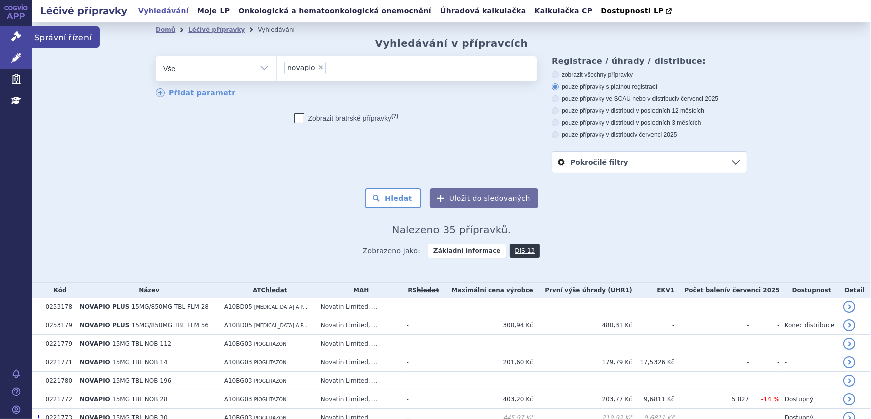
click at [12, 31] on icon at bounding box center [16, 36] width 10 height 10
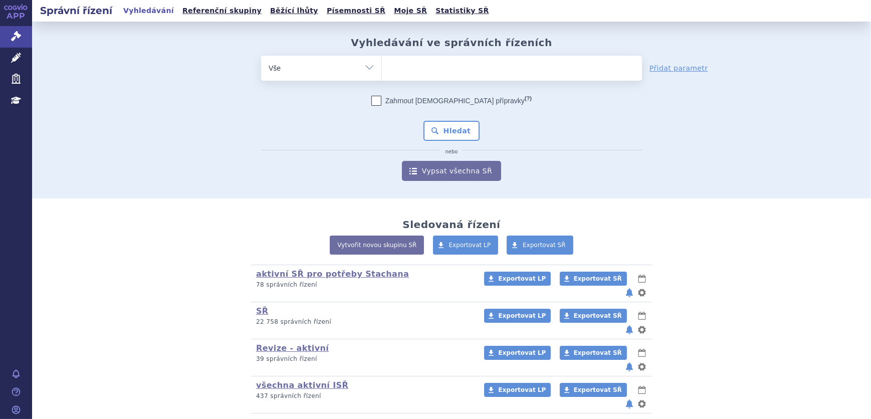
click at [424, 64] on ul at bounding box center [512, 66] width 260 height 21
click at [382, 64] on select at bounding box center [381, 67] width 1 height 25
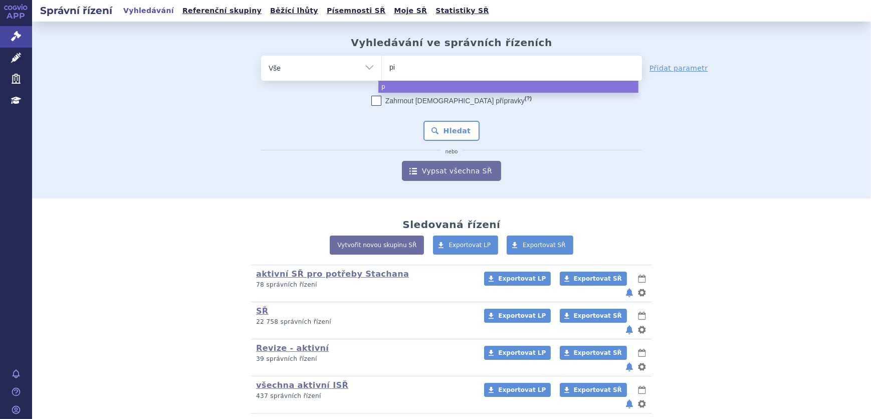
type input "pio"
type input "piog"
type input "piogli"
select select "piogli"
click at [331, 70] on select "Vše Spisová značka Typ SŘ Přípravek/SUKL kód Účastník/Držitel" at bounding box center [321, 67] width 120 height 23
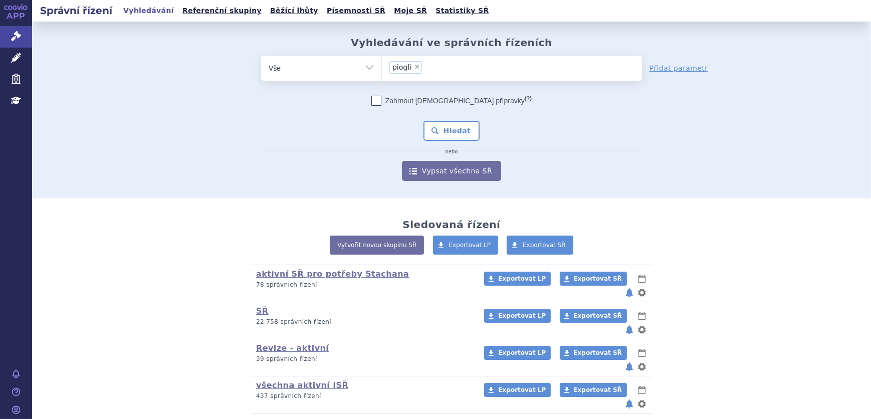
click at [341, 66] on select "Vše Spisová značka Typ SŘ Přípravek/SUKL kód Účastník/Držitel" at bounding box center [321, 67] width 120 height 23
click at [261, 56] on select "Vše Spisová značka Typ SŘ Přípravek/SUKL kód Účastník/Držitel" at bounding box center [321, 67] width 120 height 23
click at [313, 72] on select "Vše Spisová značka Typ SŘ Přípravek/SUKL kód Účastník/Držitel" at bounding box center [321, 67] width 120 height 23
select select "filter-atc-group"
click at [261, 56] on select "Vše Spisová značka Typ SŘ Přípravek/SUKL kód Účastník/Držitel" at bounding box center [321, 67] width 120 height 23
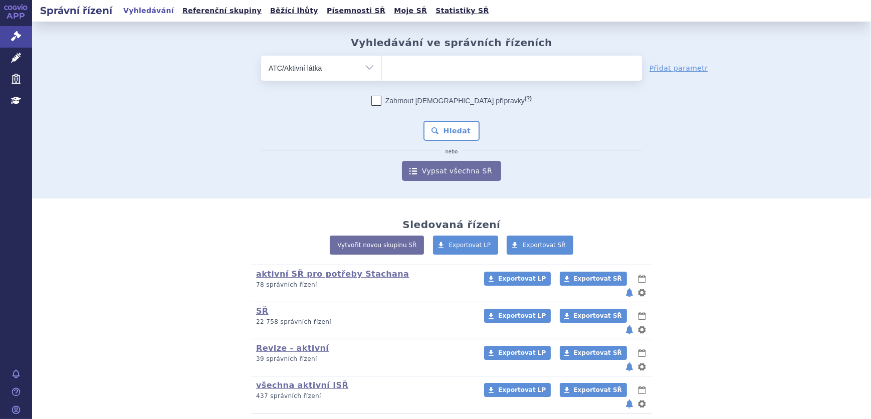
click at [427, 62] on ul at bounding box center [512, 66] width 260 height 21
click at [382, 62] on select at bounding box center [381, 67] width 1 height 25
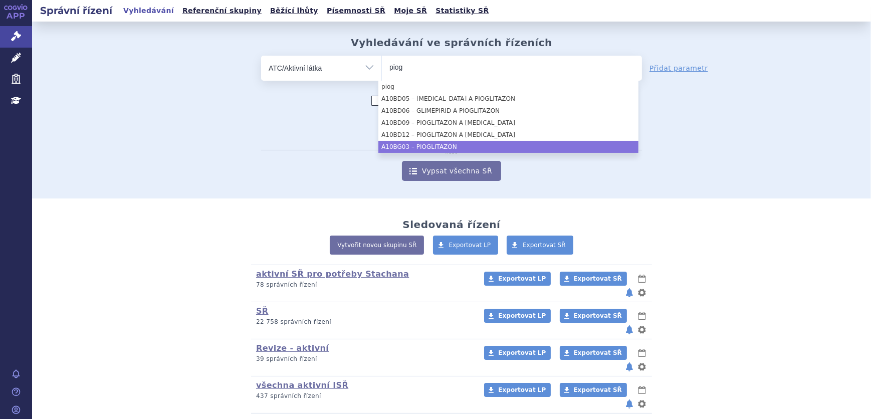
type input "piog"
select select "A10BG03"
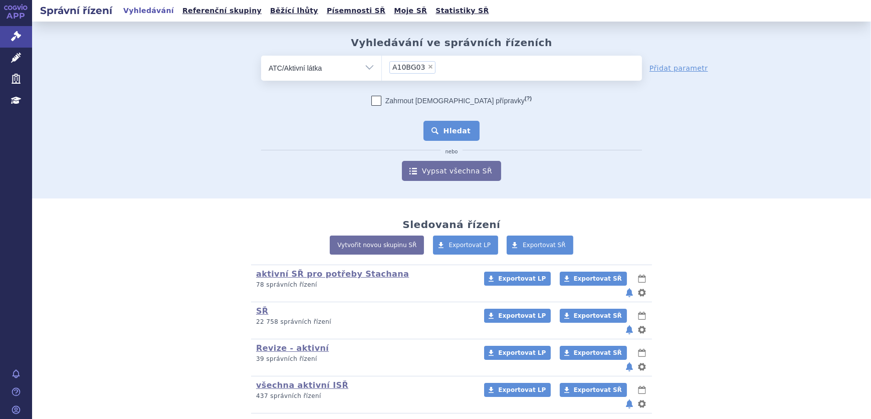
click at [460, 131] on button "Hledat" at bounding box center [451, 131] width 57 height 20
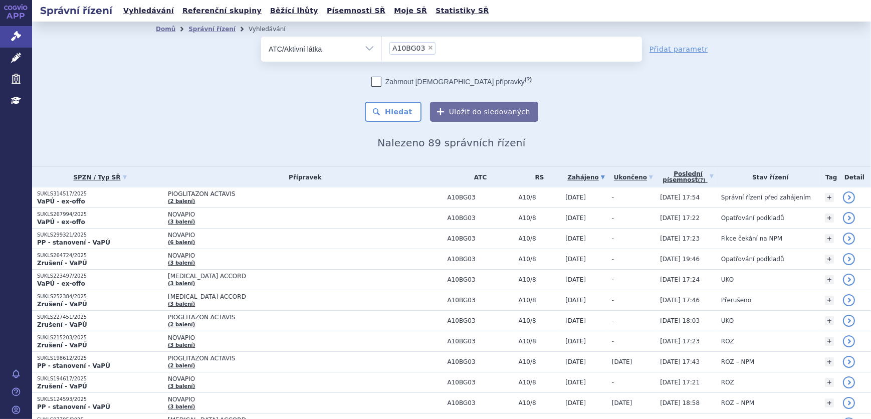
click at [360, 48] on select "Vše Spisová značka Typ SŘ Přípravek/SUKL kód Účastník/Držitel" at bounding box center [321, 48] width 120 height 23
select select "filter-all"
click at [261, 37] on select "Vše Spisová značka Typ SŘ Přípravek/SUKL kód Účastník/Držitel" at bounding box center [321, 48] width 120 height 23
click at [416, 51] on ul at bounding box center [512, 47] width 260 height 21
click at [382, 51] on select at bounding box center [381, 48] width 1 height 25
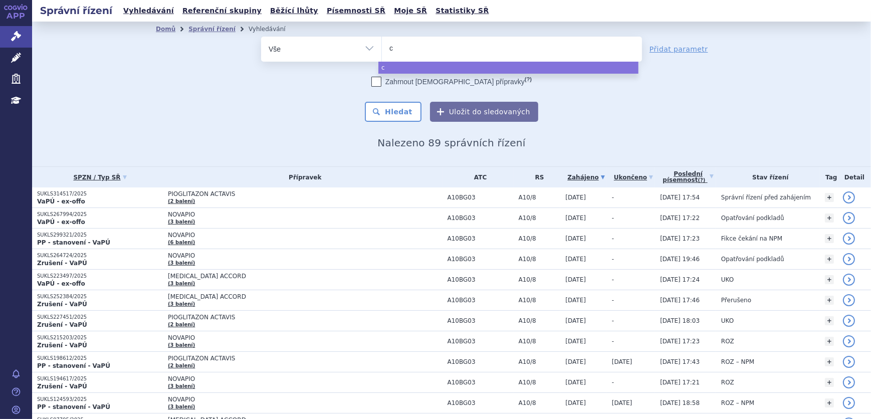
type input "ca"
type input "cab"
type input "cabo"
type input "cabom"
type input "cabome"
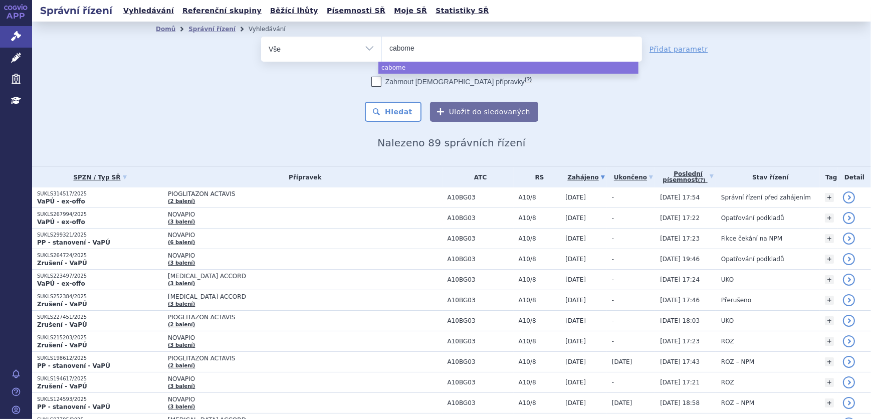
type input "cabomet"
type input "cabometyx"
select select "cabometyx"
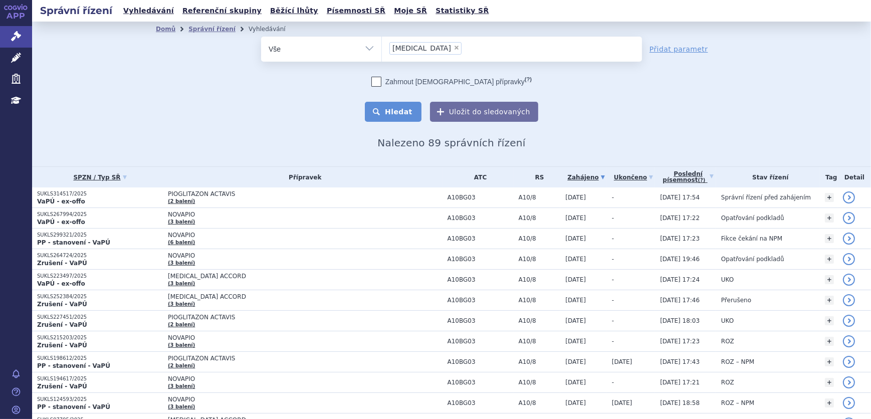
click at [406, 107] on button "Hledat" at bounding box center [393, 112] width 57 height 20
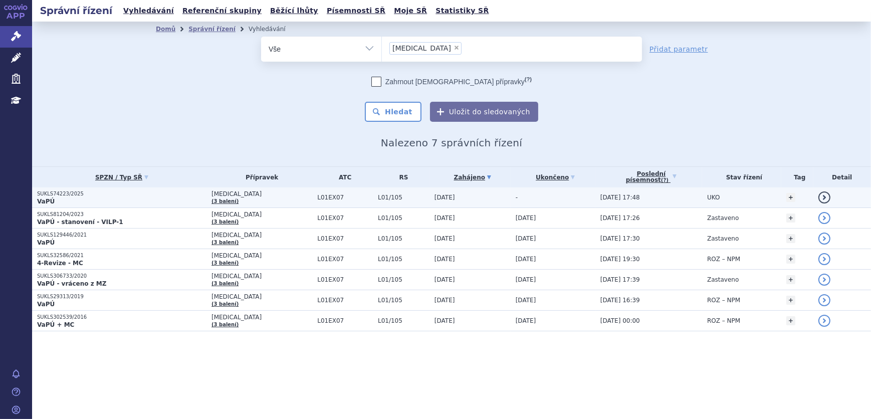
click at [190, 191] on p "SUKLS74223/2025" at bounding box center [121, 193] width 169 height 7
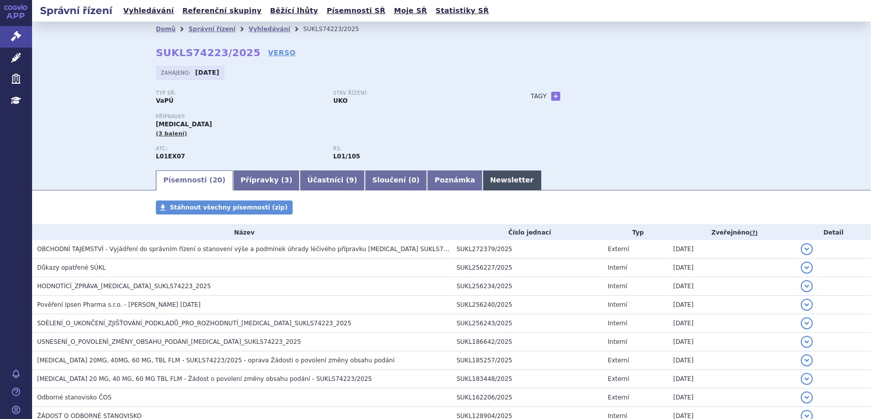
click at [483, 175] on link "Newsletter" at bounding box center [512, 180] width 59 height 20
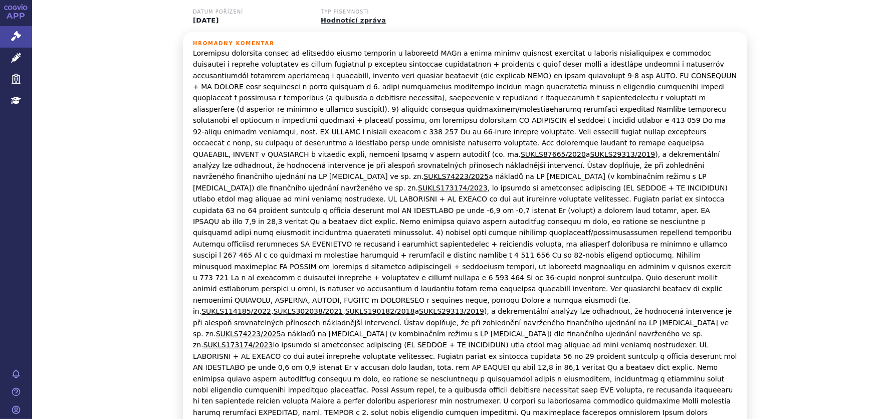
scroll to position [212, 0]
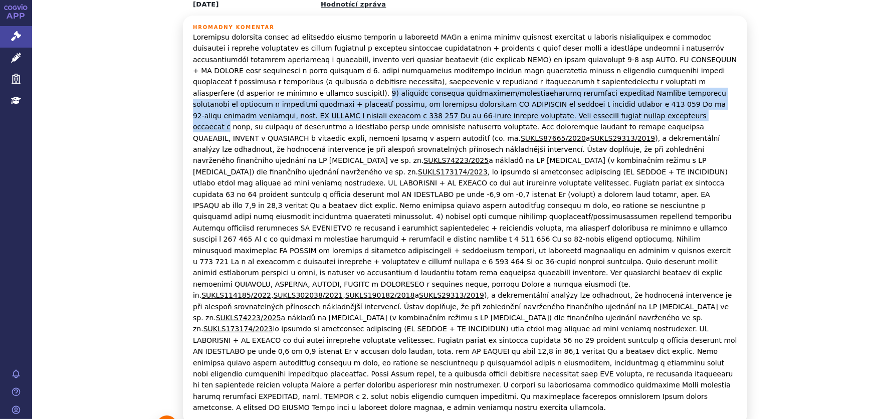
drag, startPoint x: 572, startPoint y: 79, endPoint x: 740, endPoint y: 102, distance: 169.5
click at [740, 102] on div "Hromadný komentář SUKLS87665/2020 a SUKLS29313/2019 ), a dekrementální analýzy …" at bounding box center [465, 220] width 564 height 409
